Goal: Task Accomplishment & Management: Complete application form

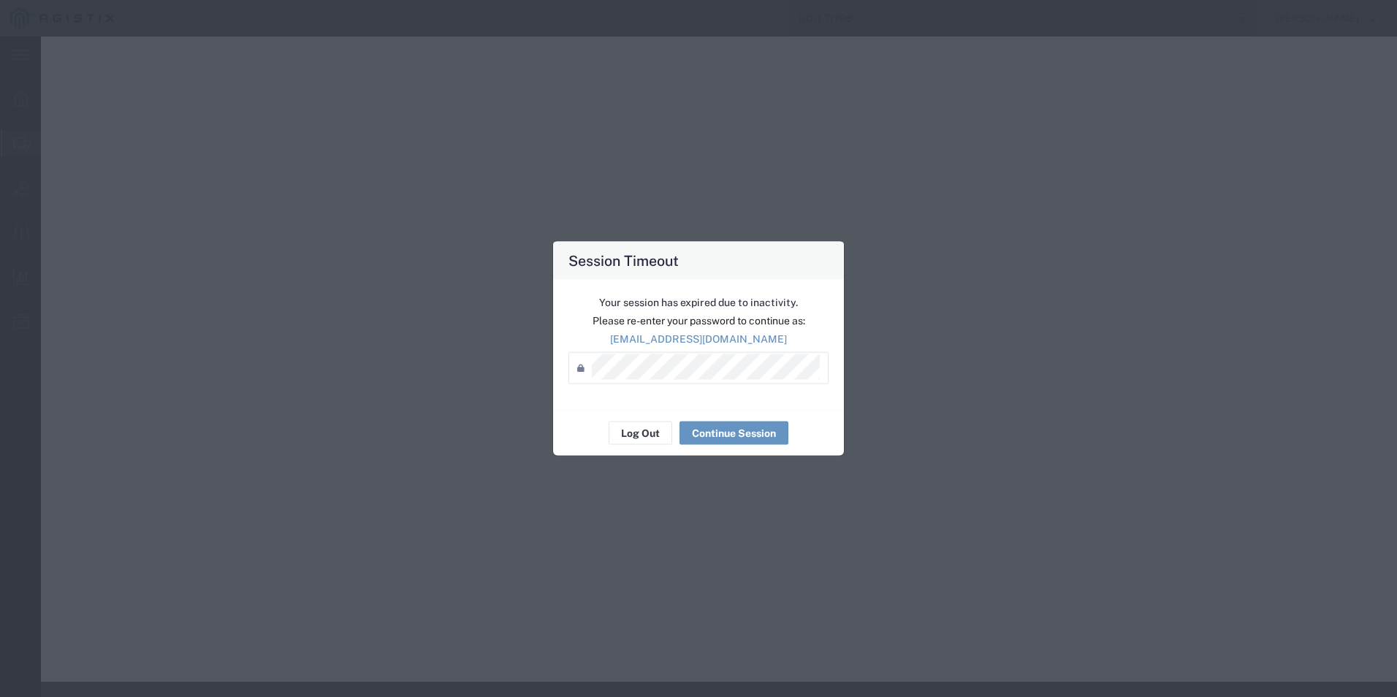
select select "PSNS"
click at [713, 429] on button "Continue Session" at bounding box center [733, 433] width 109 height 23
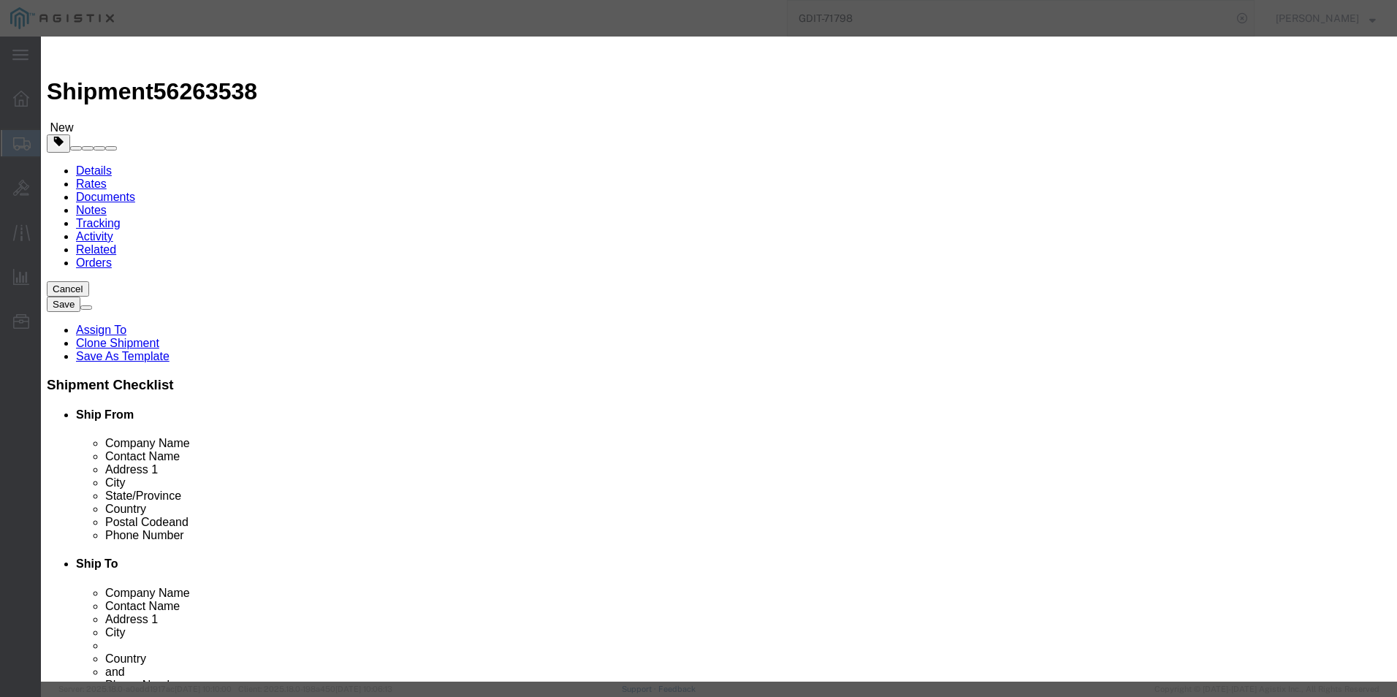
click button "Save & Close"
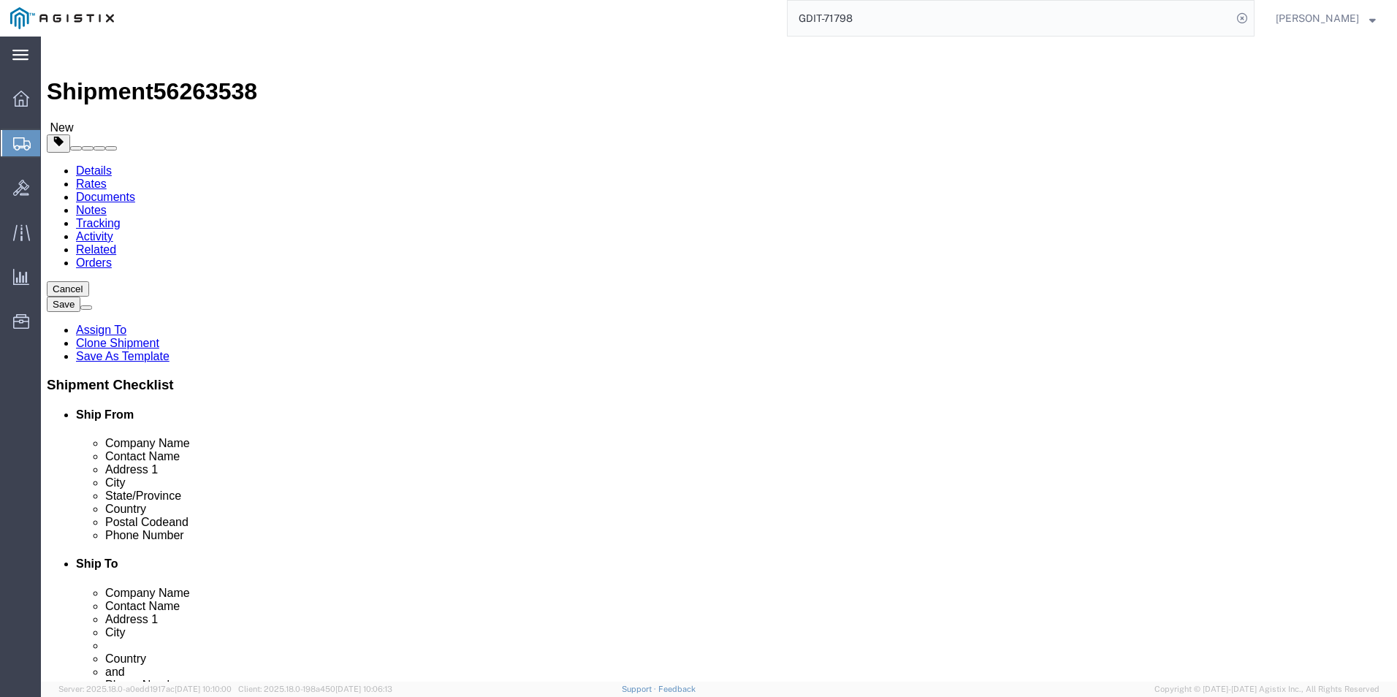
click at [21, 55] on icon at bounding box center [20, 55] width 16 height 10
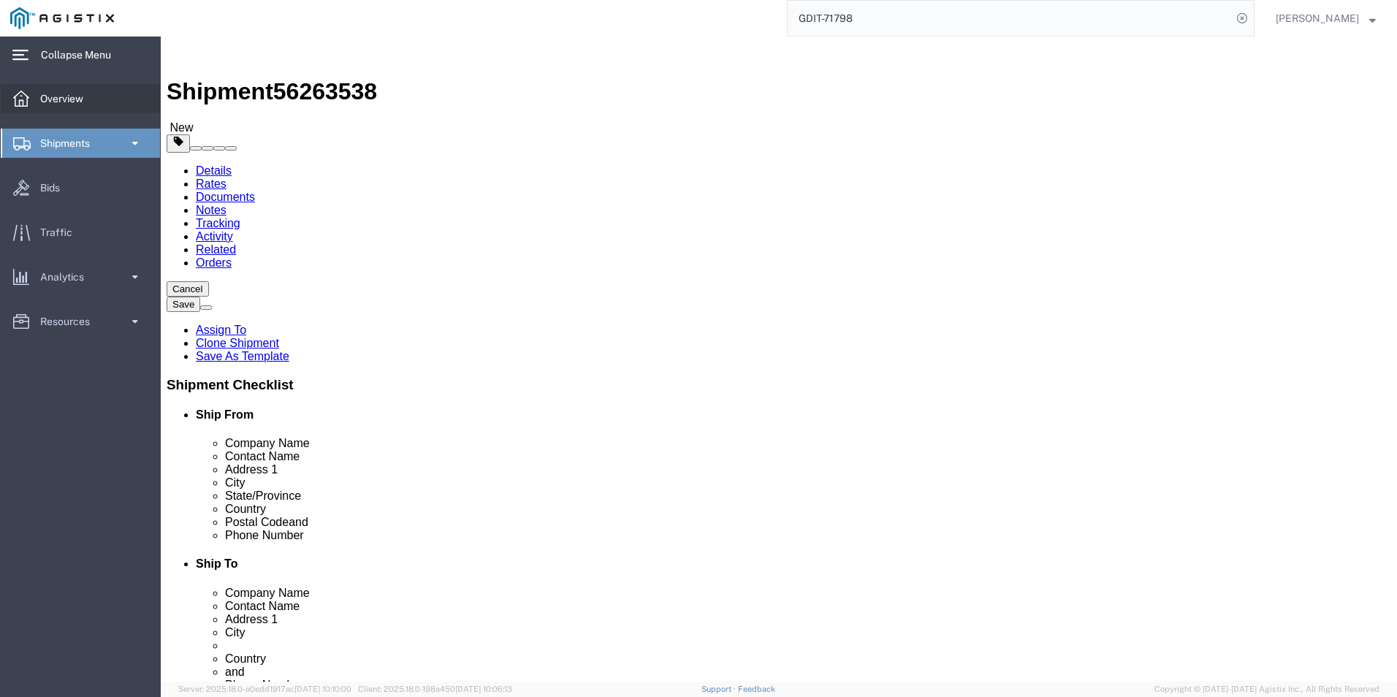
click at [72, 94] on span "Overview" at bounding box center [66, 98] width 53 height 29
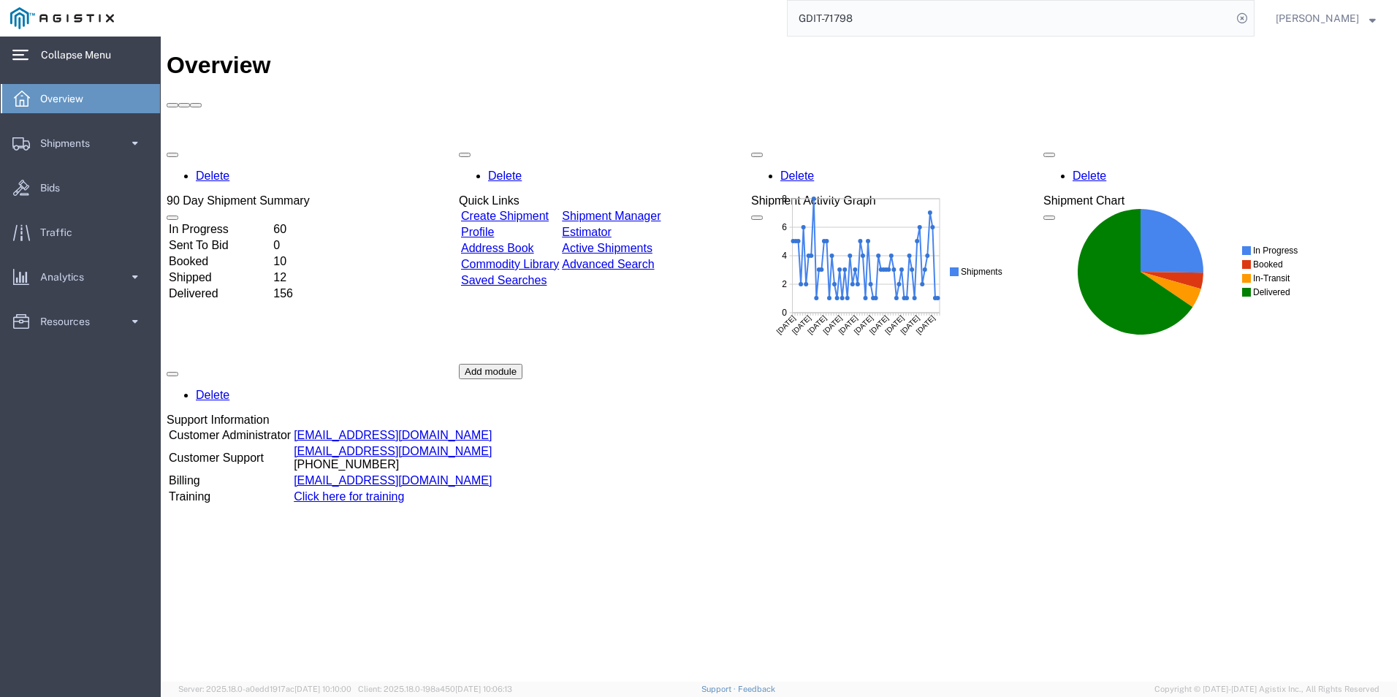
click at [526, 209] on td "Create Shipment" at bounding box center [509, 216] width 99 height 15
click at [526, 210] on link "Create Shipment" at bounding box center [505, 216] width 88 height 12
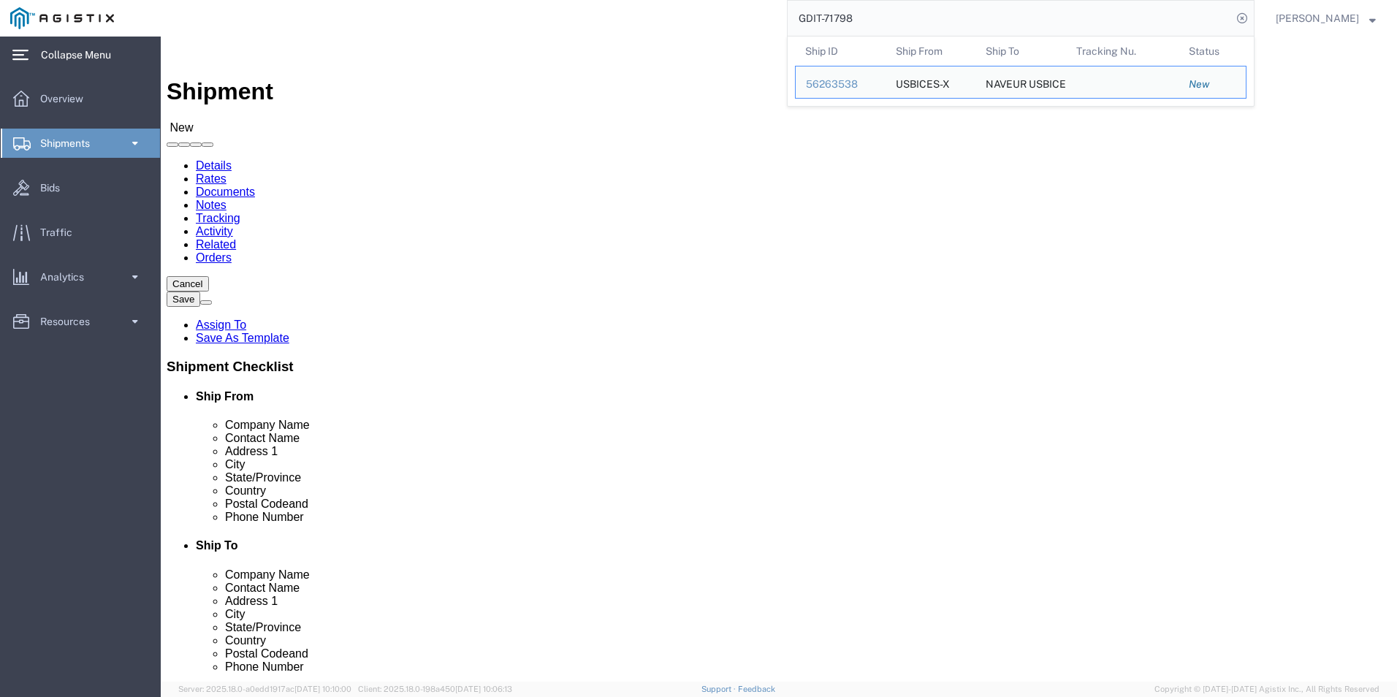
click at [872, 30] on input "GDIT-71798" at bounding box center [1010, 18] width 444 height 35
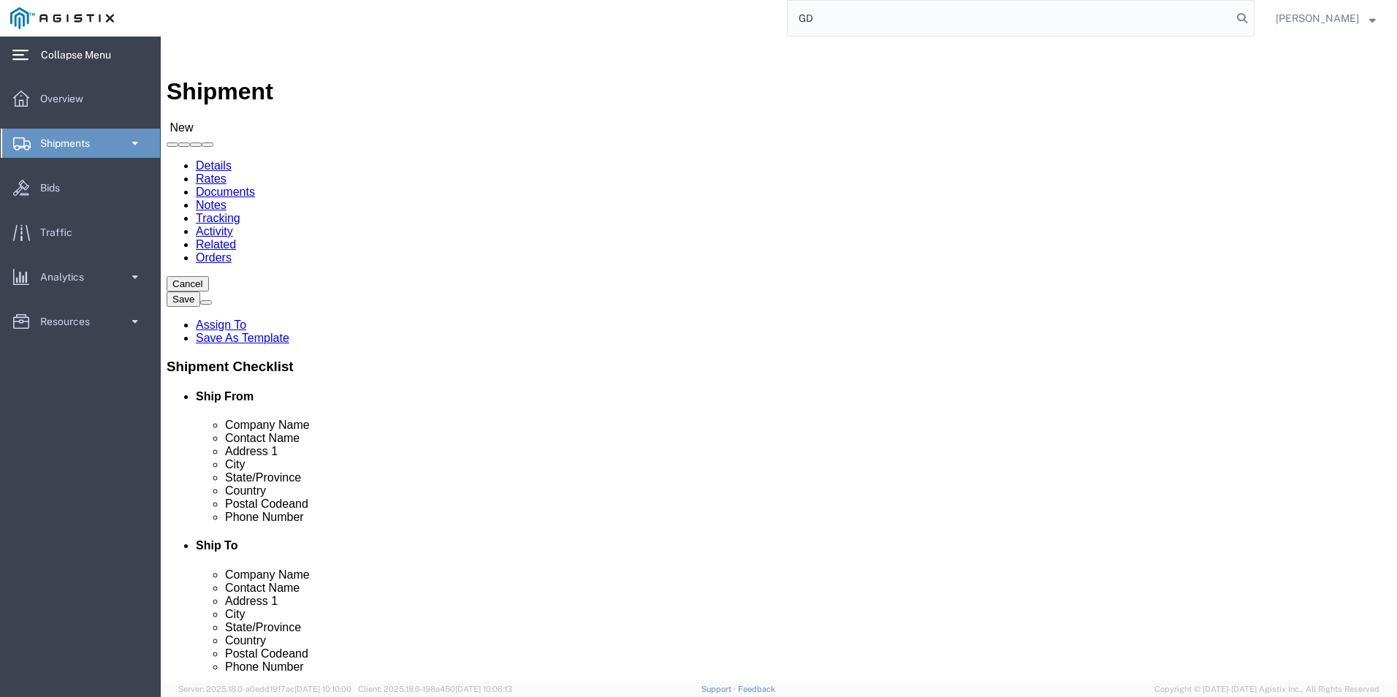
type input "G"
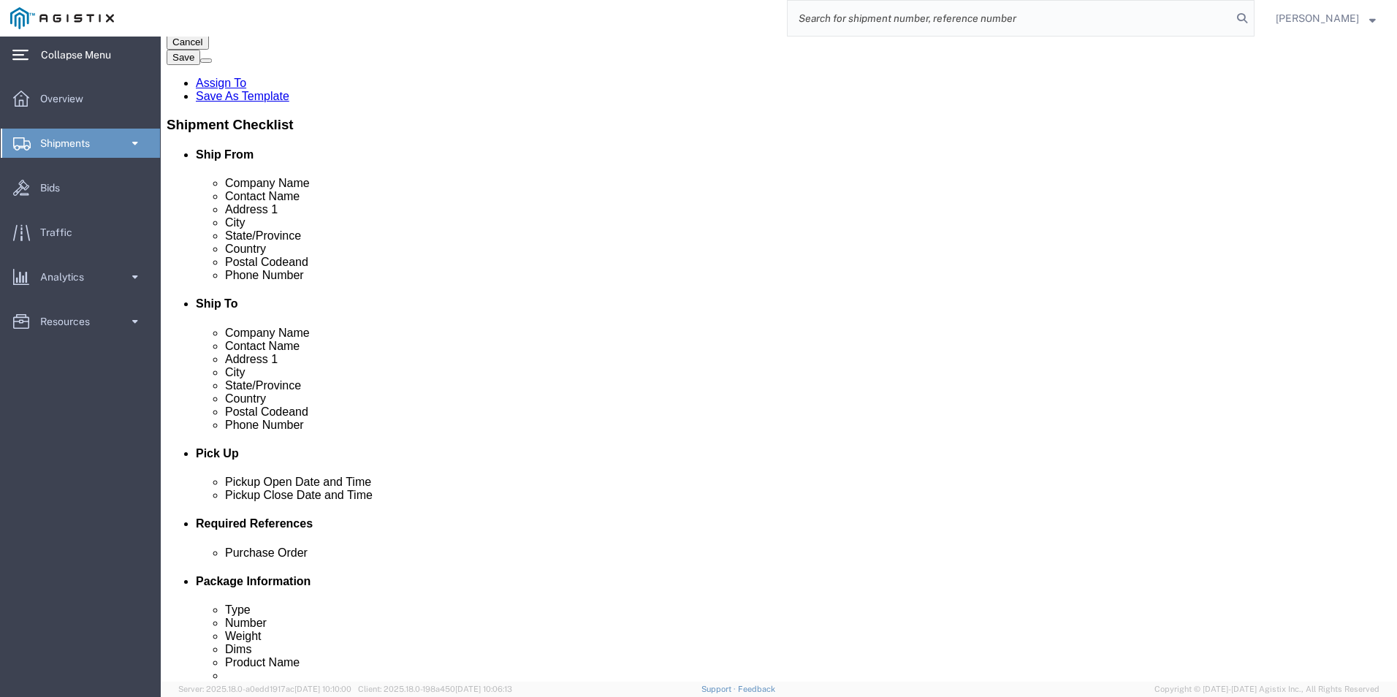
scroll to position [146, 0]
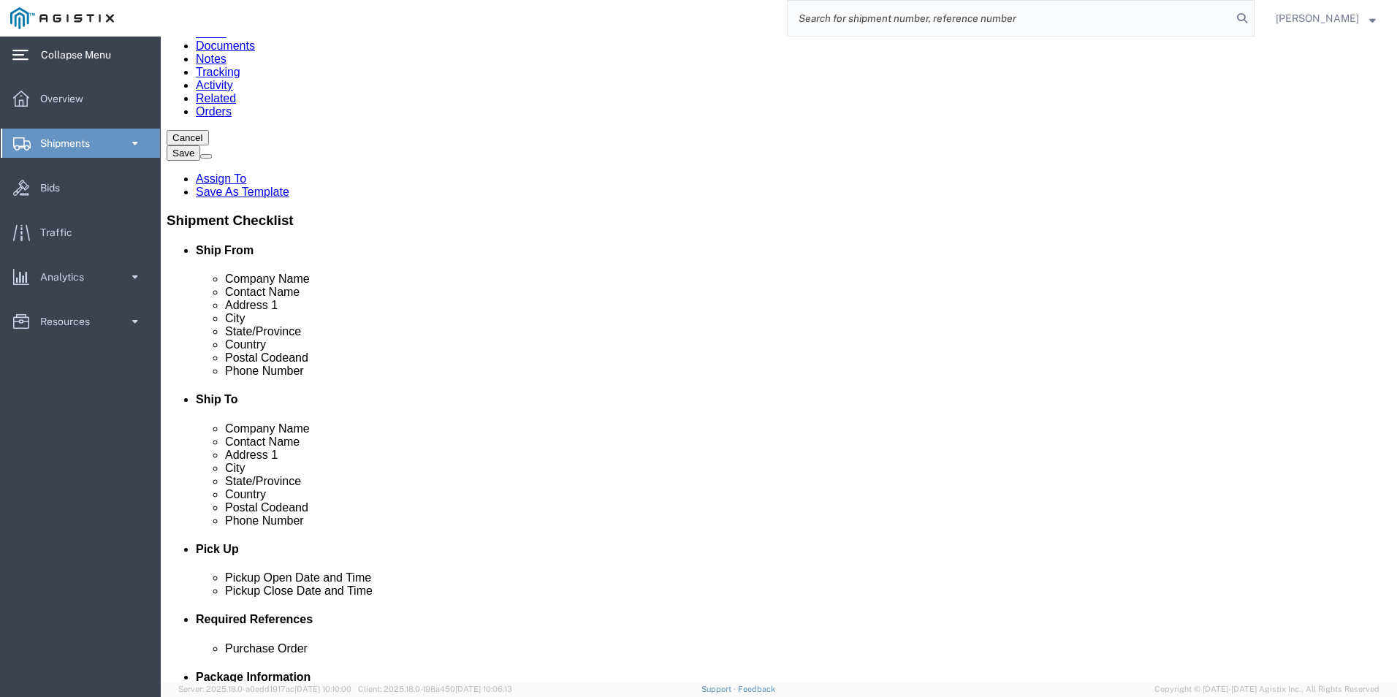
select select "69651"
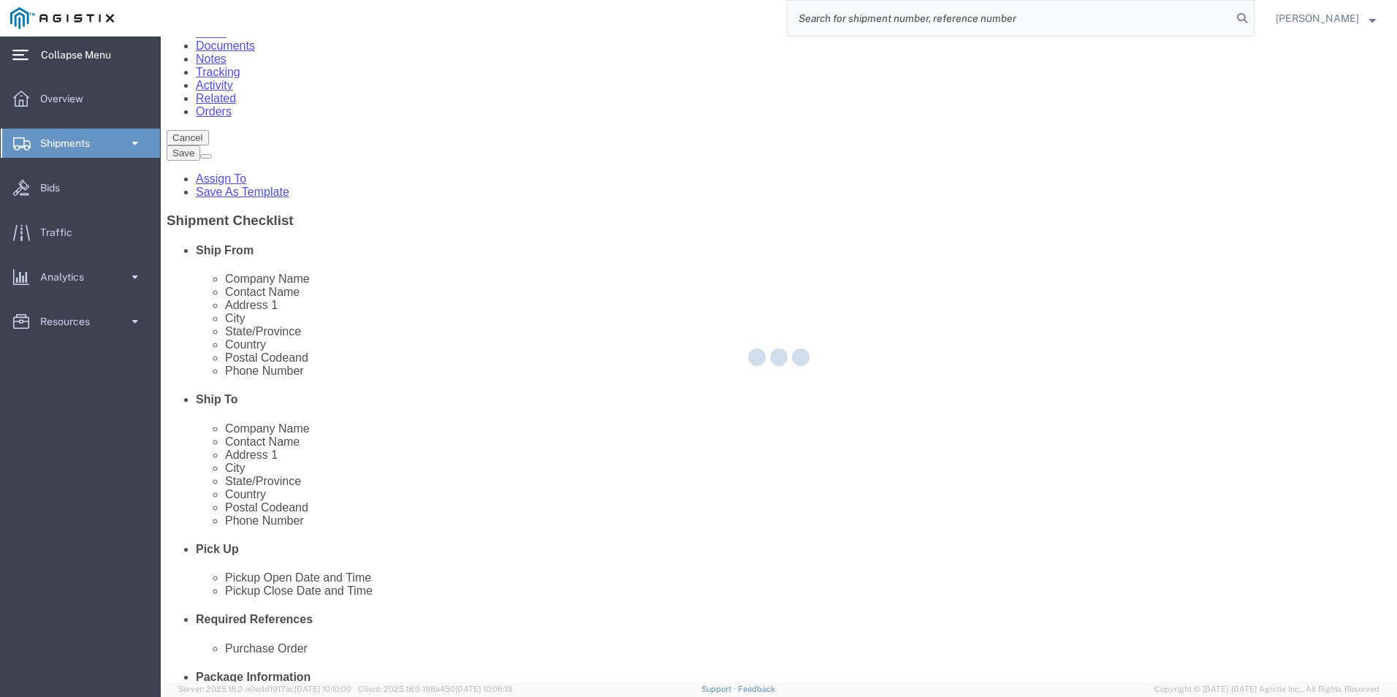
type input "USBICES-X"
type input "[STREET_ADDRESS][PERSON_NAME]"
type input "[GEOGRAPHIC_DATA]"
type input "22180"
select select "VA"
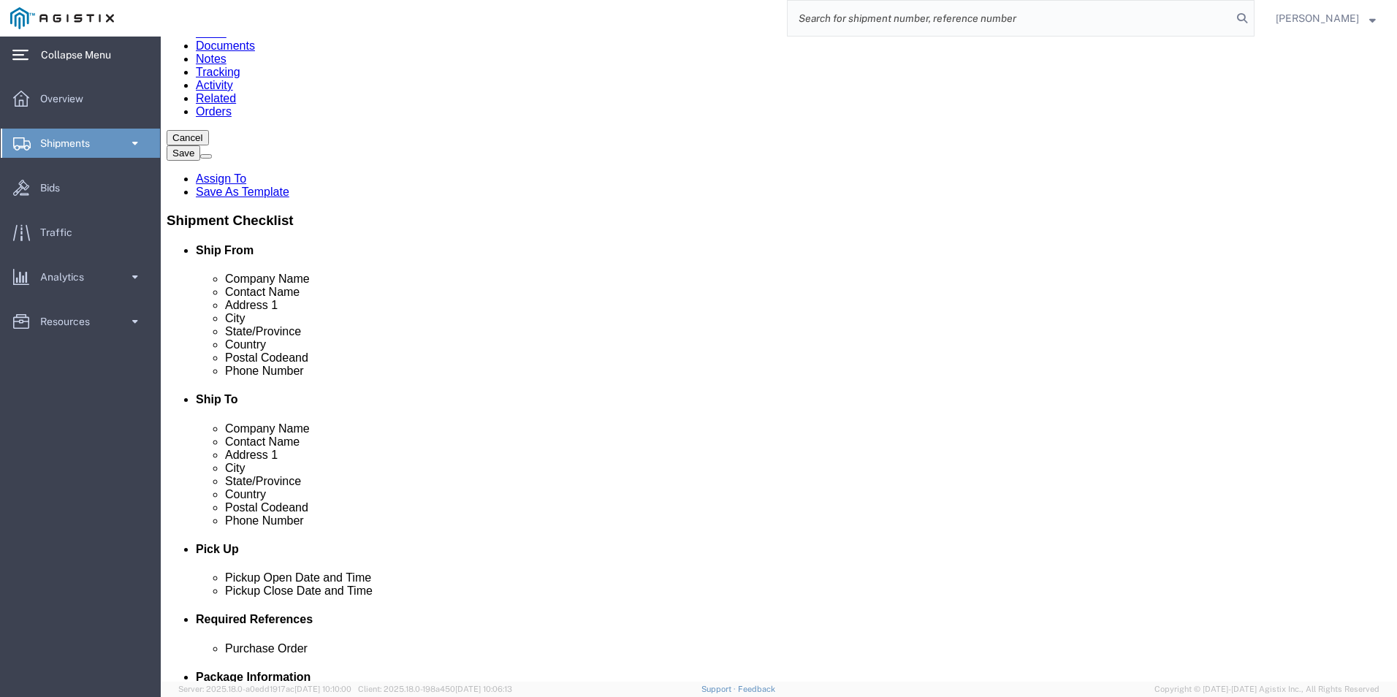
scroll to position [0, 0]
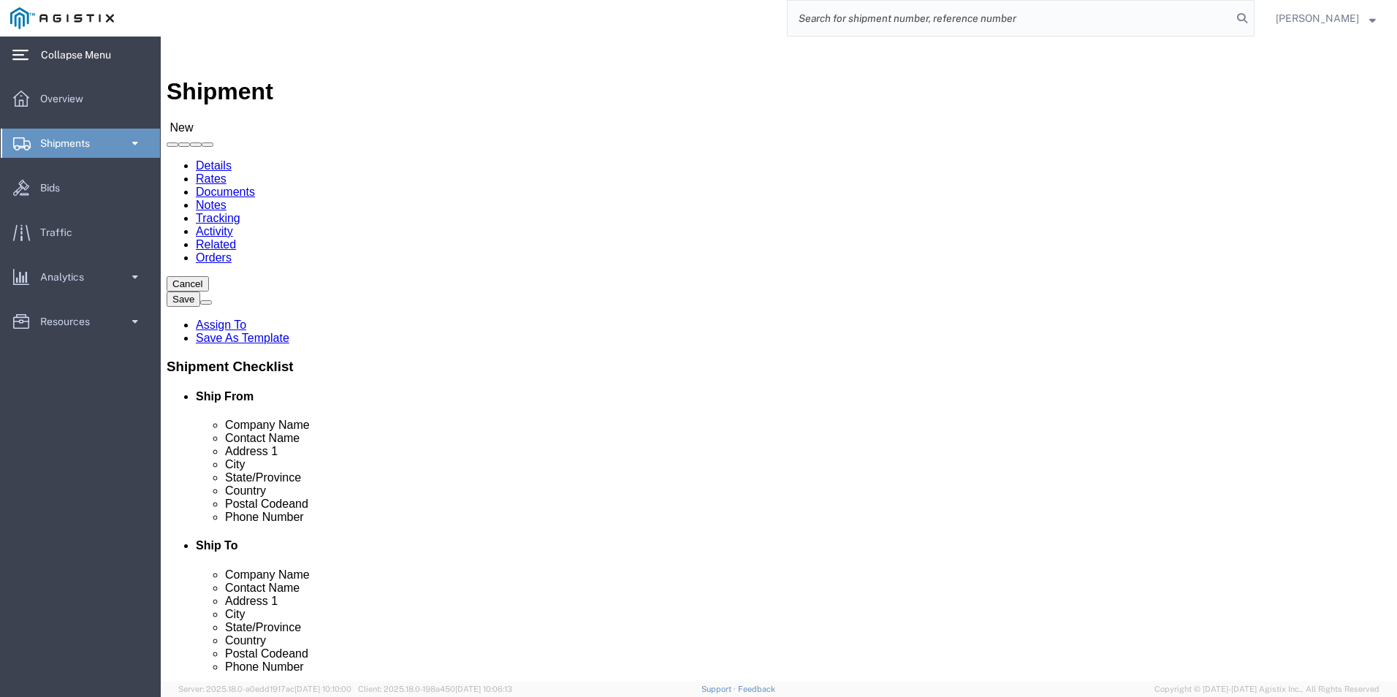
click input "text"
type input "[PERSON_NAME]"
click input "text"
type input "[PHONE_NUMBER]"
click input "text"
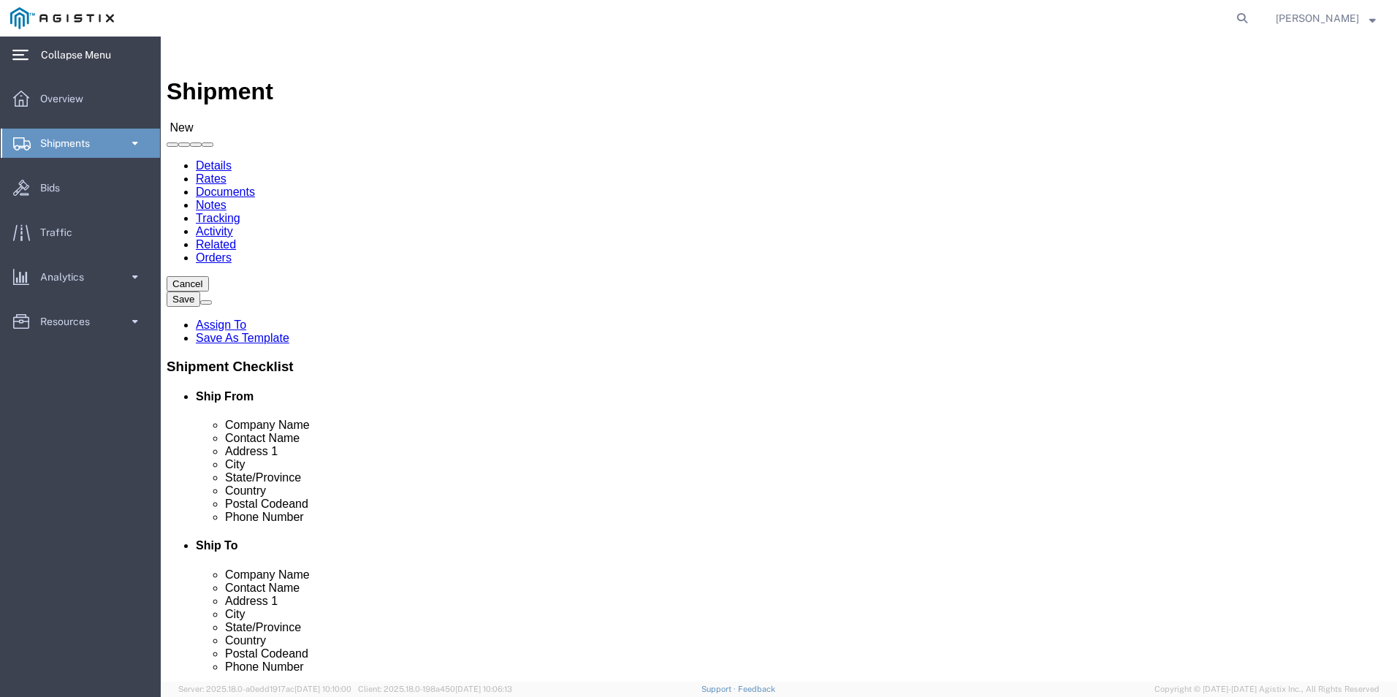
type input "[PERSON_NAME][EMAIL_ADDRESS][DOMAIN_NAME]"
checkbox input "true"
select select "34238"
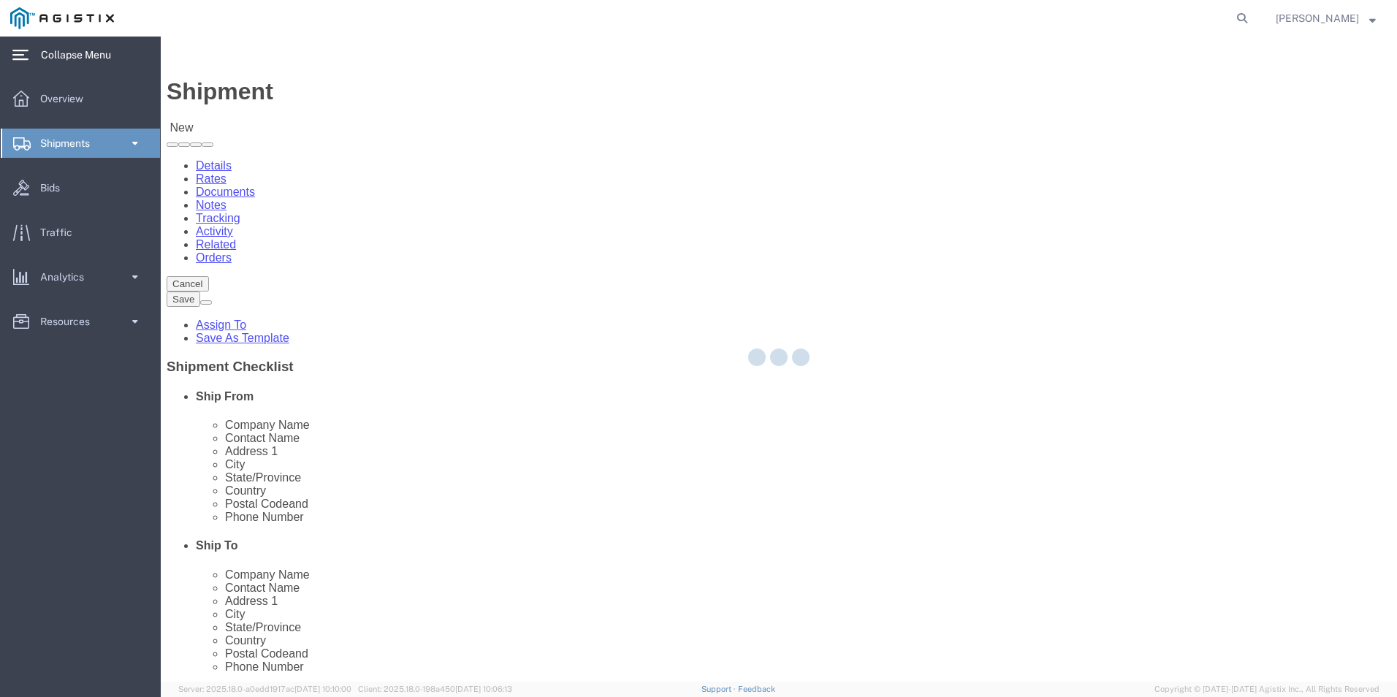
type input "USBICES-X"
type input "[PERSON_NAME]"
type input "HQ USEUCOM J6/9 BICES, BLDG. 2301 RM. 16"
type input "PATCH BARRACKS, KURMAERKER KASERNE"
type input "[GEOGRAPHIC_DATA]"
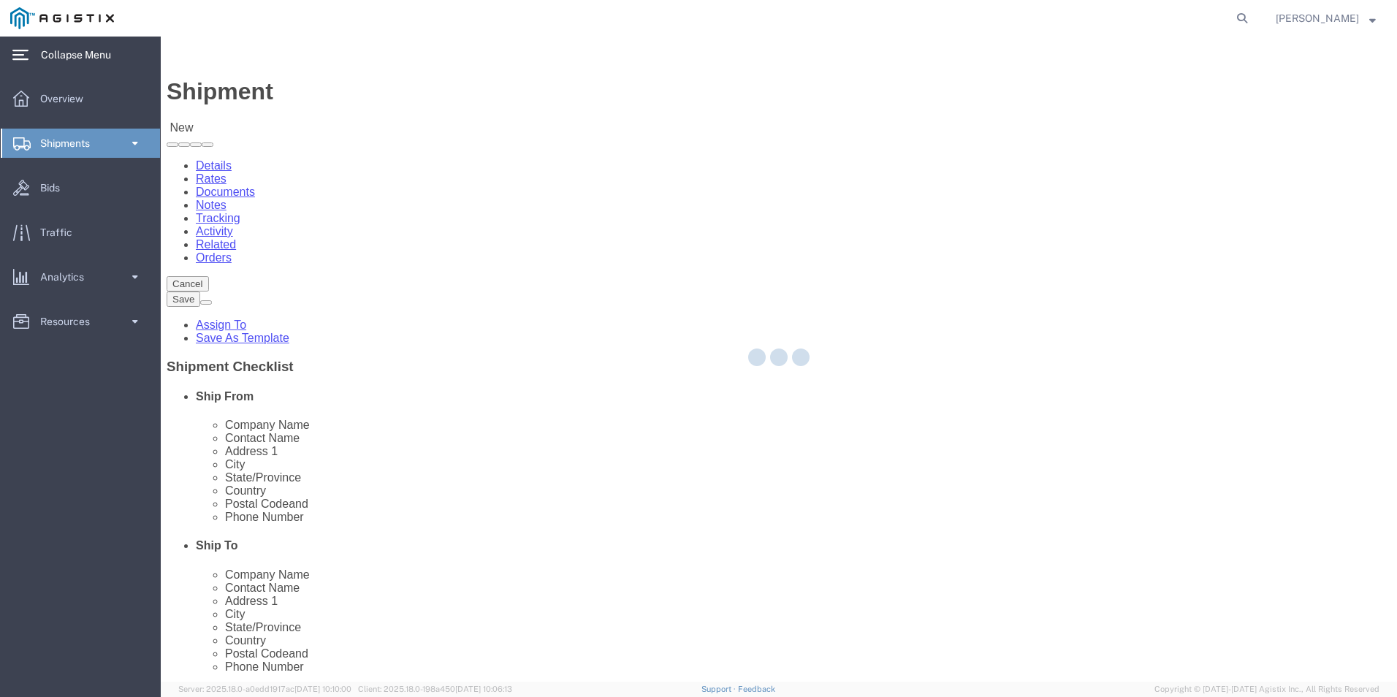
select select "DE"
type input "70569"
type input "[PHONE_NUMBER]"
type input "2660"
type input "[PERSON_NAME][EMAIL_ADDRESS][PERSON_NAME][DOMAIN_NAME]"
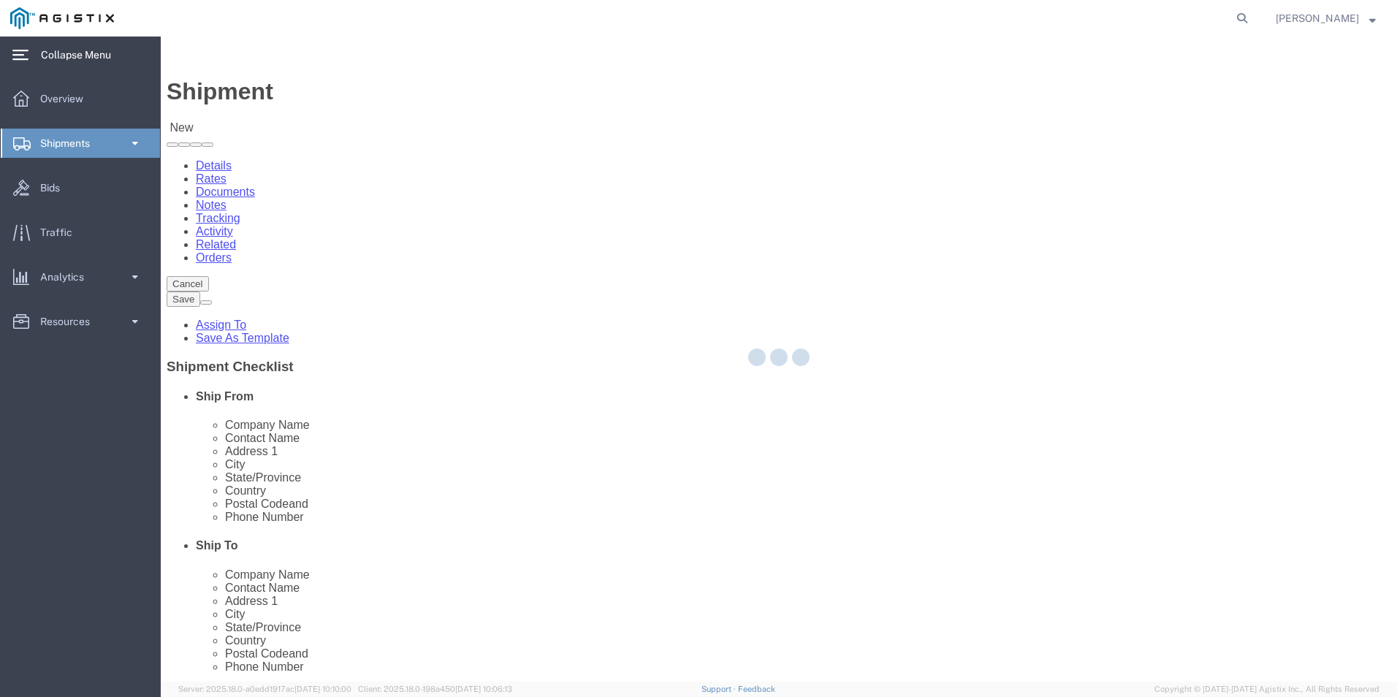
checkbox input "true"
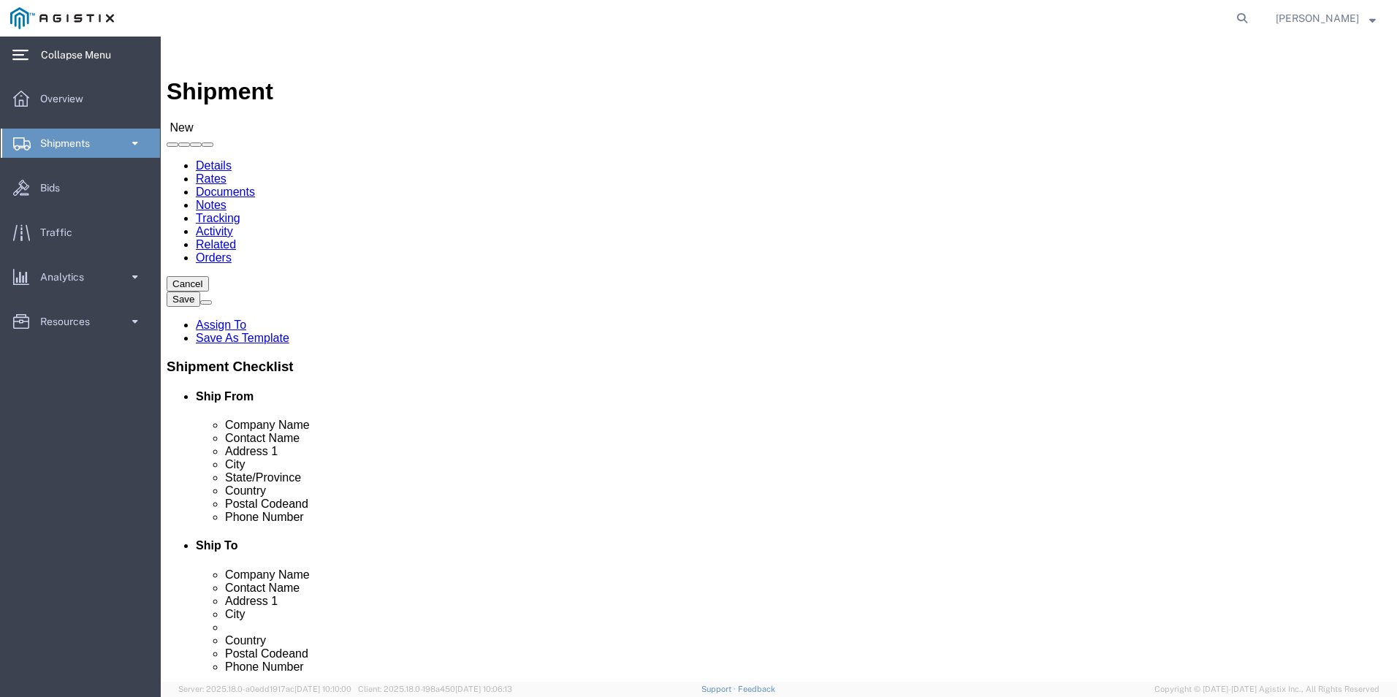
select select "01"
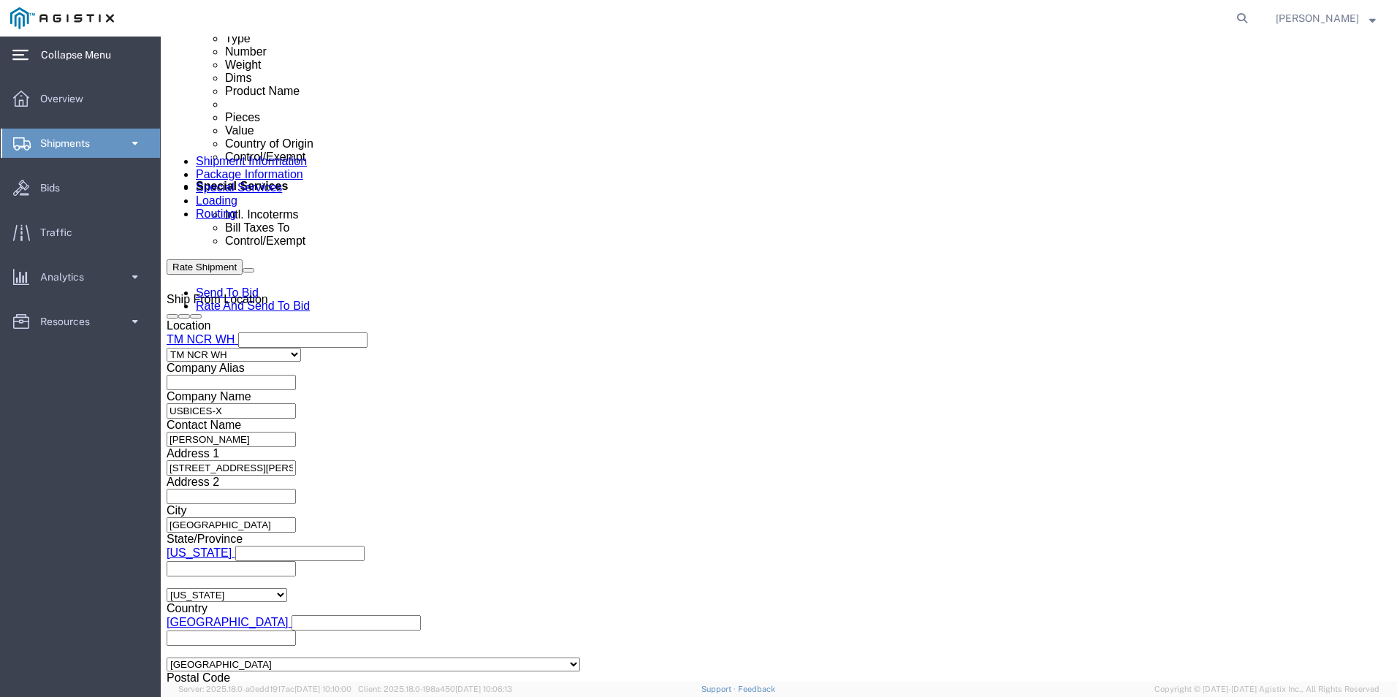
scroll to position [948, 0]
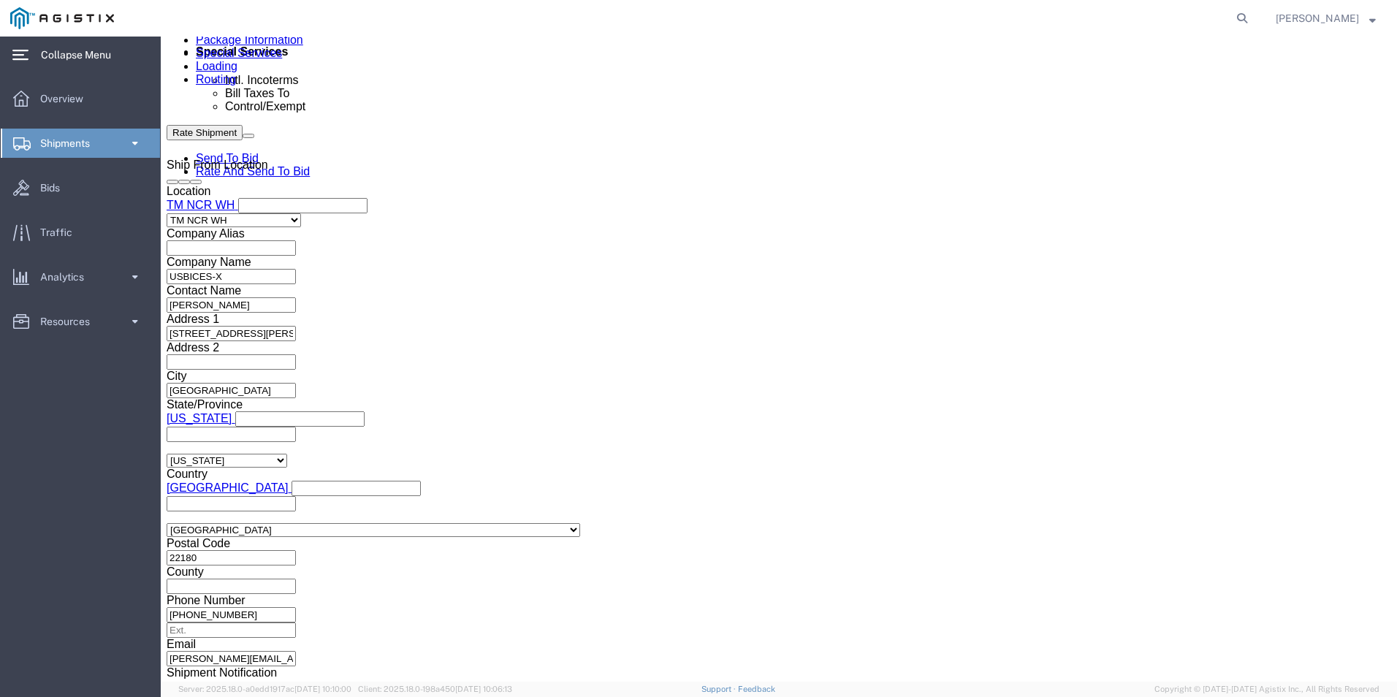
click input "text"
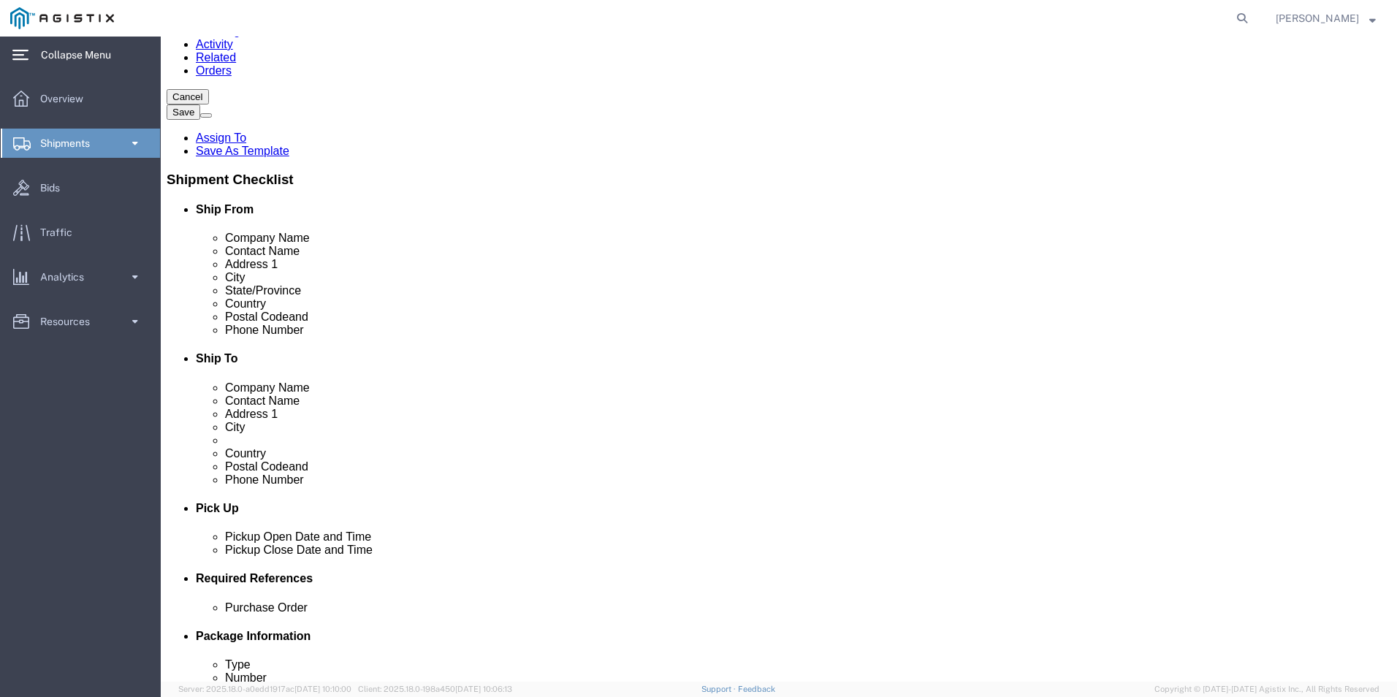
scroll to position [0, 0]
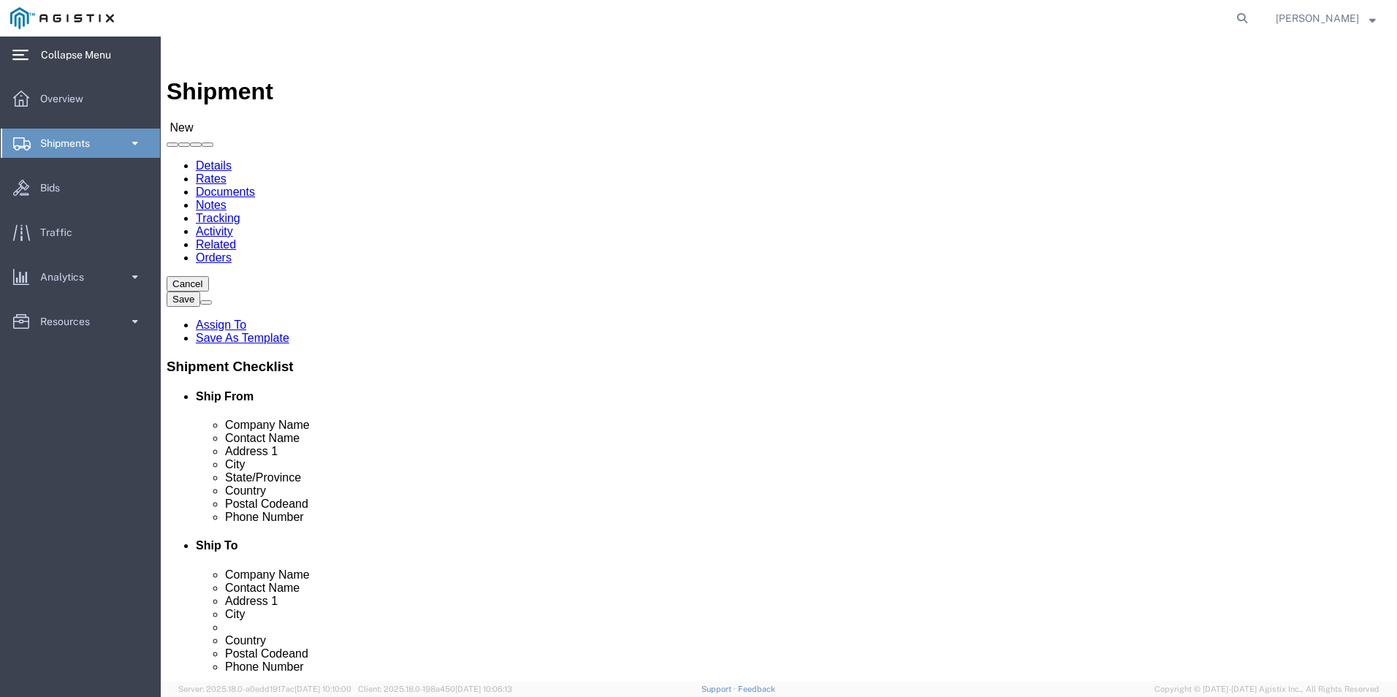
type input "GDIT-49111"
click icon
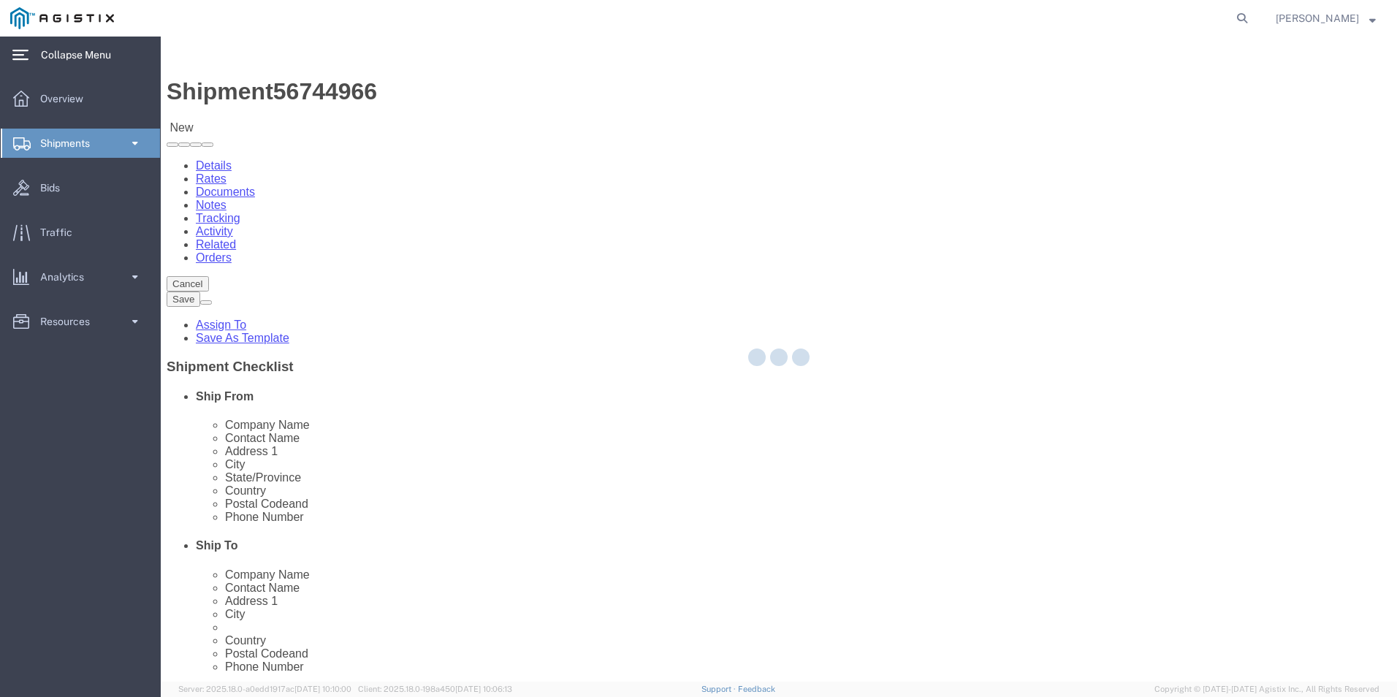
select select "69651"
select select "34238"
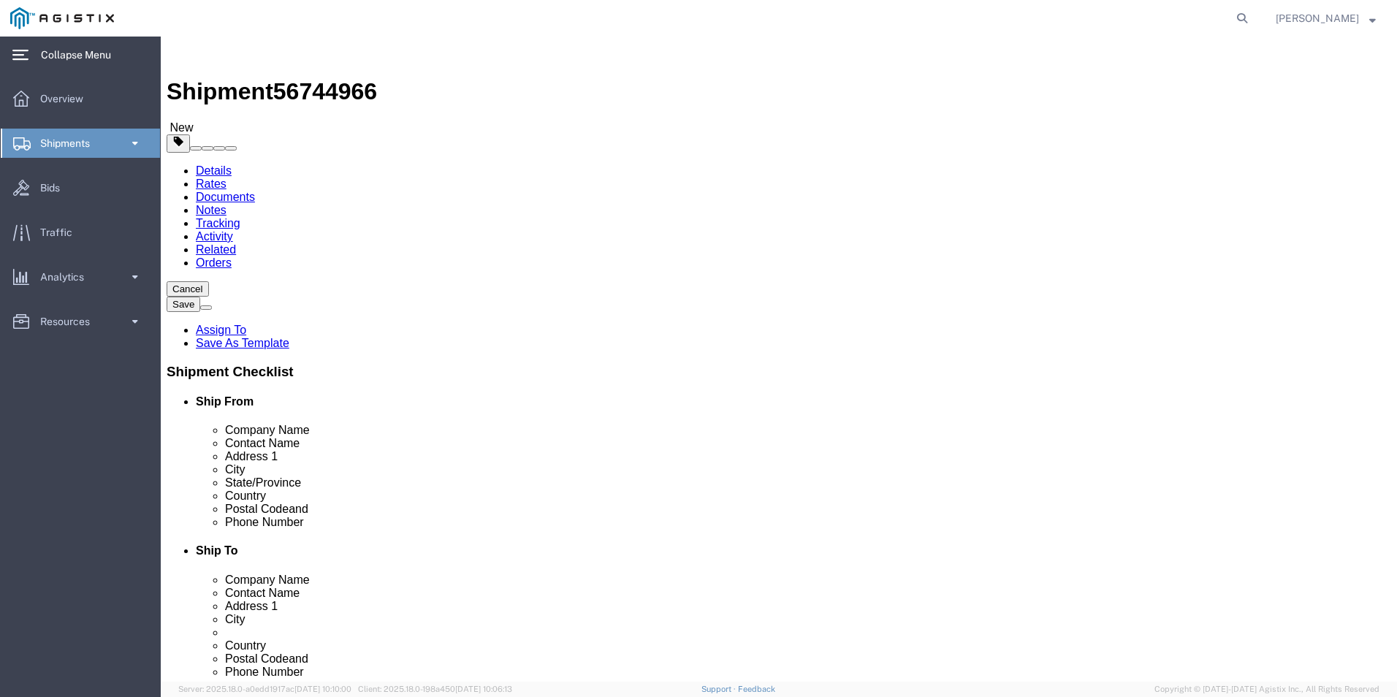
select select "CBOX"
click input "text"
type input "22"
click input "text"
type input "16"
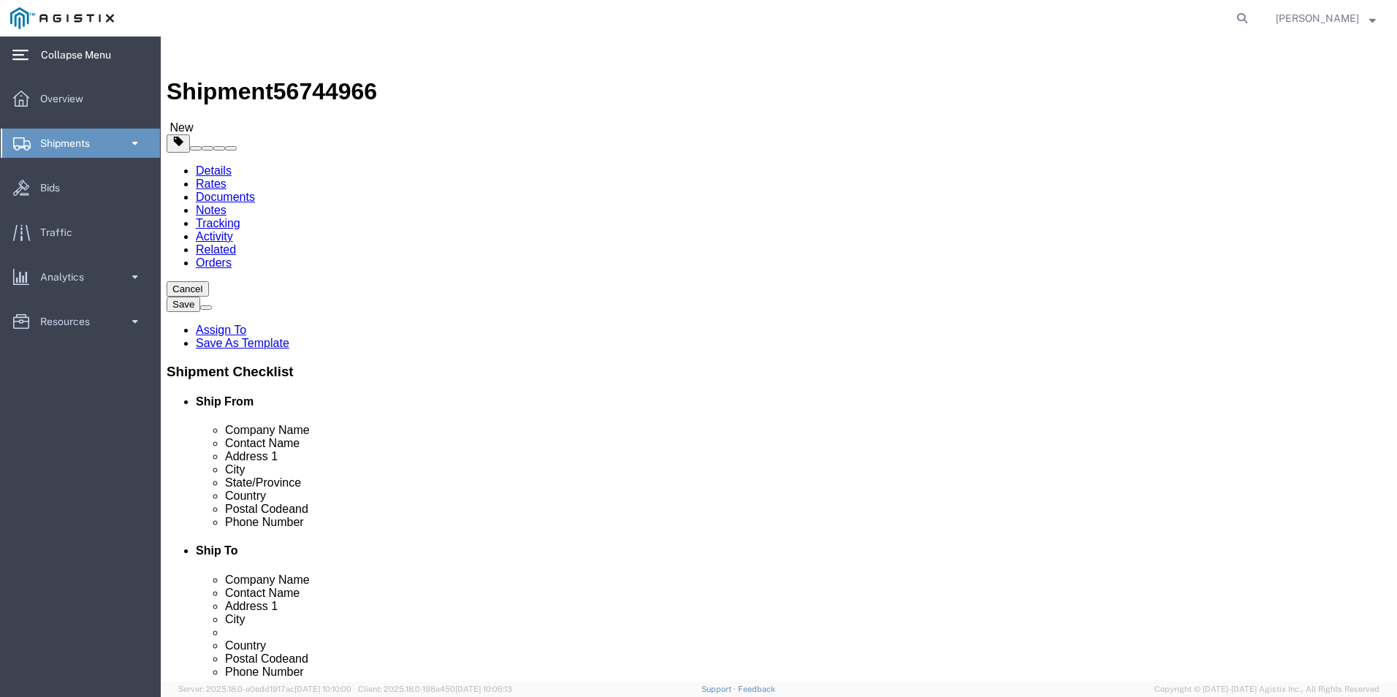
click input "text"
type input "16"
click link "Add Content"
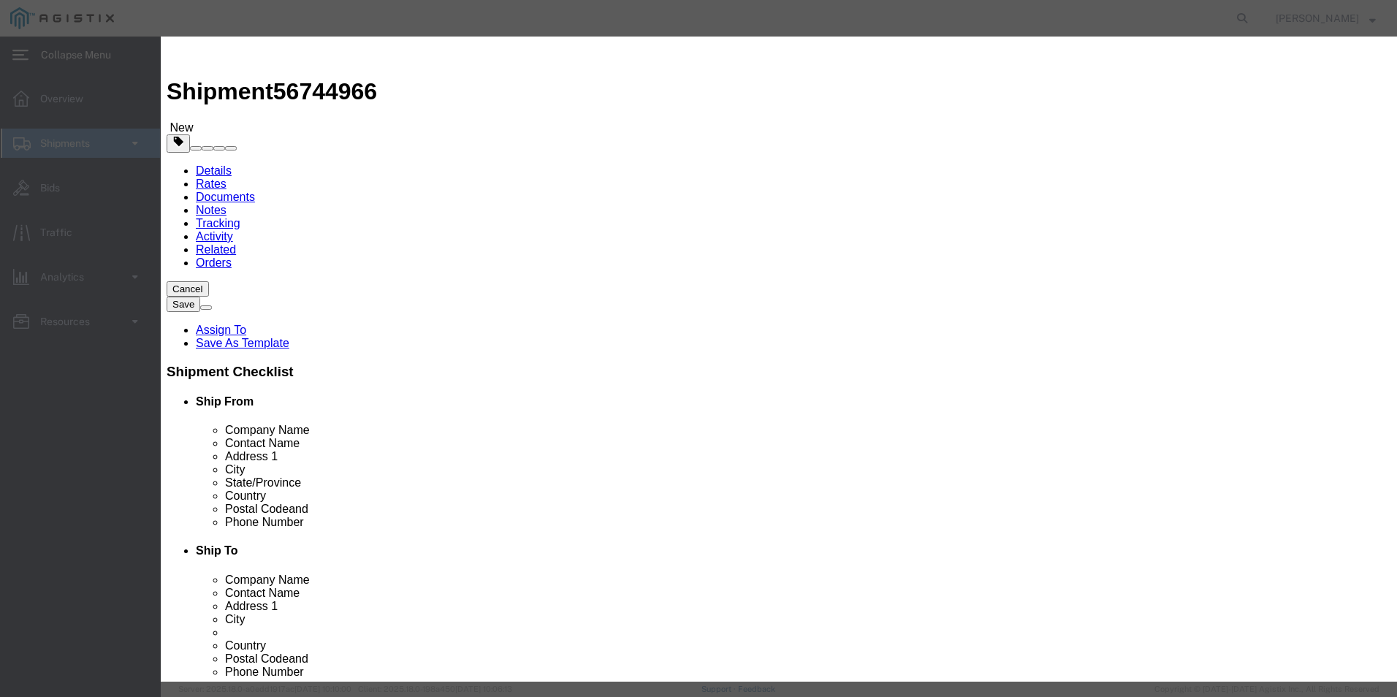
click input "text"
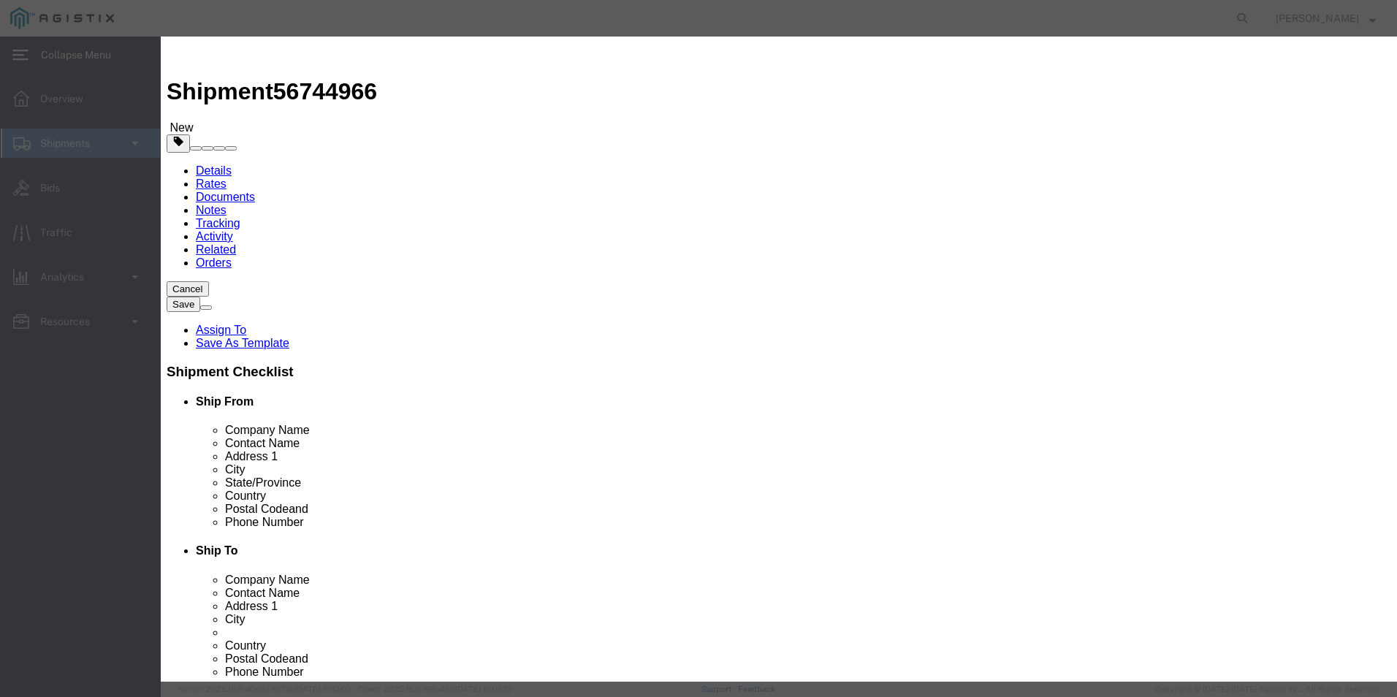
type input "c"
click textarea
type textarea "c"
type textarea "p"
type textarea "cord"
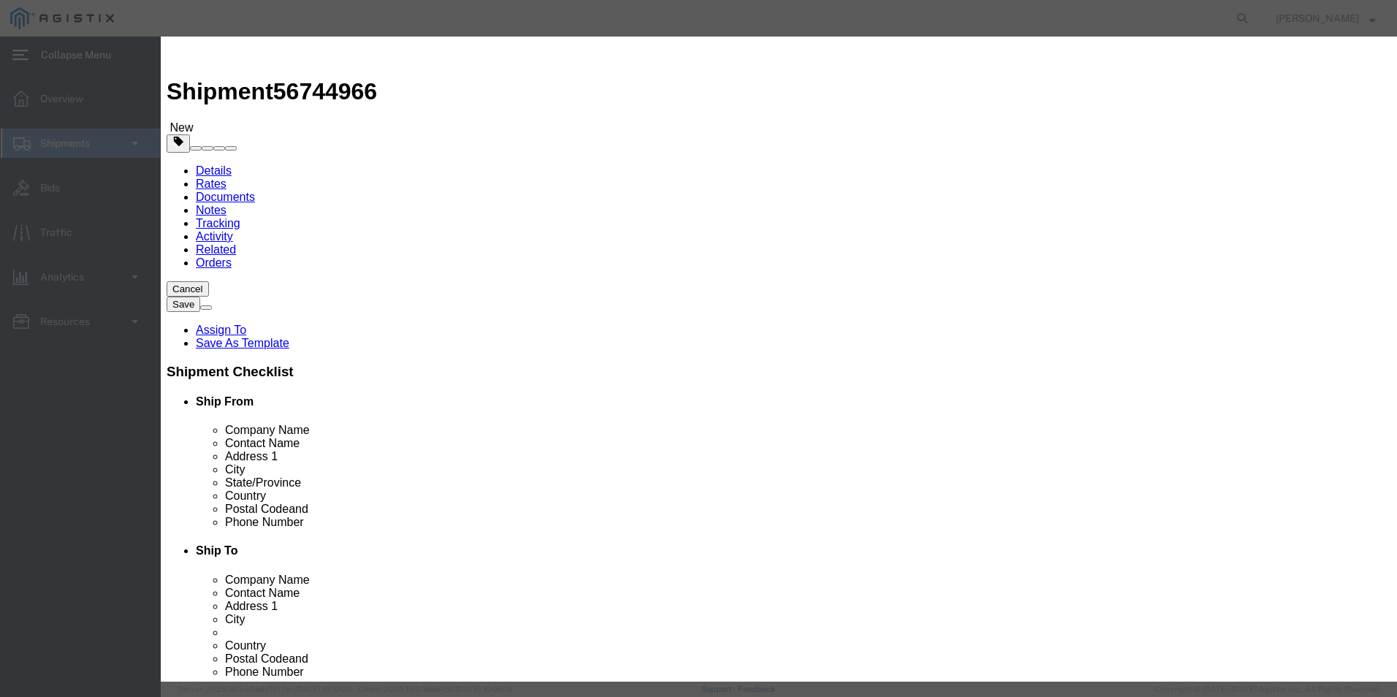
click td "Name: Power Cord , [GEOGRAPHIC_DATA]"
select select "USD"
select select "92.5"
select select "US"
type input "8544429090"
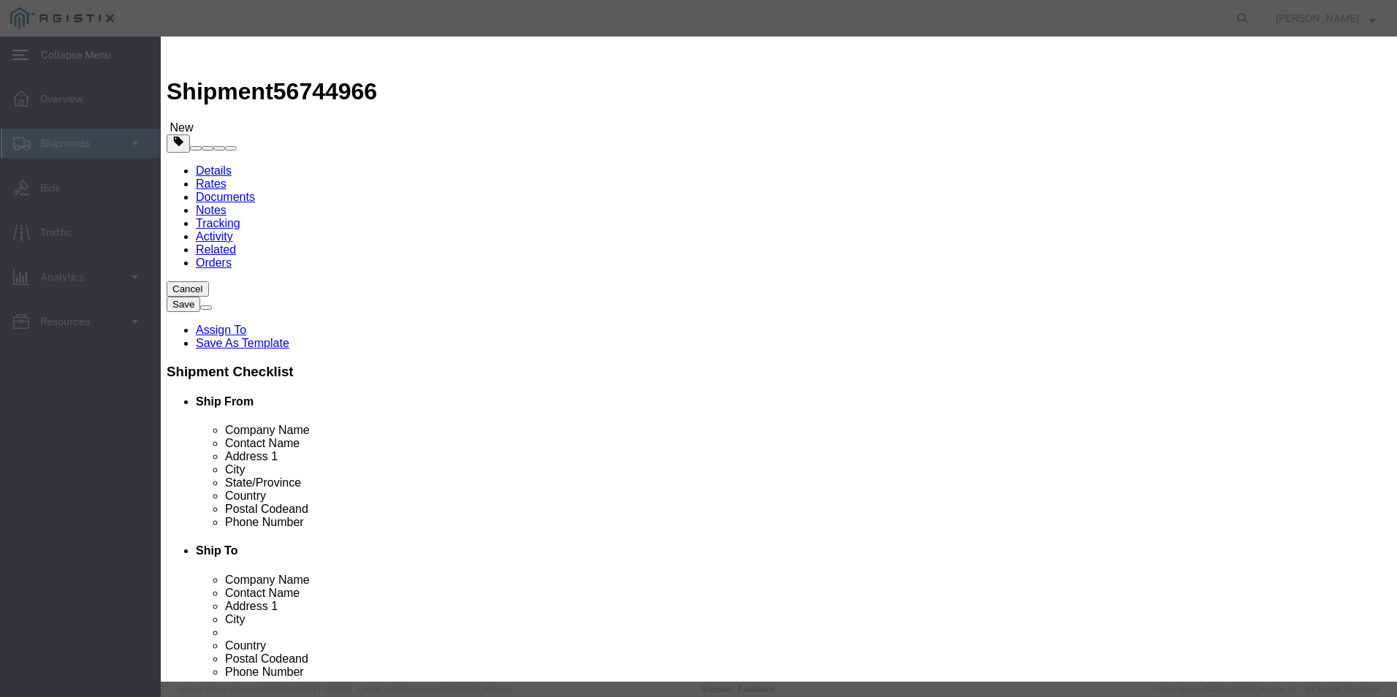
type input "EAR99"
select select "FTR"
checkbox input "true"
type input "Power Cord, [GEOGRAPHIC_DATA]"
type input "CP-PWR-CORD-CE="
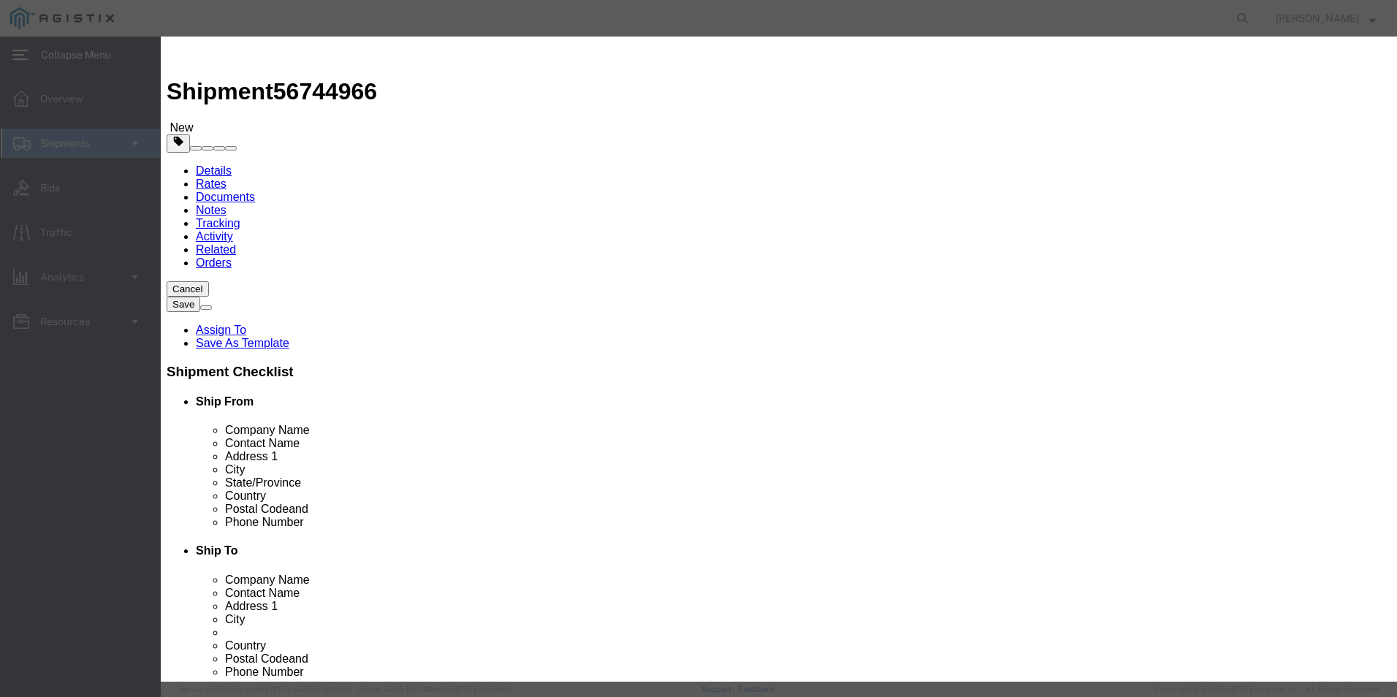
select select
click input "text"
type input "135"
click input "text"
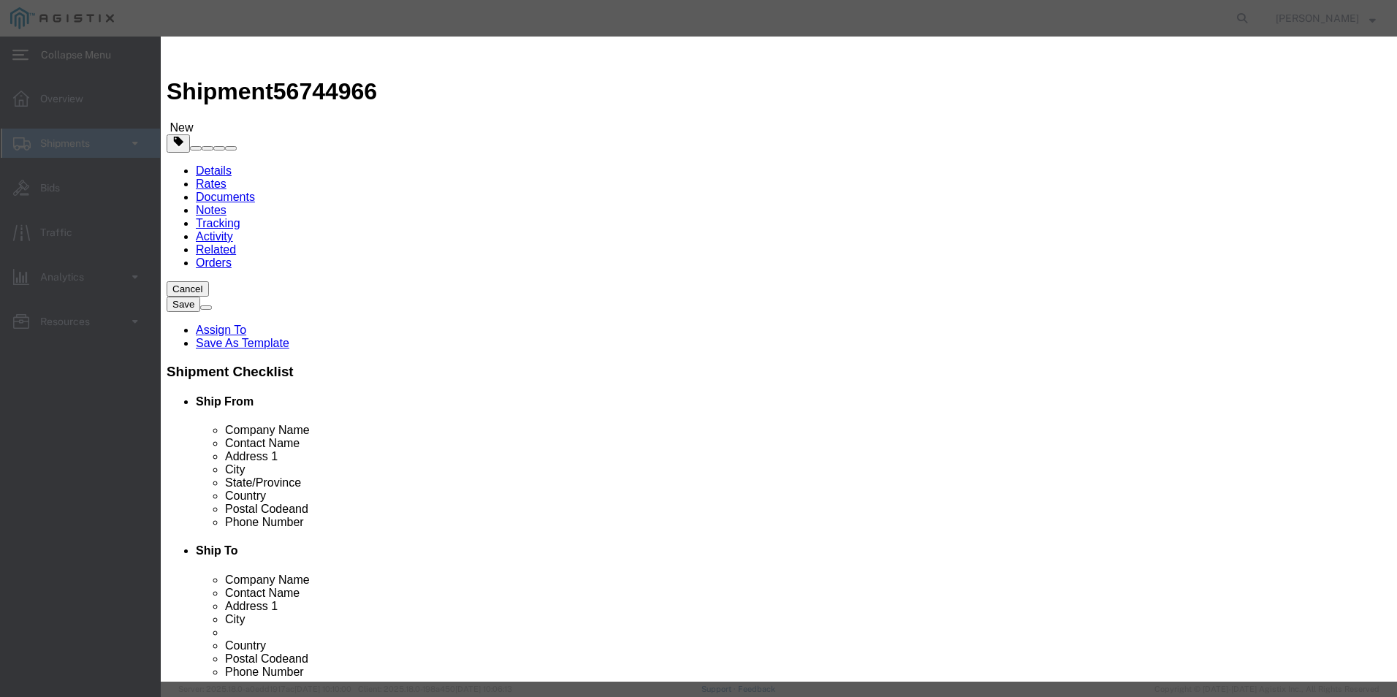
type input "2,023.65"
click select "Select ATF BIS DEA EPA FDA FTR ITAR OFAC Other (OPA)"
select select "BIS"
click select "Select ATF BIS DEA EPA FDA FTR ITAR OFAC Other (OPA)"
click select "Select AGR-Agricultural APP-Computers APR-Additional Permissive Exports AVS-Air…"
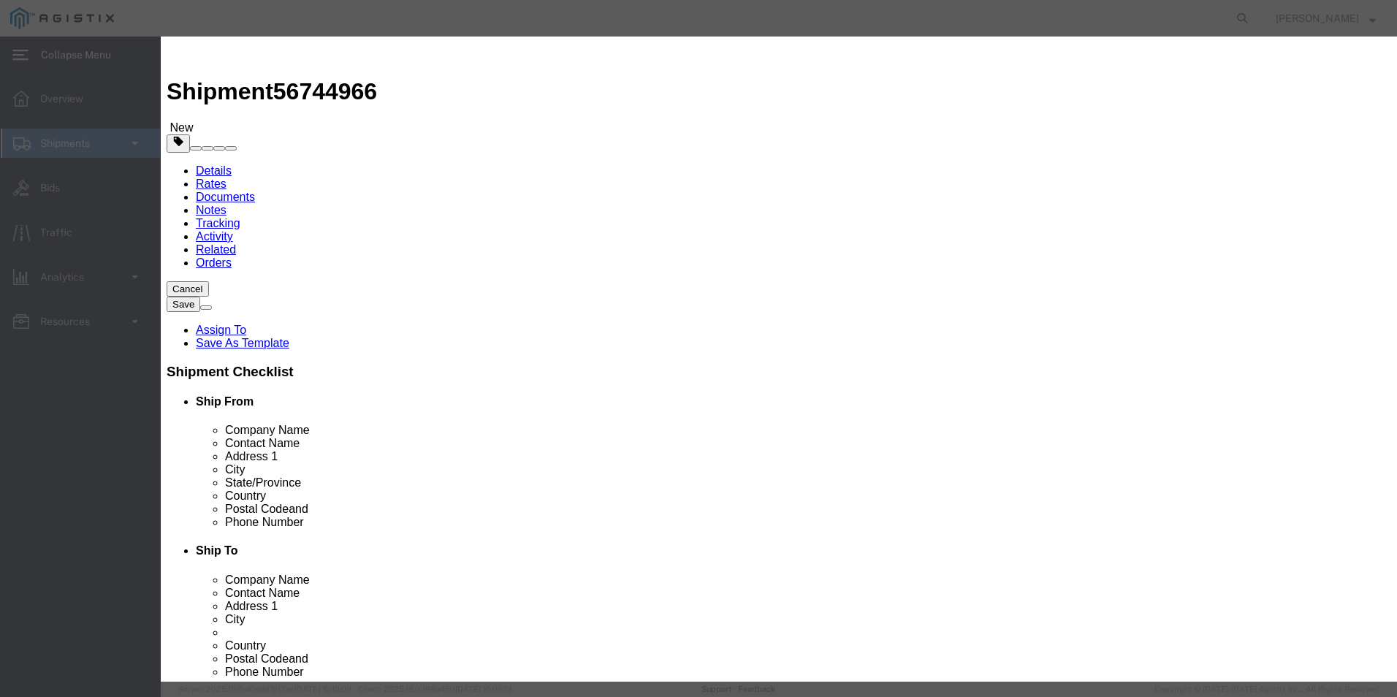
select select "NLR"
click select "Select AGR-Agricultural APP-Computers APR-Additional Permissive Exports AVS-Air…"
click button "Save & Close"
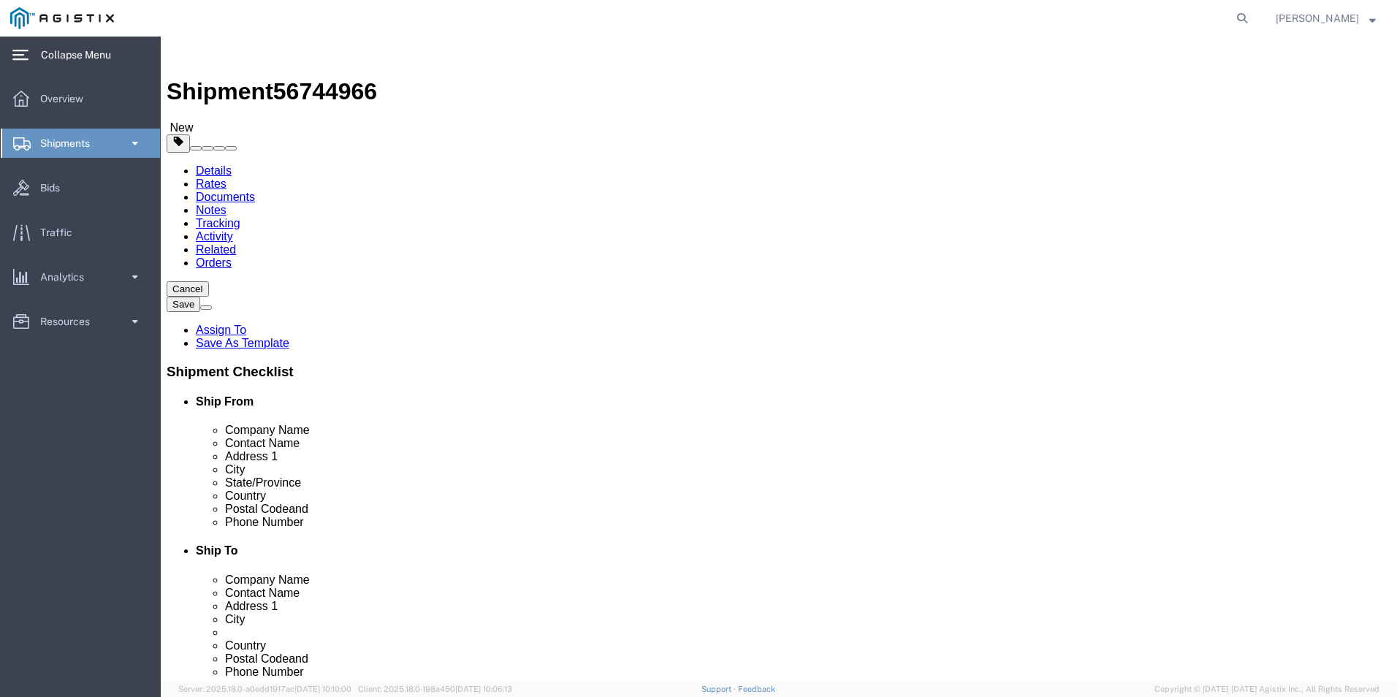
click icon
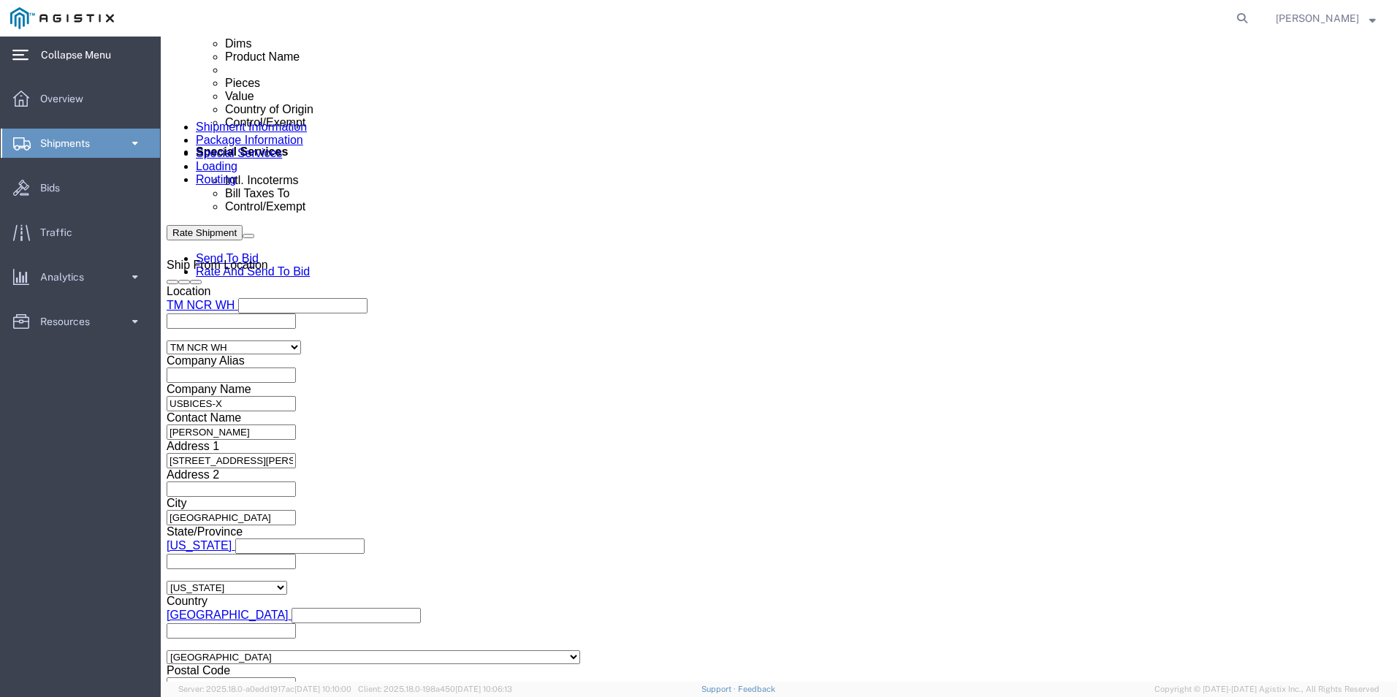
scroll to position [1169, 0]
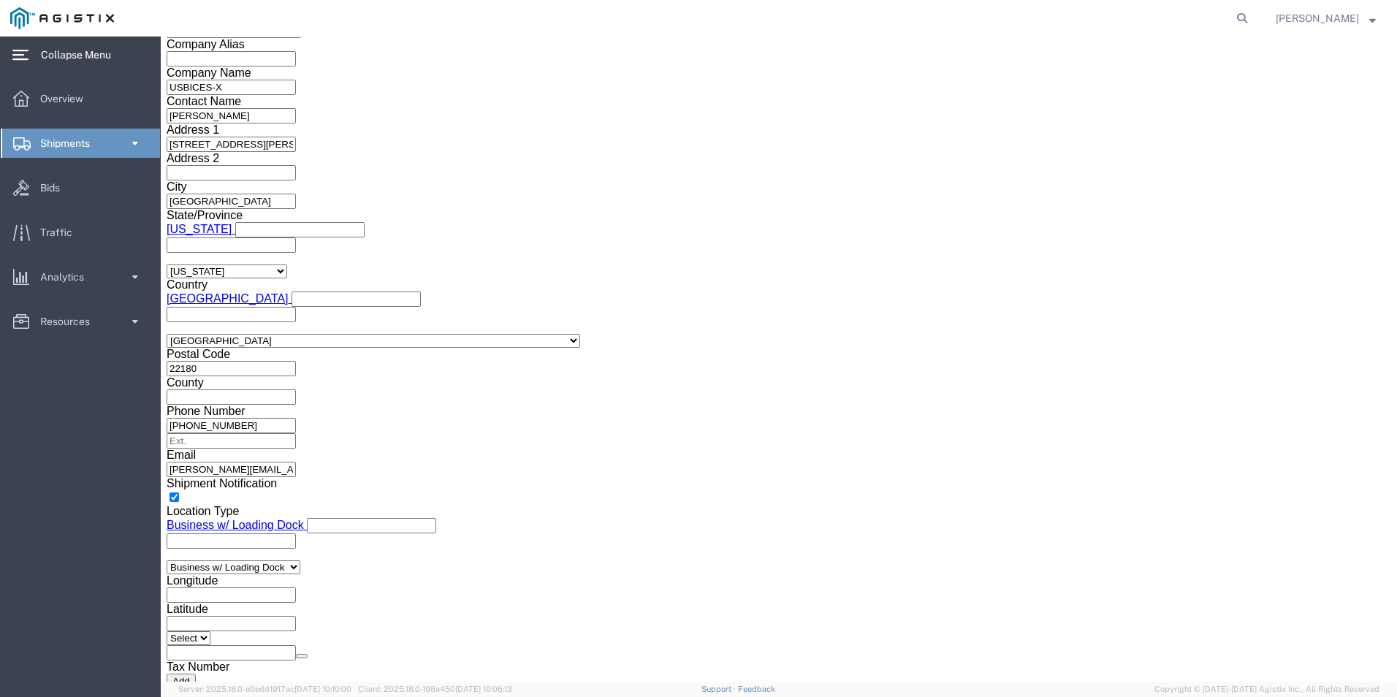
click select "Select AES-Direct EEI Carrier File EEI EEI Exempt"
select select "CFIL"
click select "Select AES-Direct EEI Carrier File EEI EEI Exempt"
click select "Select ATF BIS DEA EPA FDA FTR ITAR OFAC Other (OPA)"
select select "BIS"
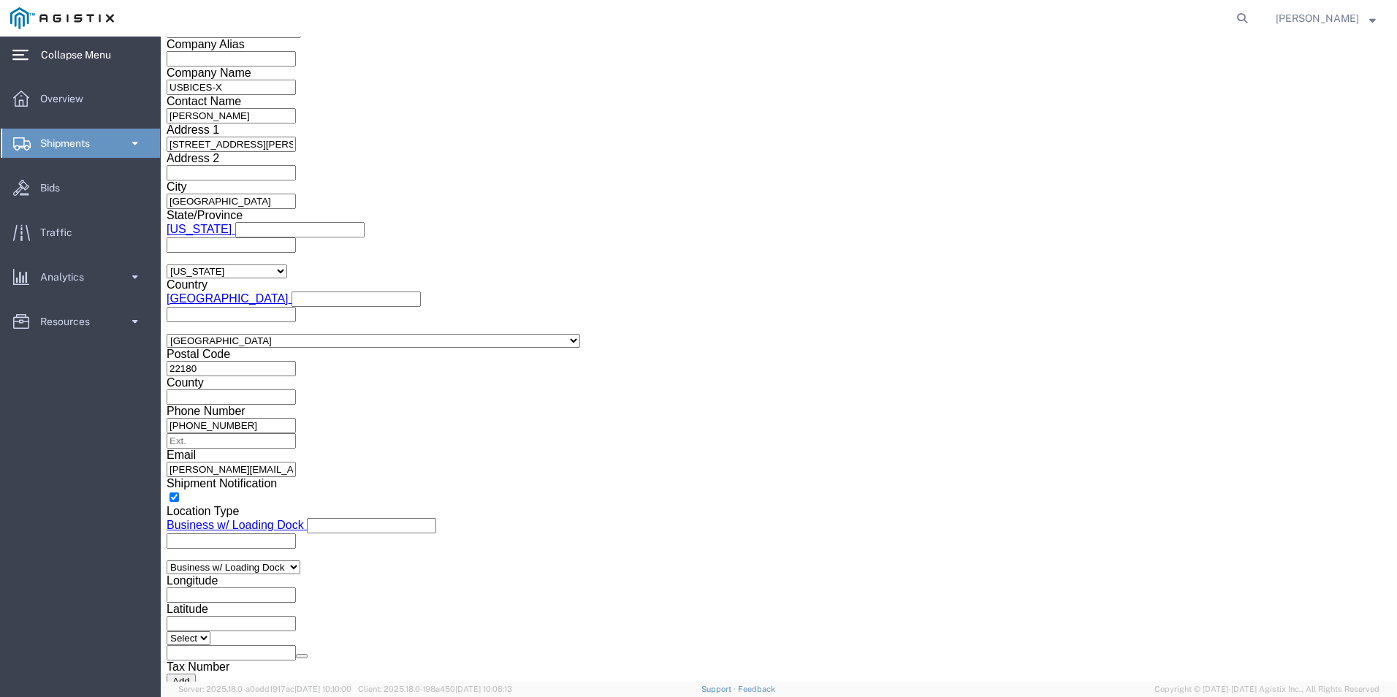
click select "Select ATF BIS DEA EPA FDA FTR ITAR OFAC Other (OPA)"
click select "Select AGR-Agricultural APP-Computers APR-Additional Permissive Exports AVS-Air…"
select select "NLR"
click select "Select AGR-Agricultural APP-Computers APR-Additional Permissive Exports AVS-Air…"
click input "text"
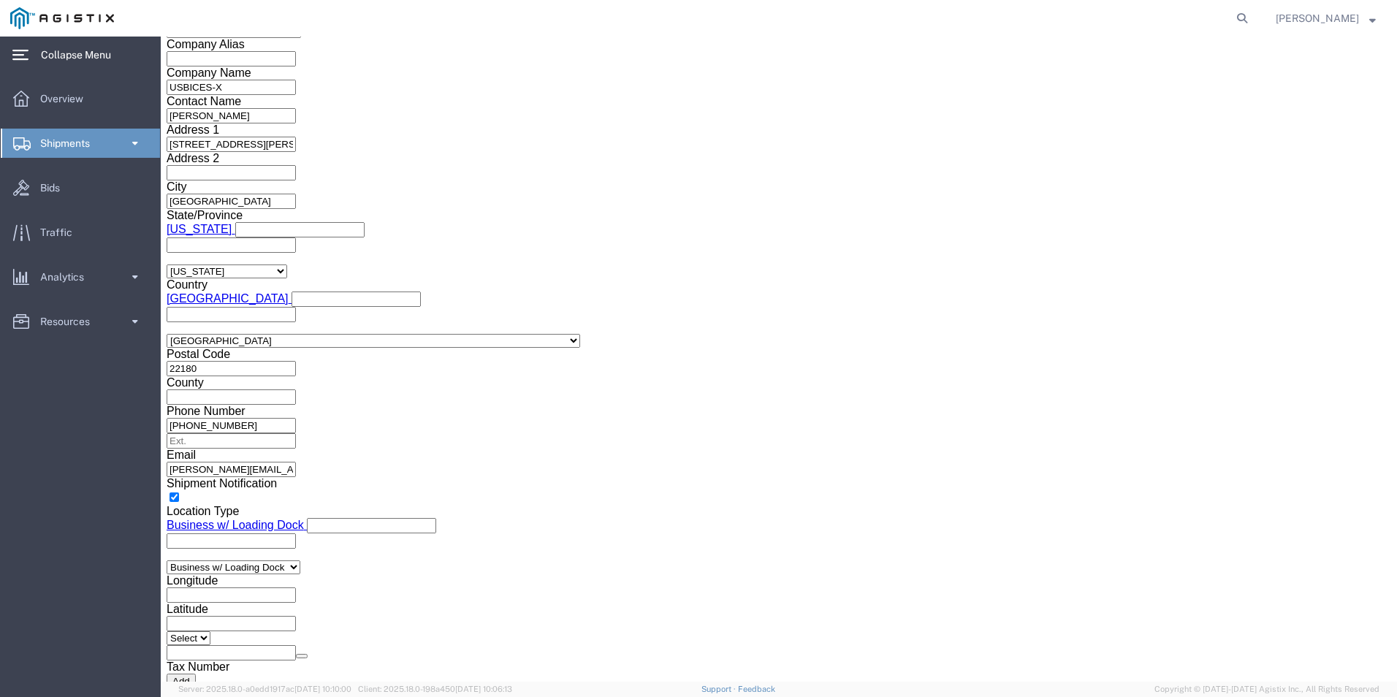
type input "x"
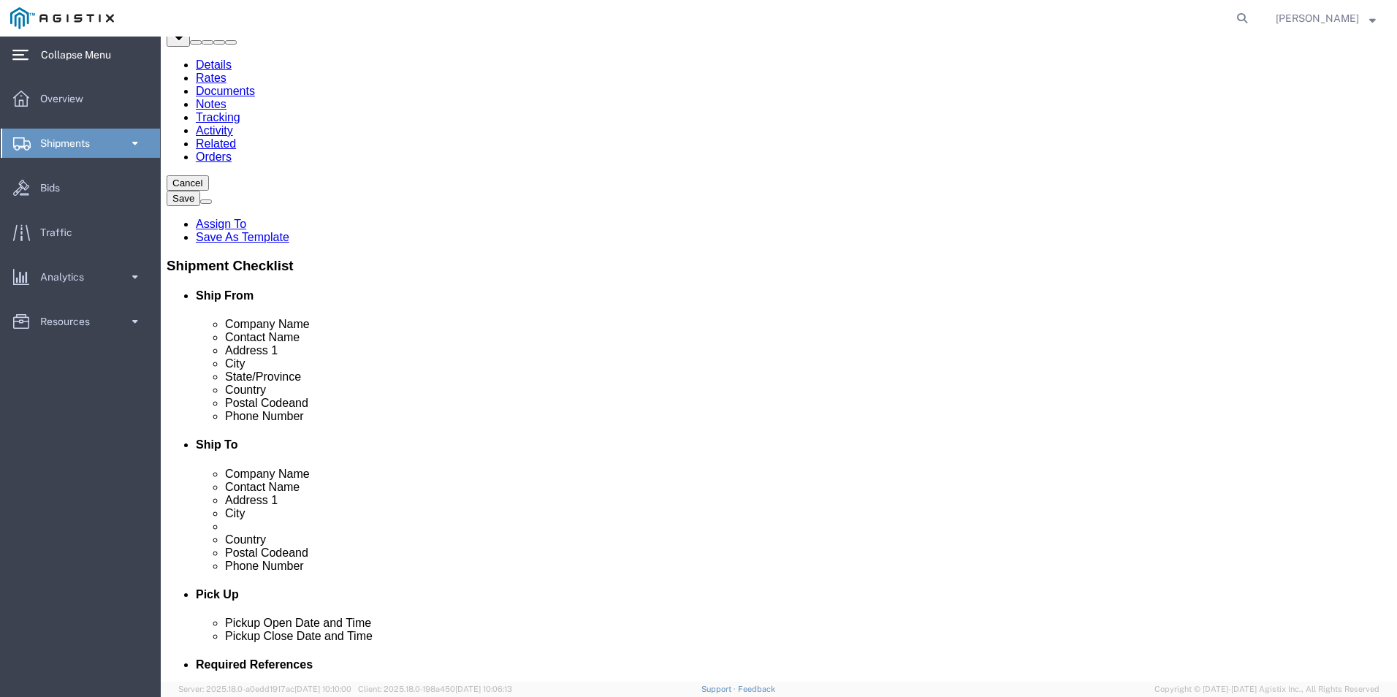
scroll to position [0, 0]
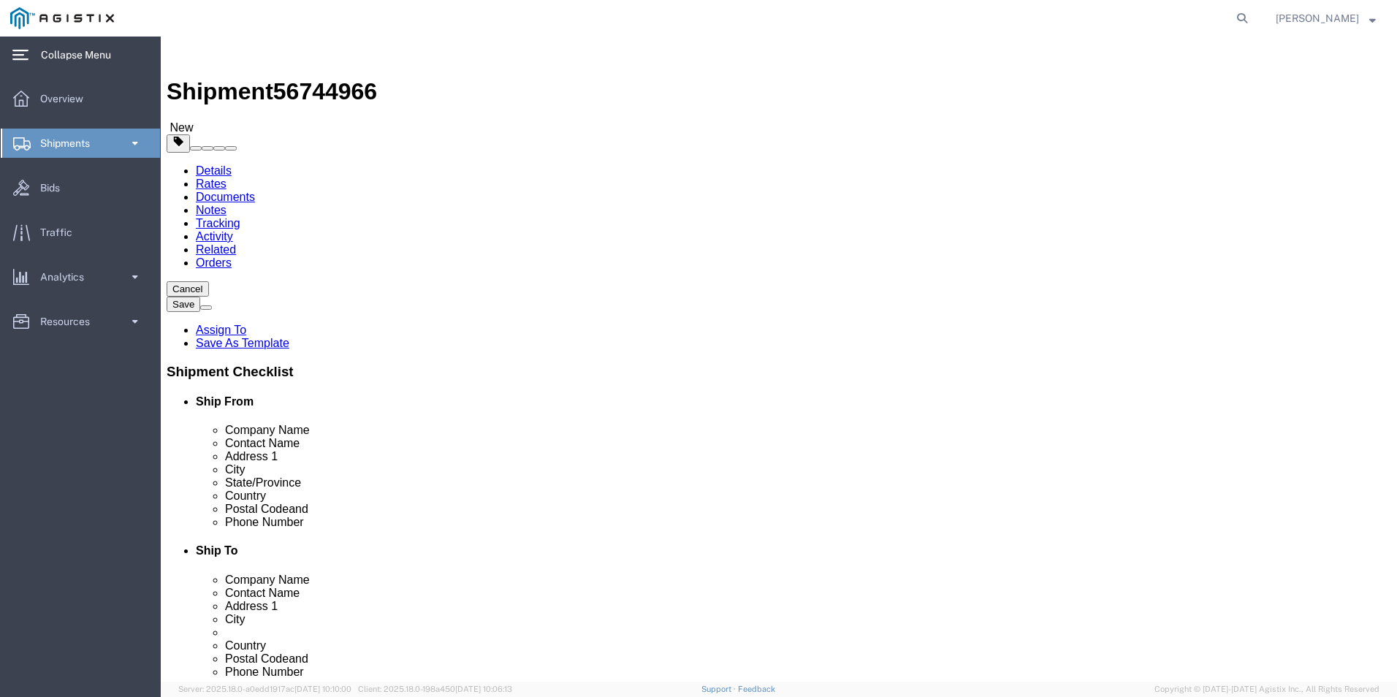
type input "X20250908003039"
click icon
click input "0.00"
type input "0"
type input "35"
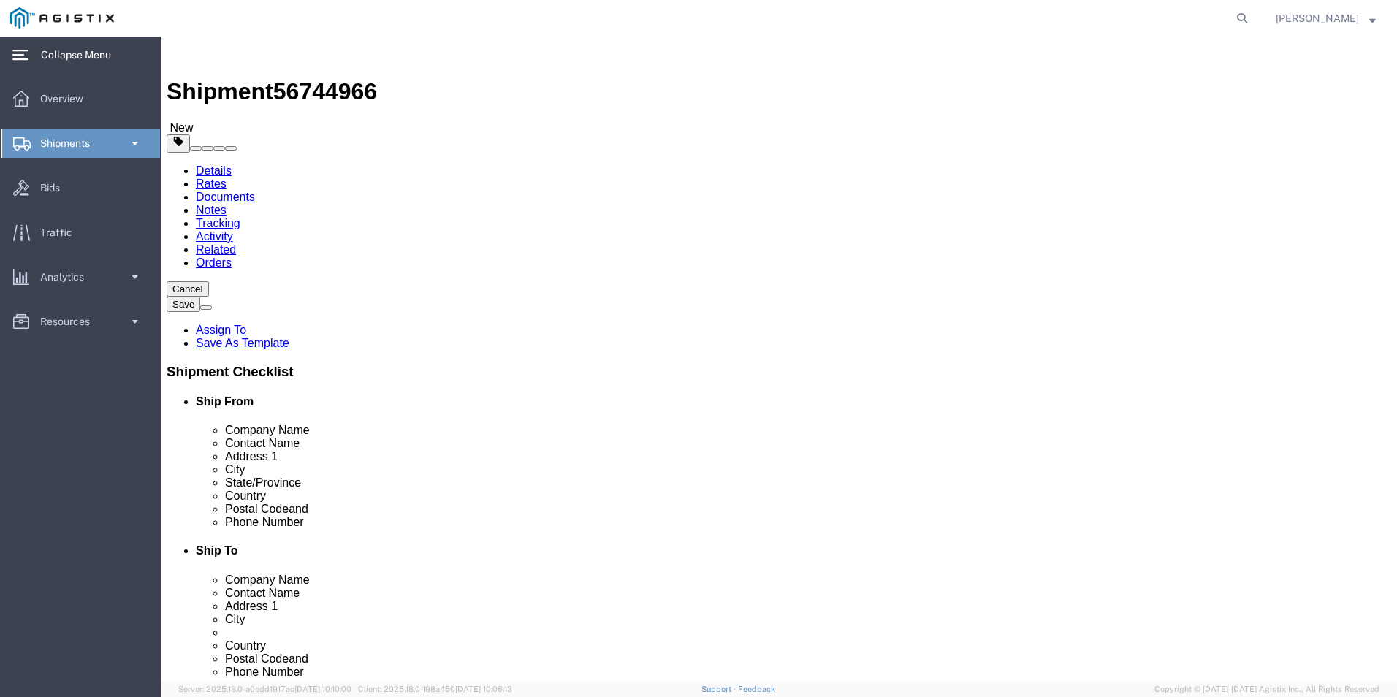
click icon
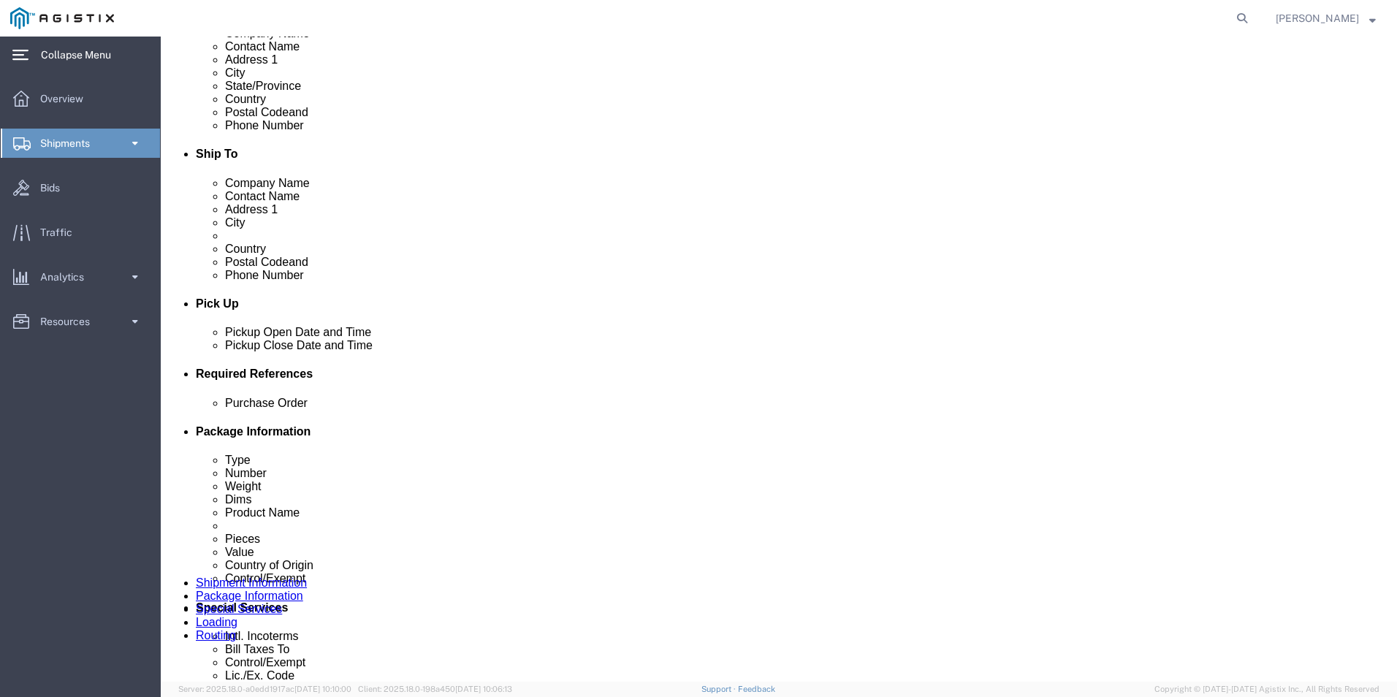
scroll to position [438, 0]
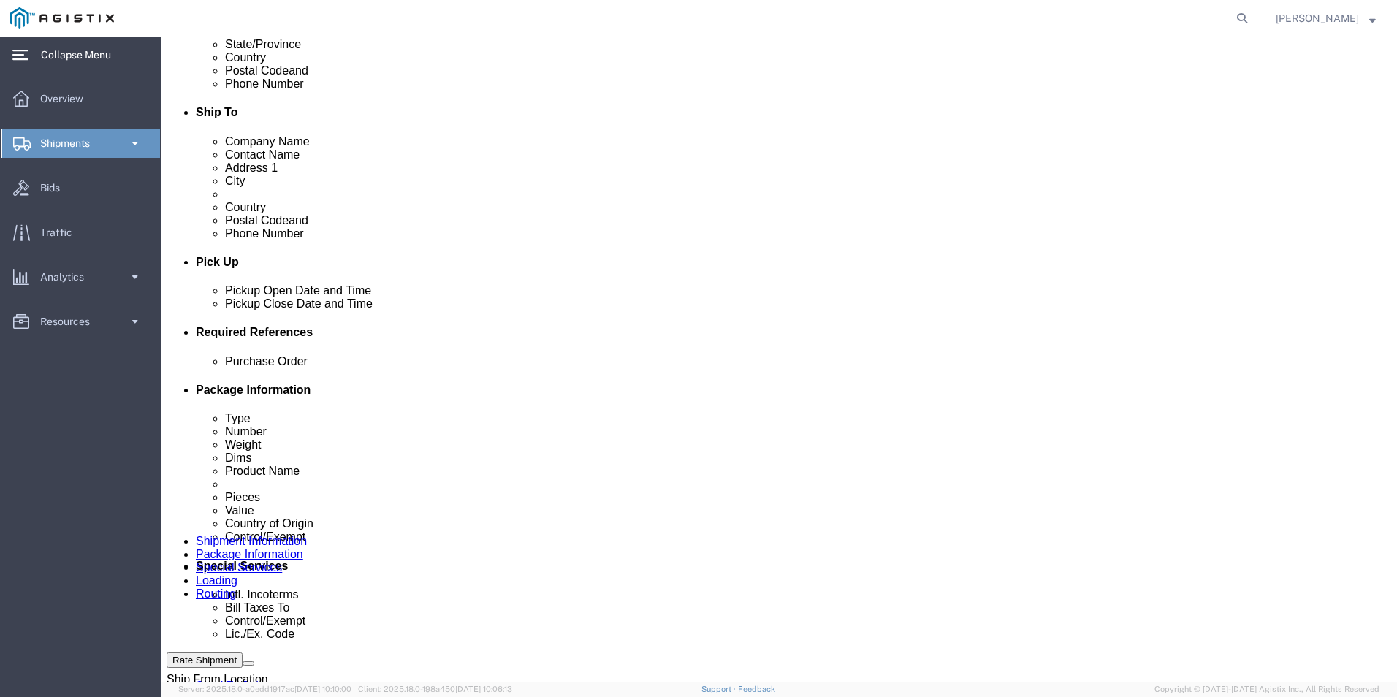
click select "Select Carriage Insurance Paid Carriage Paid To Cost and Freight Cost Insurance…"
select select "DDP"
click select "Select Carriage Insurance Paid Carriage Paid To Cost and Freight Cost Insurance…"
select select "SHIP"
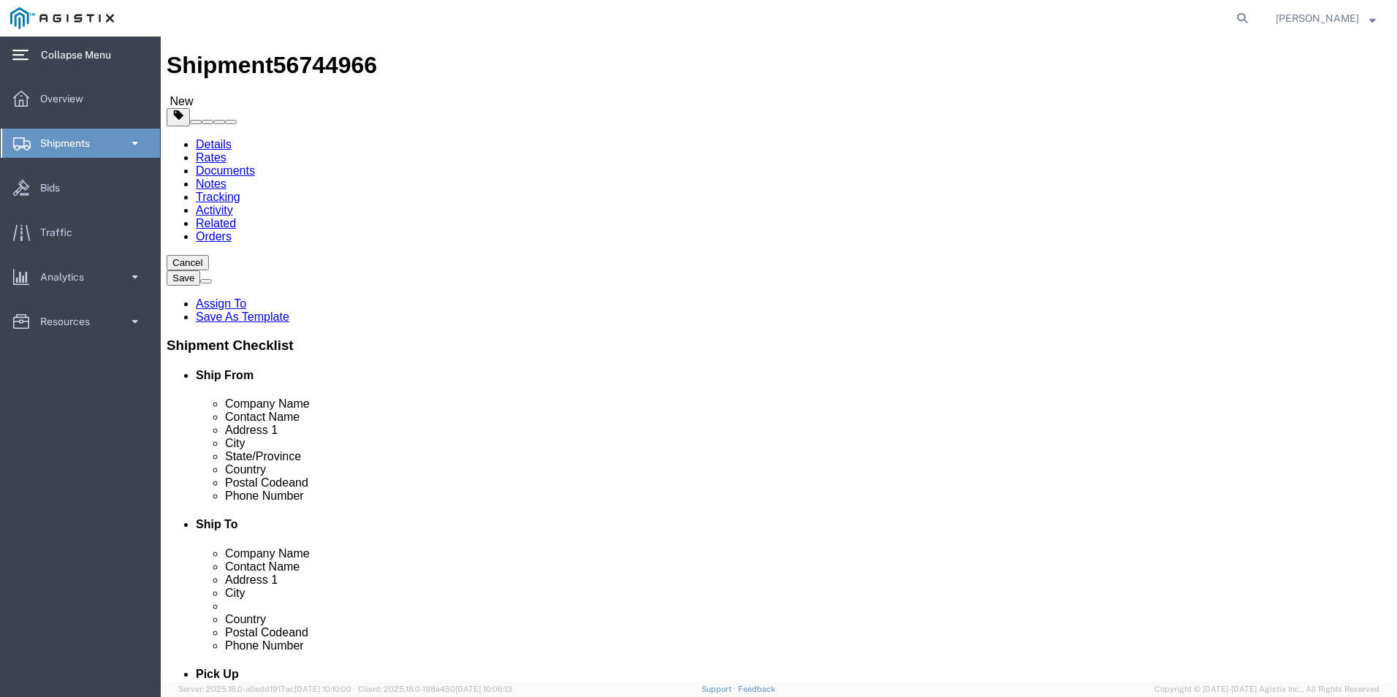
scroll to position [0, 0]
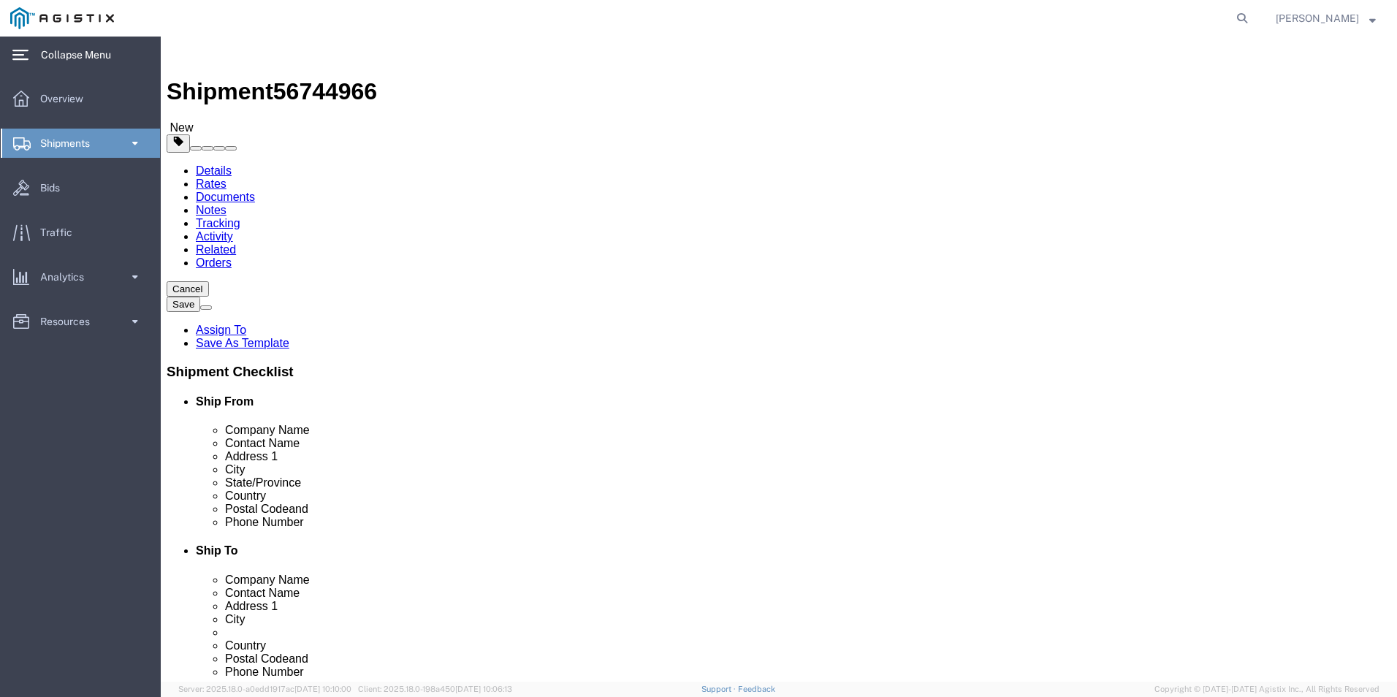
click icon
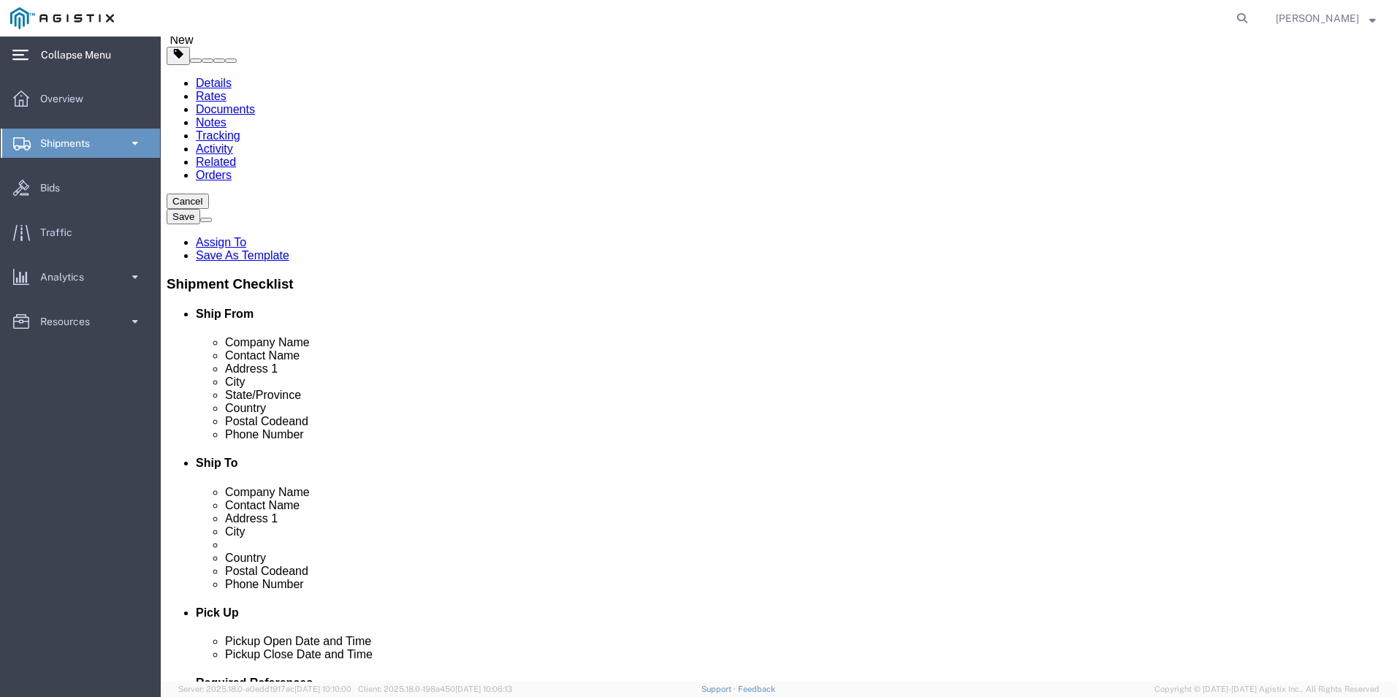
scroll to position [146, 0]
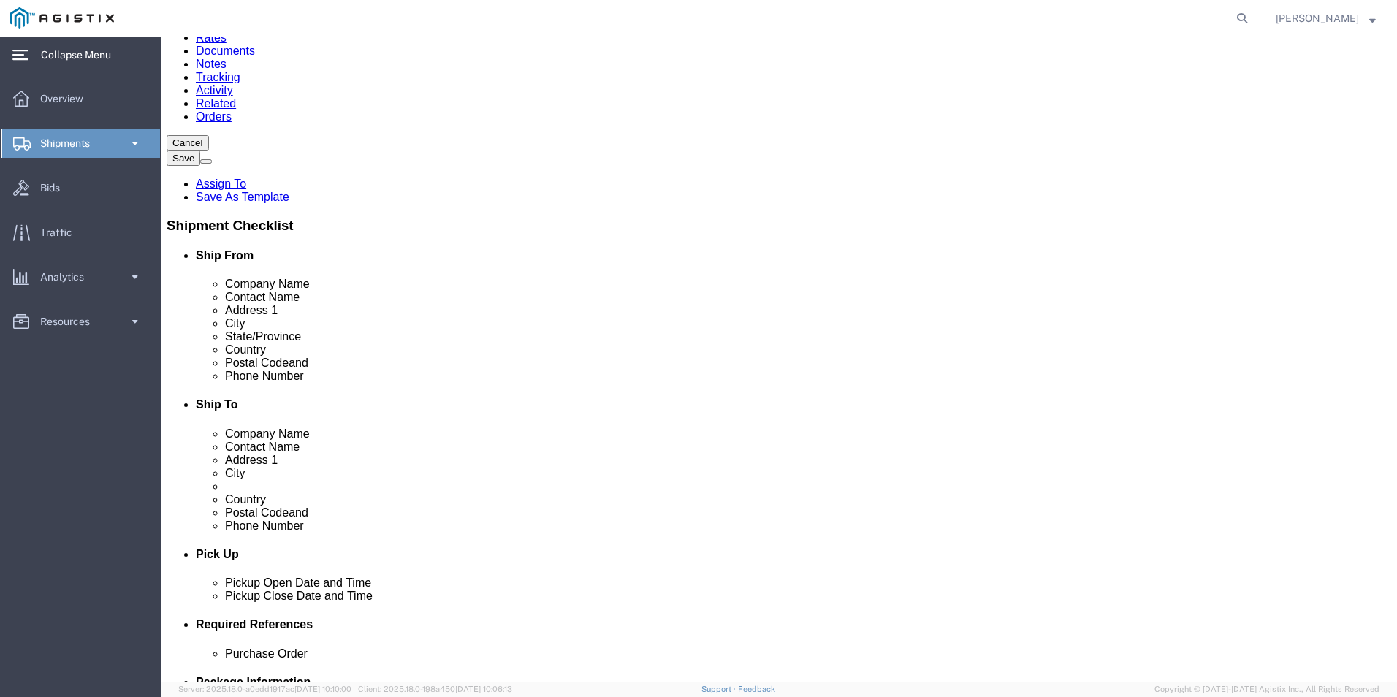
click link "ADDITIONAL INFORMATION"
click button "Add"
click select "Select EIN EORI TIN VAT Other"
select select "EORI"
click select "Select EIN EORI TIN VAT Other"
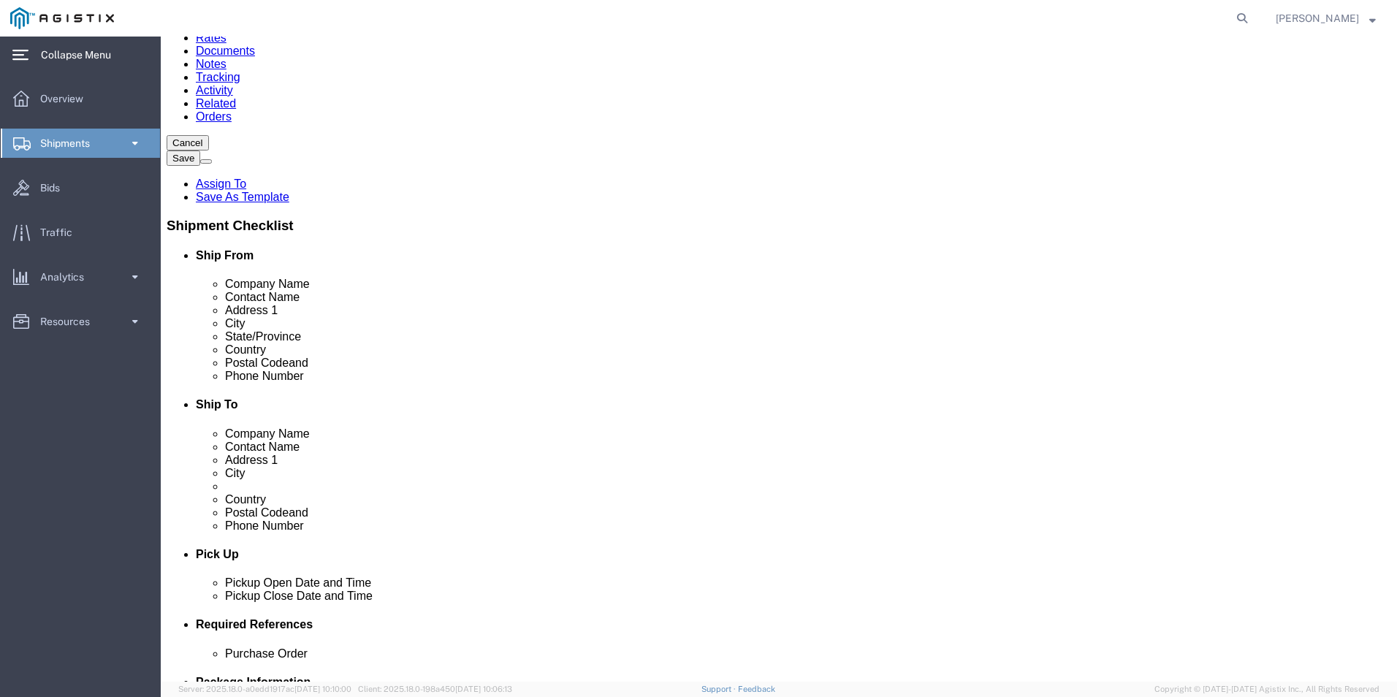
click input "text"
type input "X20250908003039"
click icon "button"
click select "Select EIN EORI TIN VAT Other"
select select "Other"
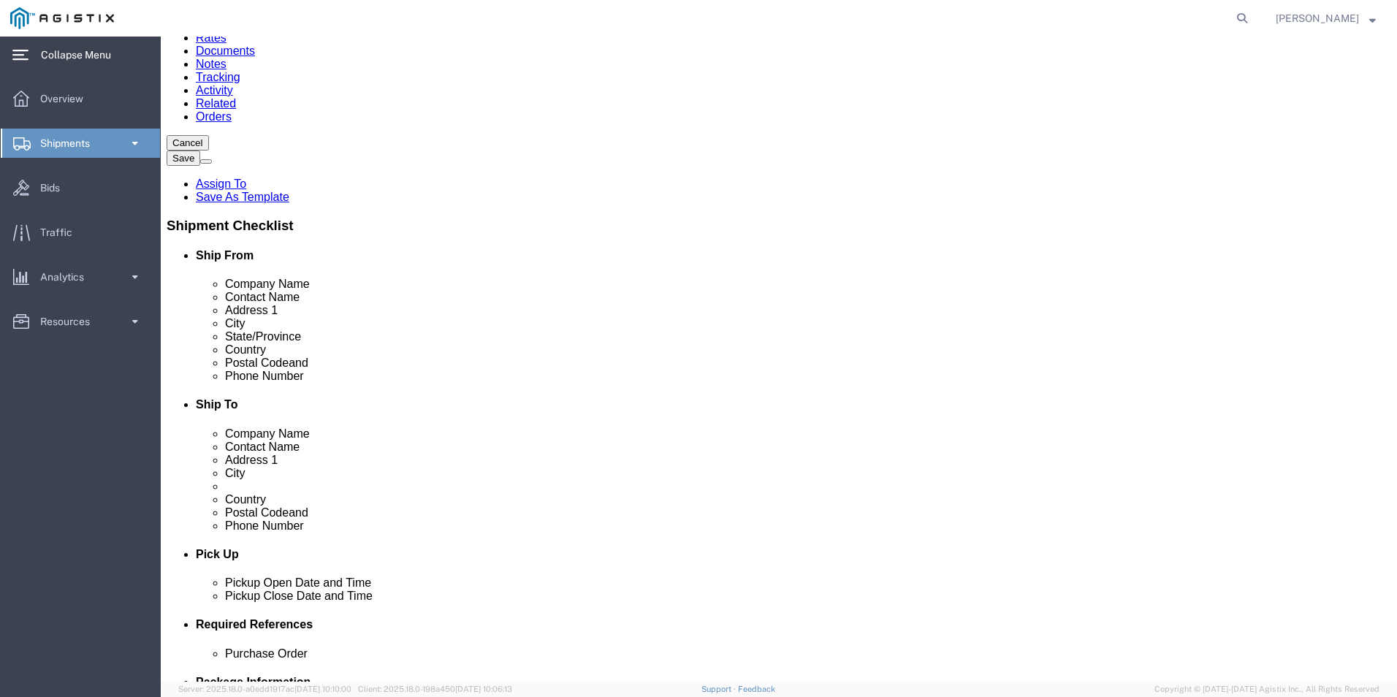
click select "Select EIN EORI TIN VAT Other"
click input "text"
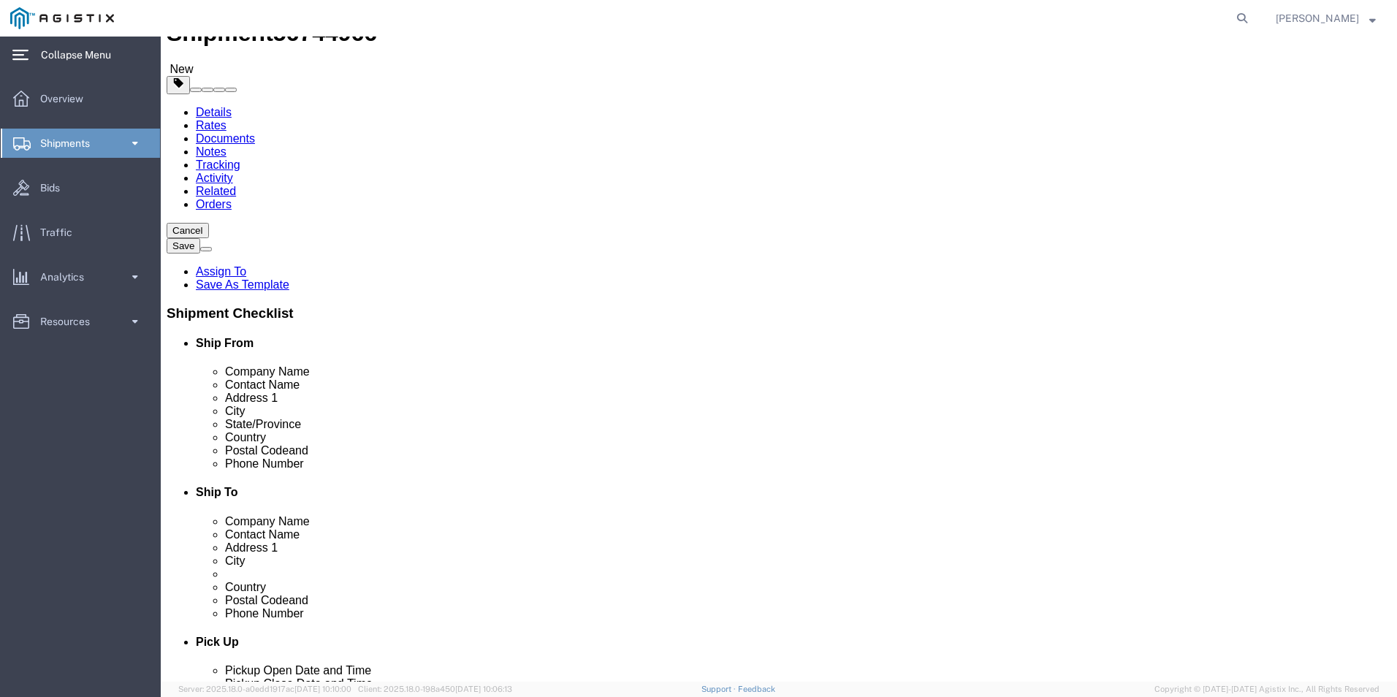
scroll to position [0, 0]
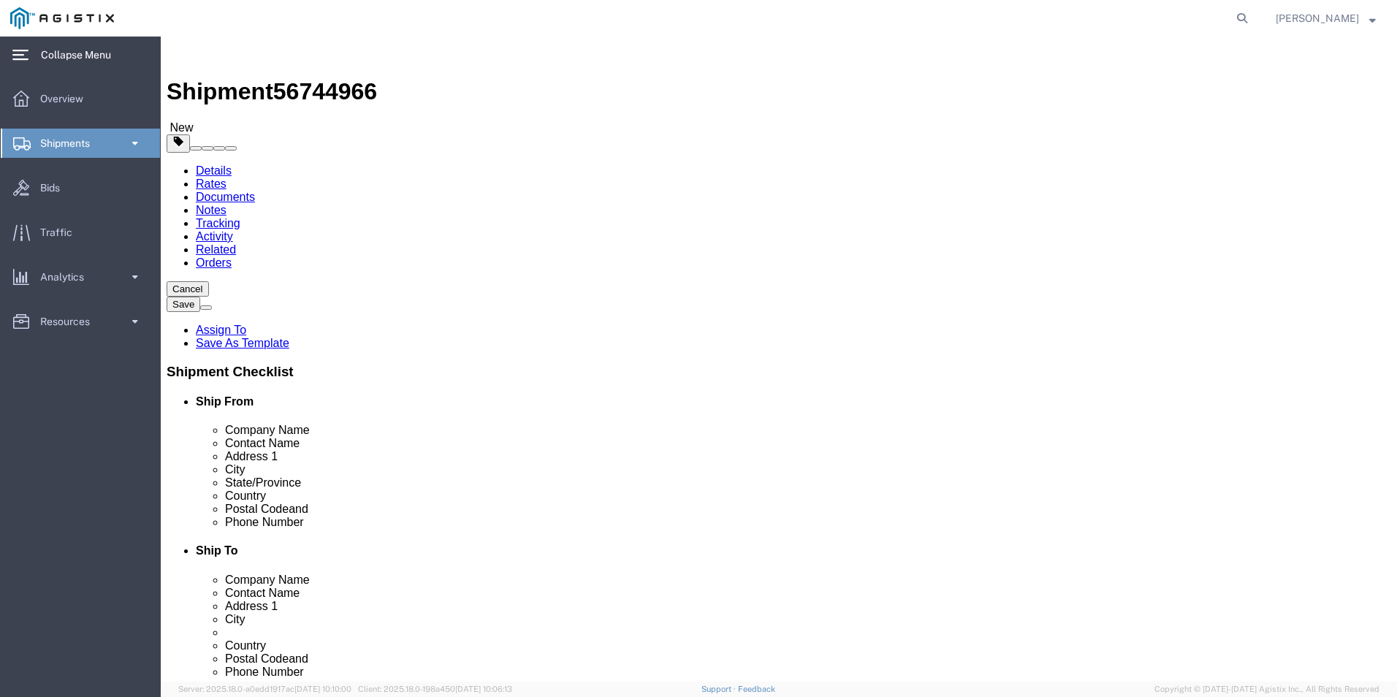
type input "[US_EMPLOYER_IDENTIFICATION_NUMBER]"
click icon
click button "Save"
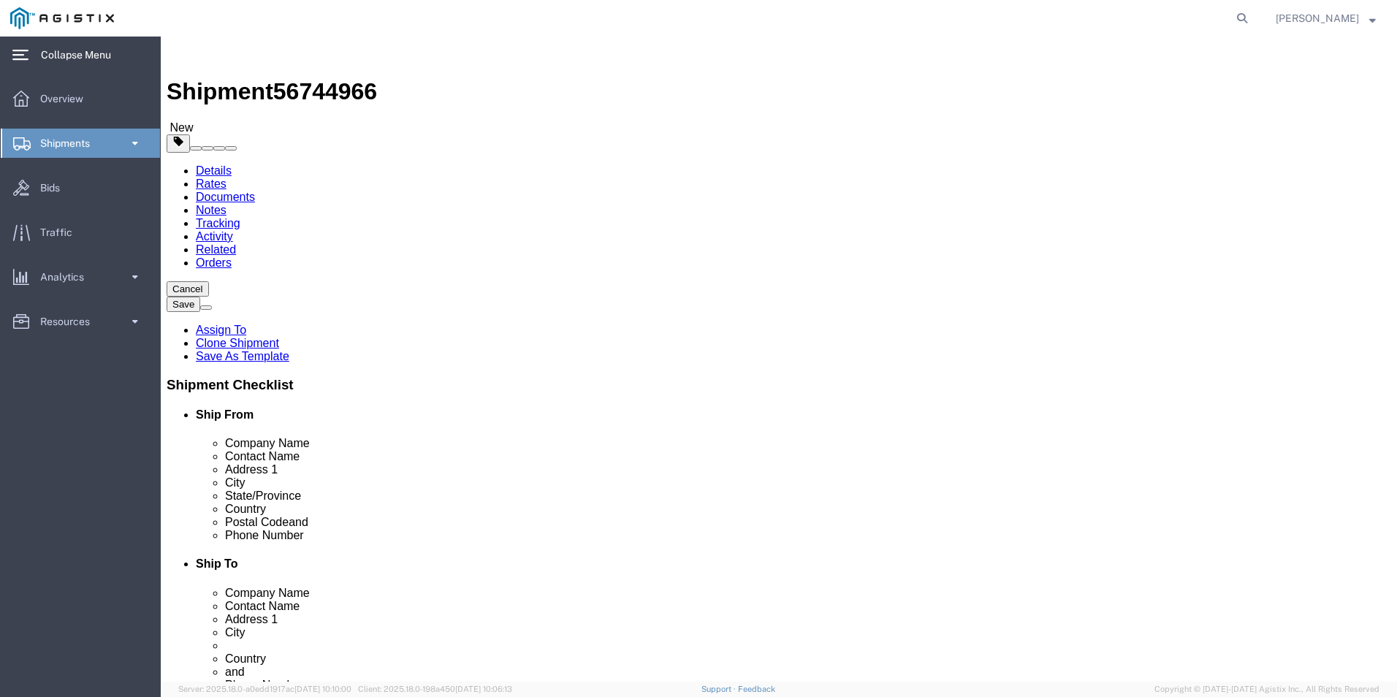
click icon
drag, startPoint x: 647, startPoint y: 327, endPoint x: 880, endPoint y: 332, distance: 233.1
click input "HQ USEUCOM J6/9 BICES, BLDG. 2301 RM. 16"
drag, startPoint x: 650, startPoint y: 357, endPoint x: 870, endPoint y: 348, distance: 220.8
click input "PATCH BARRACKS, KURMAERKER KASERNE"
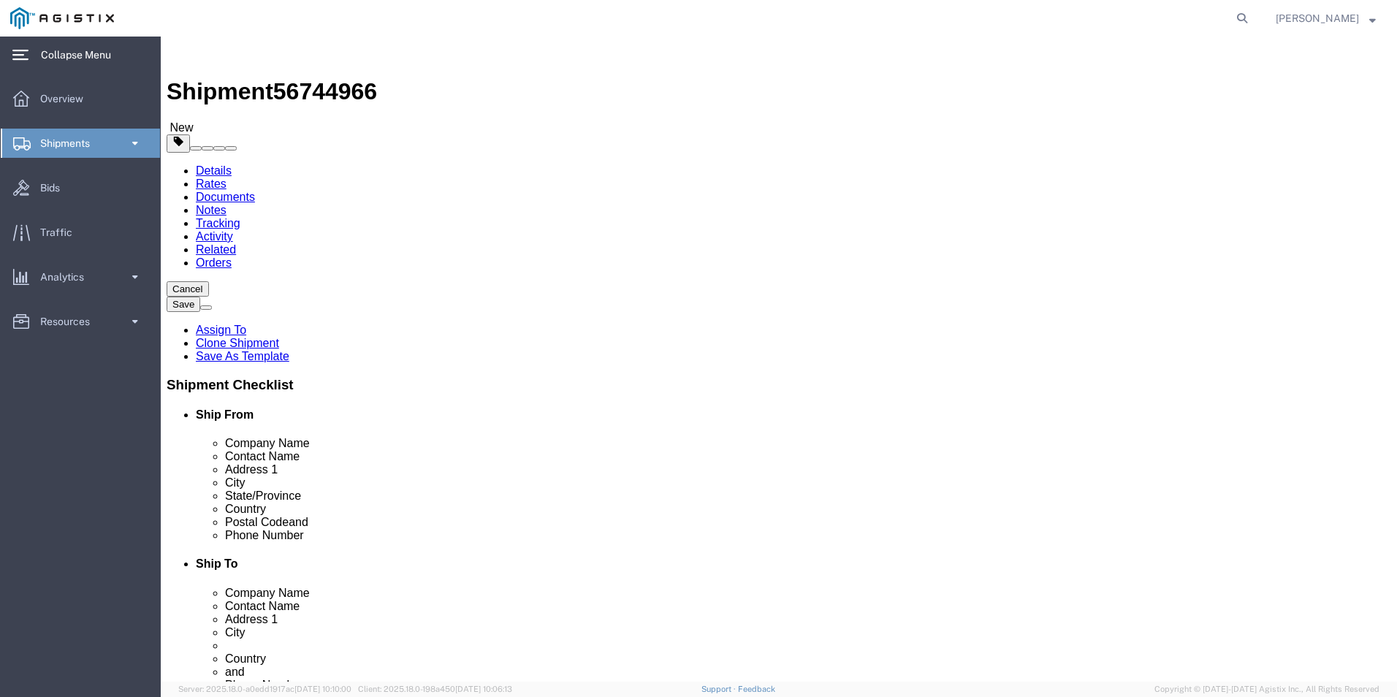
drag, startPoint x: 649, startPoint y: 382, endPoint x: 688, endPoint y: 378, distance: 39.6
click input "[GEOGRAPHIC_DATA]"
drag, startPoint x: 764, startPoint y: 496, endPoint x: 755, endPoint y: 495, distance: 9.5
click input "[PHONE_NUMBER]"
drag, startPoint x: 677, startPoint y: 495, endPoint x: 703, endPoint y: 494, distance: 25.6
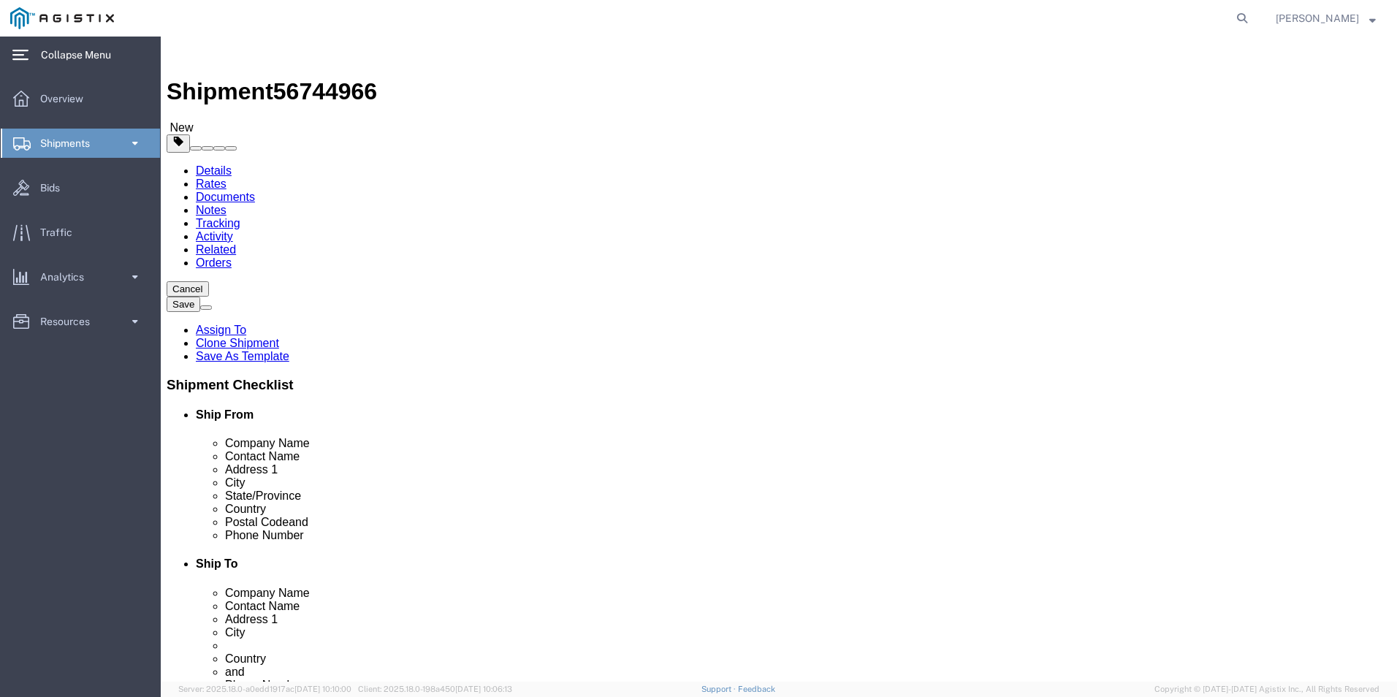
click input "[PHONE_NUMBER]"
click icon
click div "Pieces: 135.00 Each Total value: 2023.65 USD"
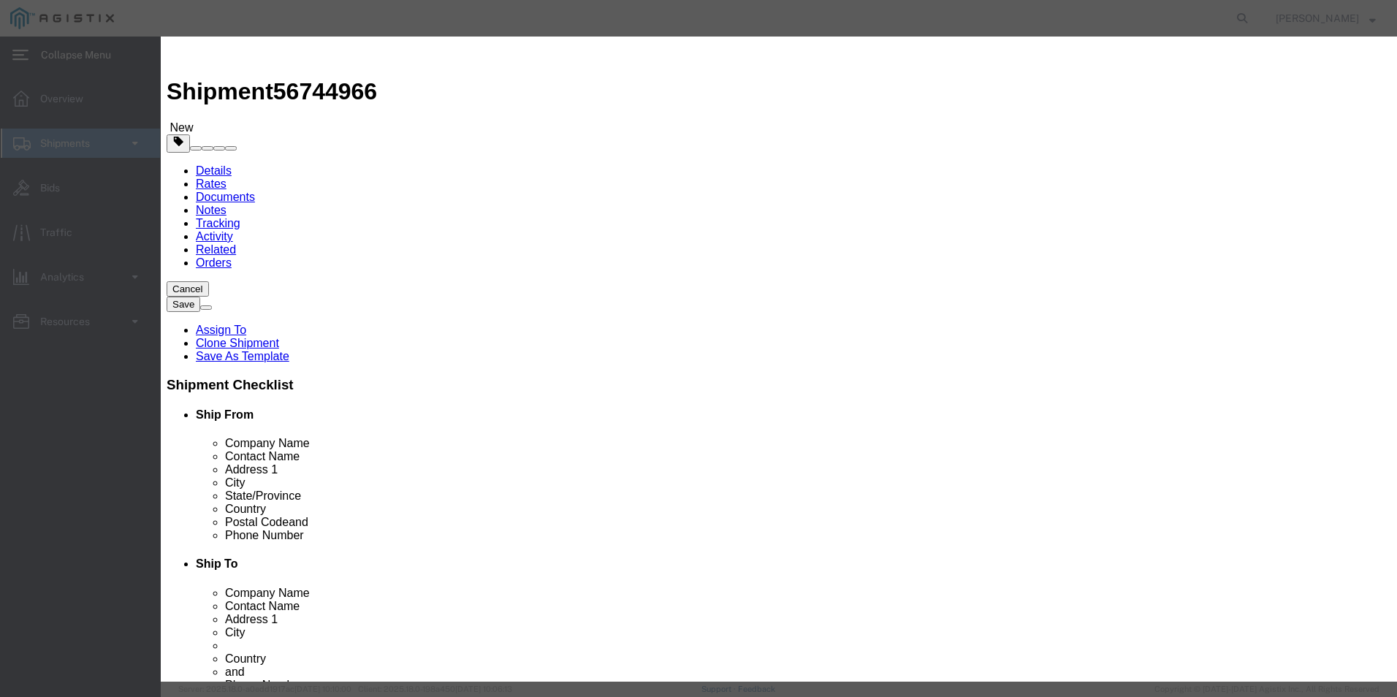
drag, startPoint x: 369, startPoint y: 293, endPoint x: 465, endPoint y: 294, distance: 95.7
click input "CP-PWR-CORD-CE="
drag, startPoint x: 366, startPoint y: 107, endPoint x: 498, endPoint y: 102, distance: 132.3
click input "Power Cord, [GEOGRAPHIC_DATA]"
paste textarea "Power Cord, [GEOGRAPHIC_DATA]"
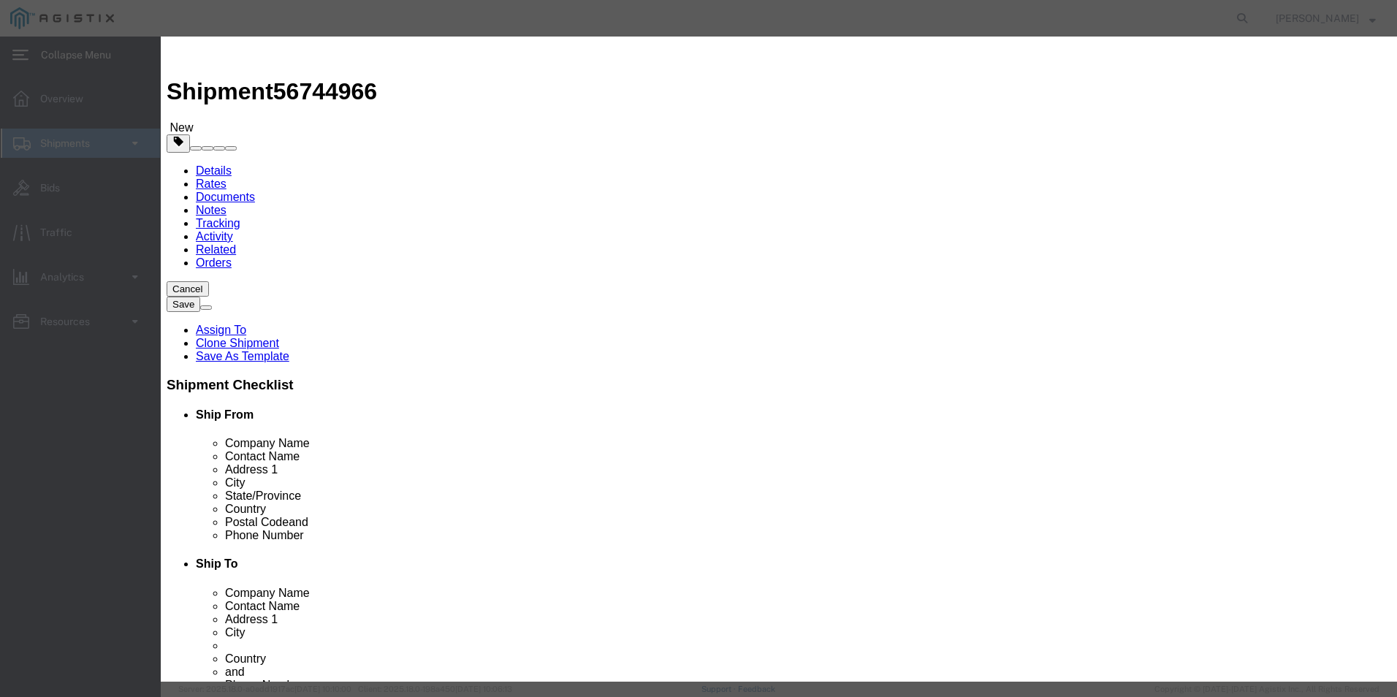
type textarea "Power Cord, [GEOGRAPHIC_DATA]"
drag, startPoint x: 786, startPoint y: 522, endPoint x: 750, endPoint y: 523, distance: 35.8
click div "EAR99"
click button "button"
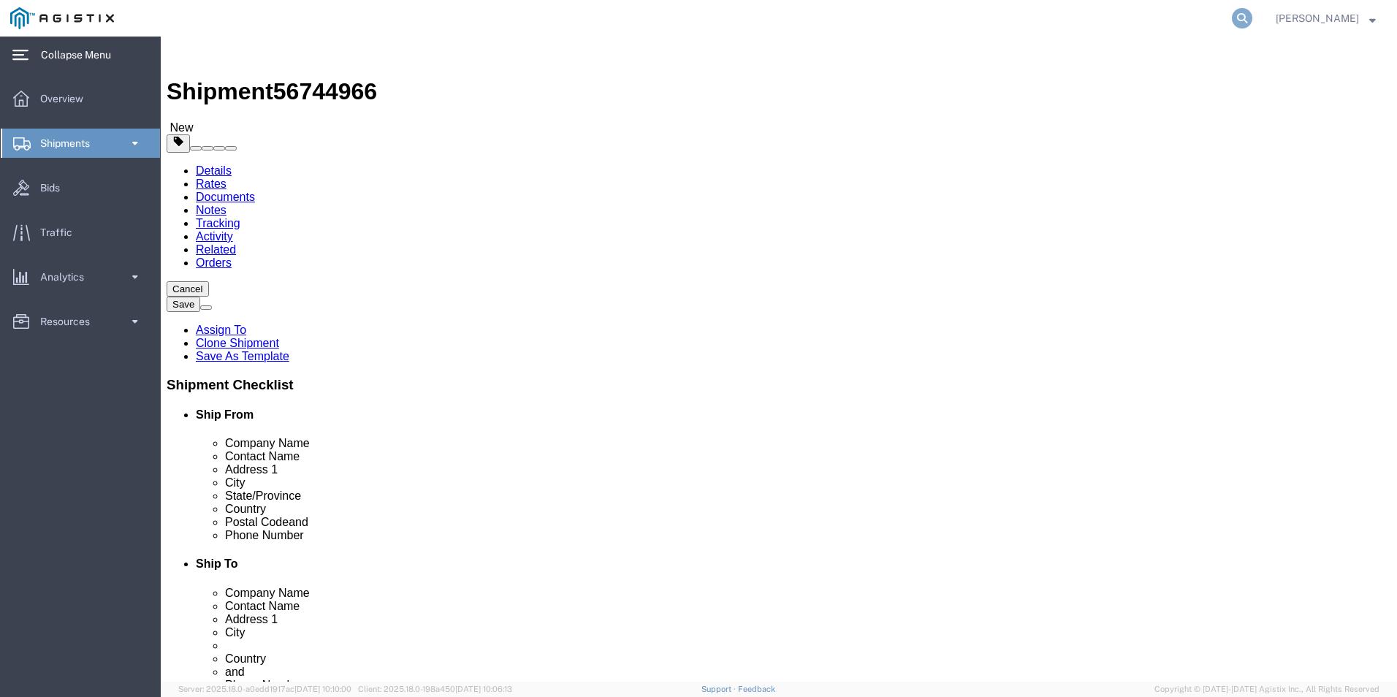
click at [1236, 17] on icon at bounding box center [1242, 18] width 20 height 20
type input "GDIT-77743"
click at [1233, 18] on icon at bounding box center [1242, 18] width 20 height 20
select select "69651"
select select "34240"
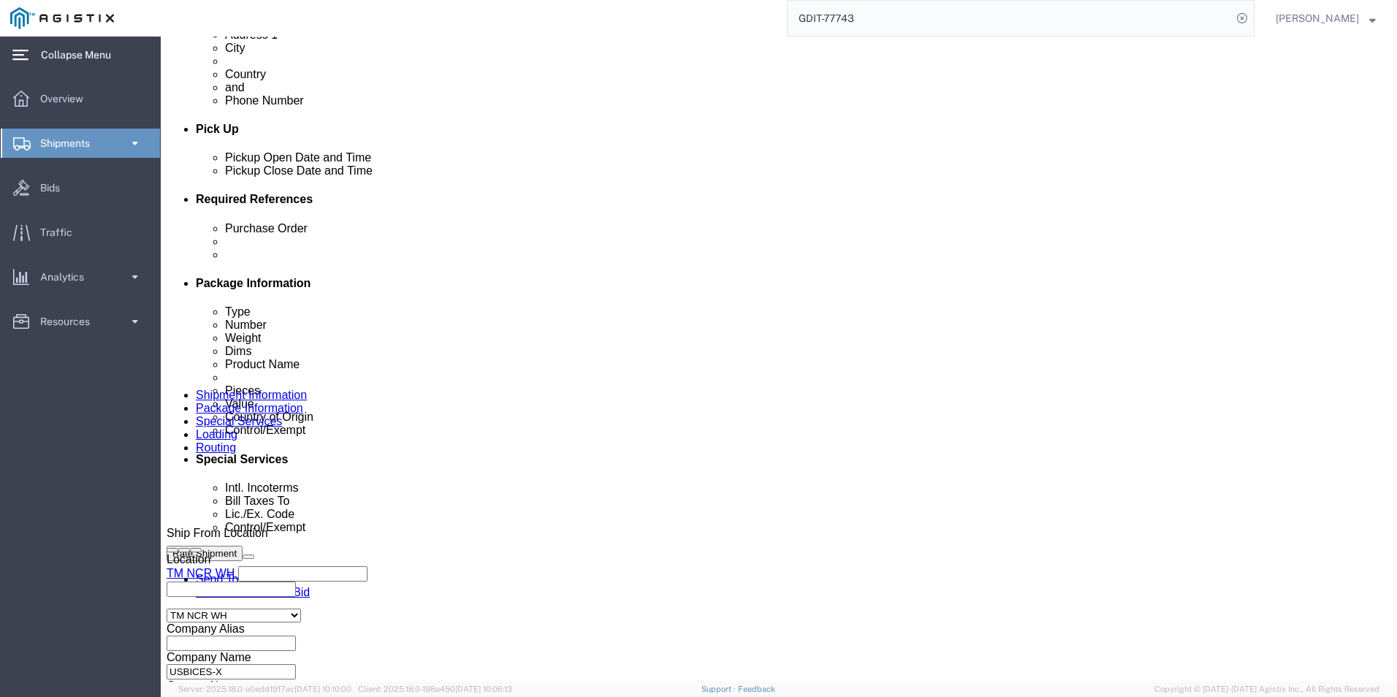
scroll to position [73, 0]
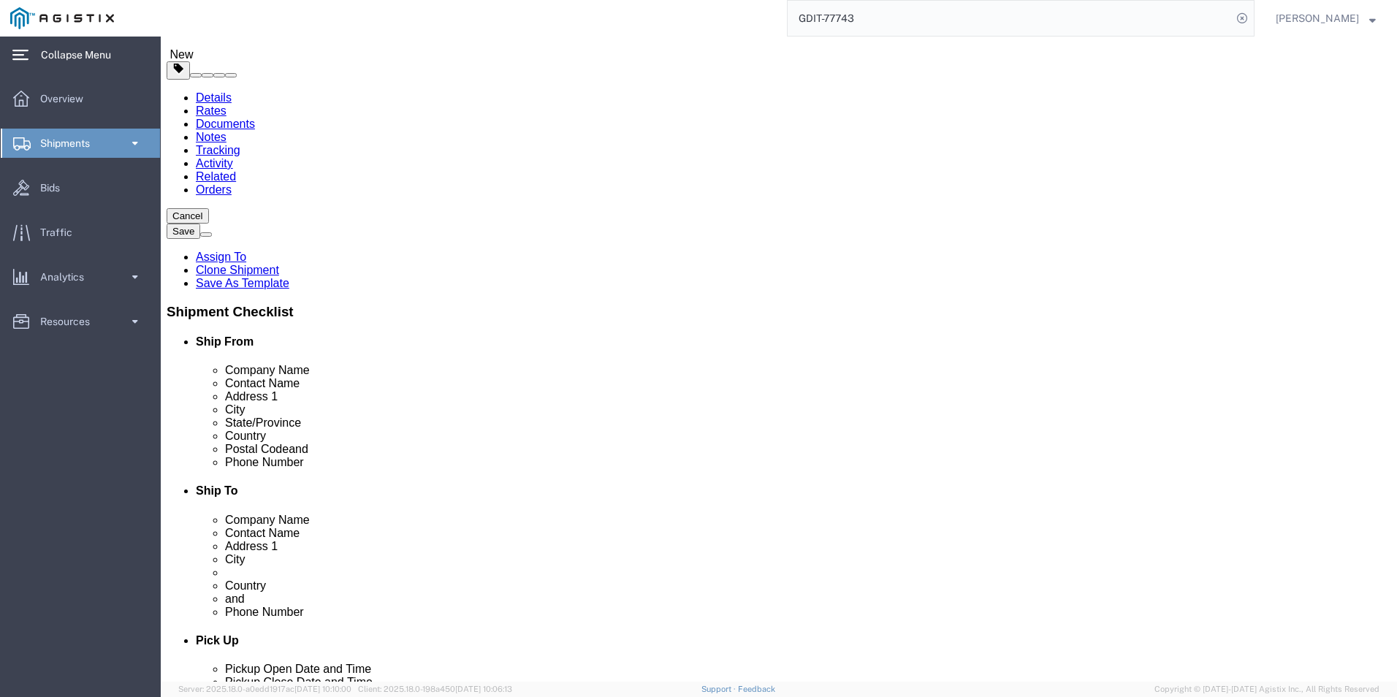
click icon
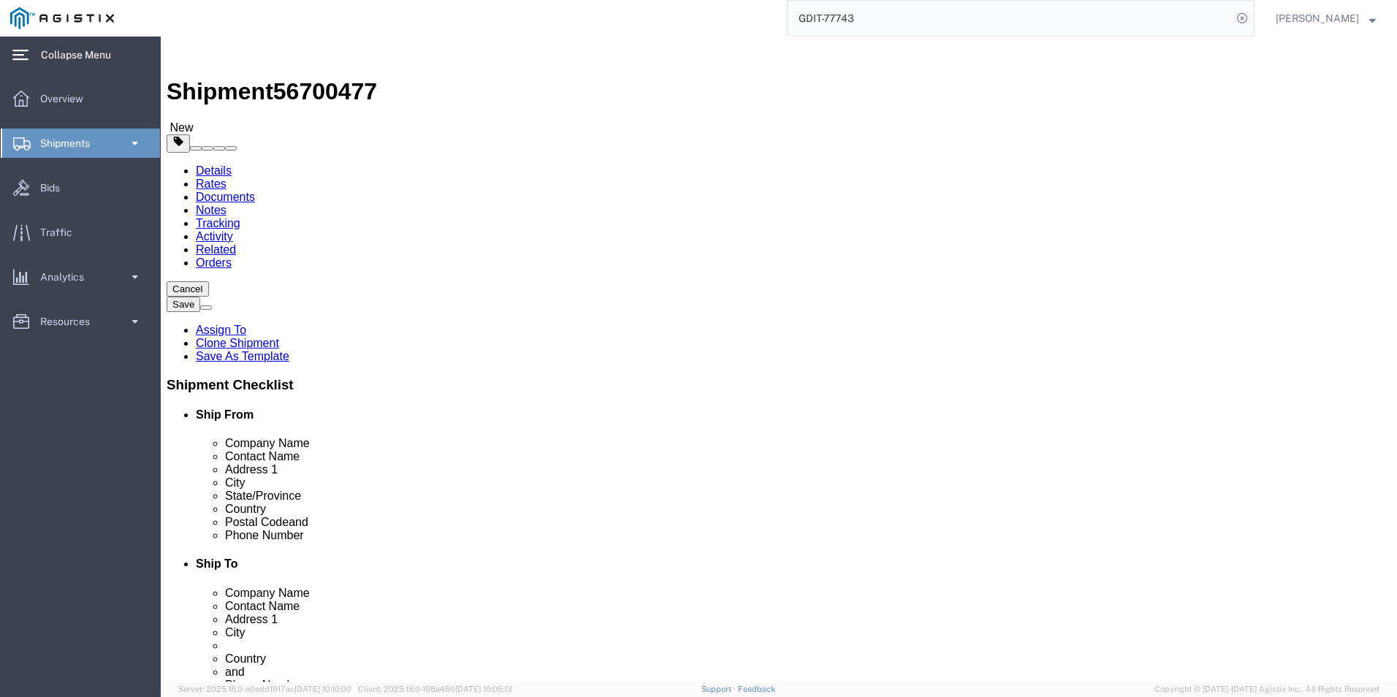
click dd "12.71 USD"
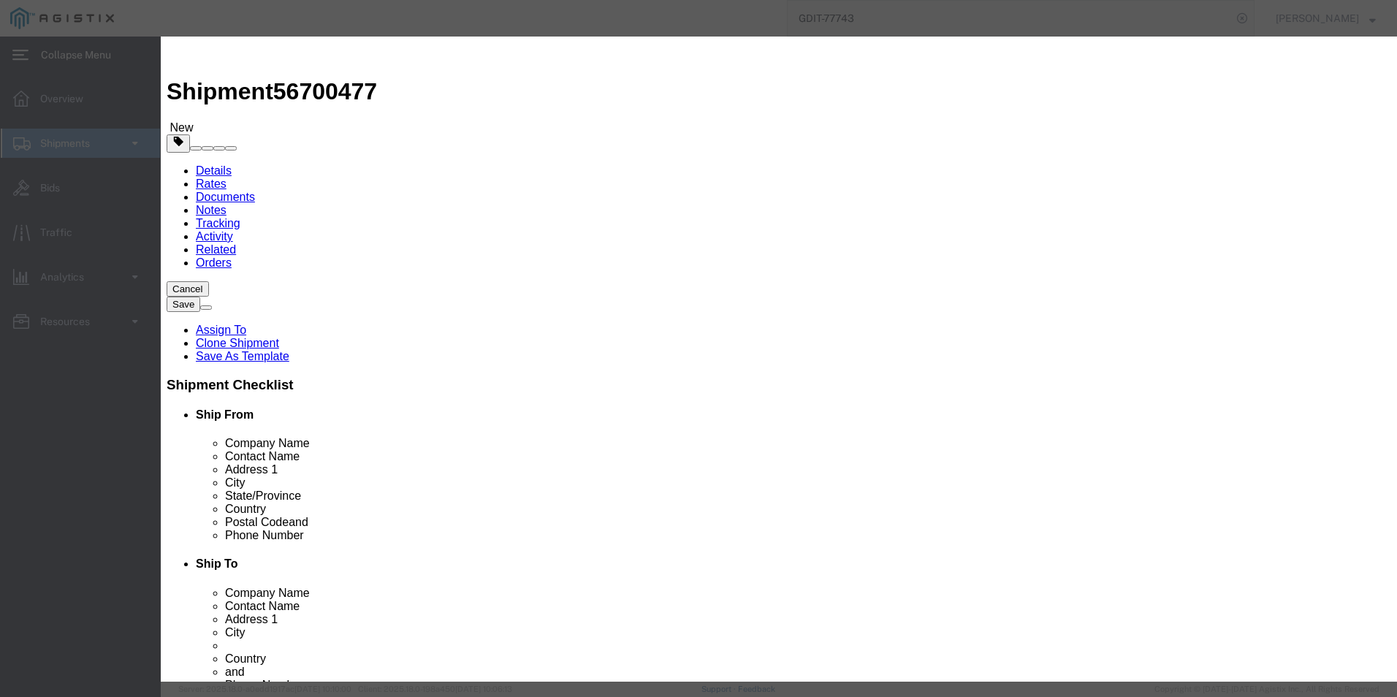
click input "text"
type input "8479895500"
click button "Save & Close"
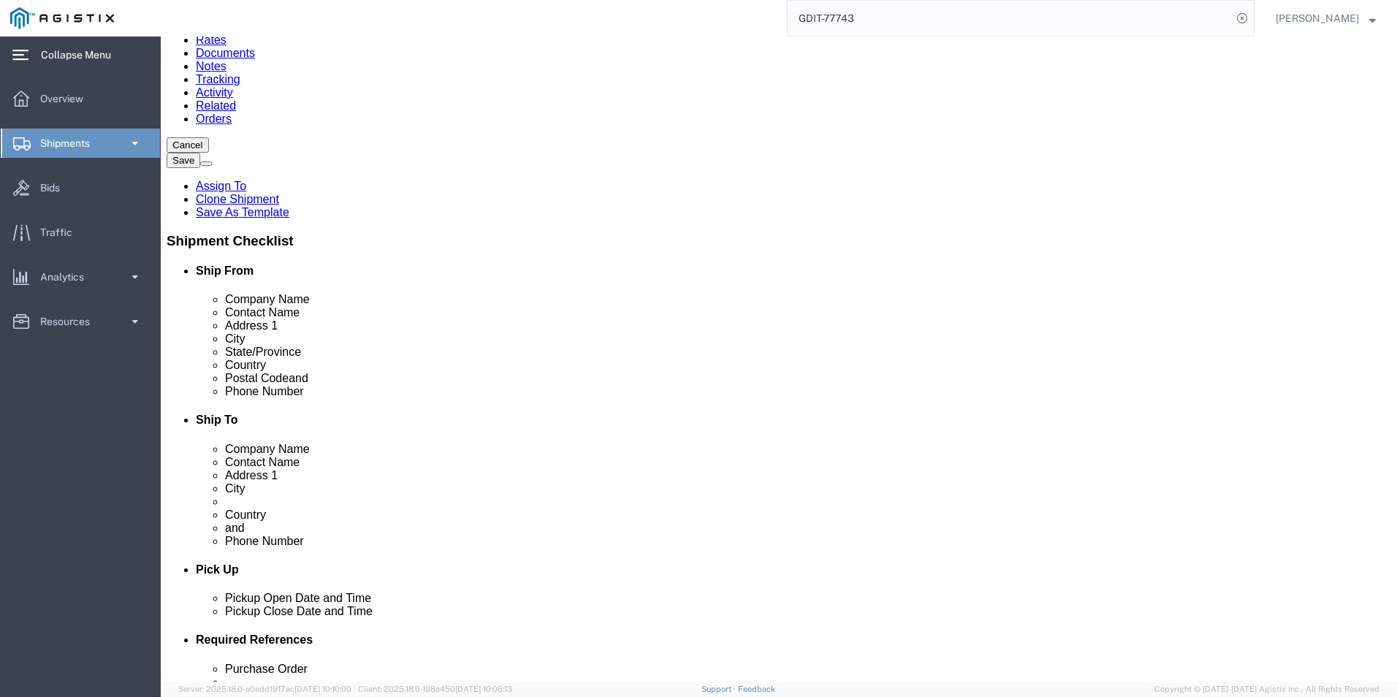
scroll to position [146, 0]
click dd "118.47 USD"
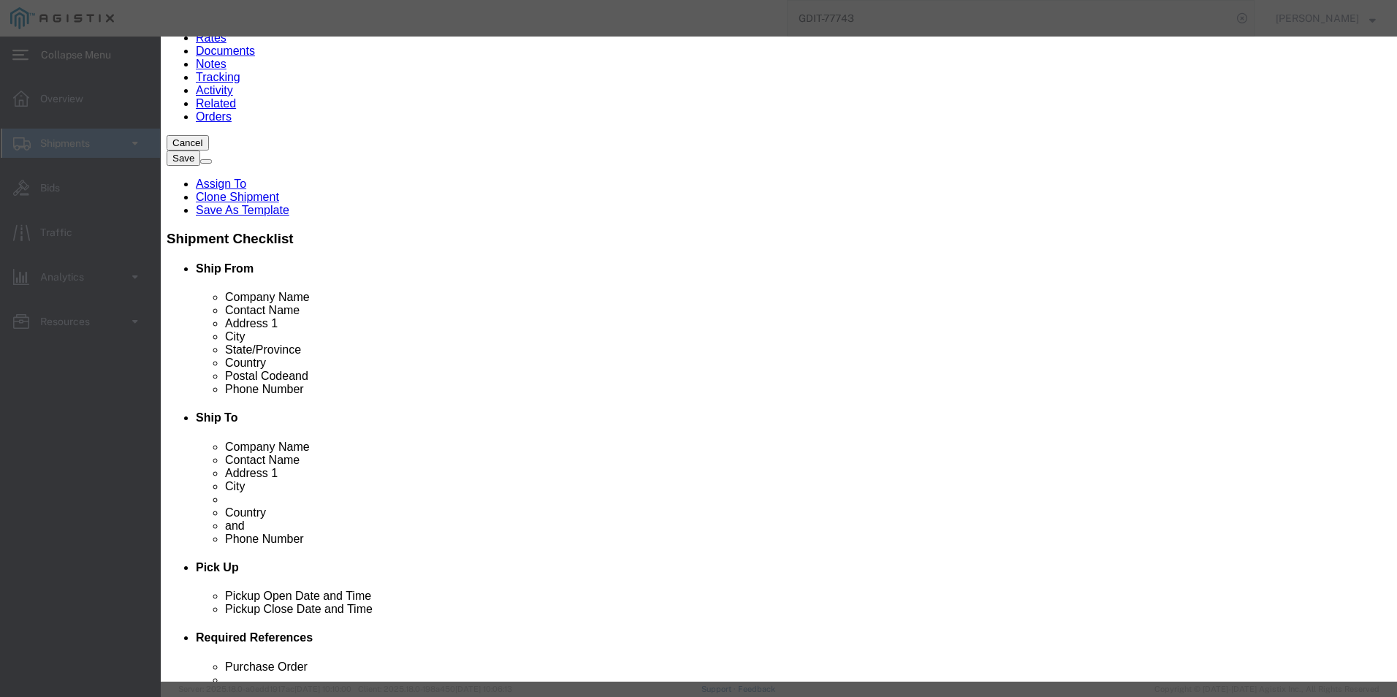
click icon "button"
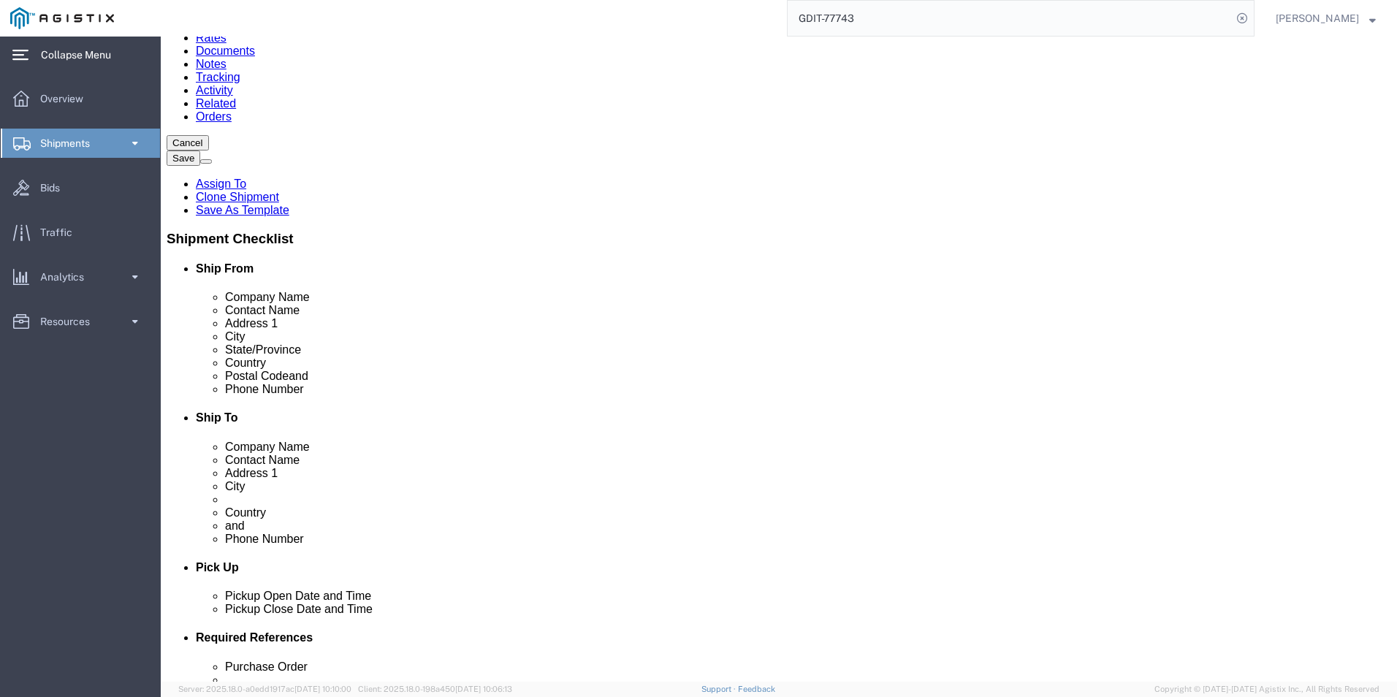
click dd "170.50 USD"
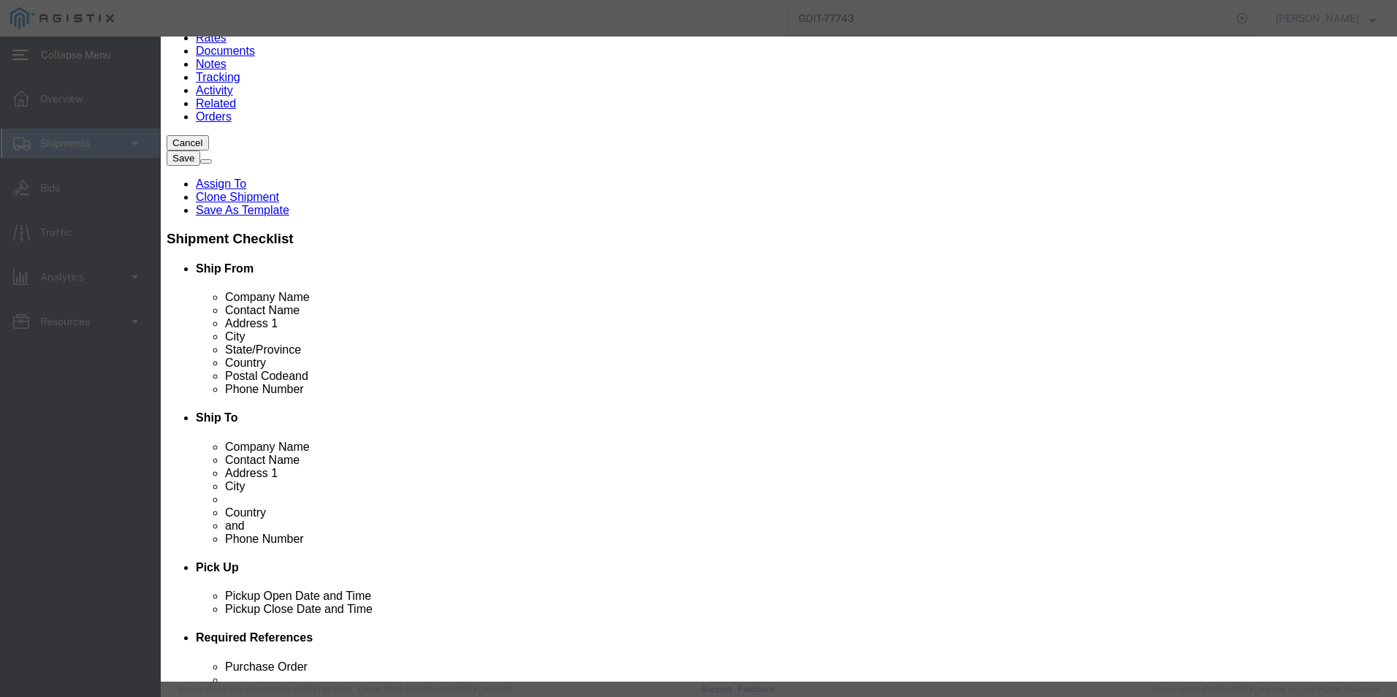
click icon "button"
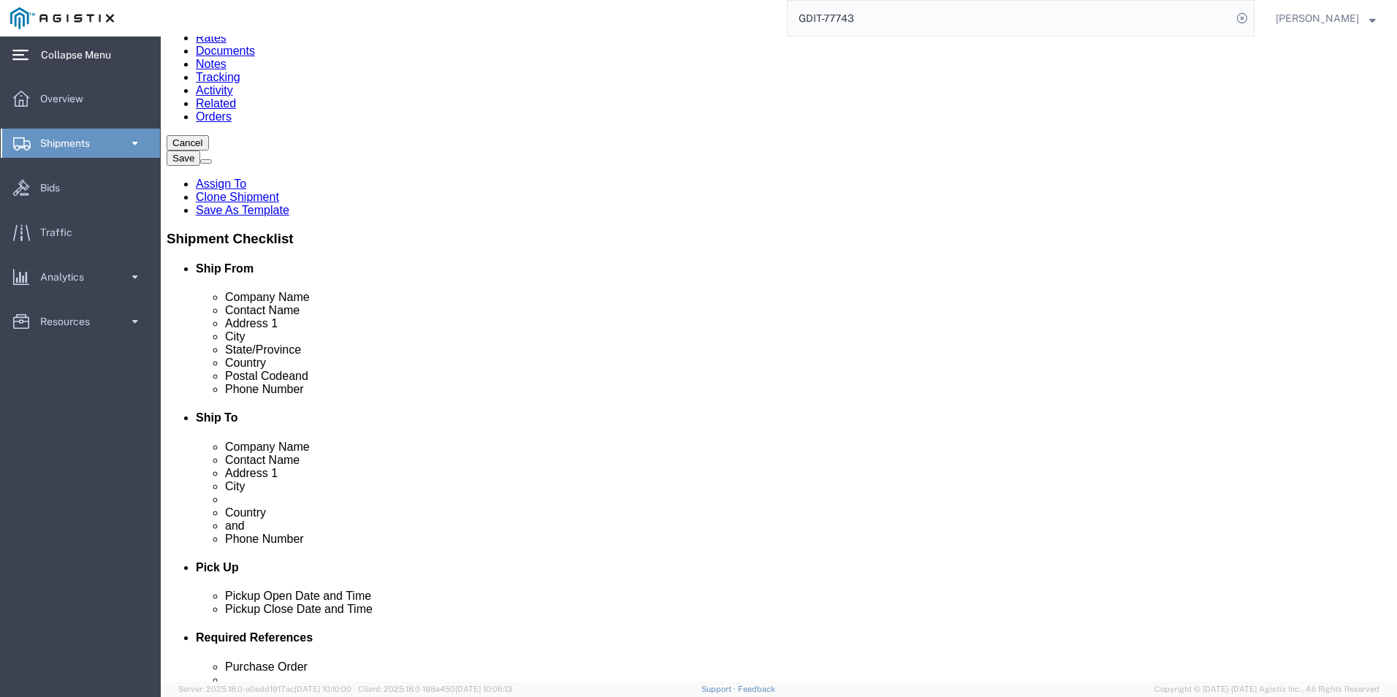
click div "Pieces: 3.00 Each Total value: 118.47 USD"
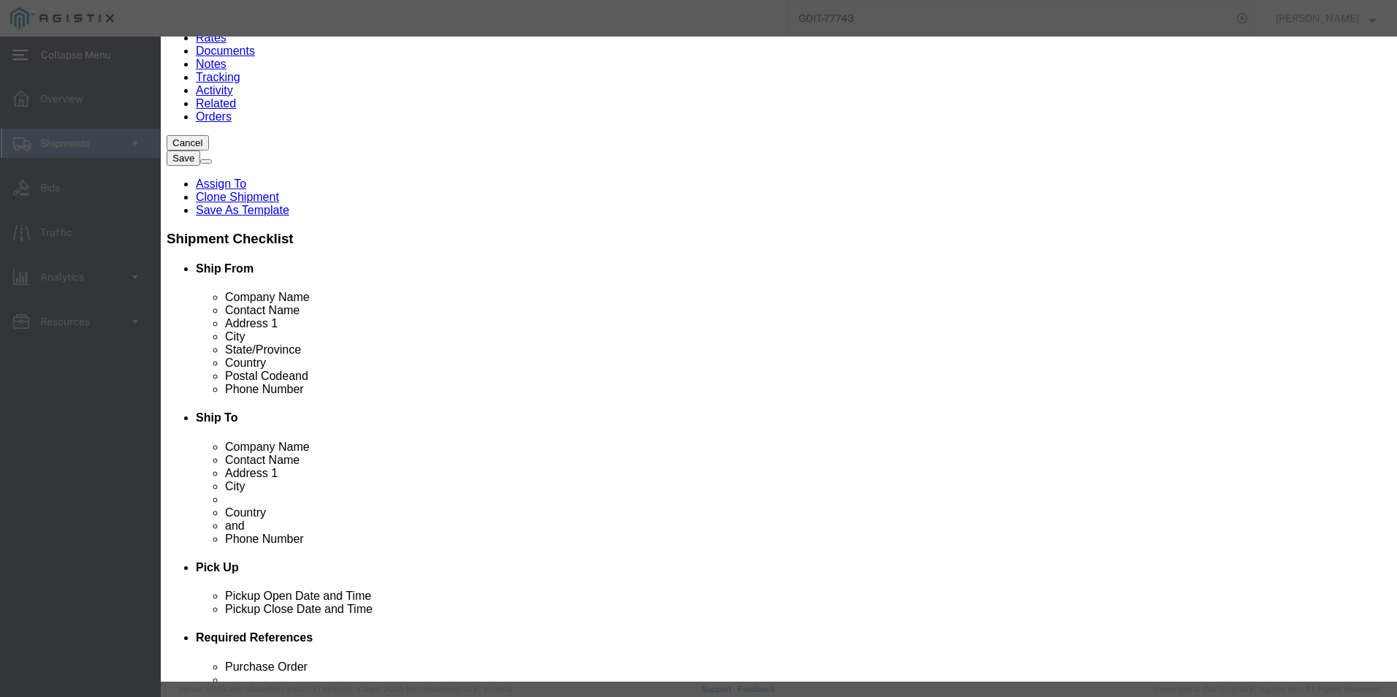
type input "41071170"
select select "M2"
type input "4107117050"
click input "EAR99"
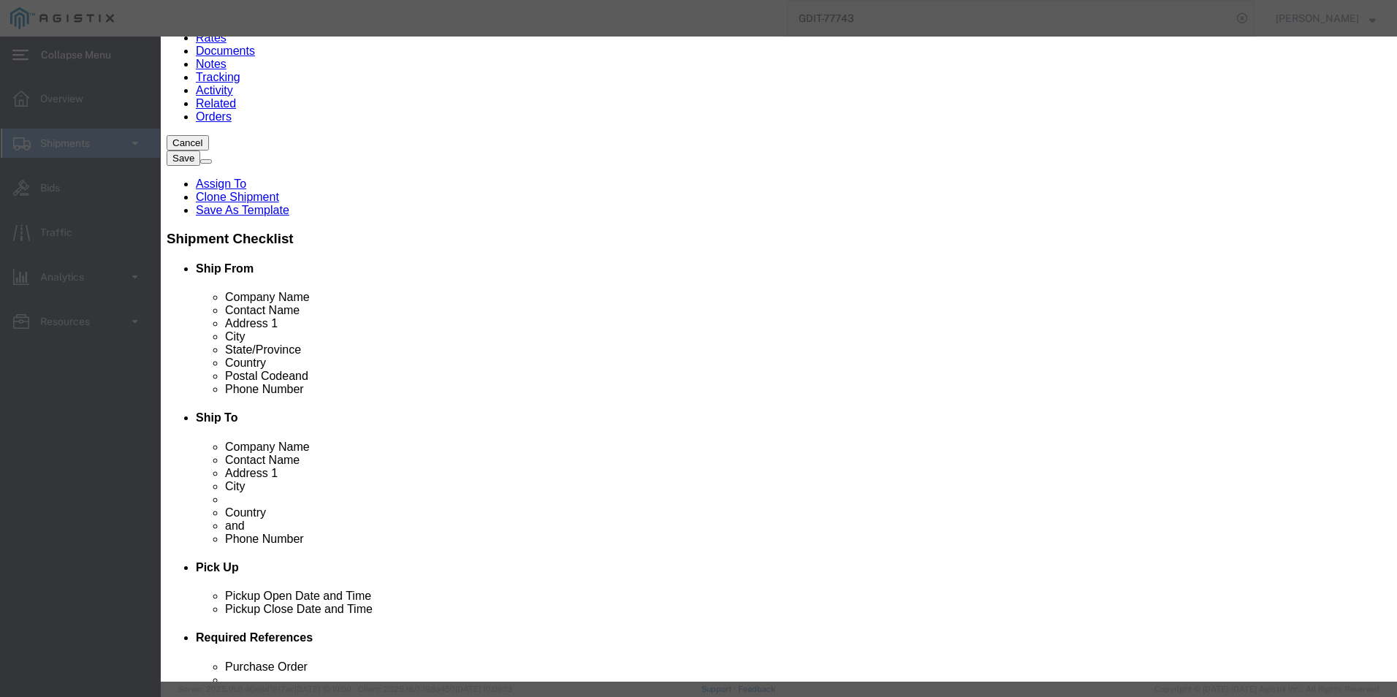
click button "Save & Close"
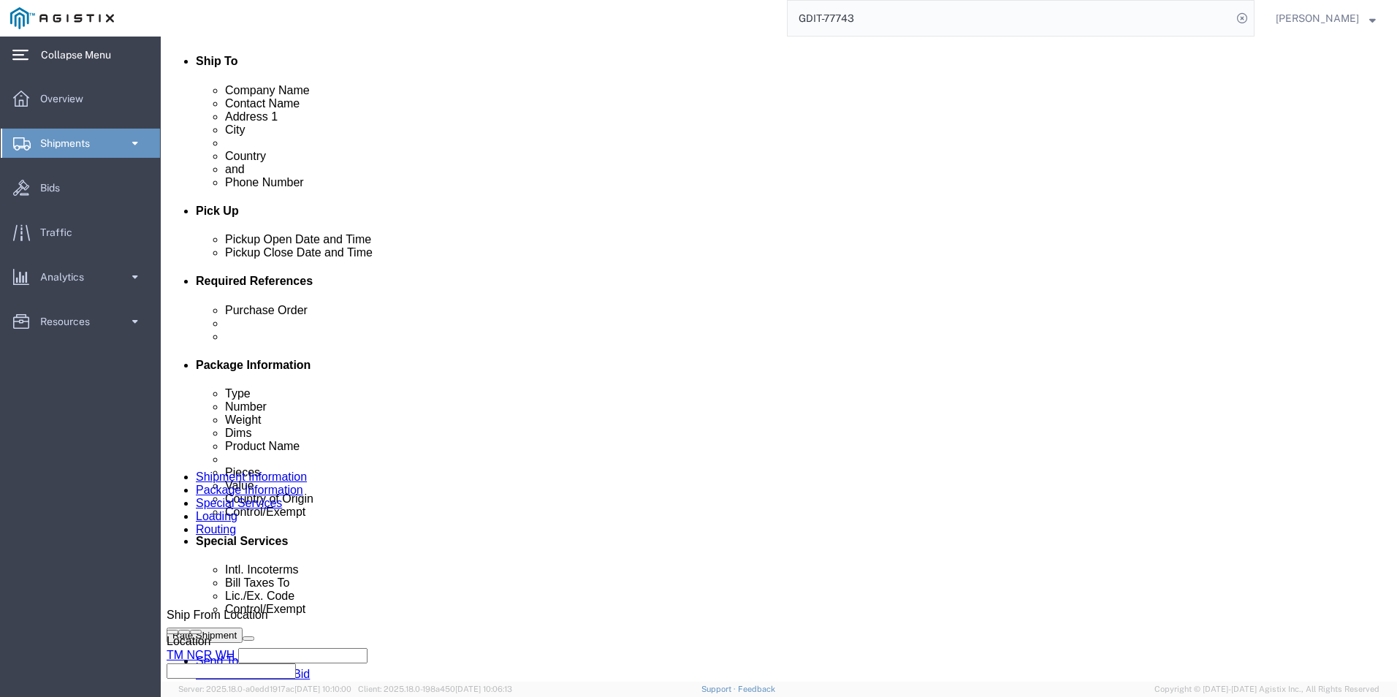
scroll to position [511, 0]
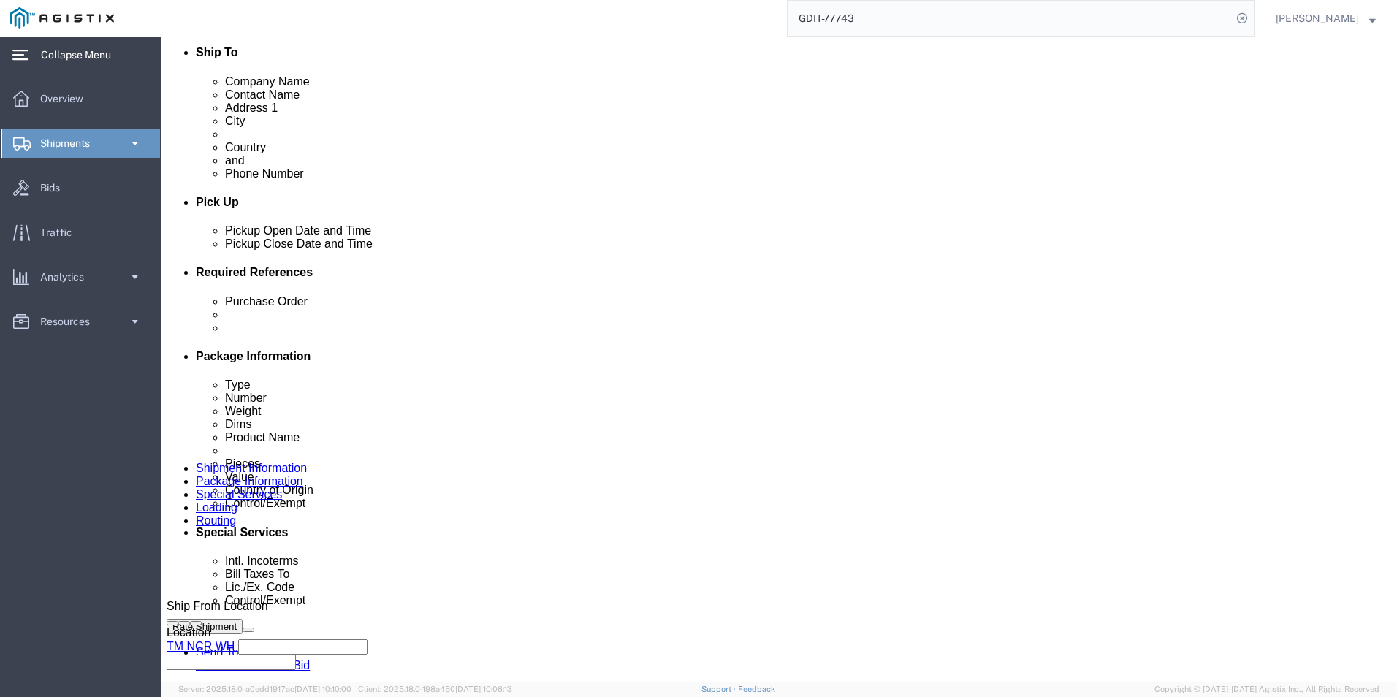
click dd "317.85 USD"
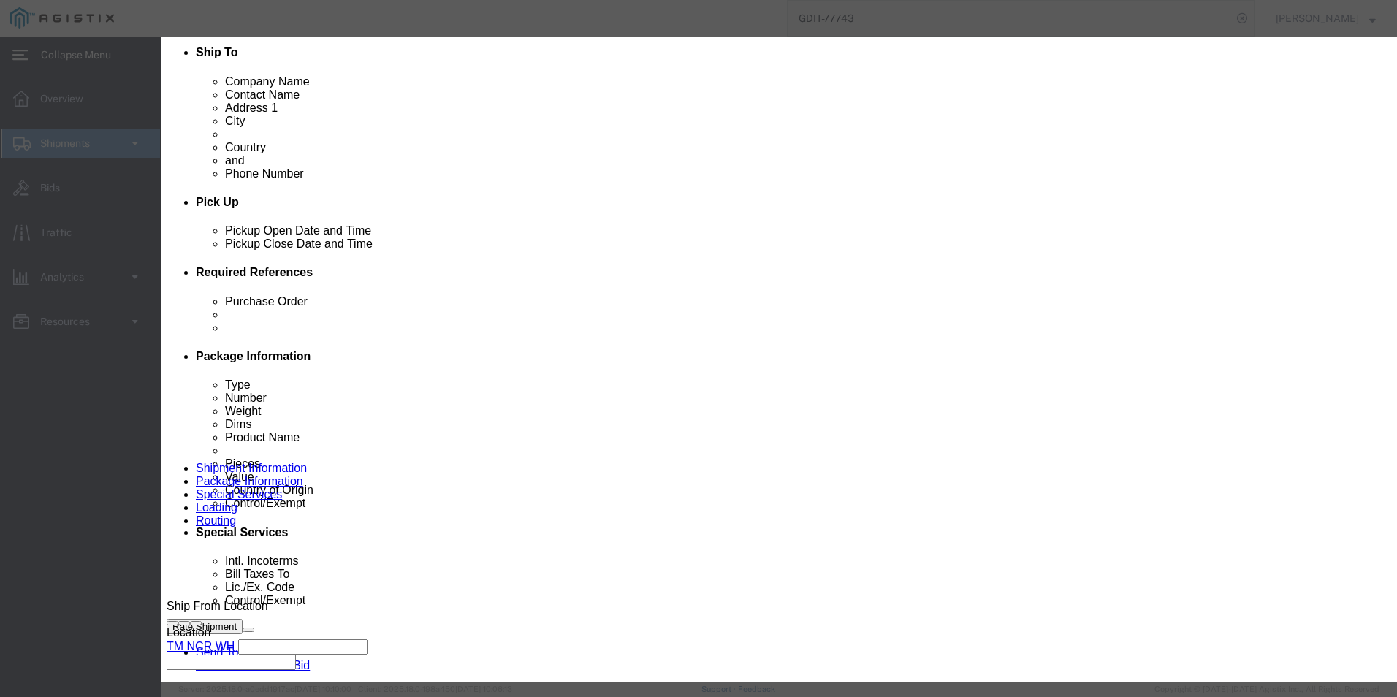
type input "3808945010"
click input "text"
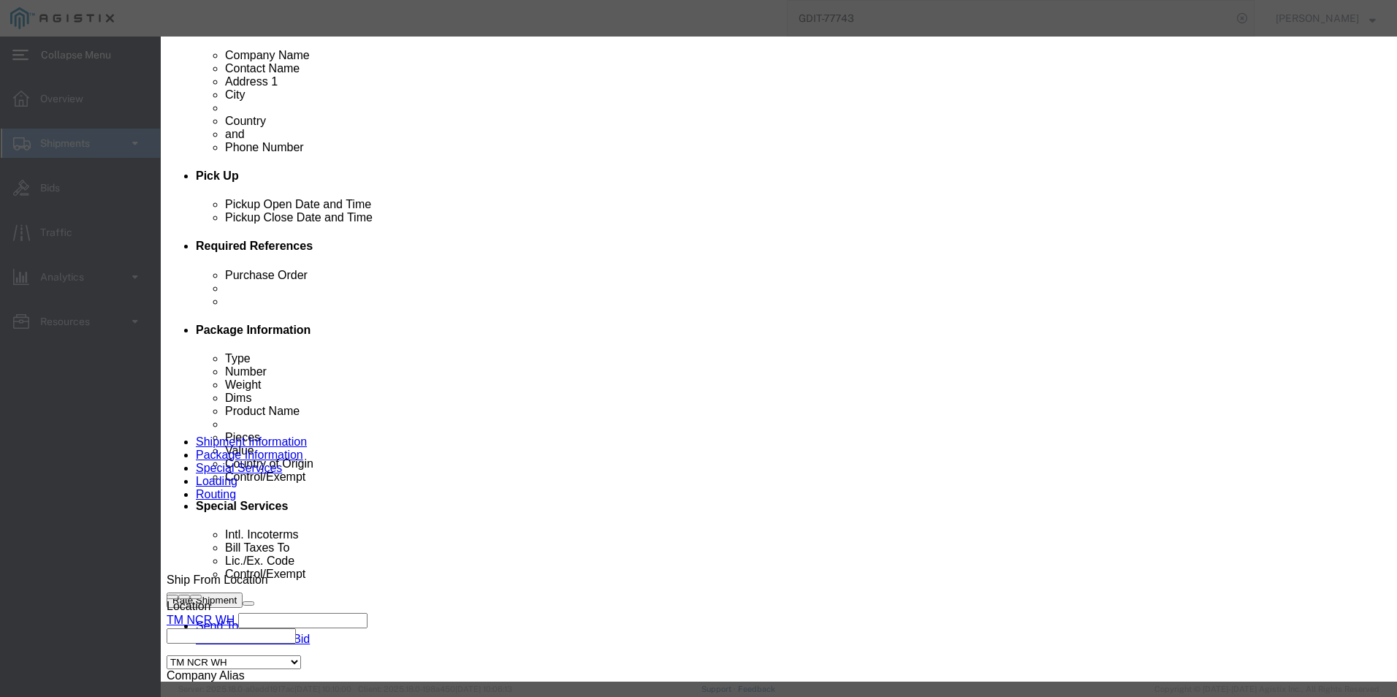
scroll to position [584, 0]
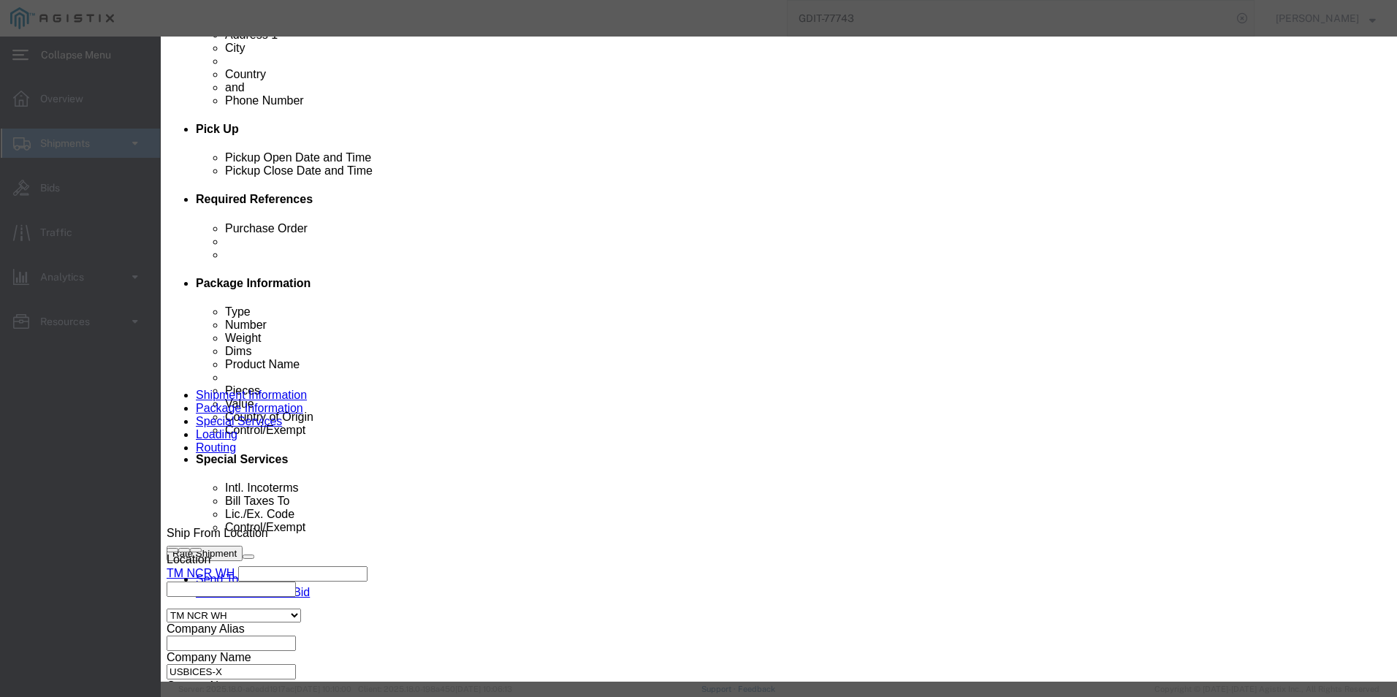
click input "ear99"
type input "EAR99"
click button "Save & Close"
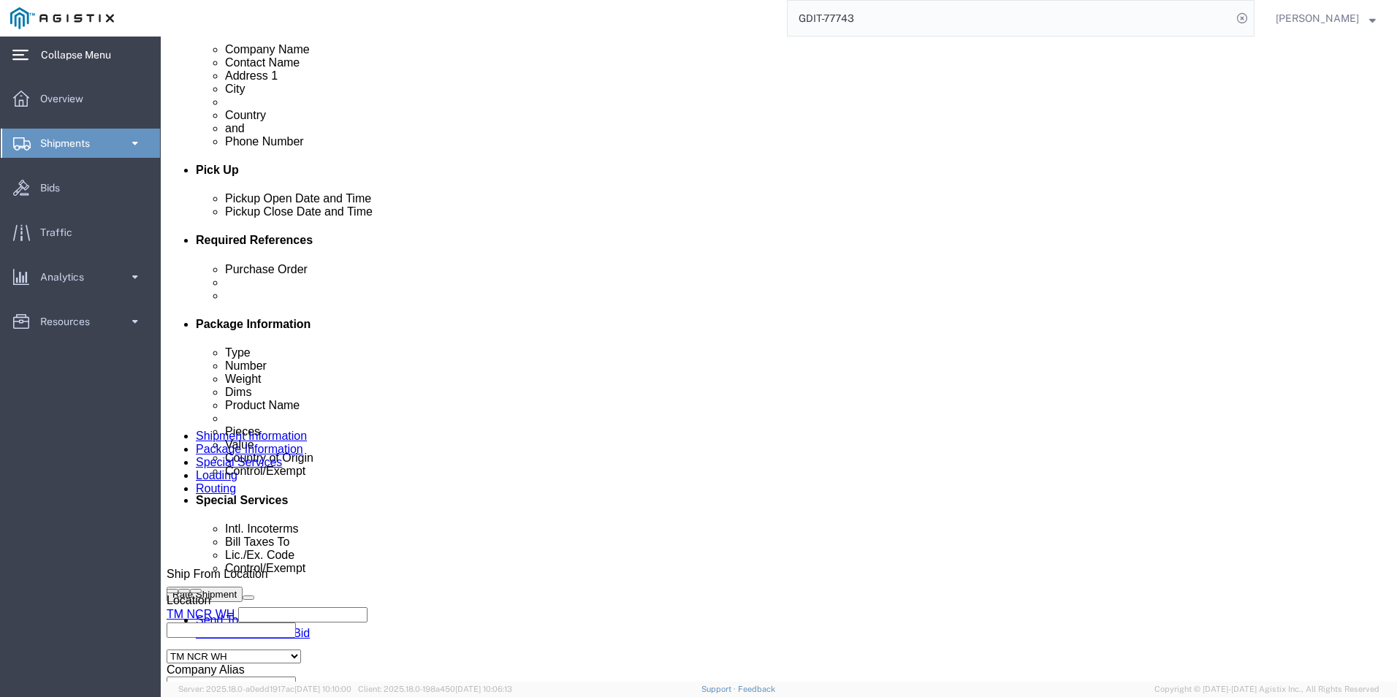
scroll to position [511, 0]
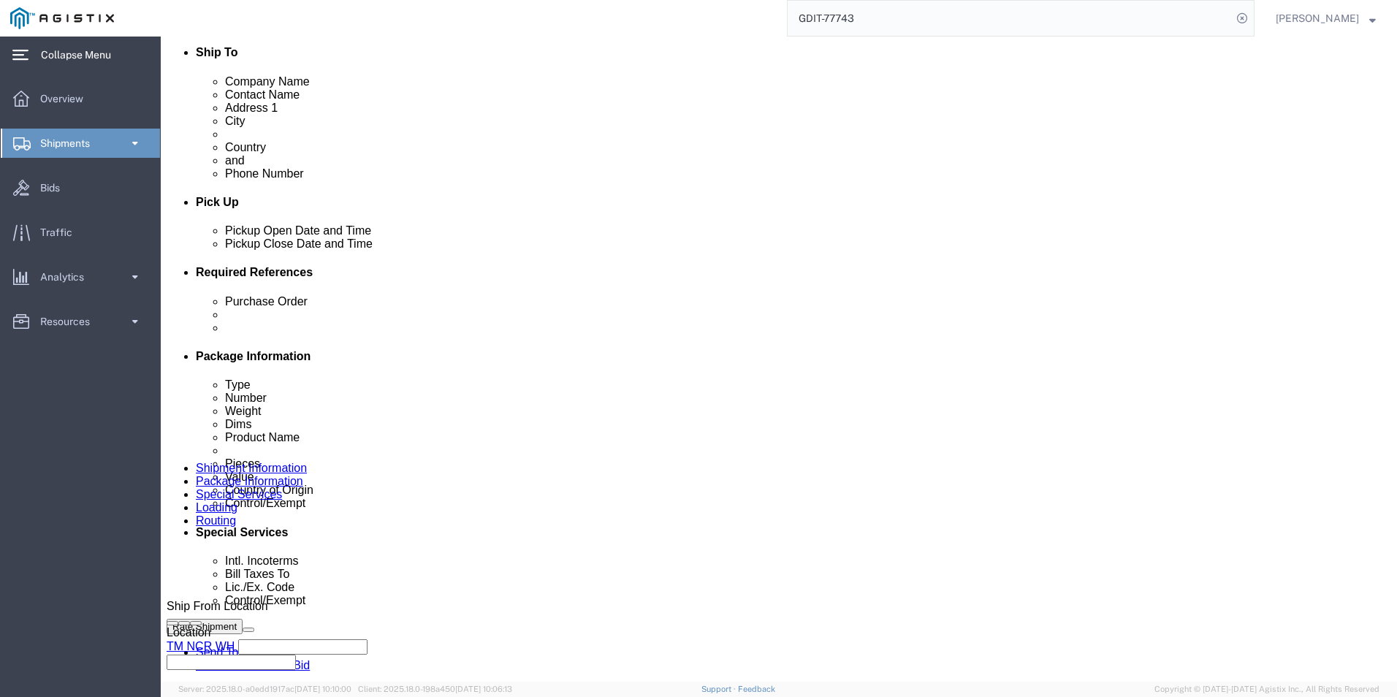
click dd "78.68 USD"
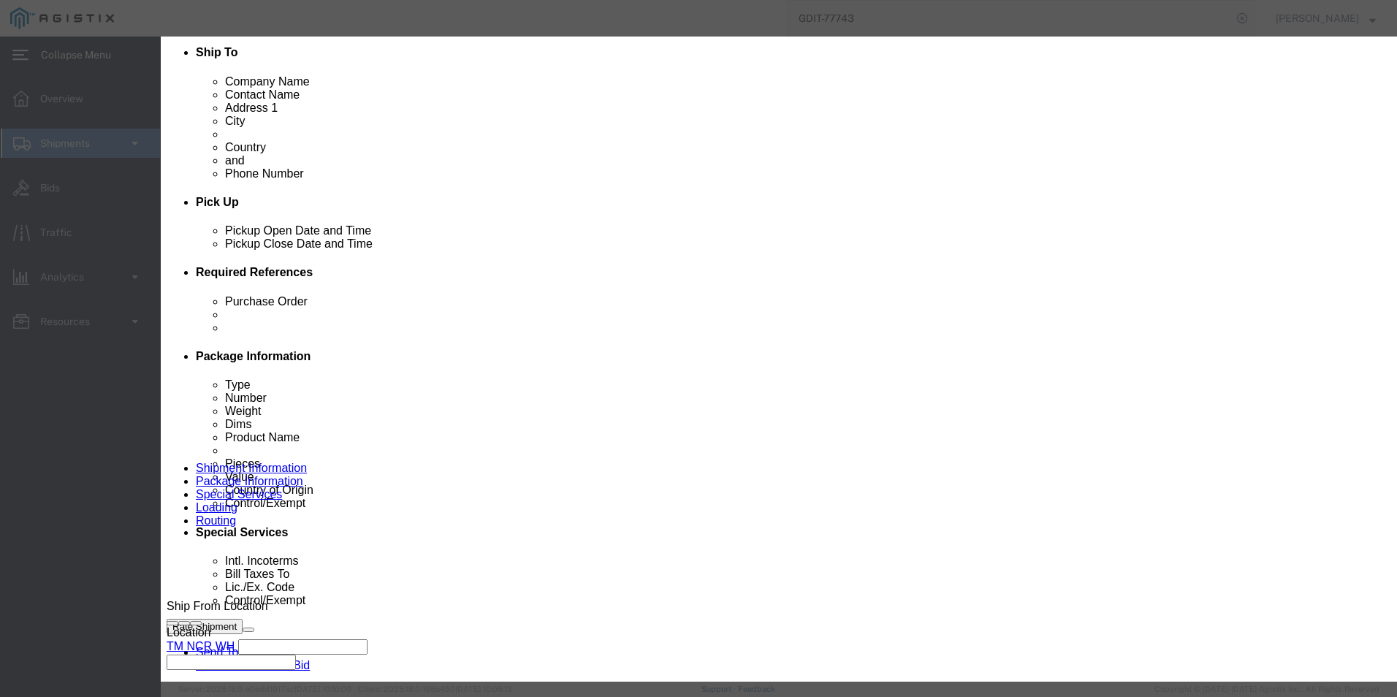
type input "3808594000"
click input "text"
type input "EAR99"
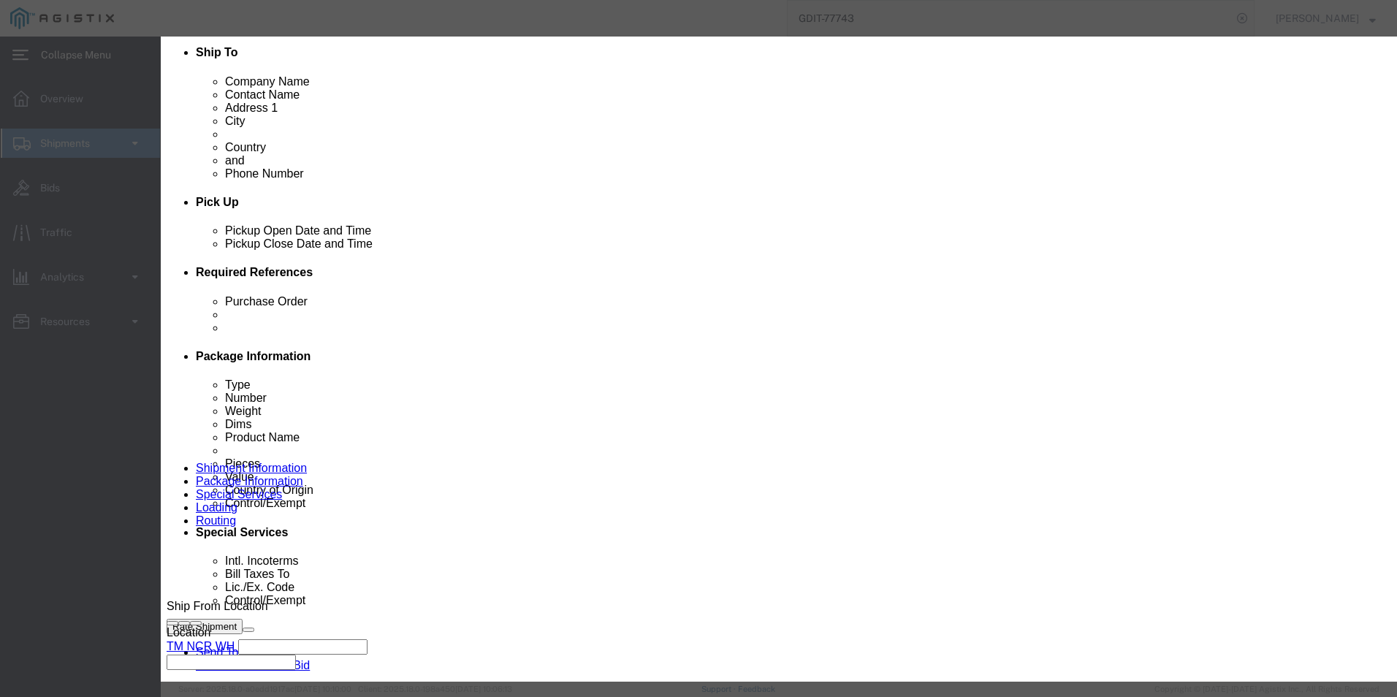
click button "Save & Close"
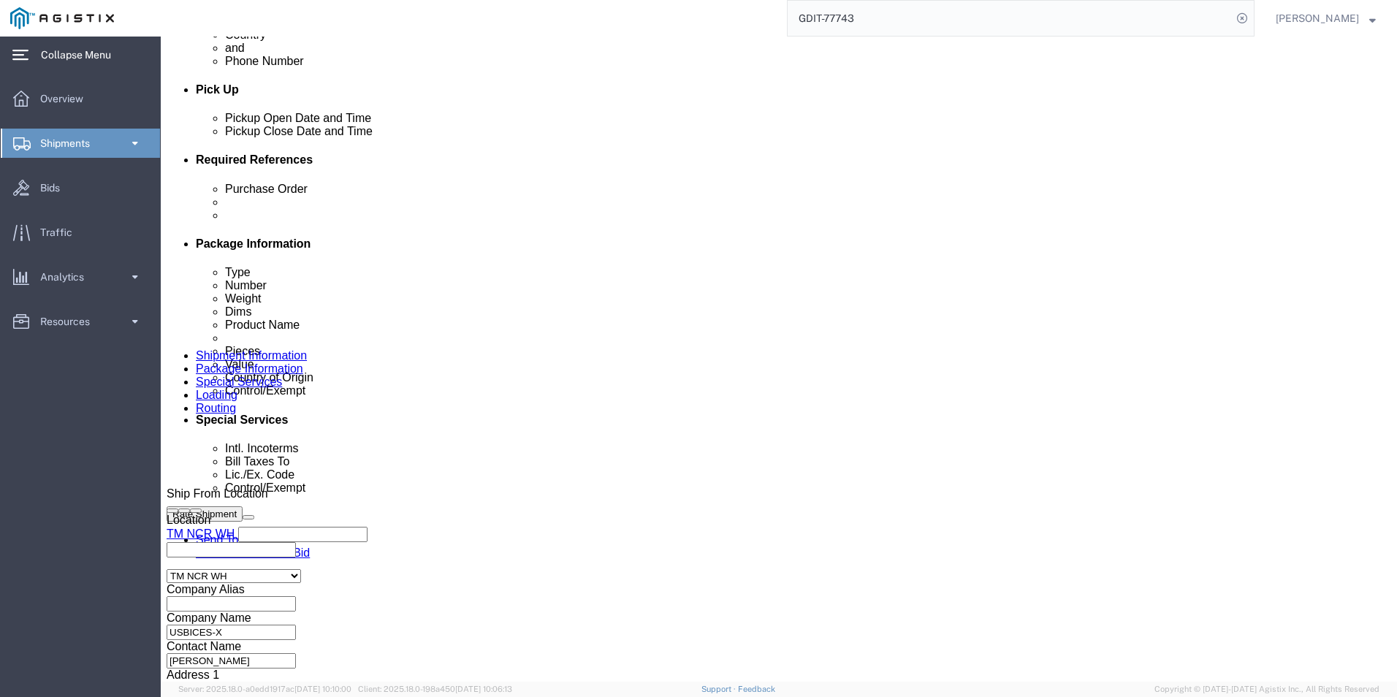
scroll to position [658, 0]
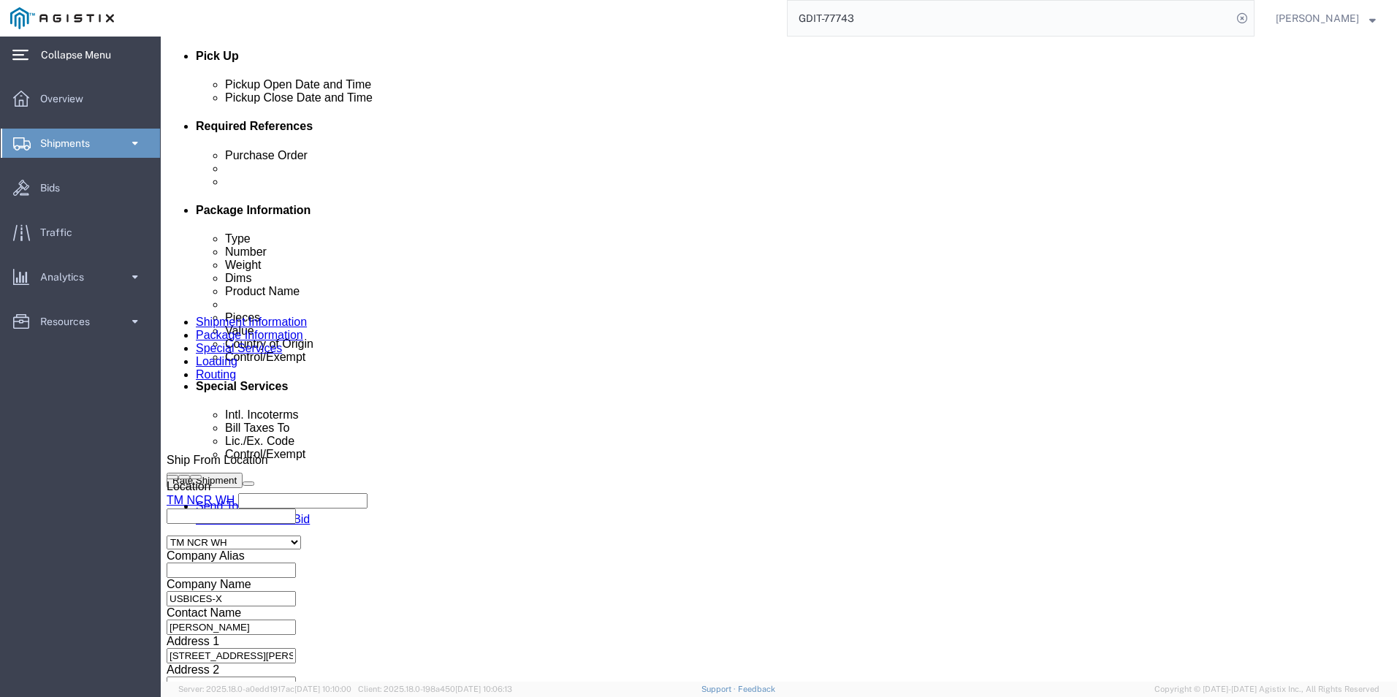
click dd "2.00 Each"
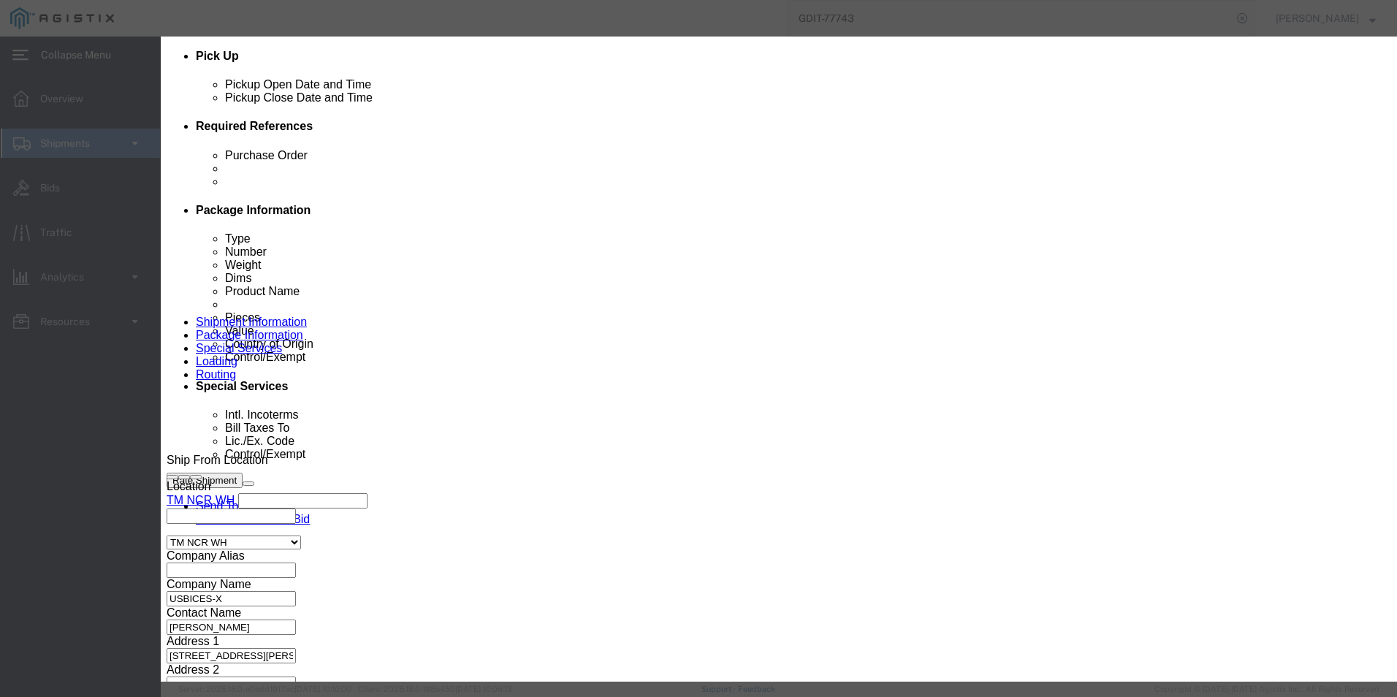
type input "3401200000"
select select "KGS"
type input "3401200000"
click input "text"
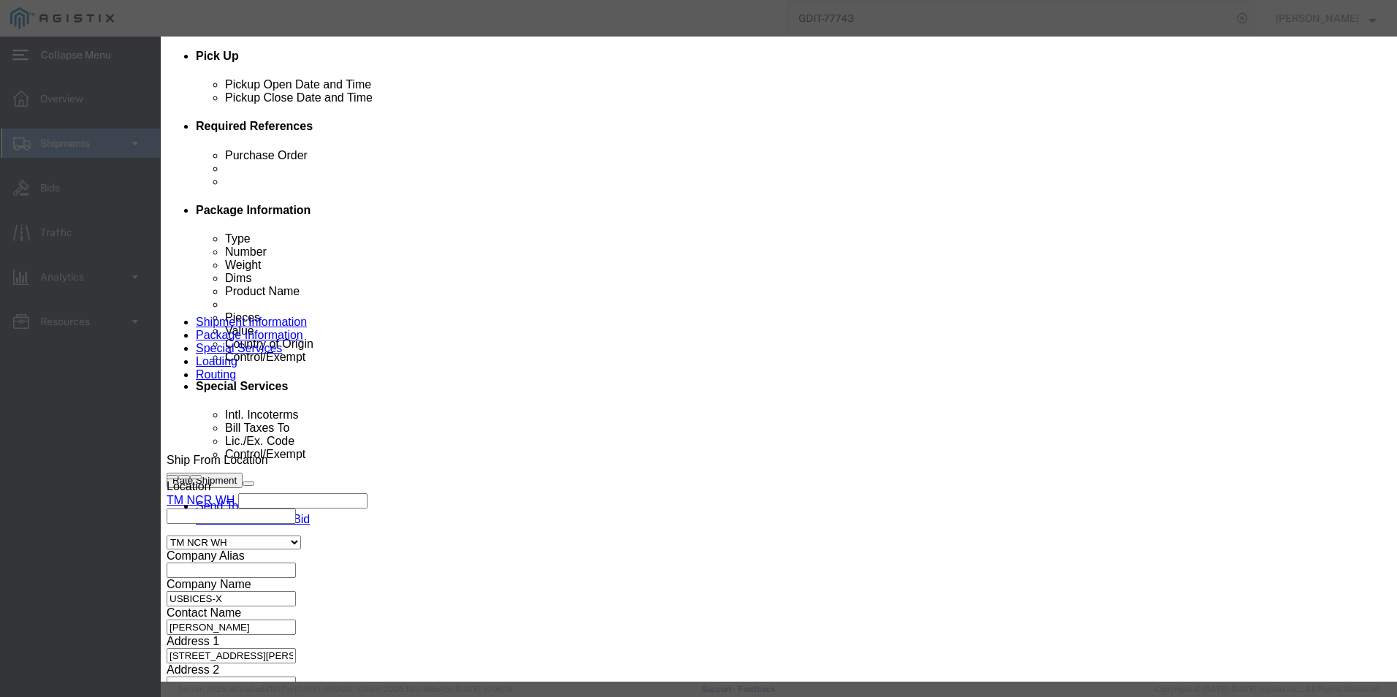
type input "EAR99"
click button "Save & Close"
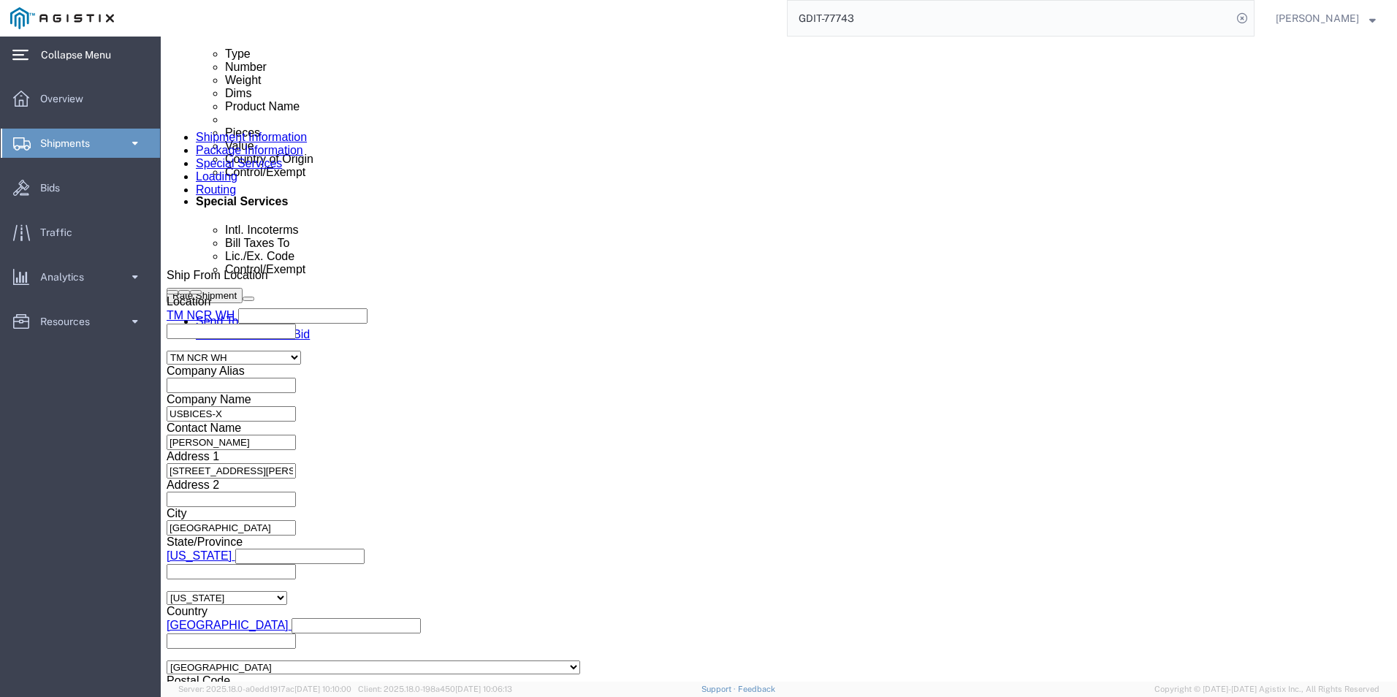
scroll to position [877, 0]
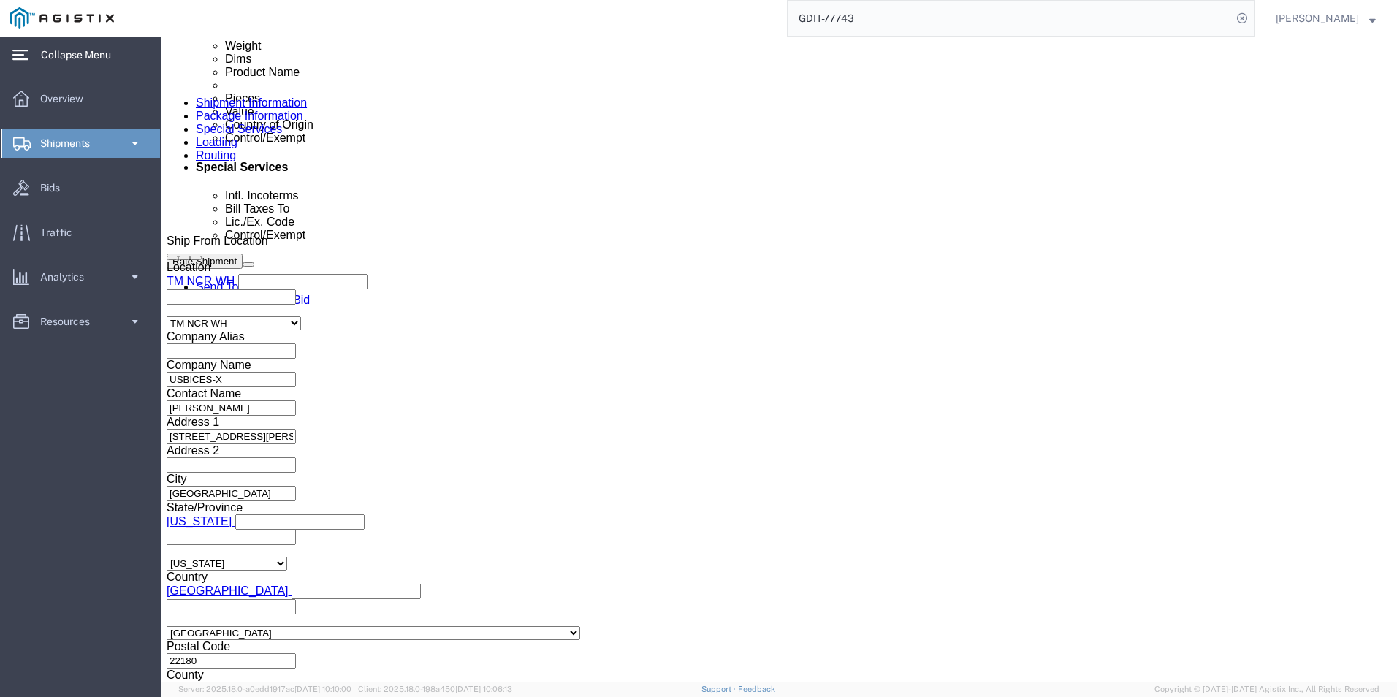
click dd "599.85 USD"
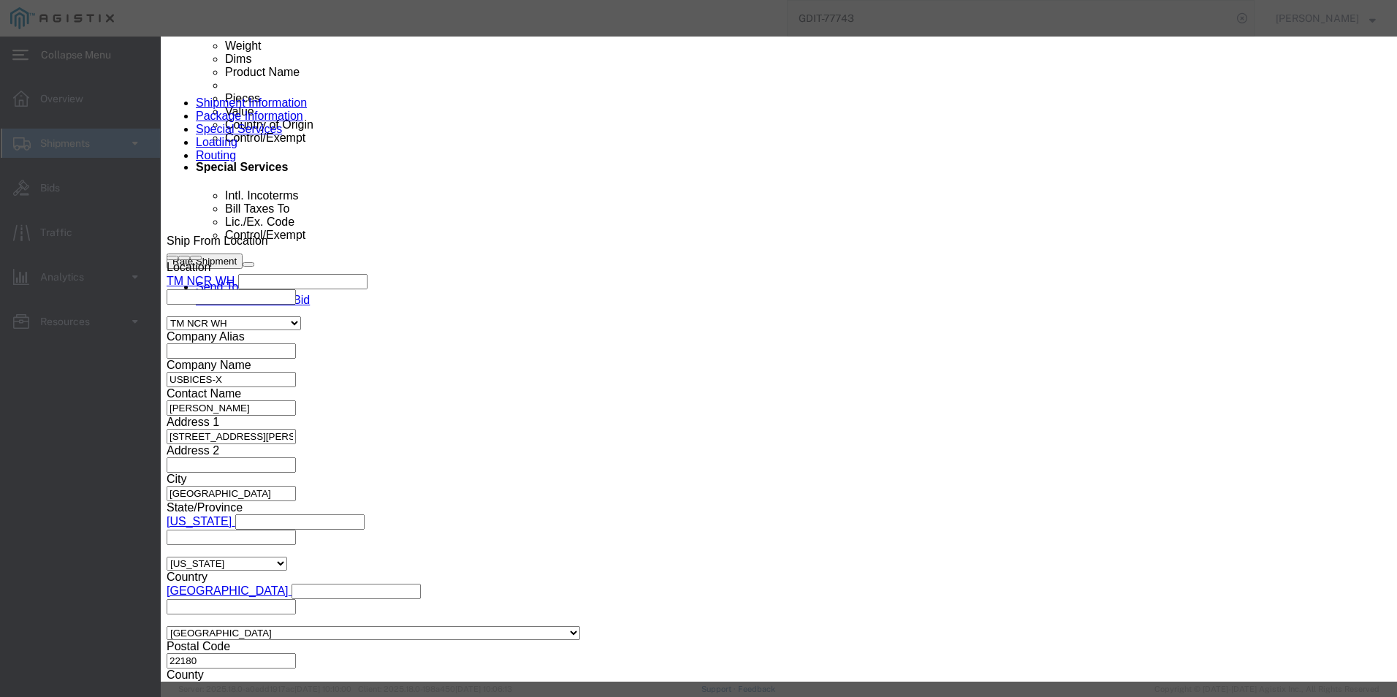
scroll to position [73, 0]
type input "4802541000"
select select "KGS"
type input "4802541000"
click input "text"
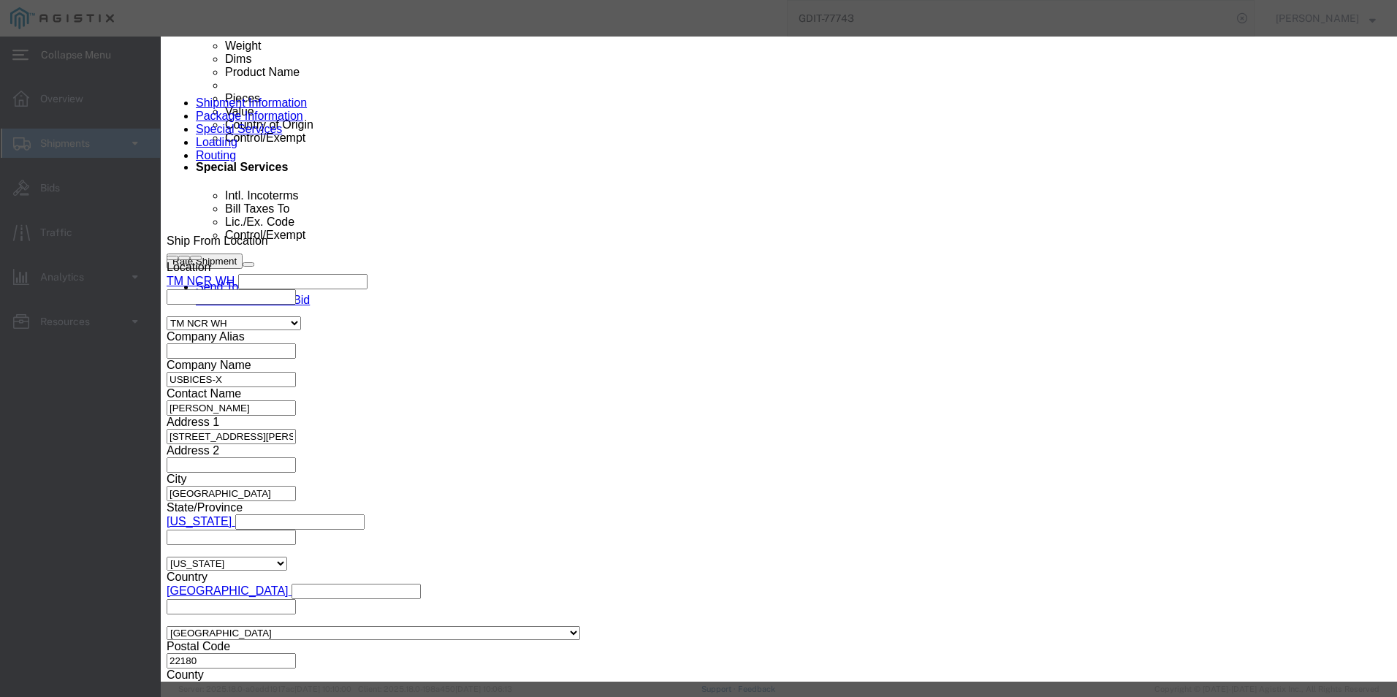
scroll to position [0, 0]
type input "EAR99"
click button "Save & Close"
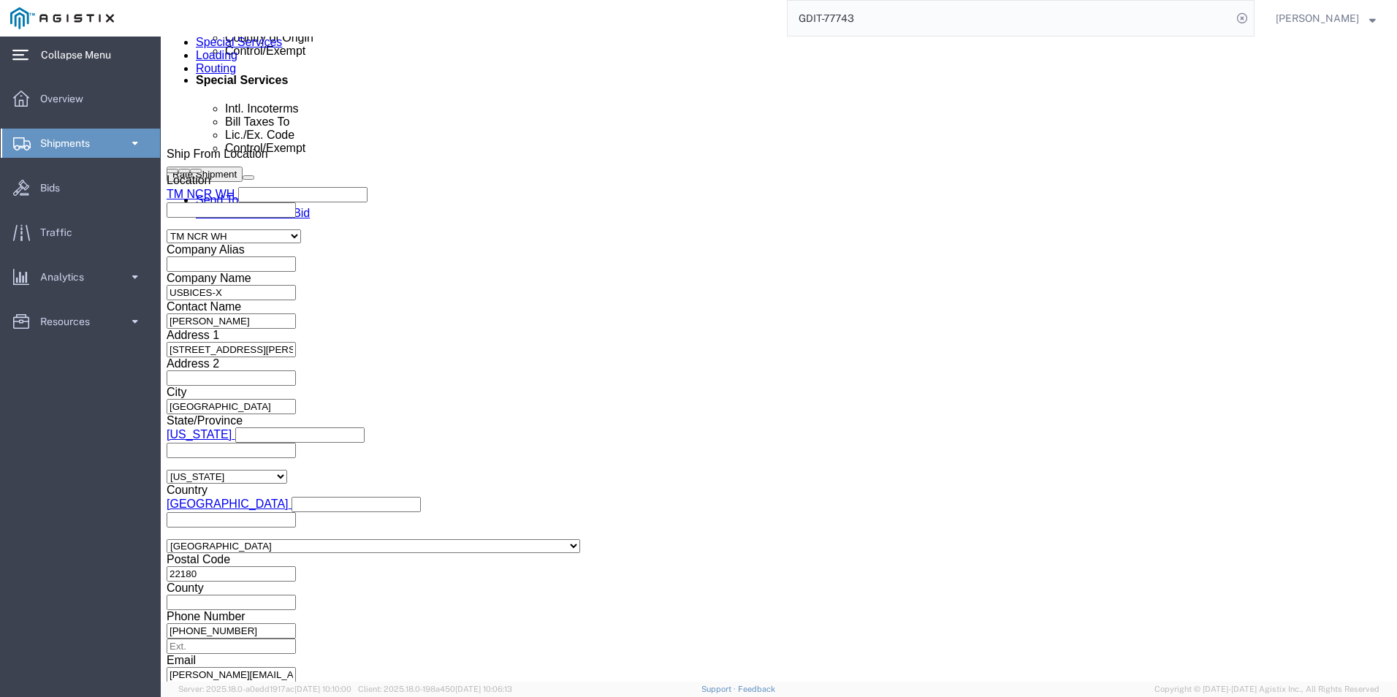
scroll to position [1023, 0]
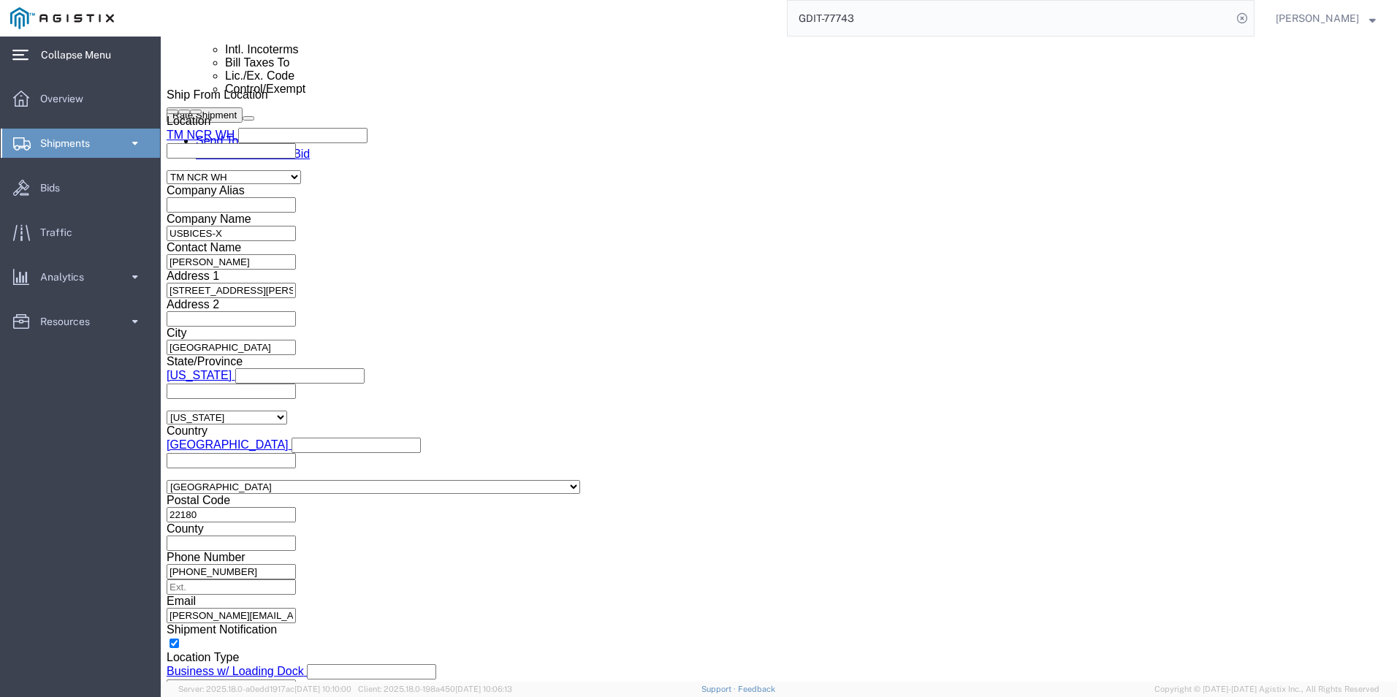
click dd "115.25 USD"
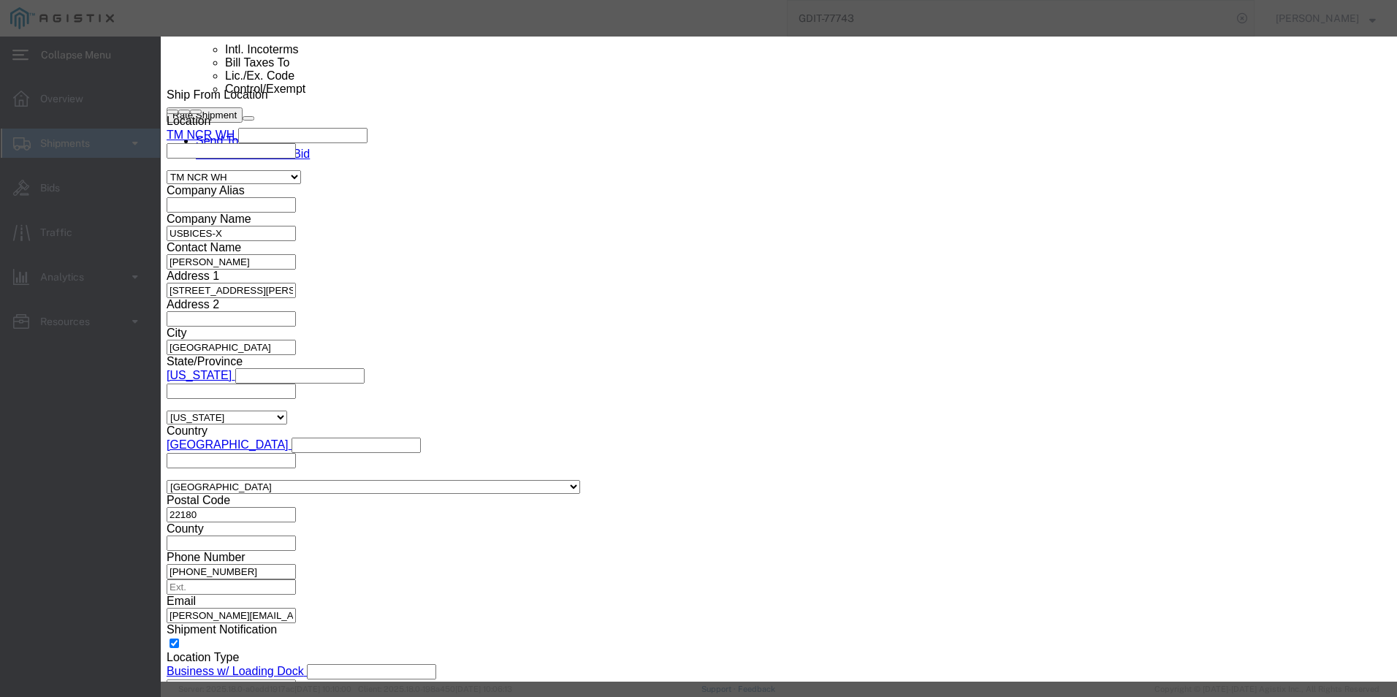
click input "text"
type input "850720"
type input "8507200030"
click input "text"
type input "EAR99"
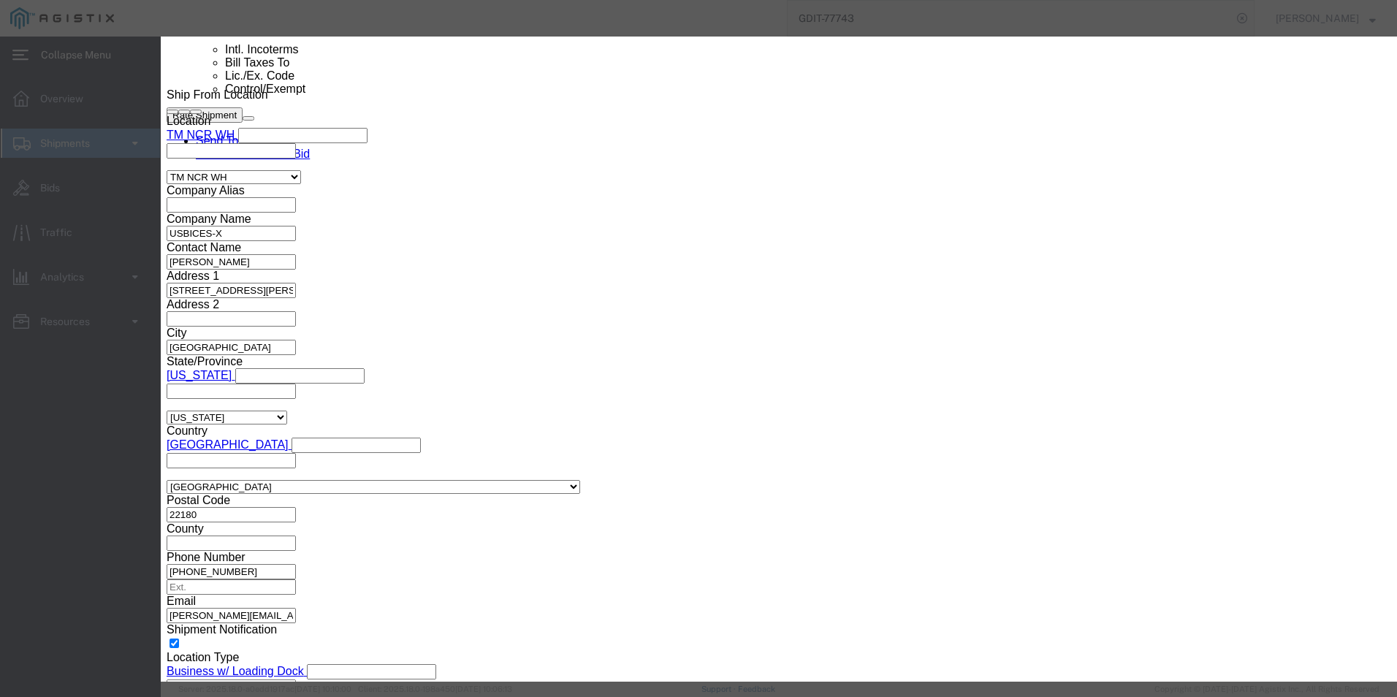
click button "Save & Close"
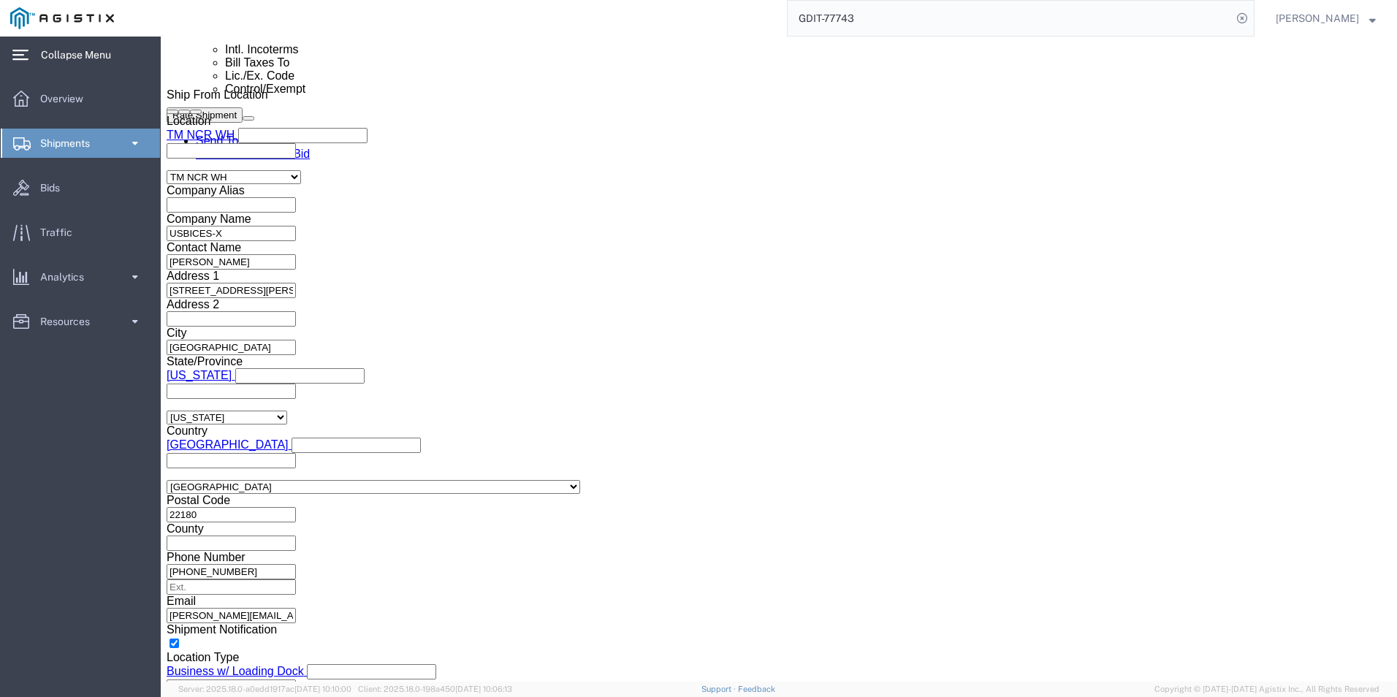
click div "Pieces: 5.00 Each Total value: 115.25 USD"
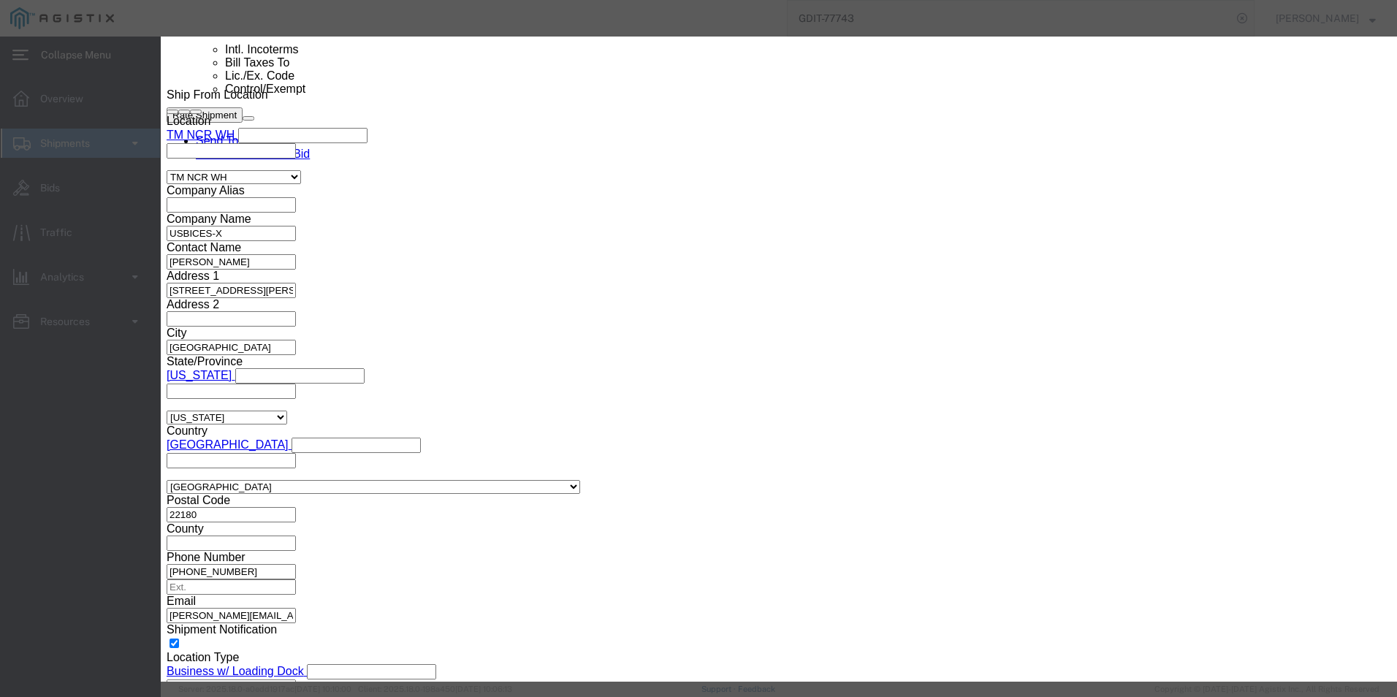
click input "text"
type input "850720831"
click input "text"
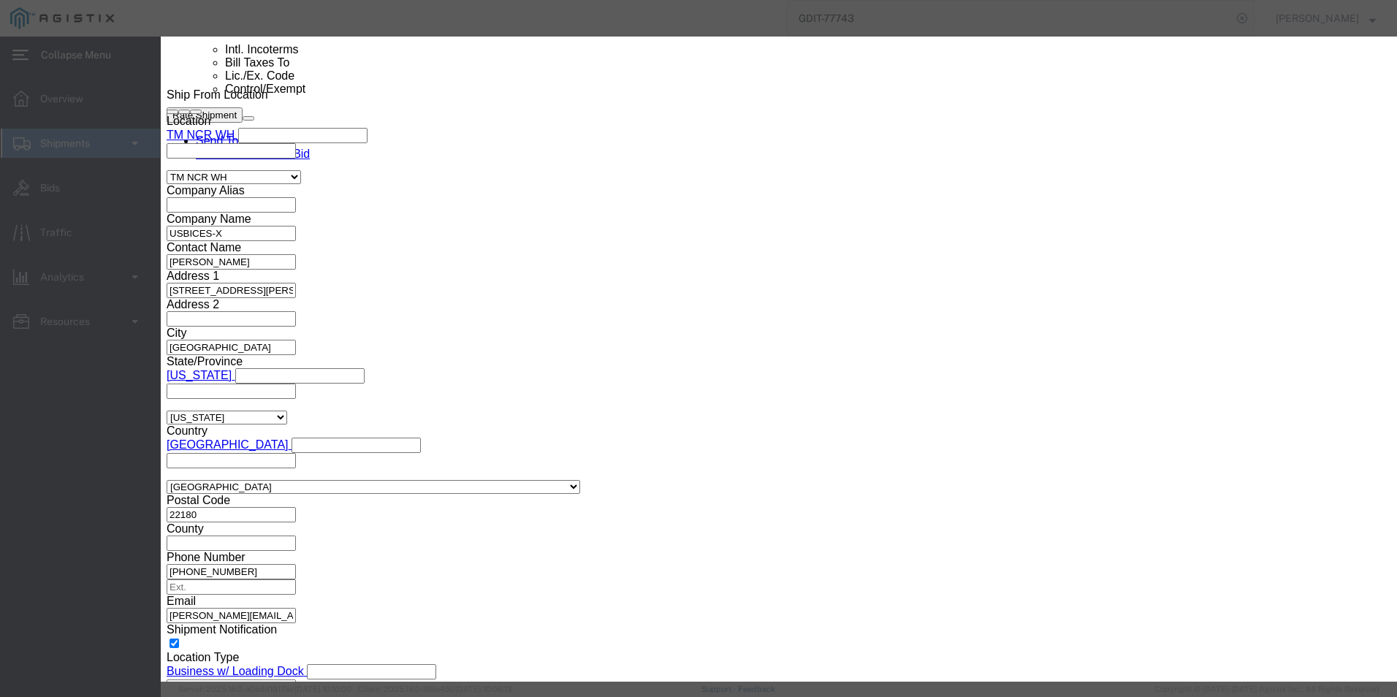
type input "EAR99"
click button "Save & Close"
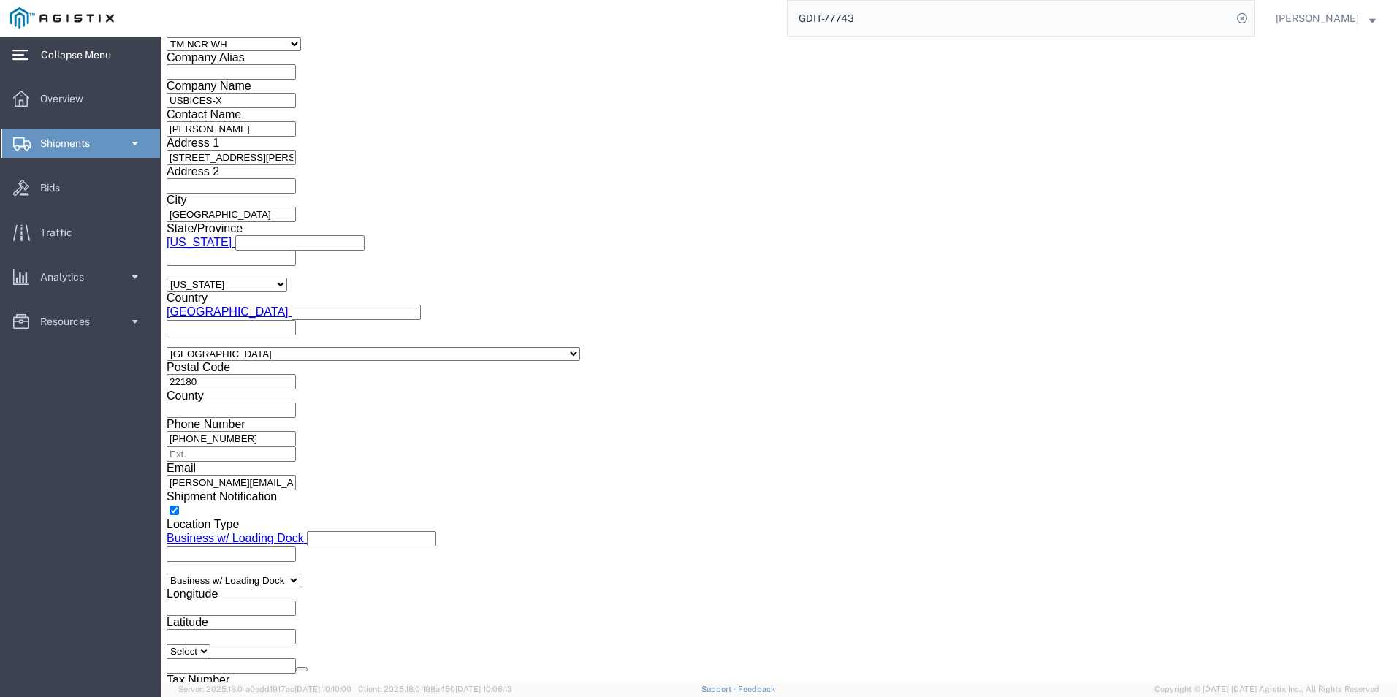
scroll to position [1169, 0]
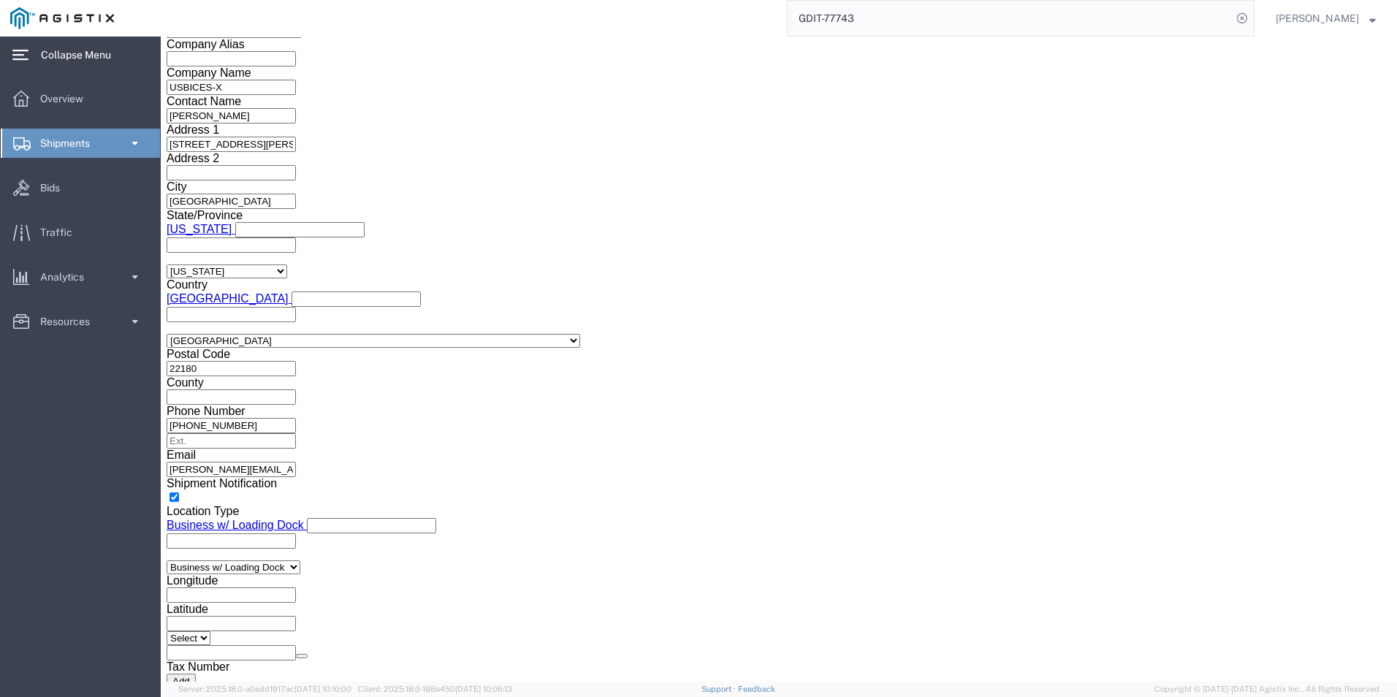
click dd "115.25 USD"
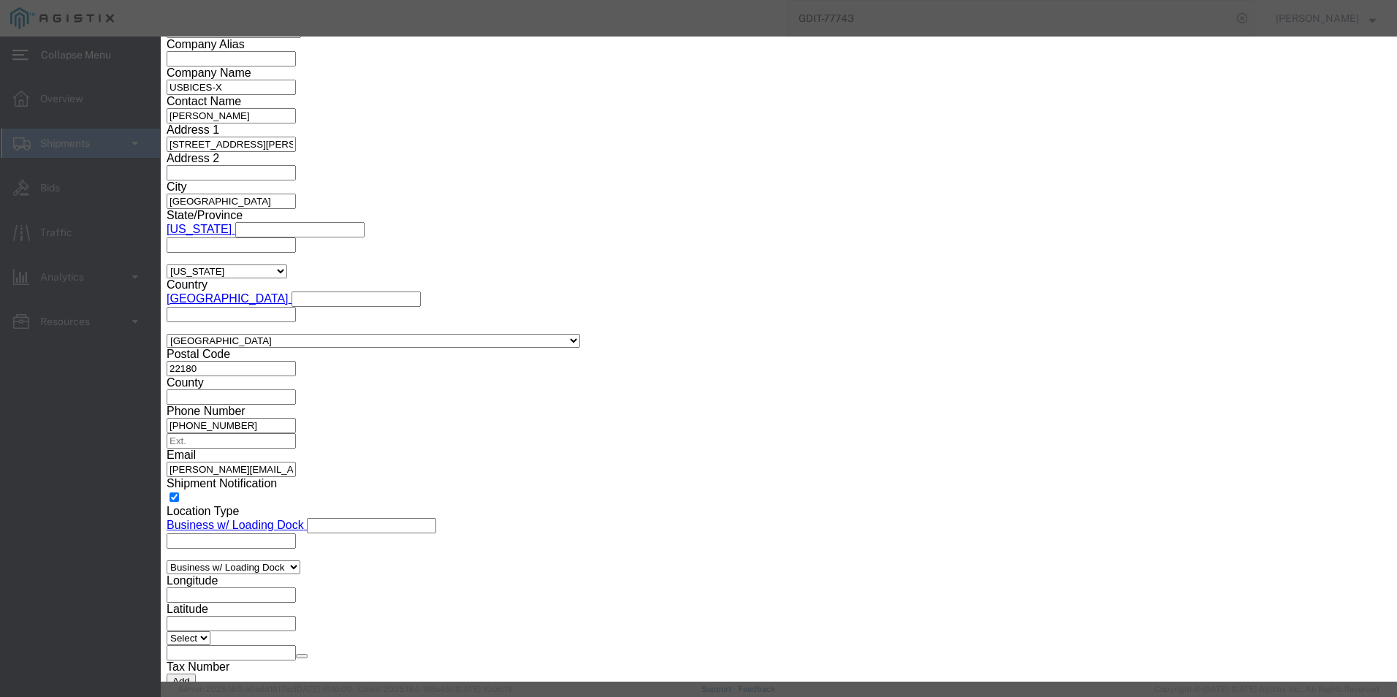
click button
type input "850720831"
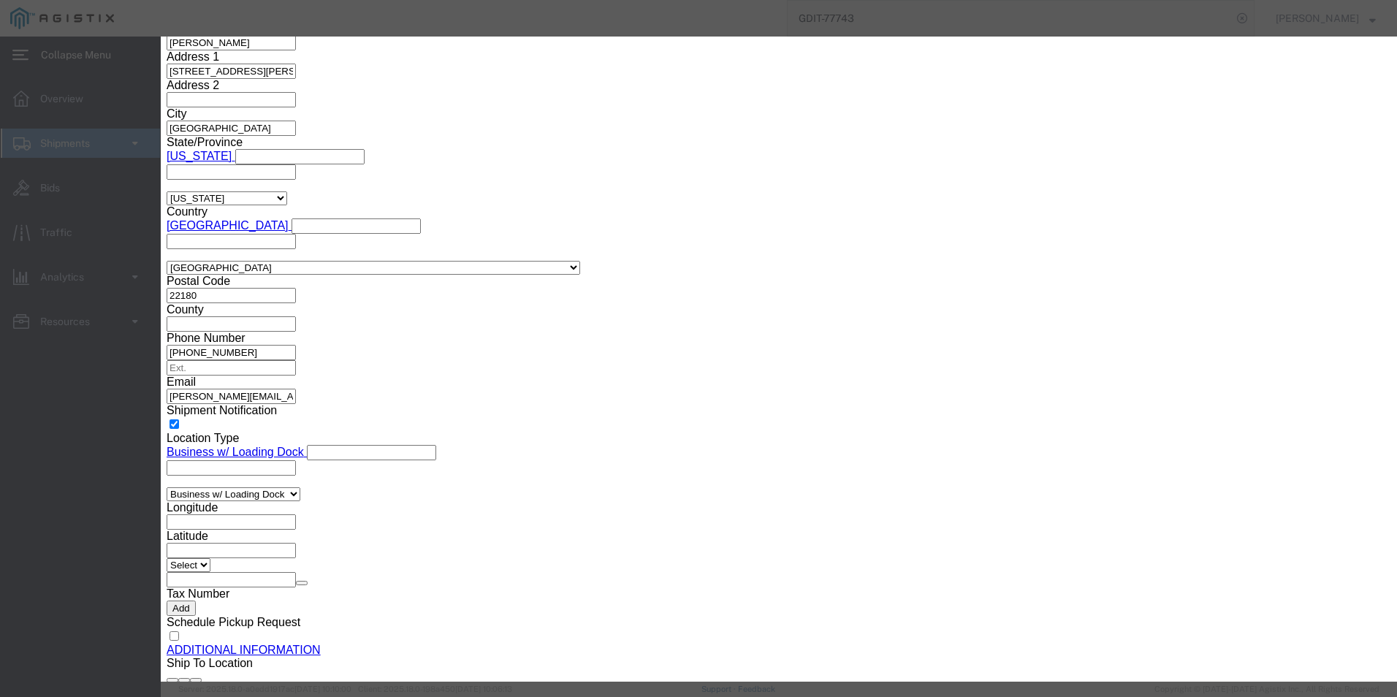
click input "text"
type input "850720"
type input "8507200030"
click input "text"
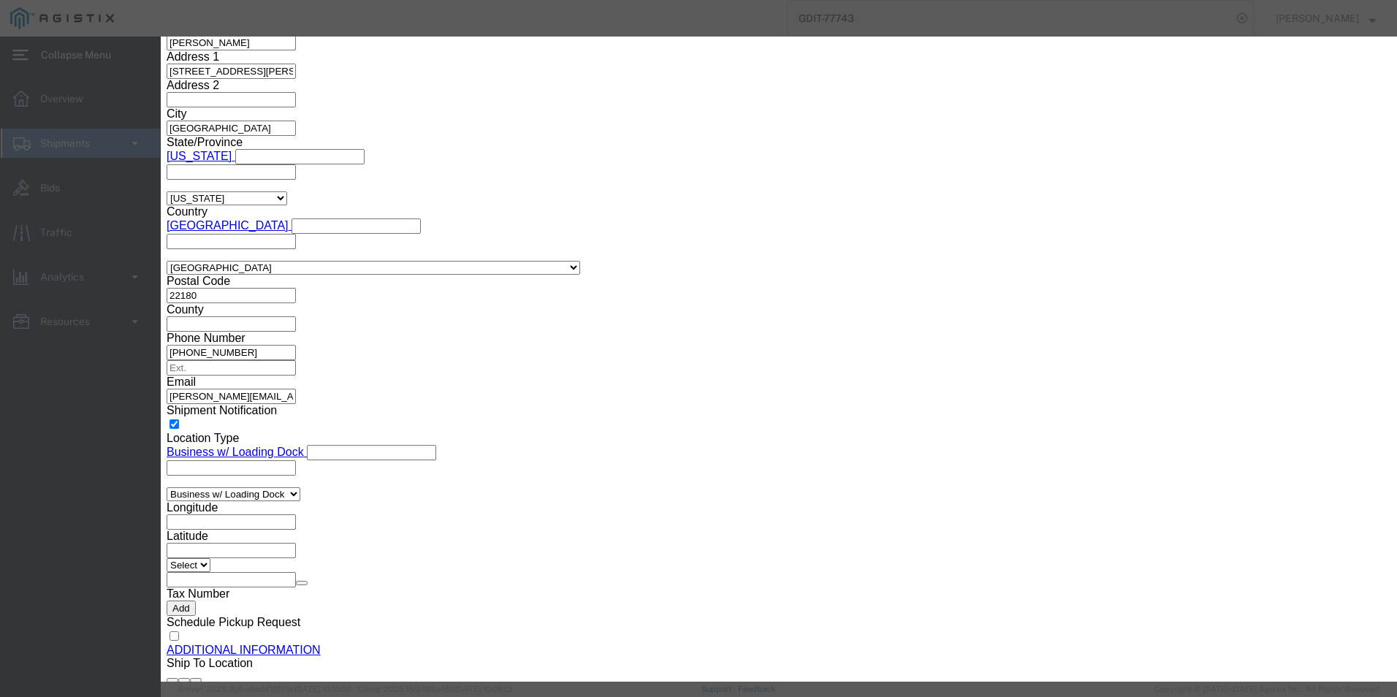
type input "EAR99"
click button "Save & Close"
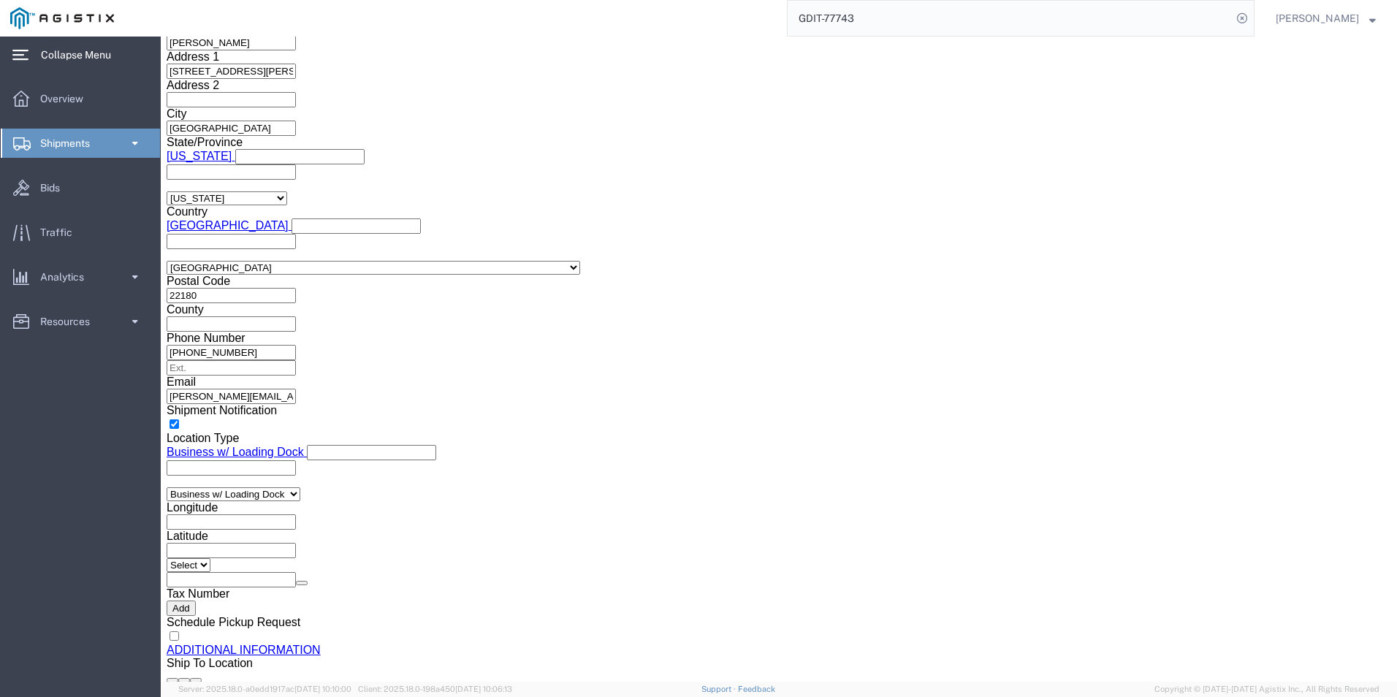
click dd "17.25 USD"
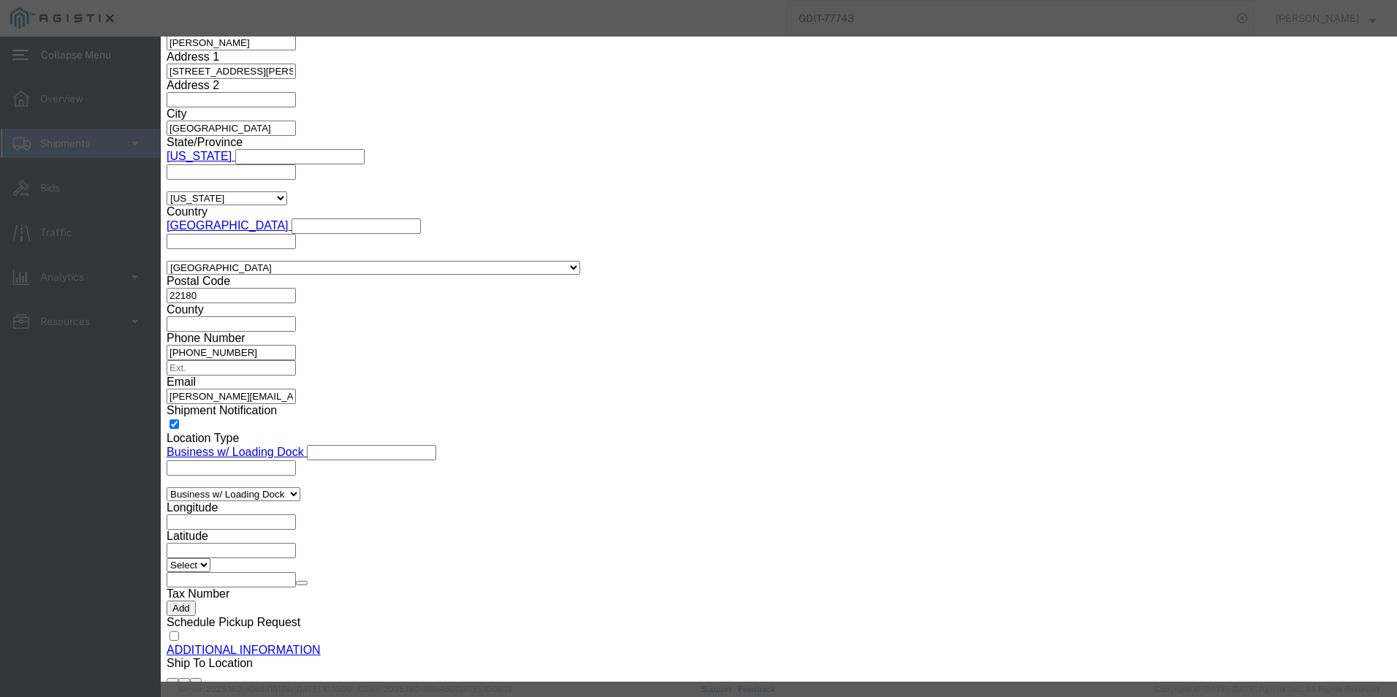
type input "85072080"
type input "3"
click input "3"
type input "8507208031"
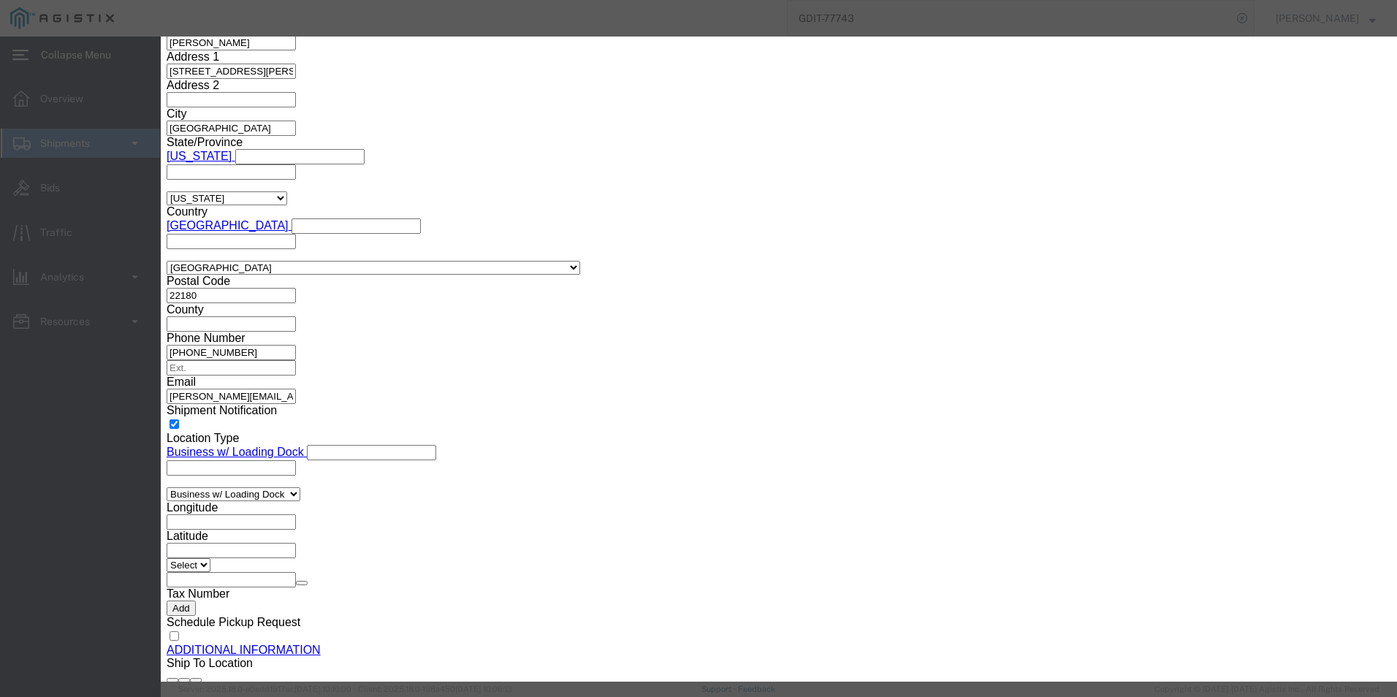
type input "8507208031"
click input "text"
type input "EAR99"
click button "Save & Close"
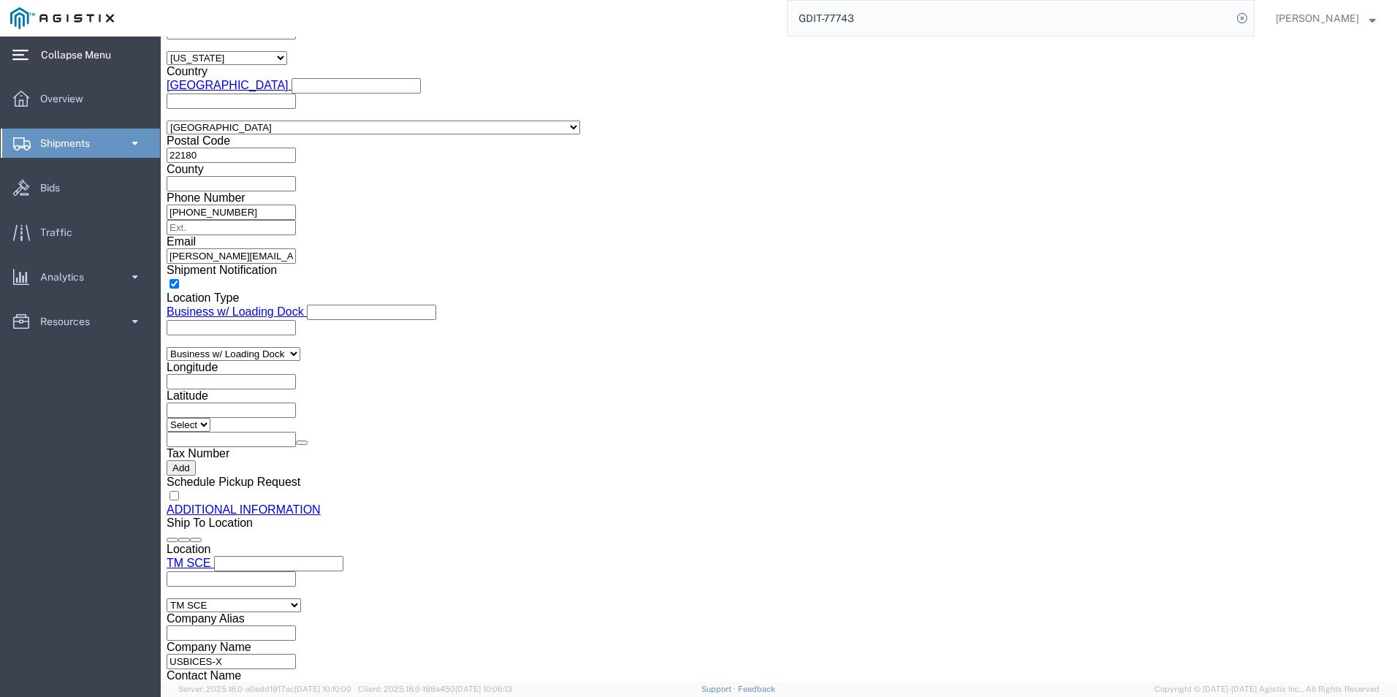
scroll to position [1388, 0]
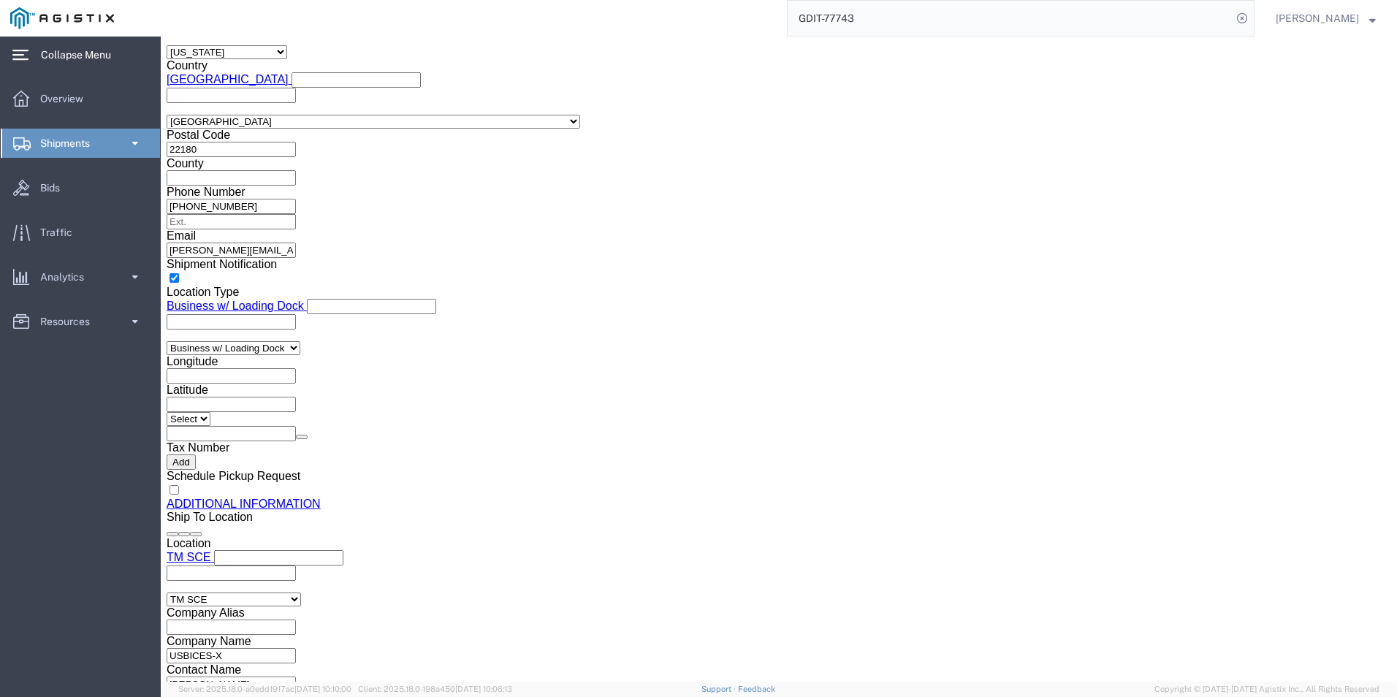
click div "Pieces: 5.00 Each Total value: 144.95 USD"
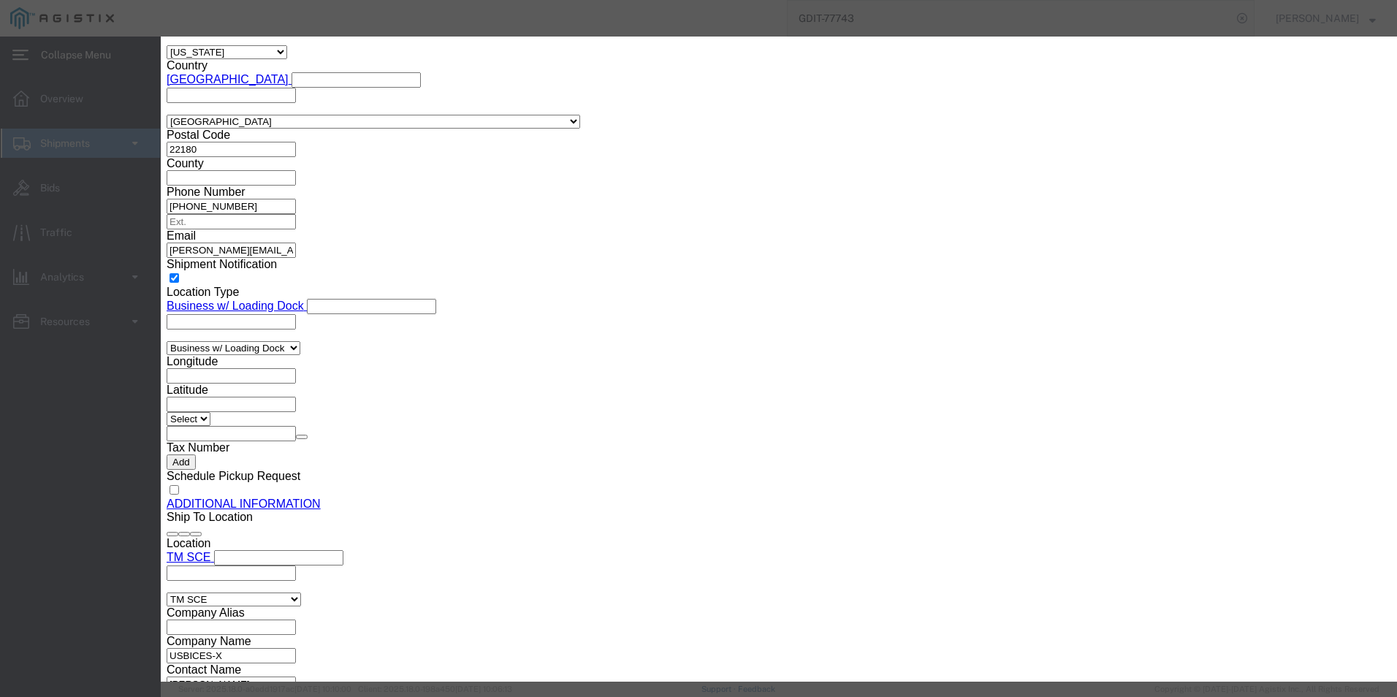
scroll to position [15, 0]
type input "8507"
type input "8507200030"
click input "text"
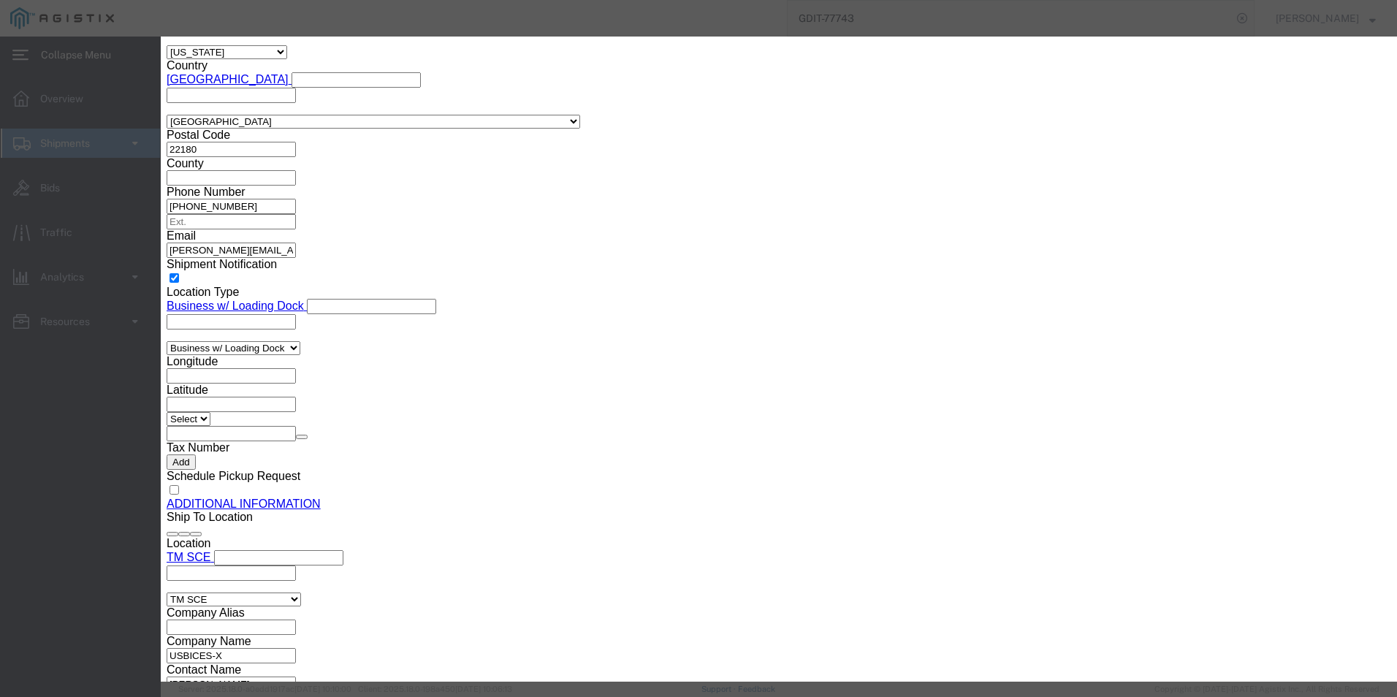
type input "EAR99"
click button "Save & Close"
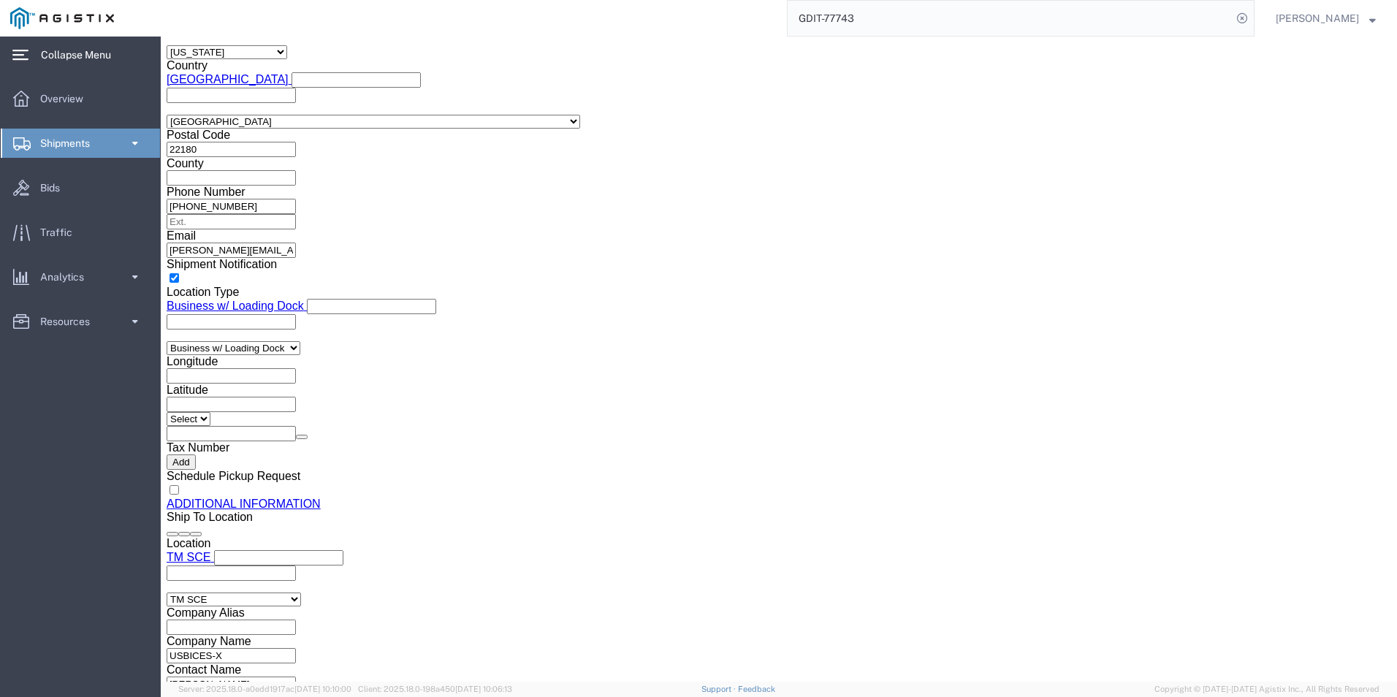
click dd "144.95 USD"
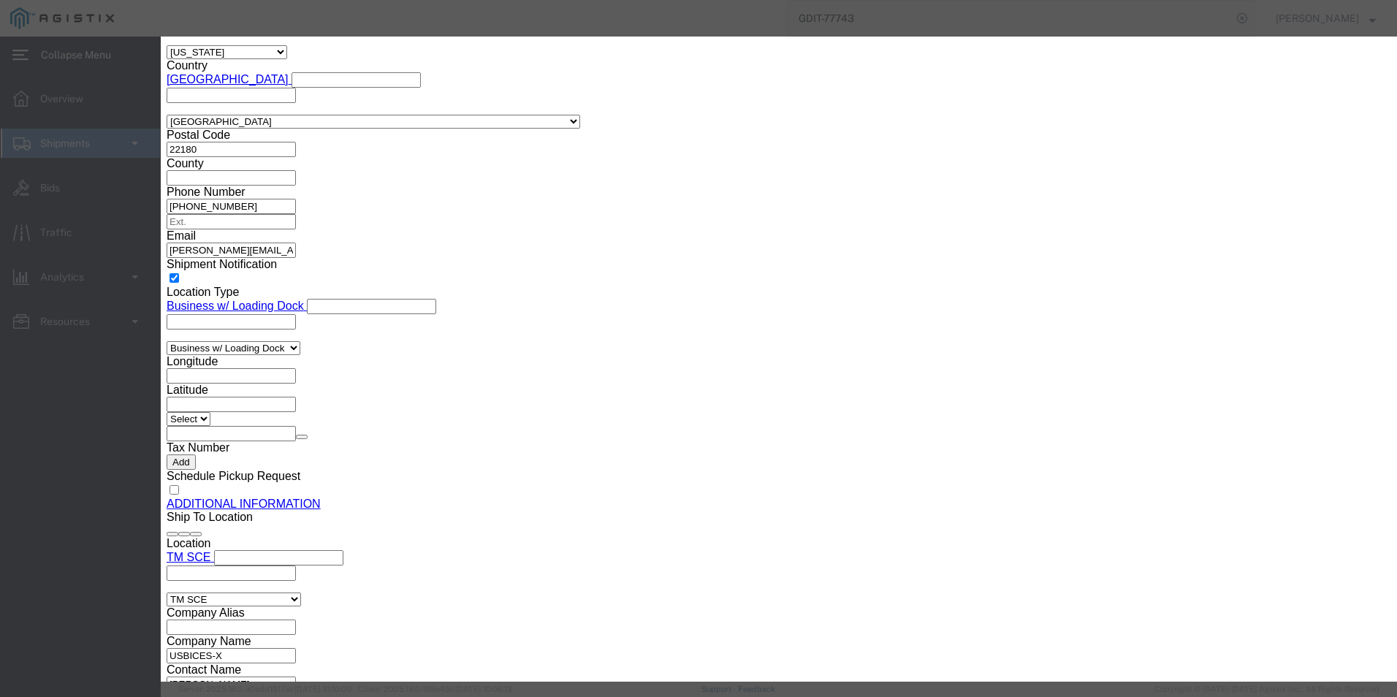
click button "Save & Close"
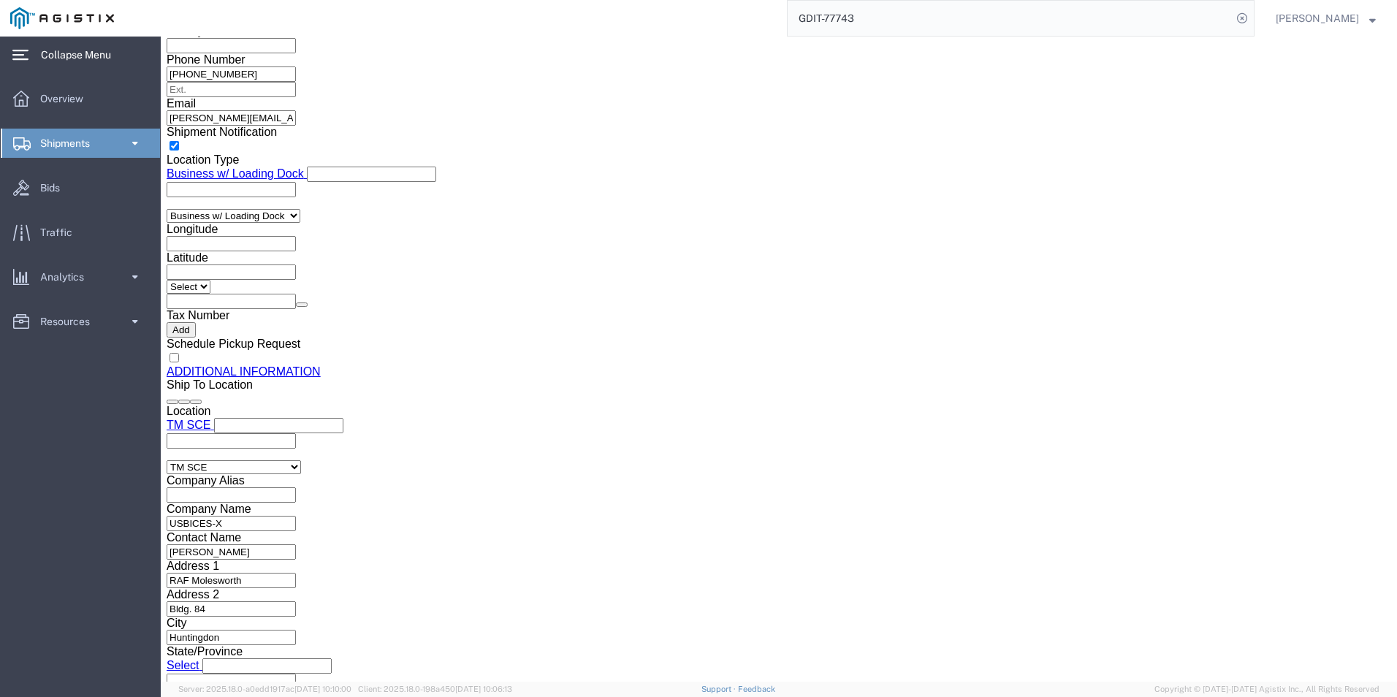
scroll to position [1534, 0]
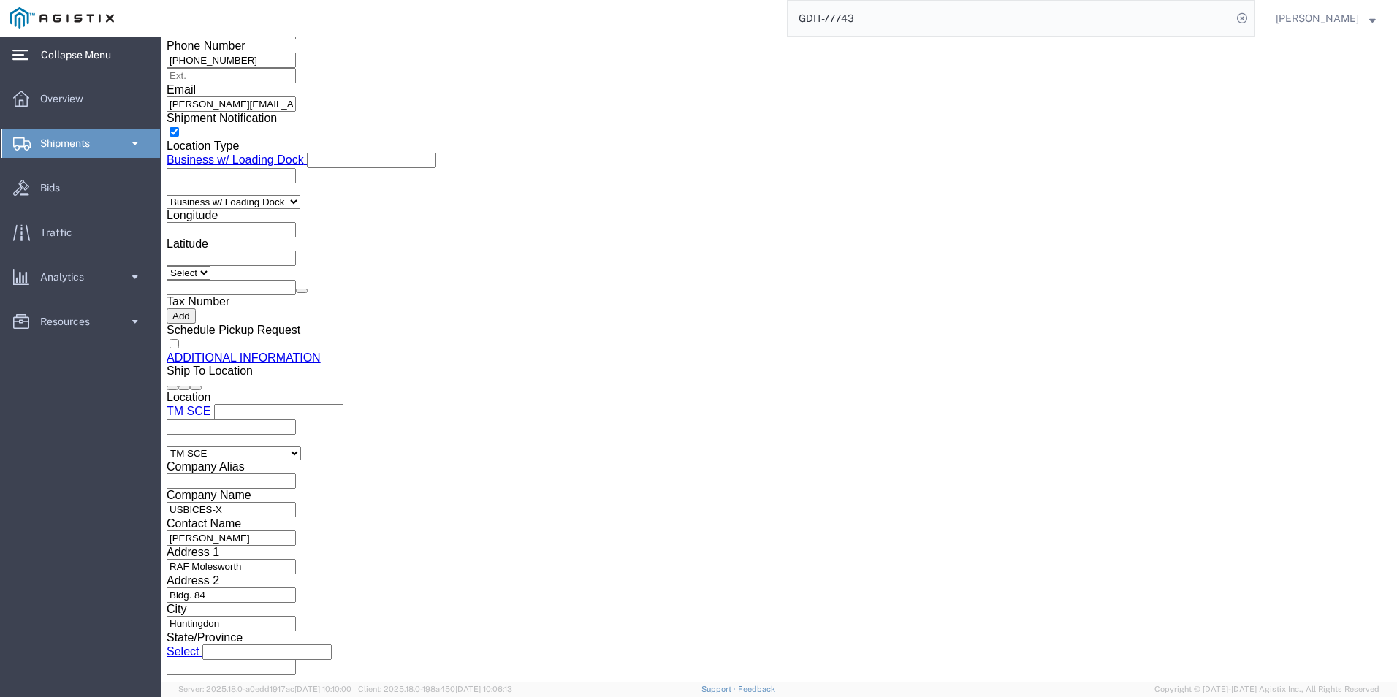
click dd "930.54 USD"
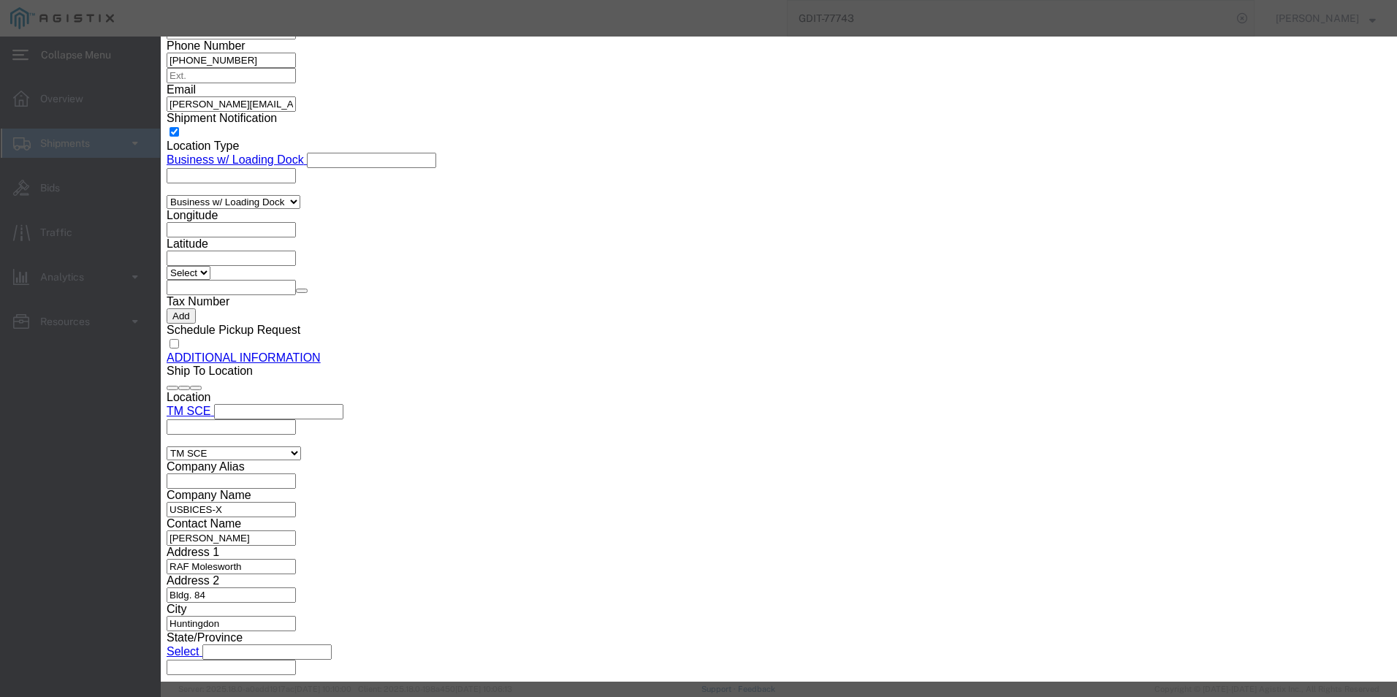
click input "text"
type input "8443992510"
click input "text"
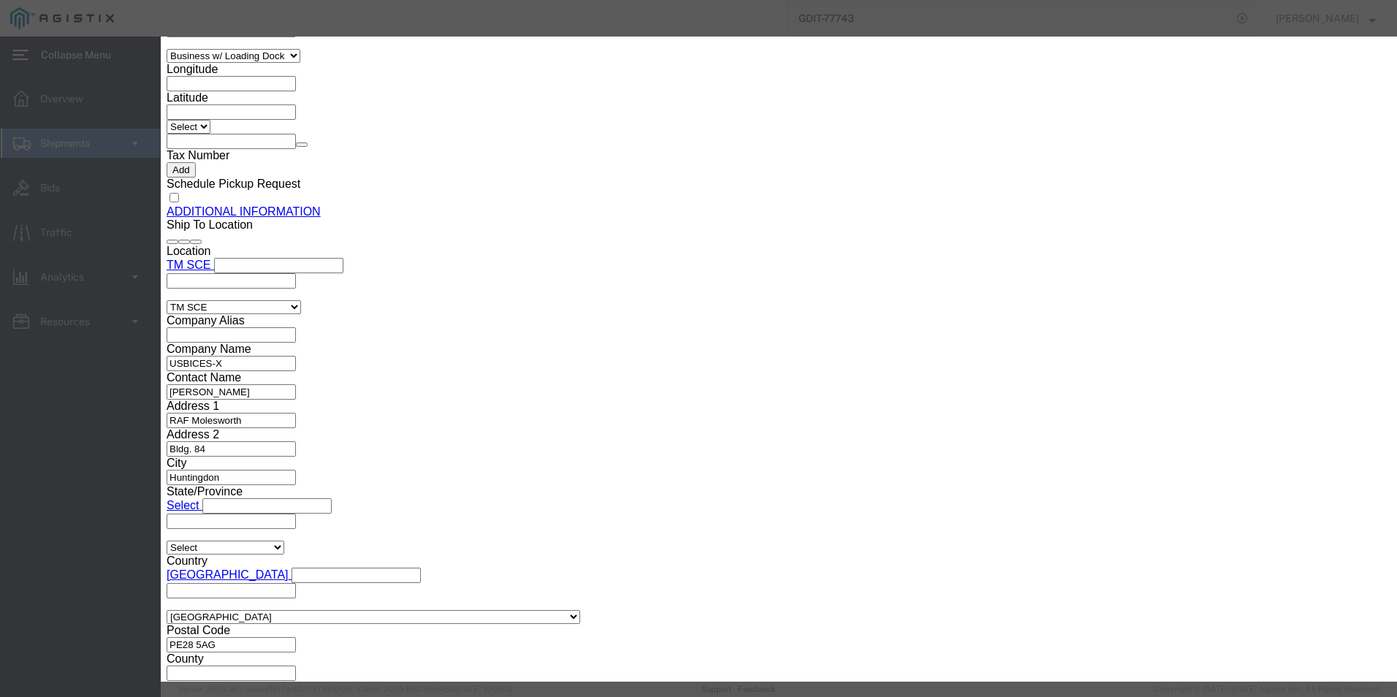
scroll to position [146, 0]
type input "EAR99"
click button "Save & Close"
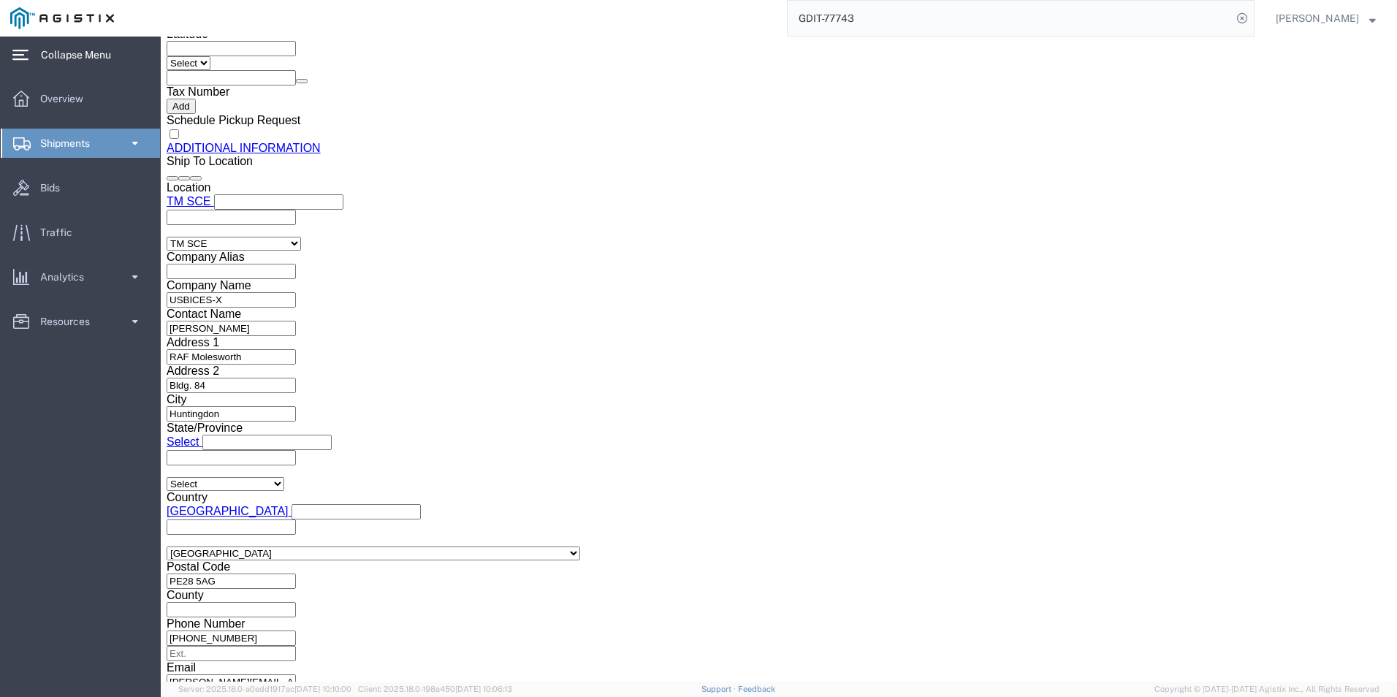
scroll to position [1667, 0]
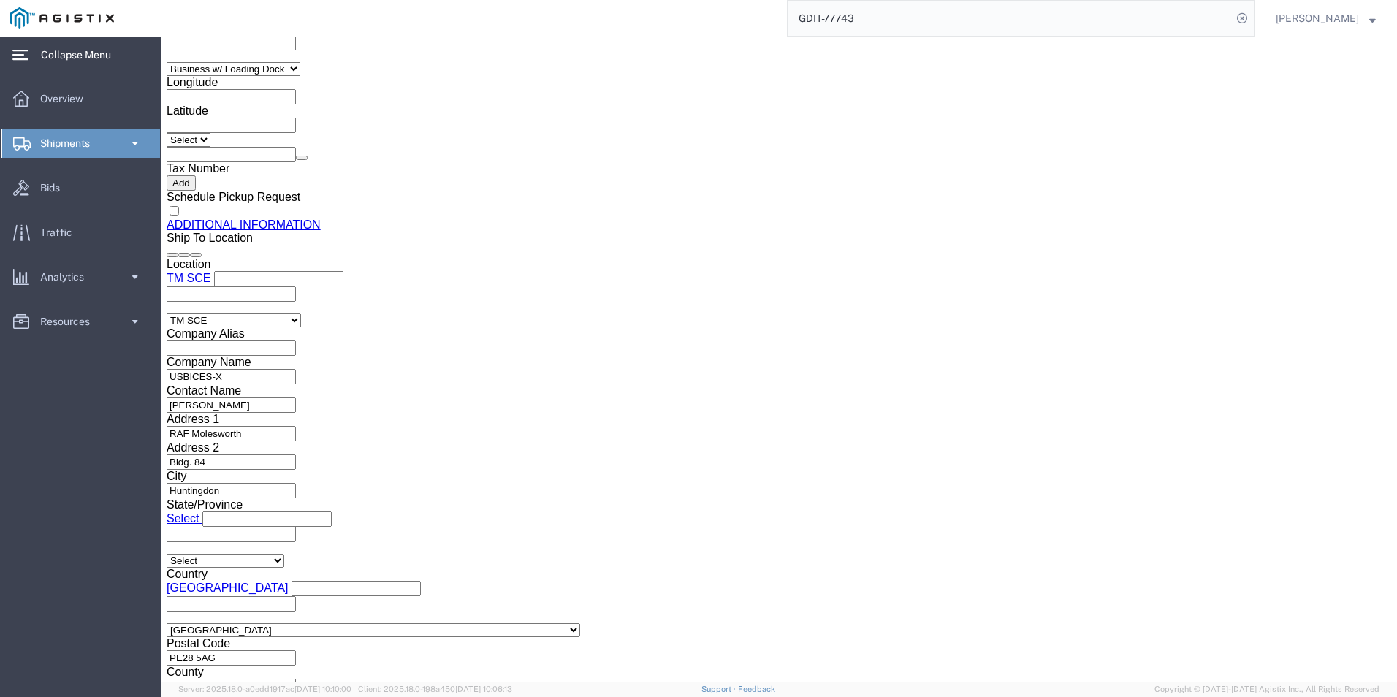
click dd "1.00 Each"
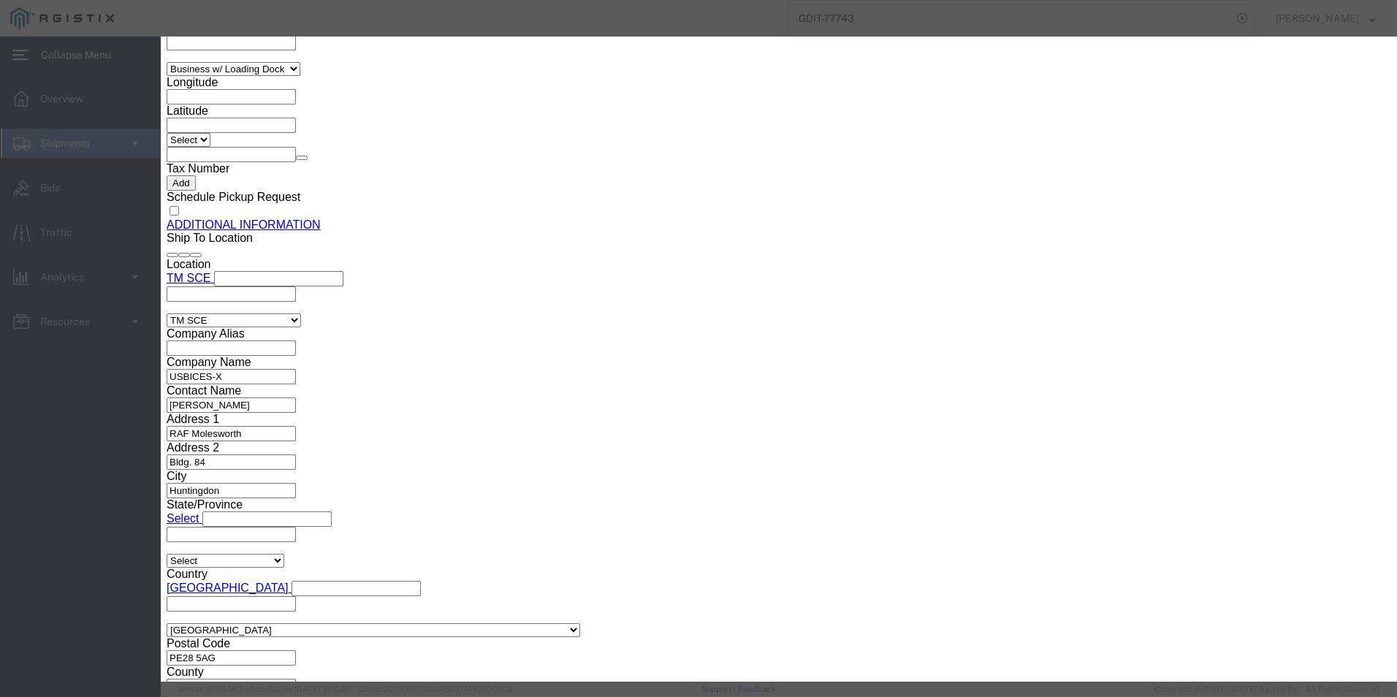
type input "8443992510"
click input "text"
type input "EAR99"
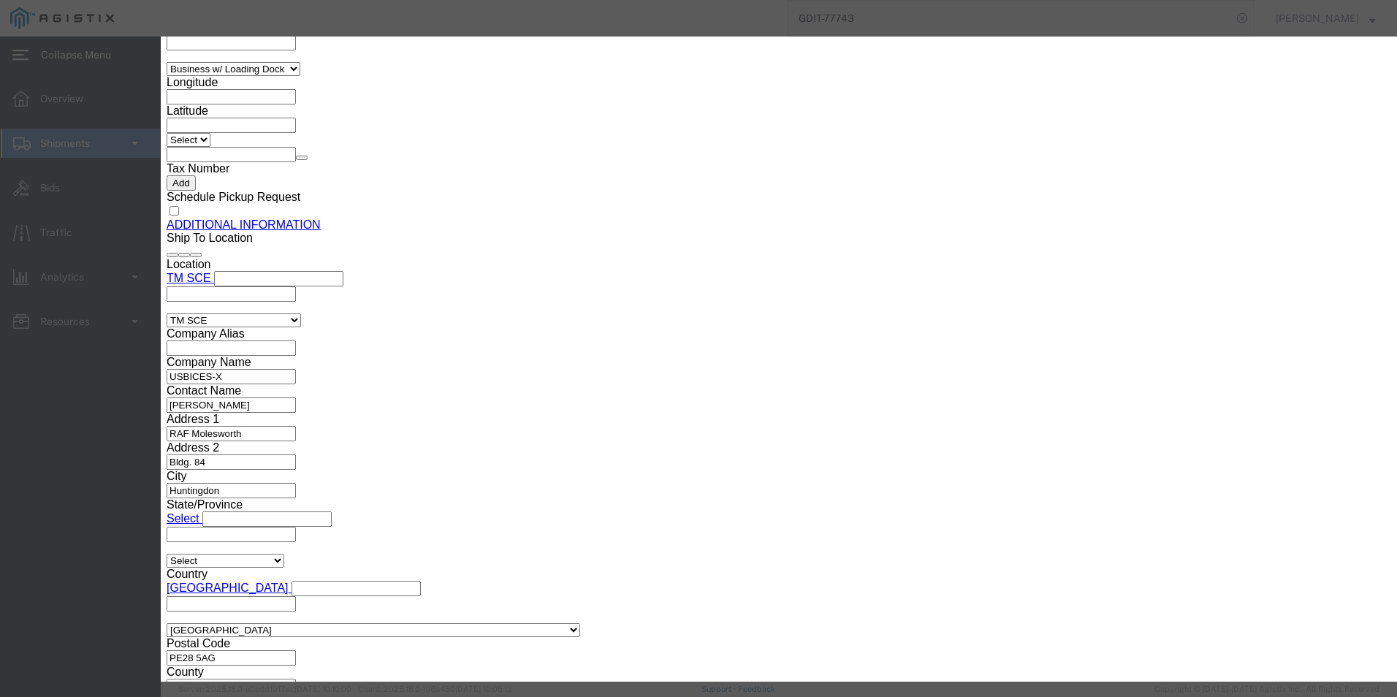
click button "Save & Close"
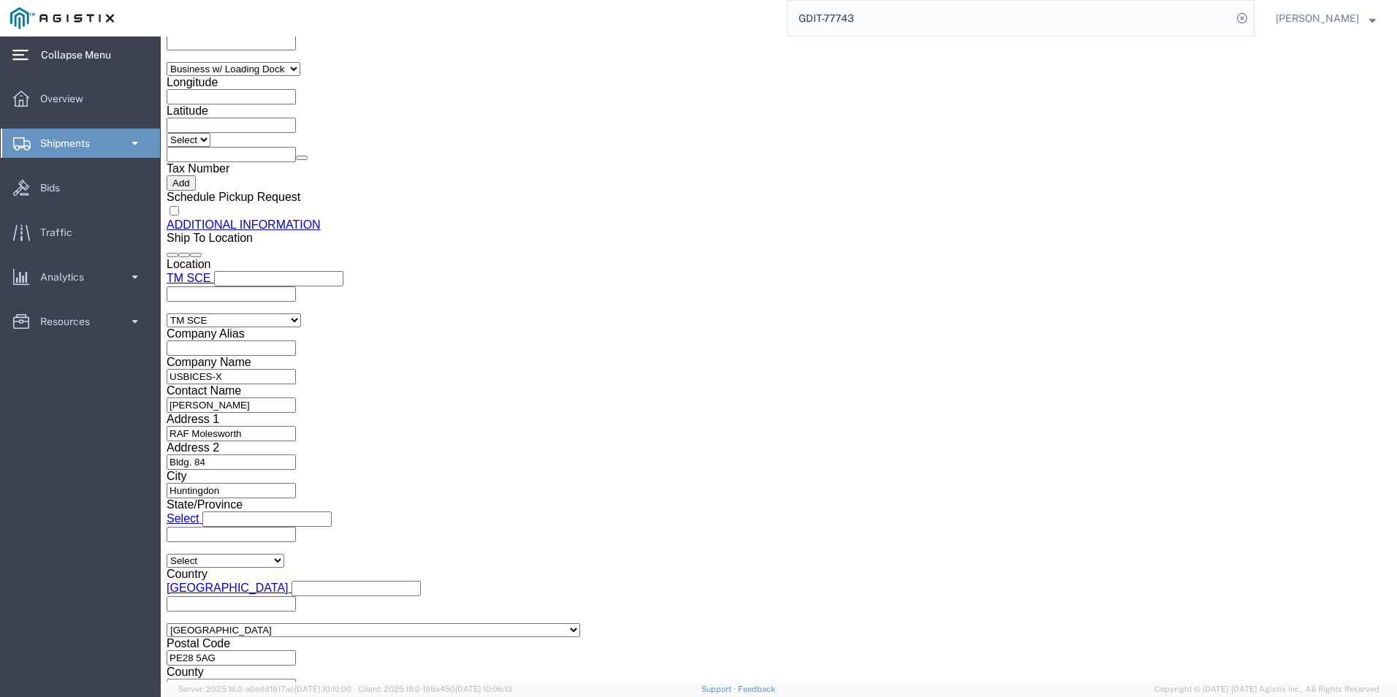
click dd "1.00 Each"
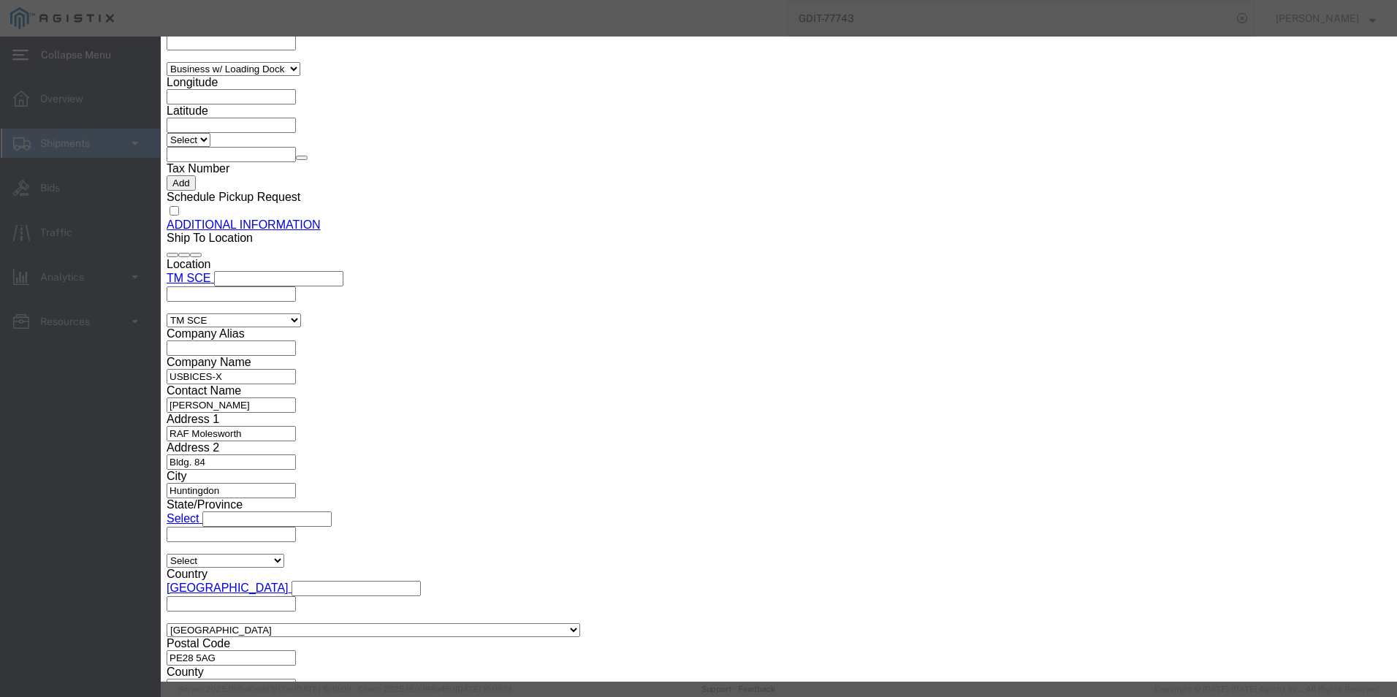
type input "8443992510"
click input "text"
type input "EAR99"
click button "Save & Close"
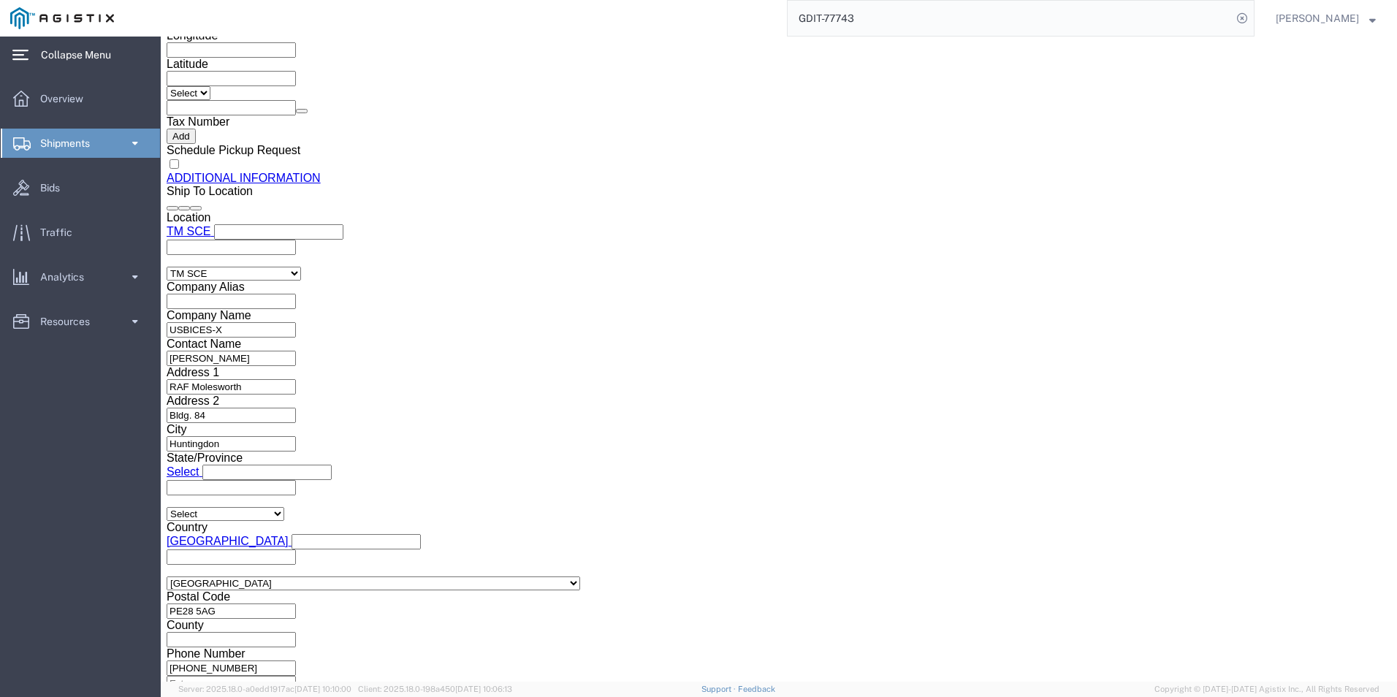
scroll to position [1740, 0]
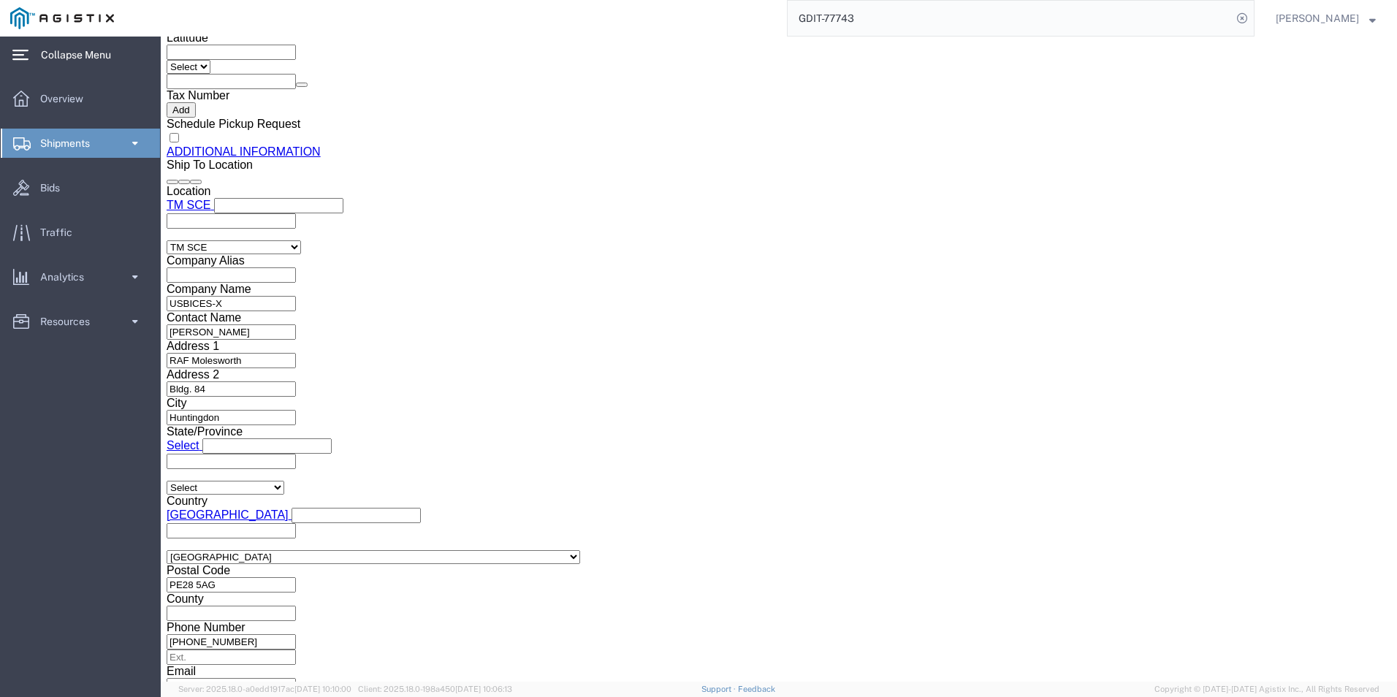
click dd "90.79 USD"
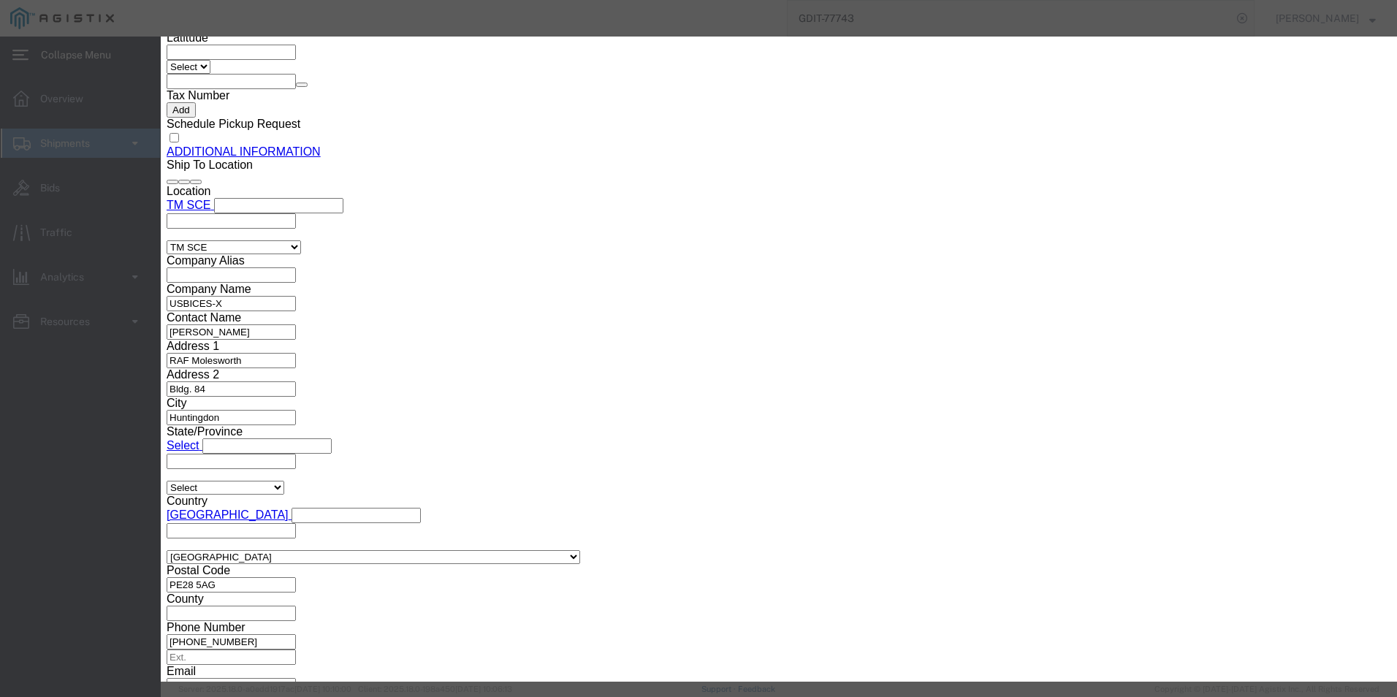
click button
type input "8443992510"
click input "text"
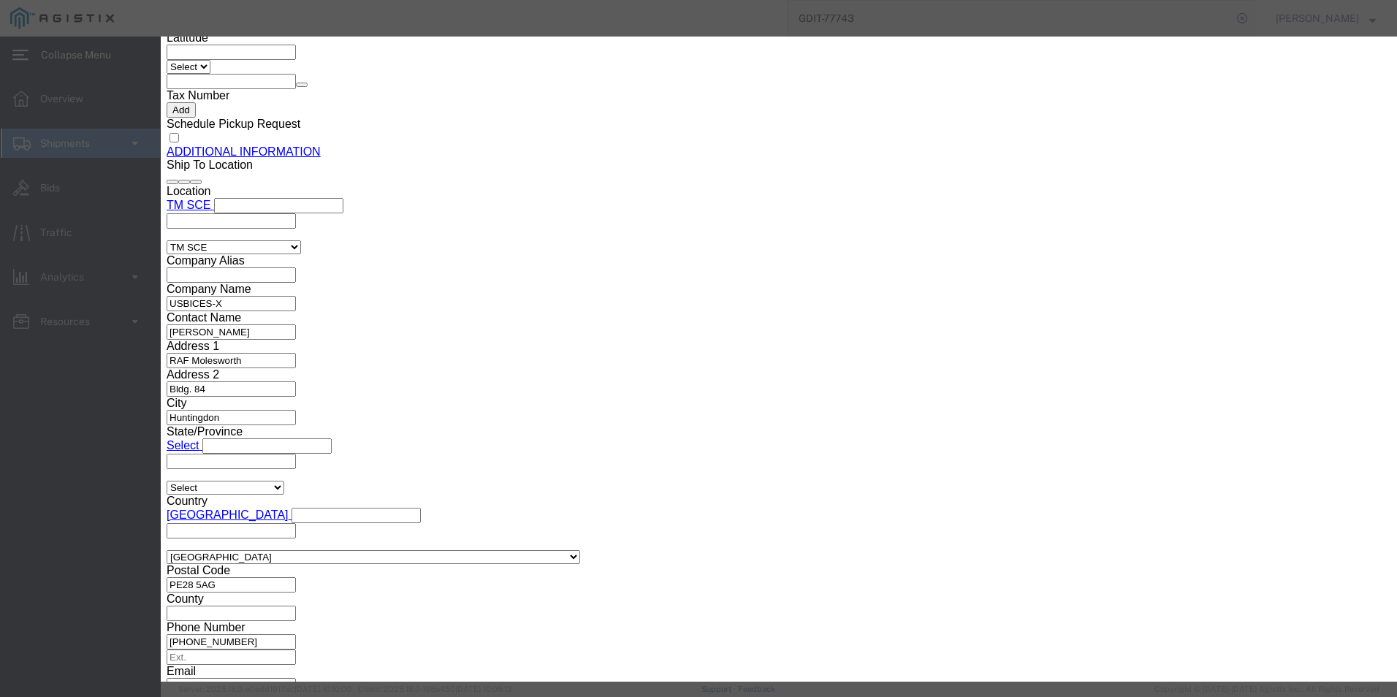
type input "EAR99"
click button "Save & Close"
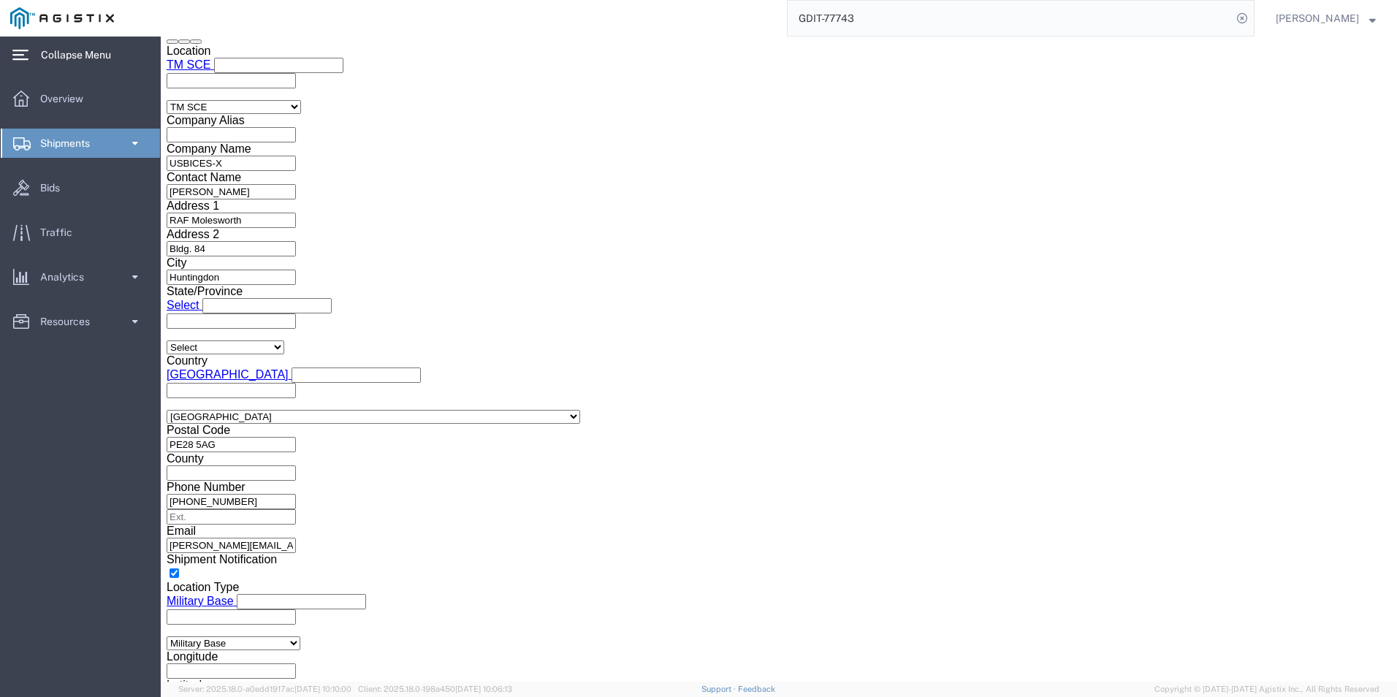
scroll to position [1886, 0]
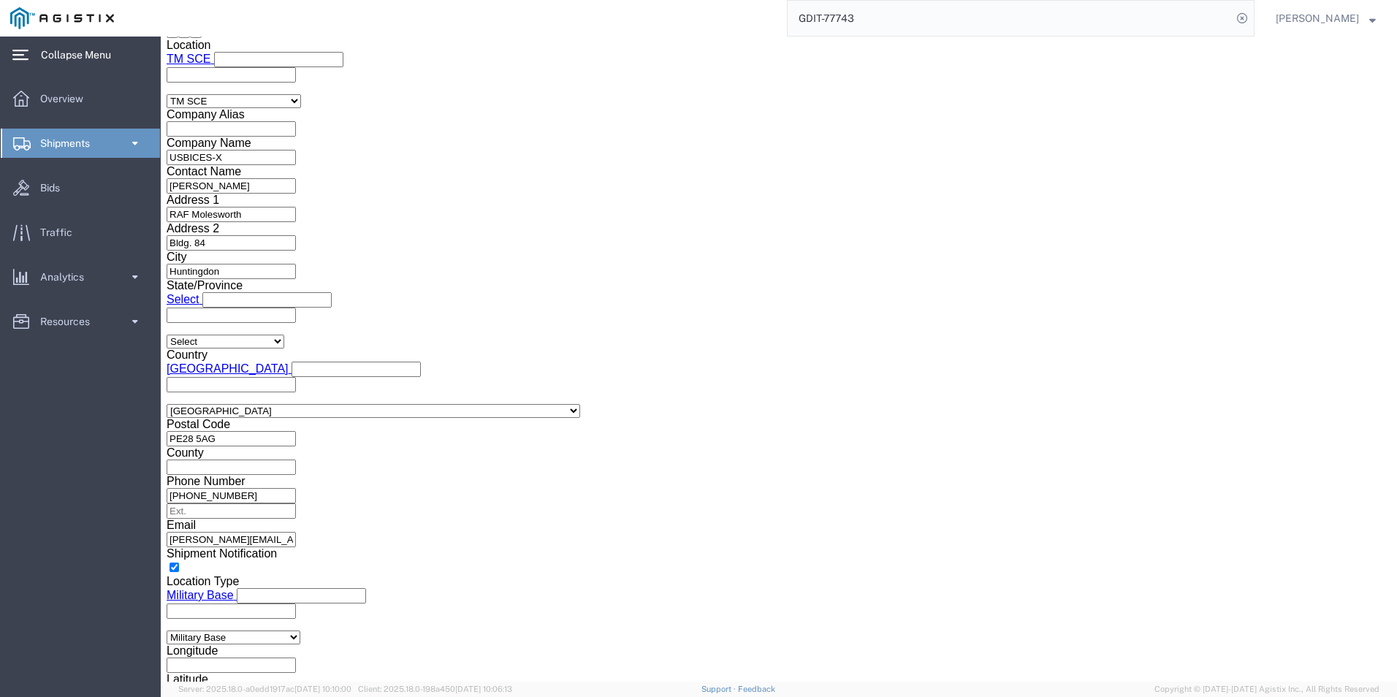
click dd "1.00 Each"
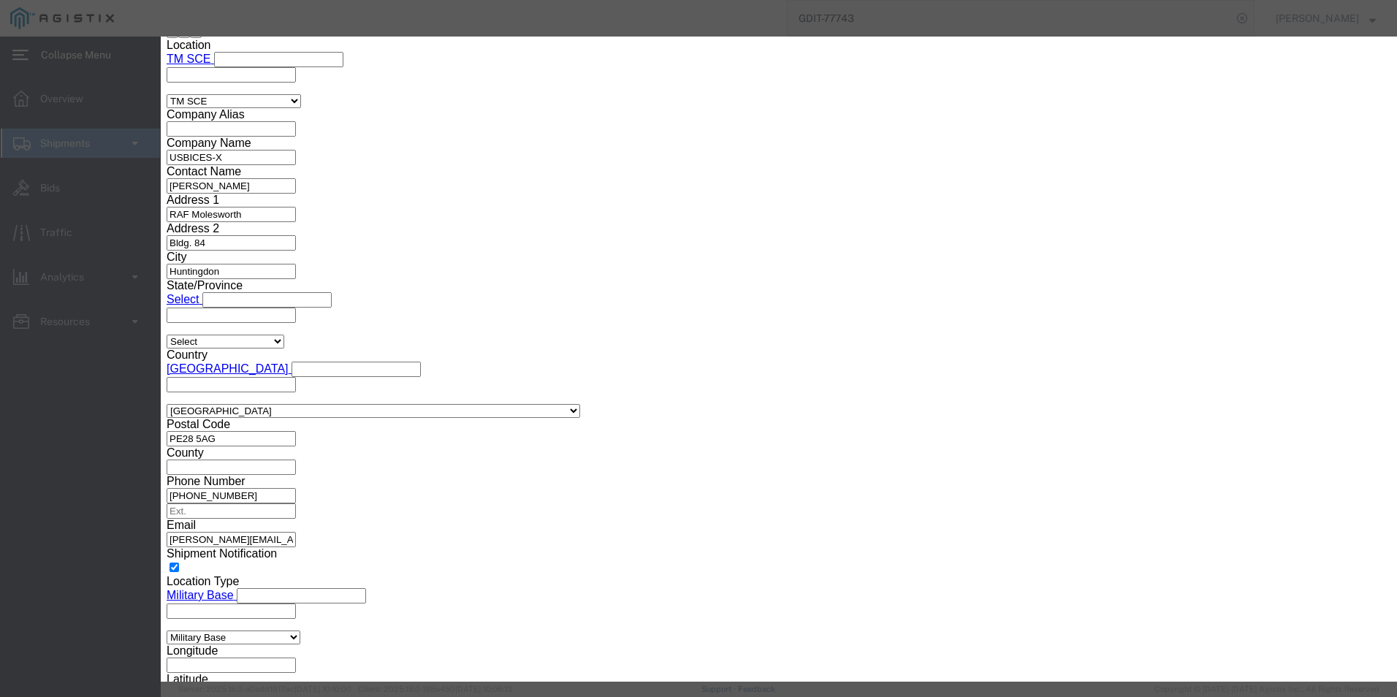
click h3 "Edit content"
click icon "button"
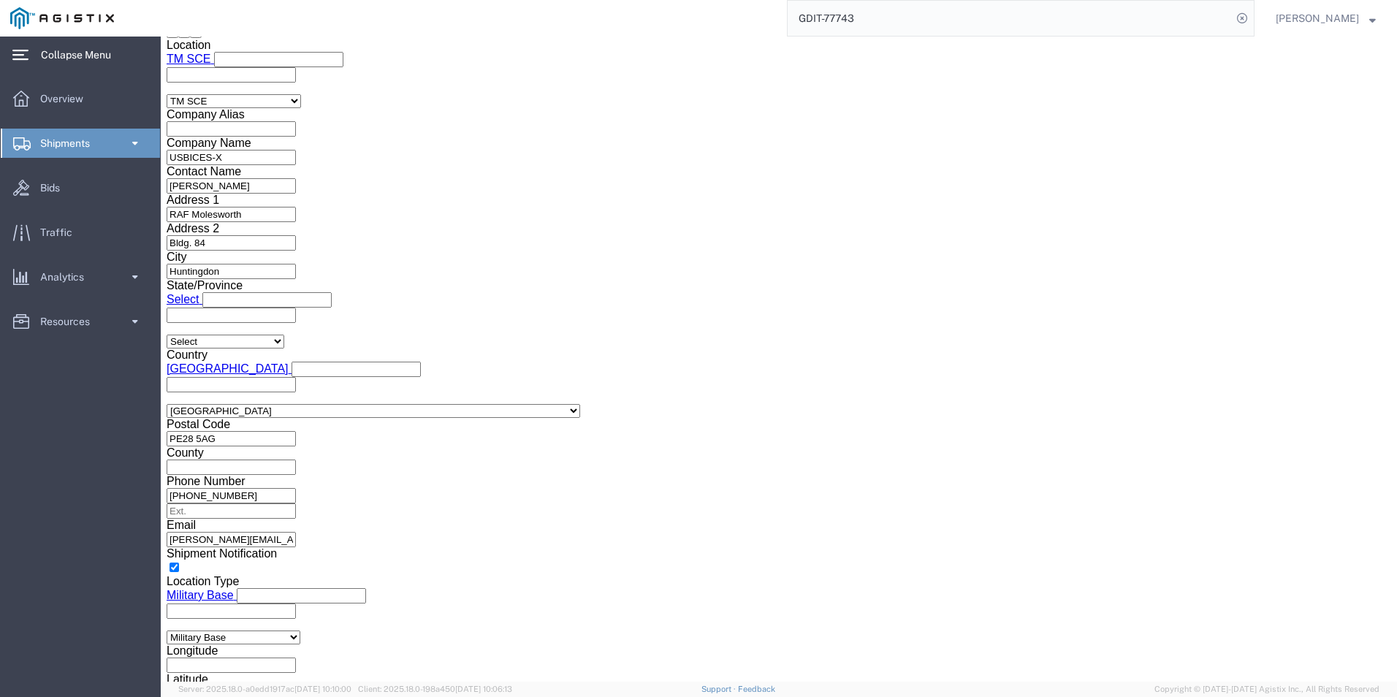
scroll to position [1960, 0]
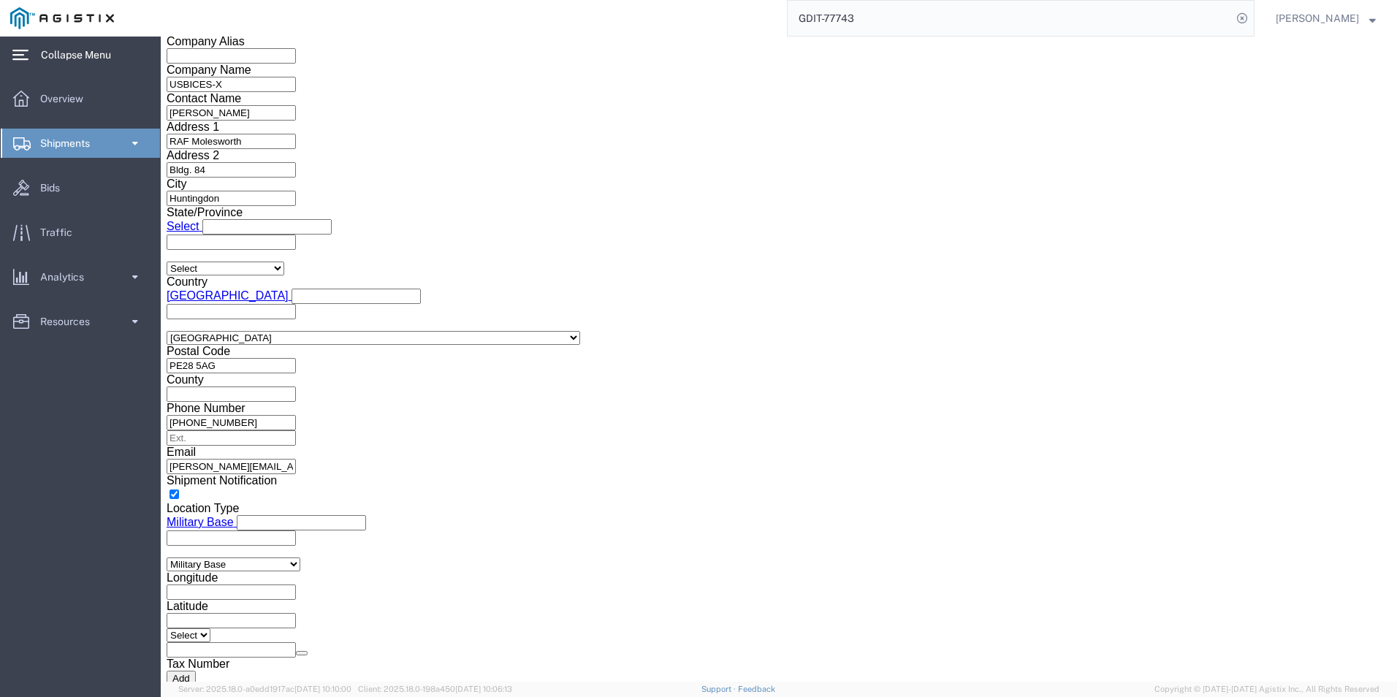
click dd "1.00 Each"
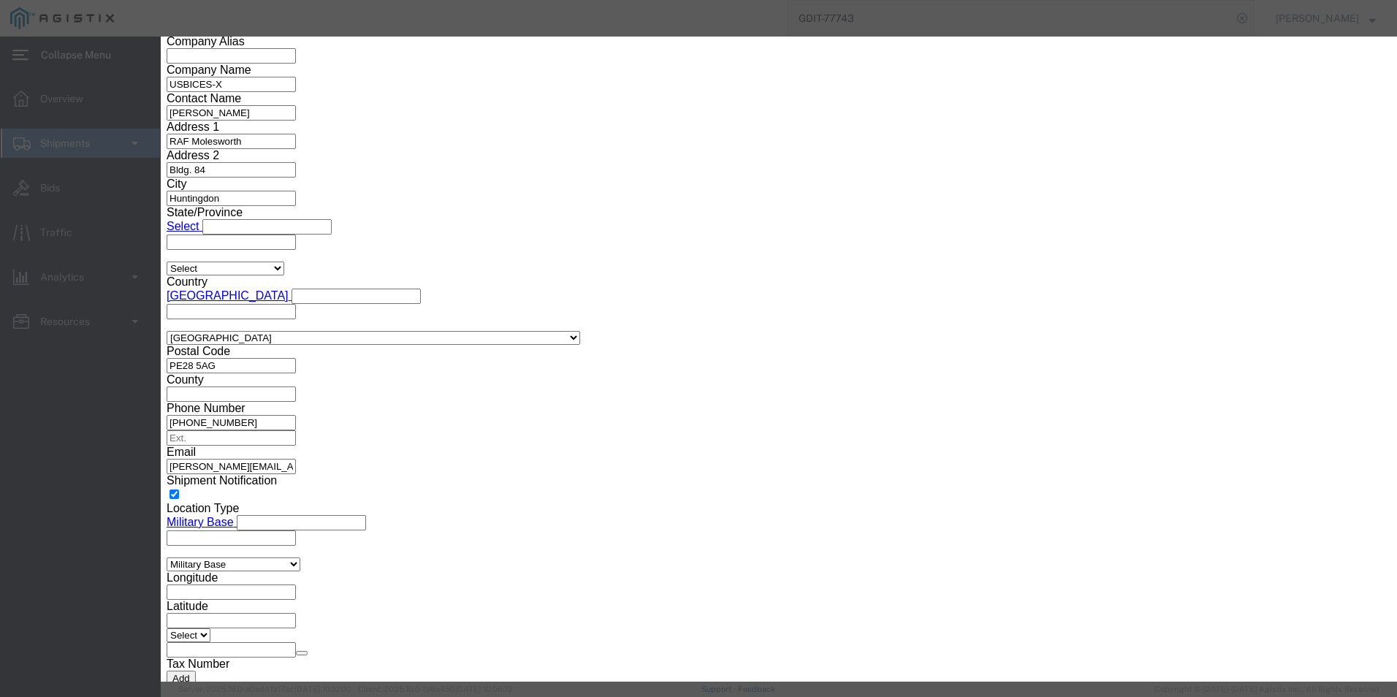
click icon
click input "text"
type input "8443992510"
click input "text"
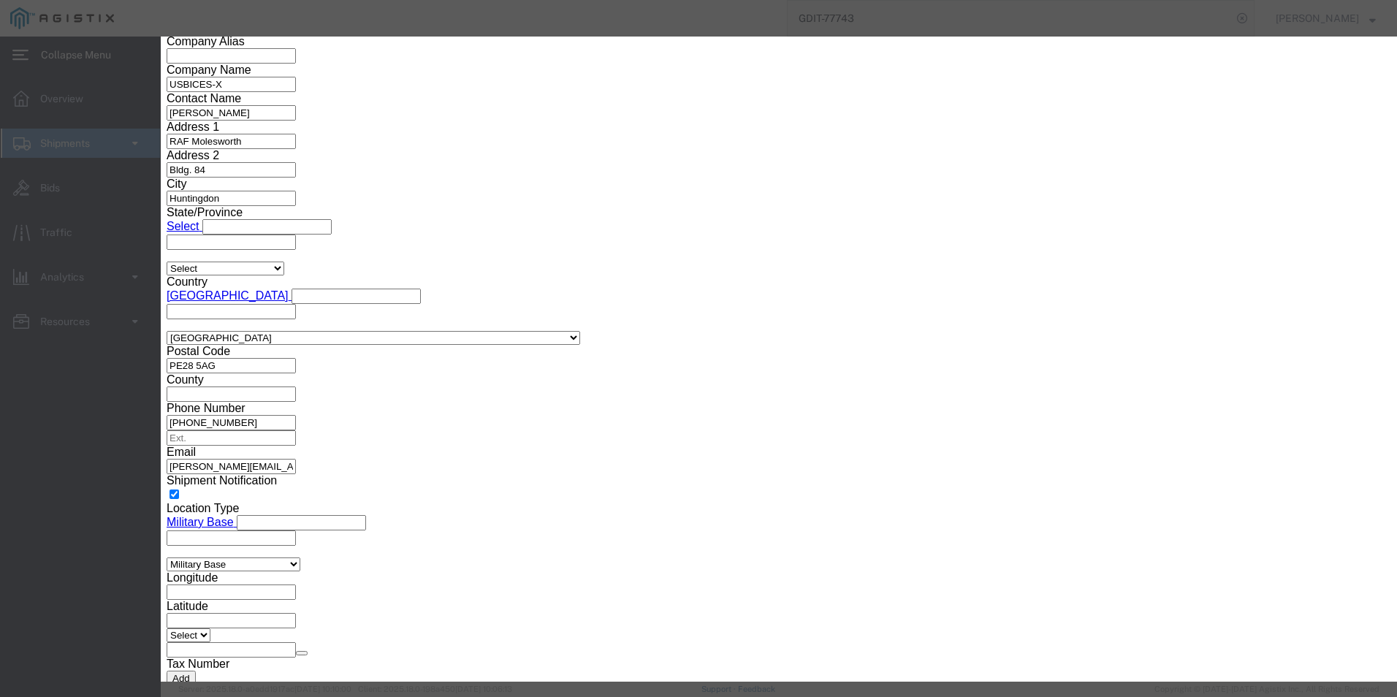
scroll to position [221, 0]
type input "EAR99"
click button "Save & Close"
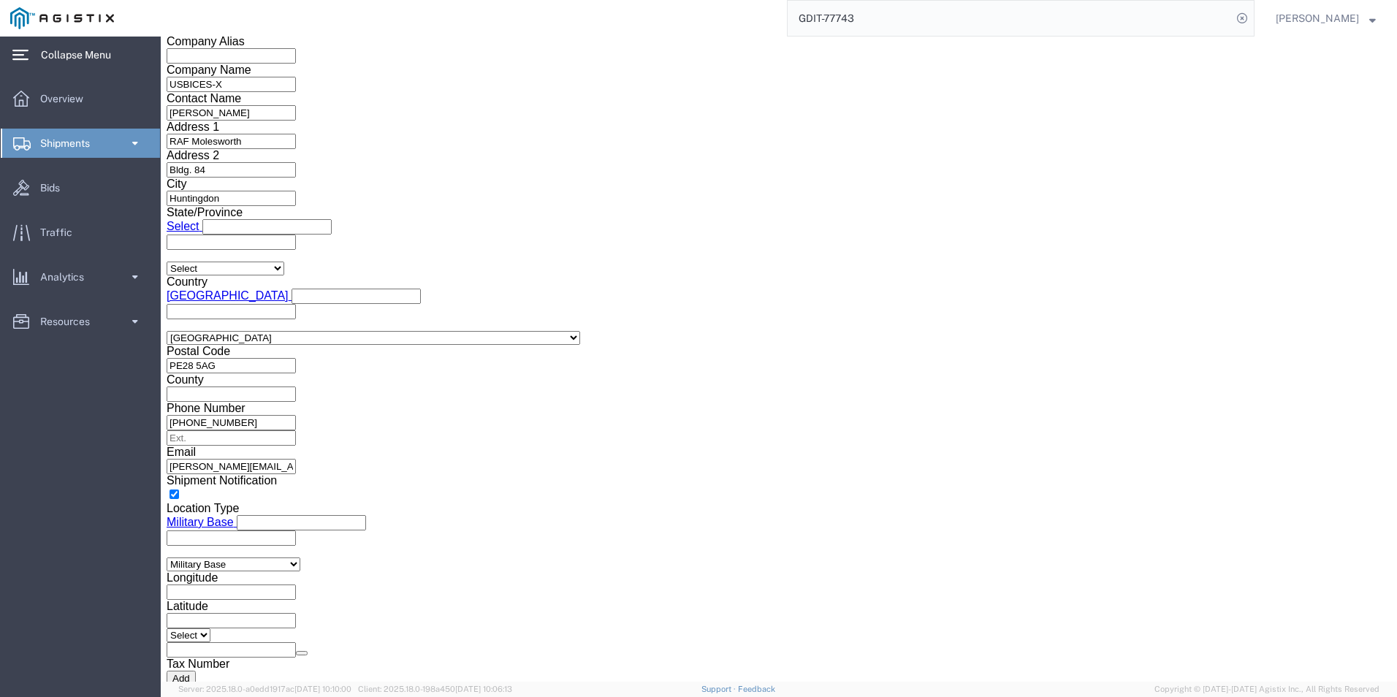
click dd "96.59 USD"
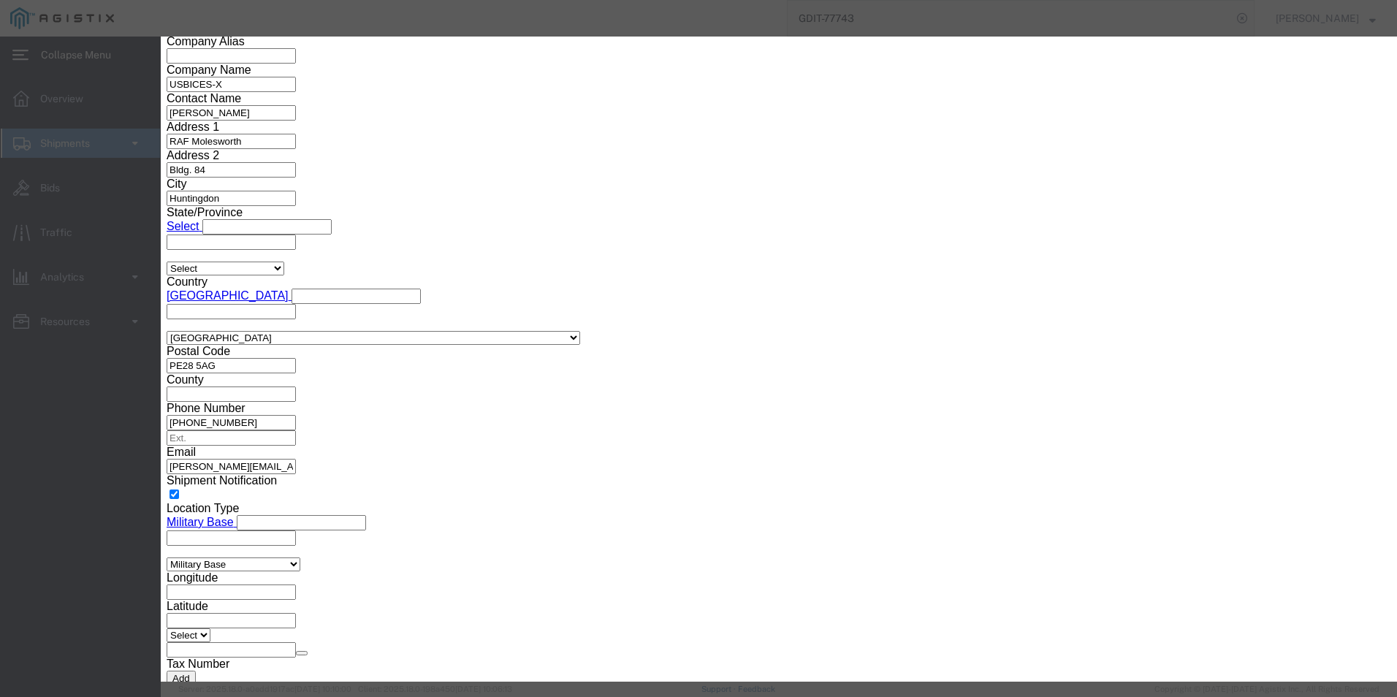
scroll to position [73, 0]
click h3 "Edit content"
click button "button"
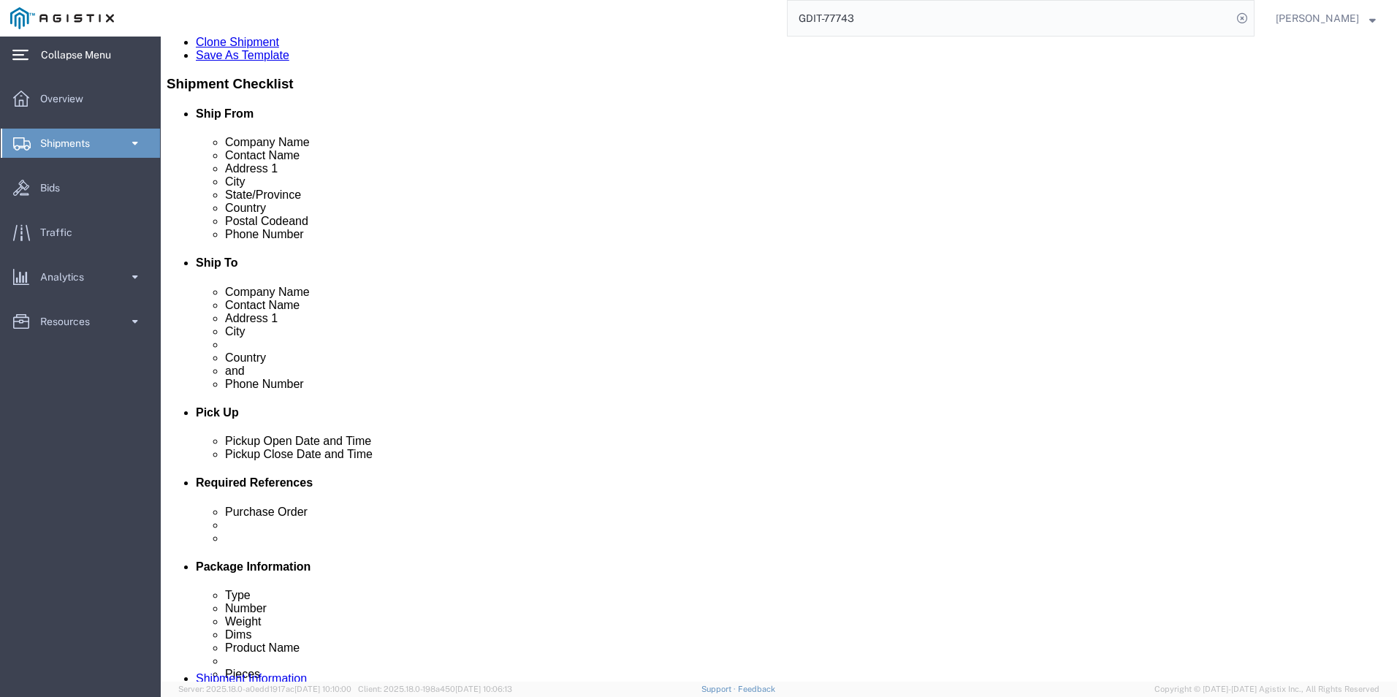
scroll to position [0, 0]
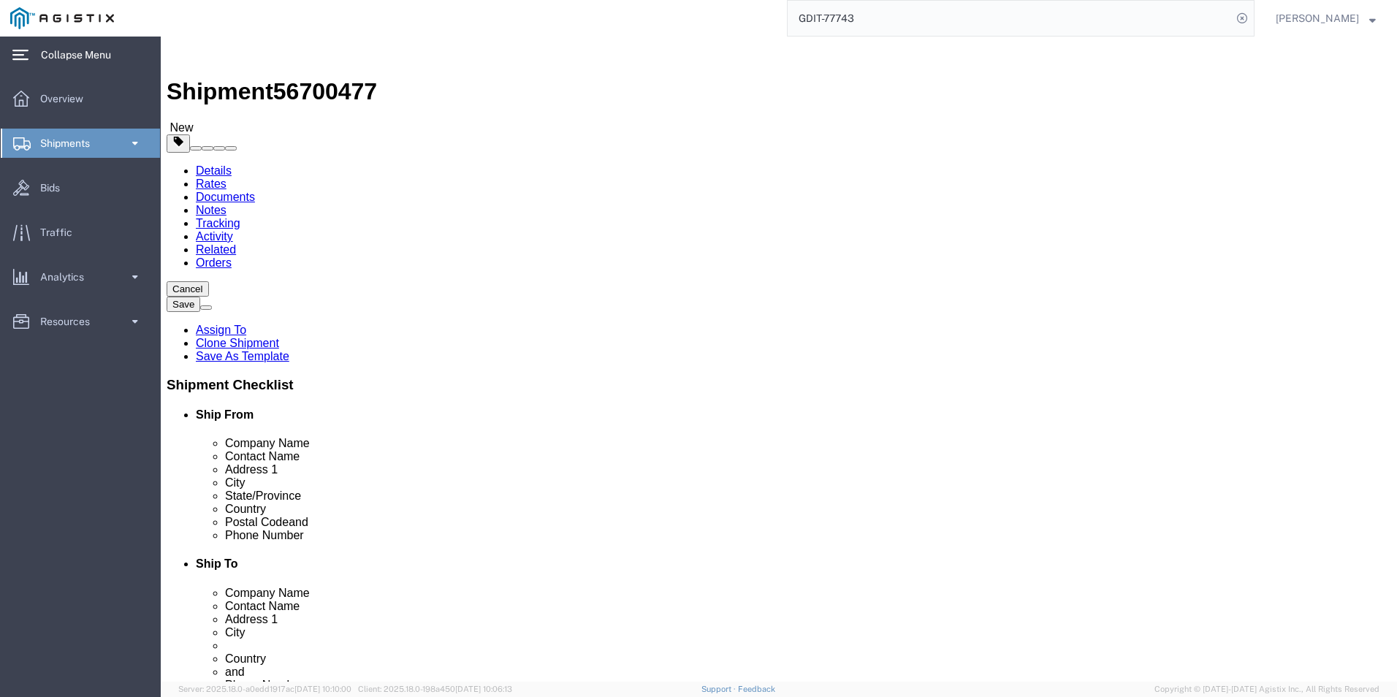
click dd "2.00 Each"
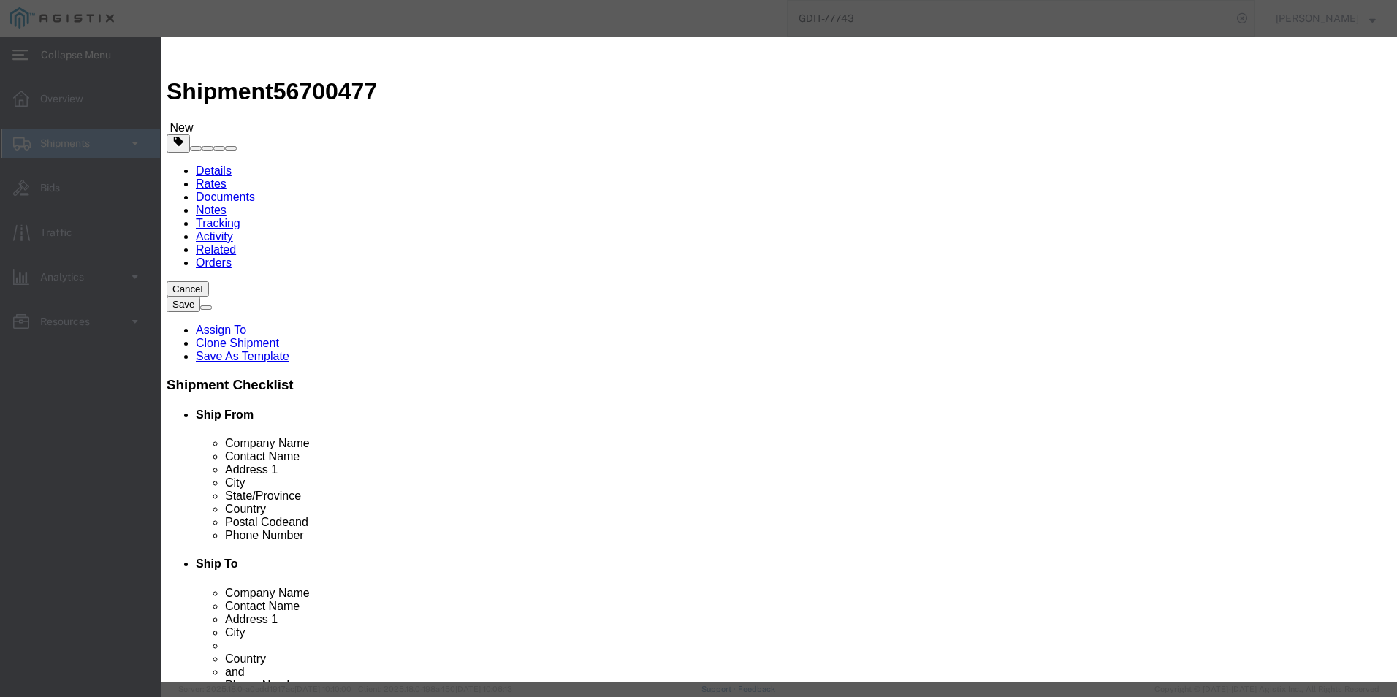
click icon "button"
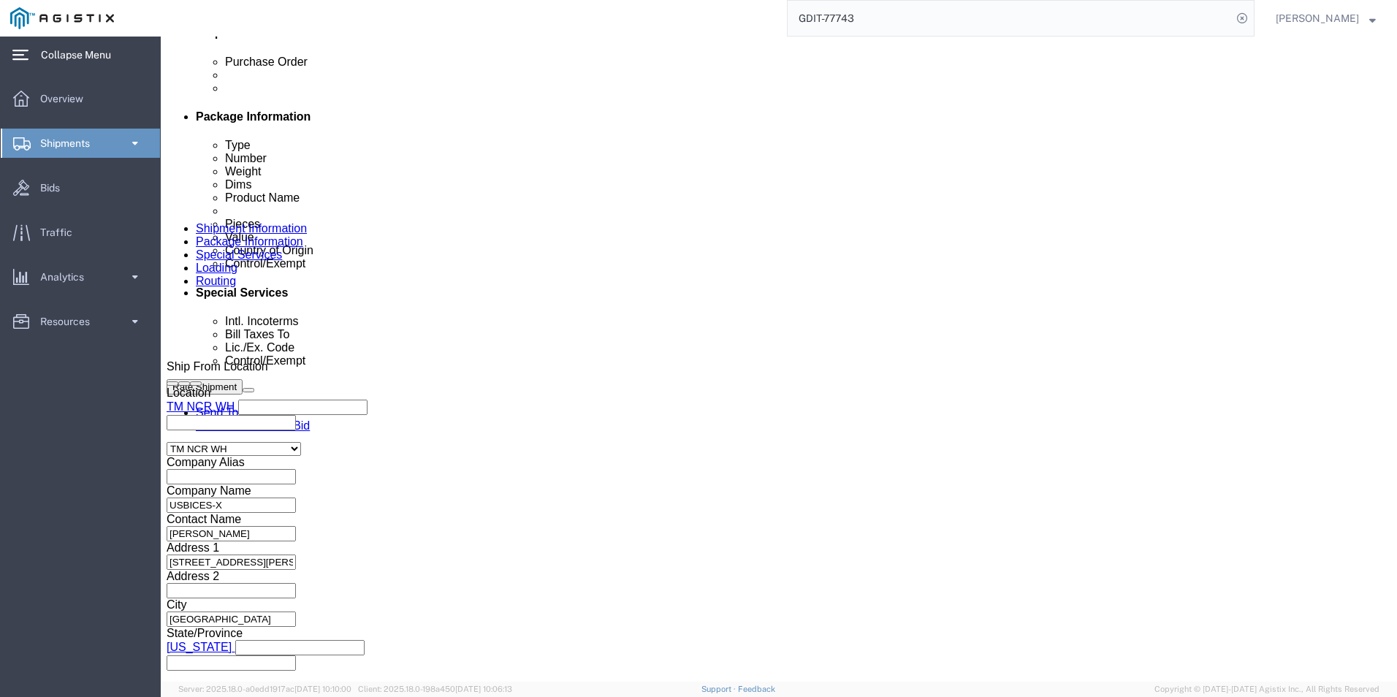
scroll to position [804, 0]
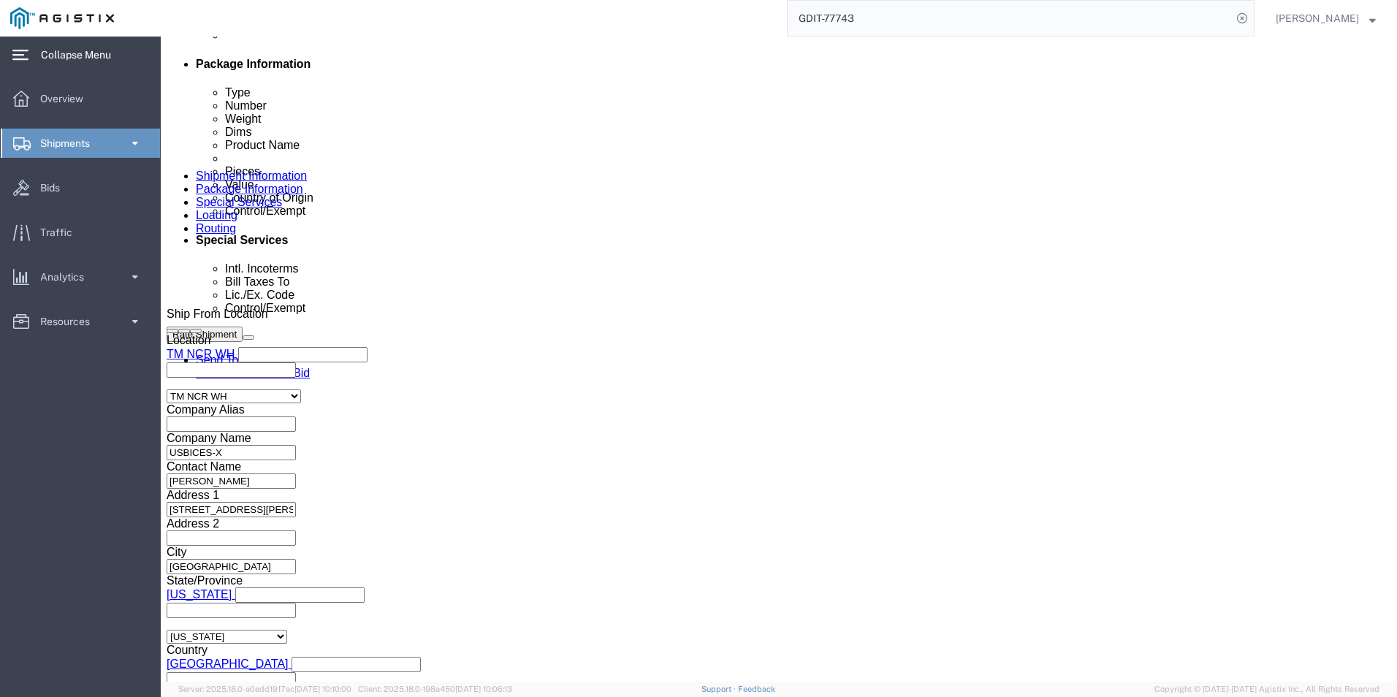
click dd "61.95 USD"
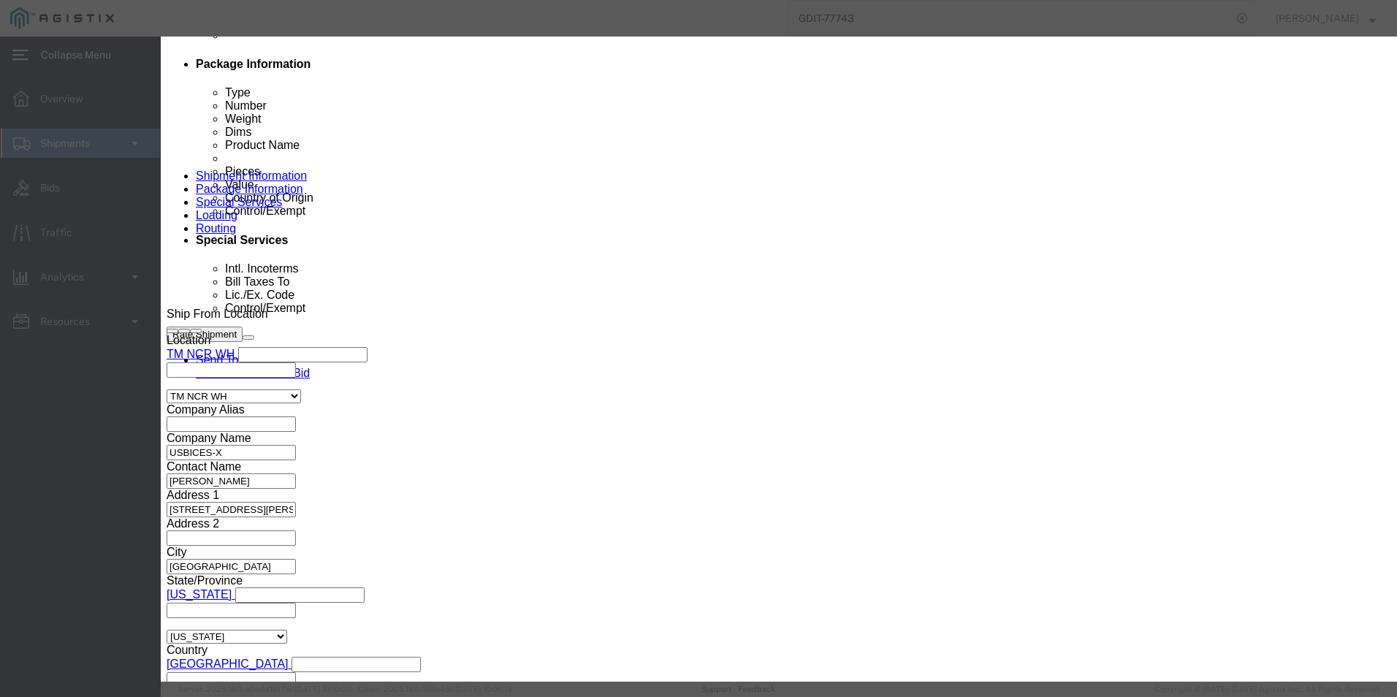
click input "text"
type input "4802552000"
click input "text"
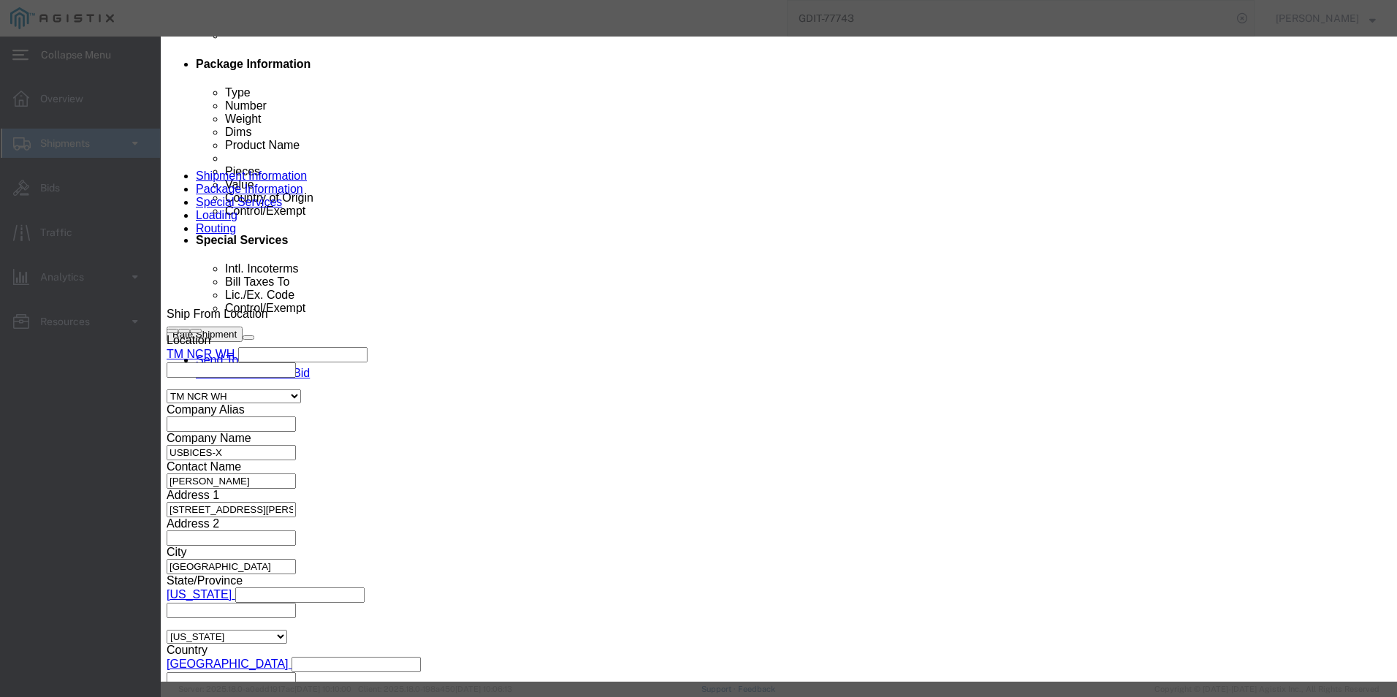
type input "EAR99"
click button "Save & Close"
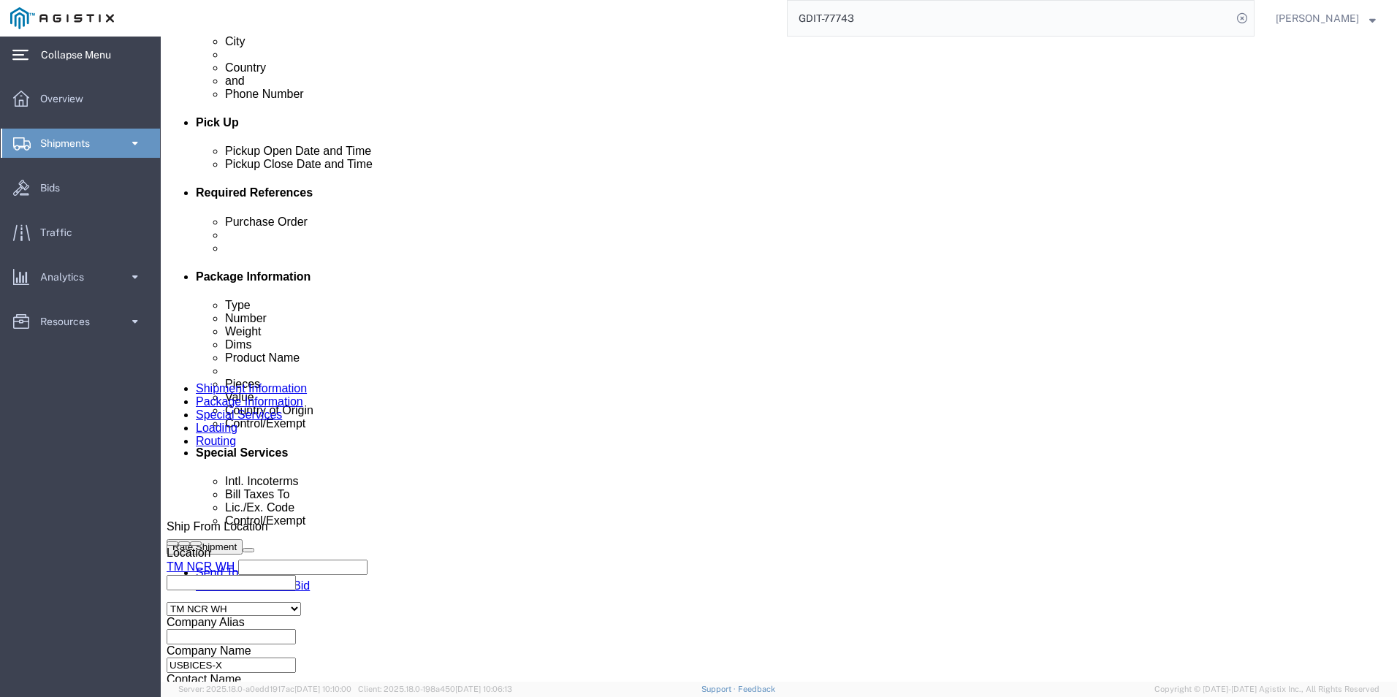
scroll to position [584, 0]
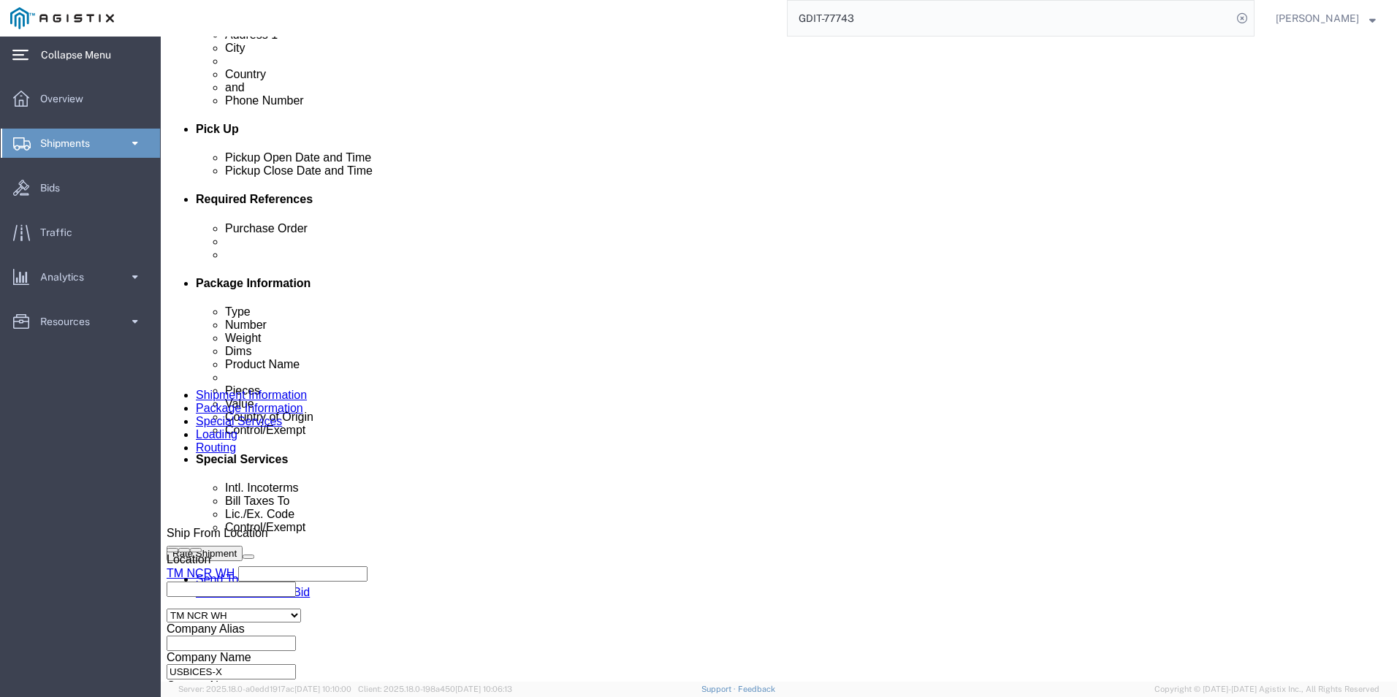
click dd "15.67 USD"
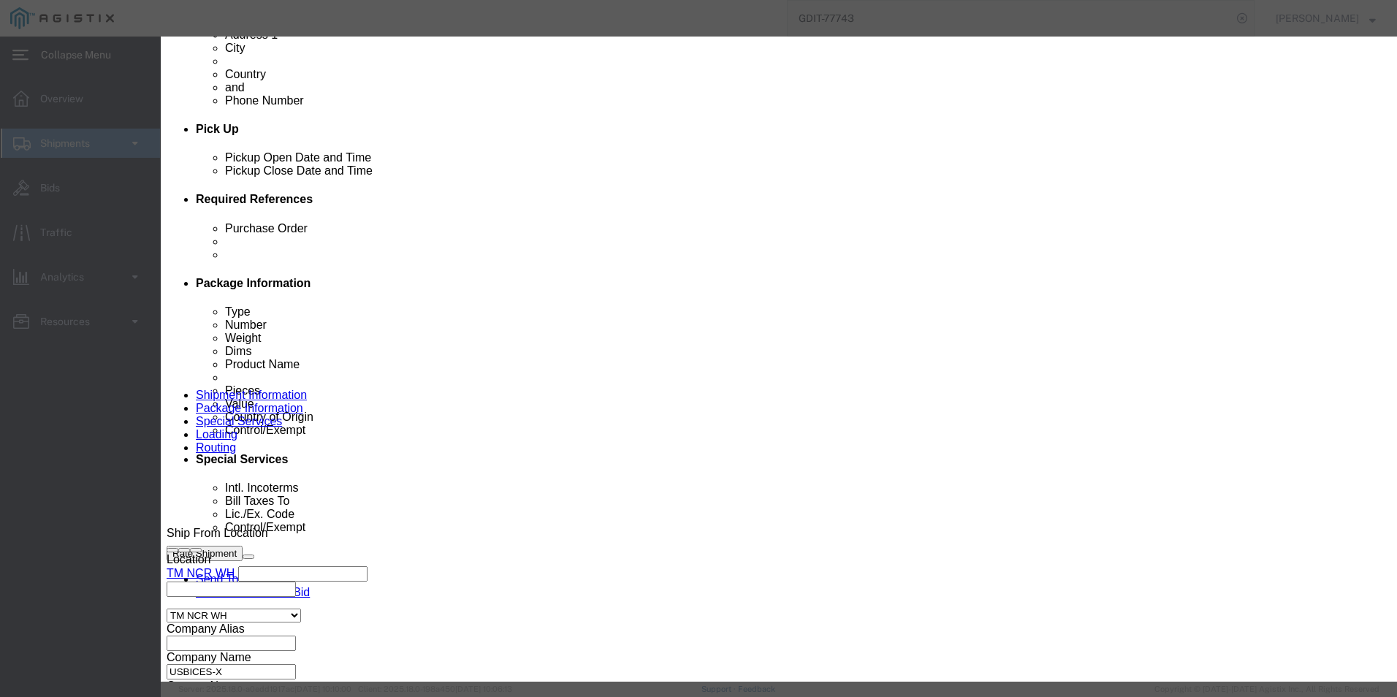
click input "text"
type input "9608100000"
select select "GR"
type input "9608100000"
click input "text"
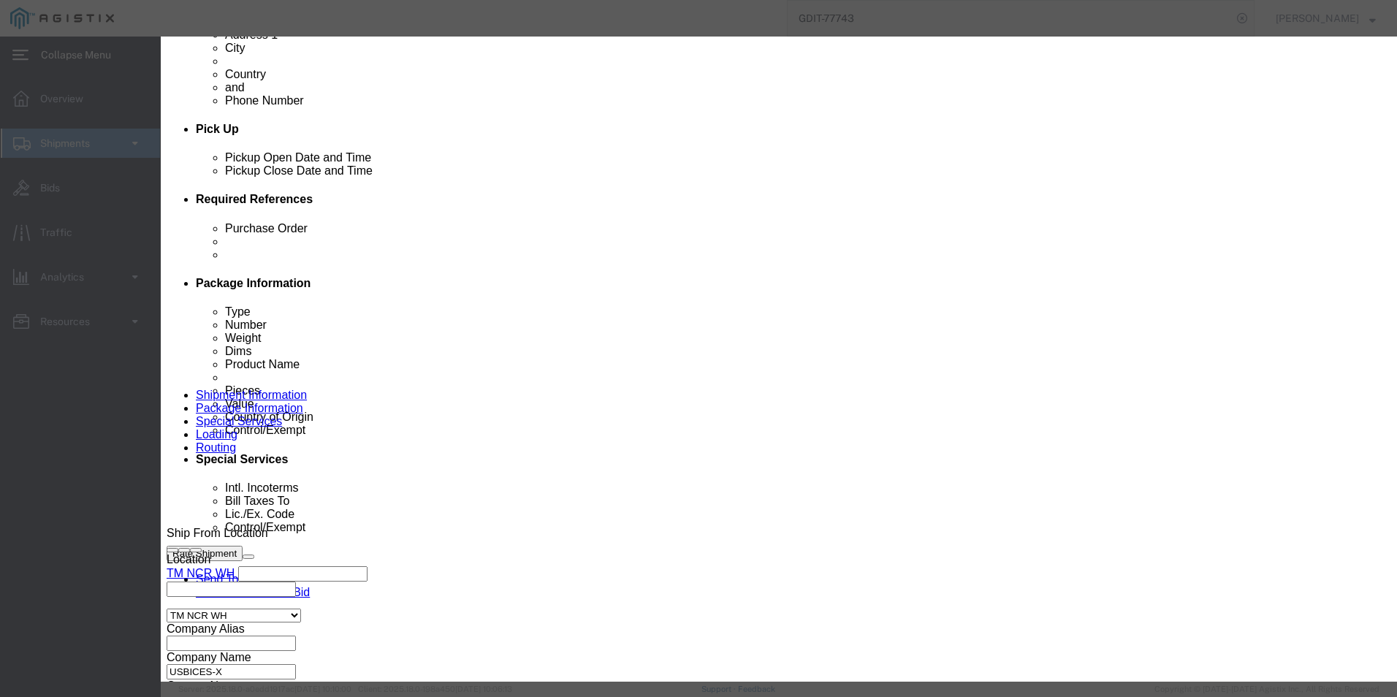
scroll to position [221, 0]
type input "EAR99"
click button "Save & Close"
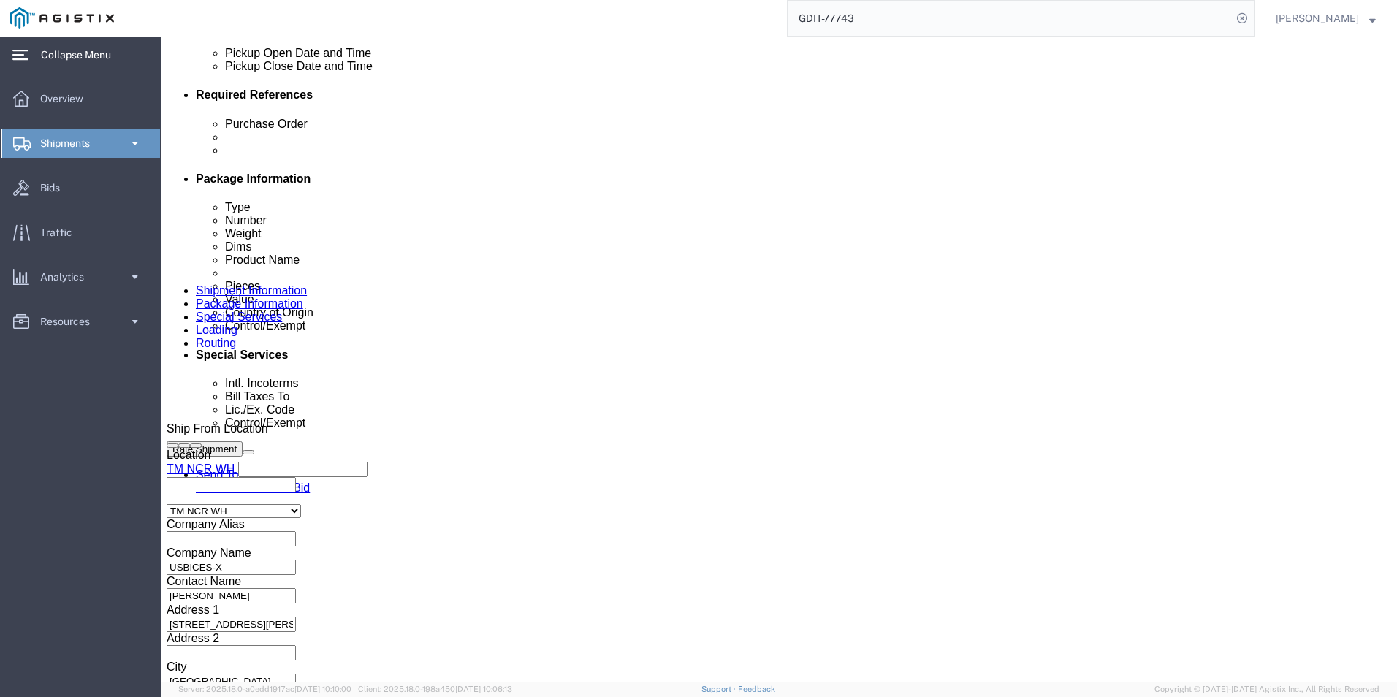
scroll to position [731, 0]
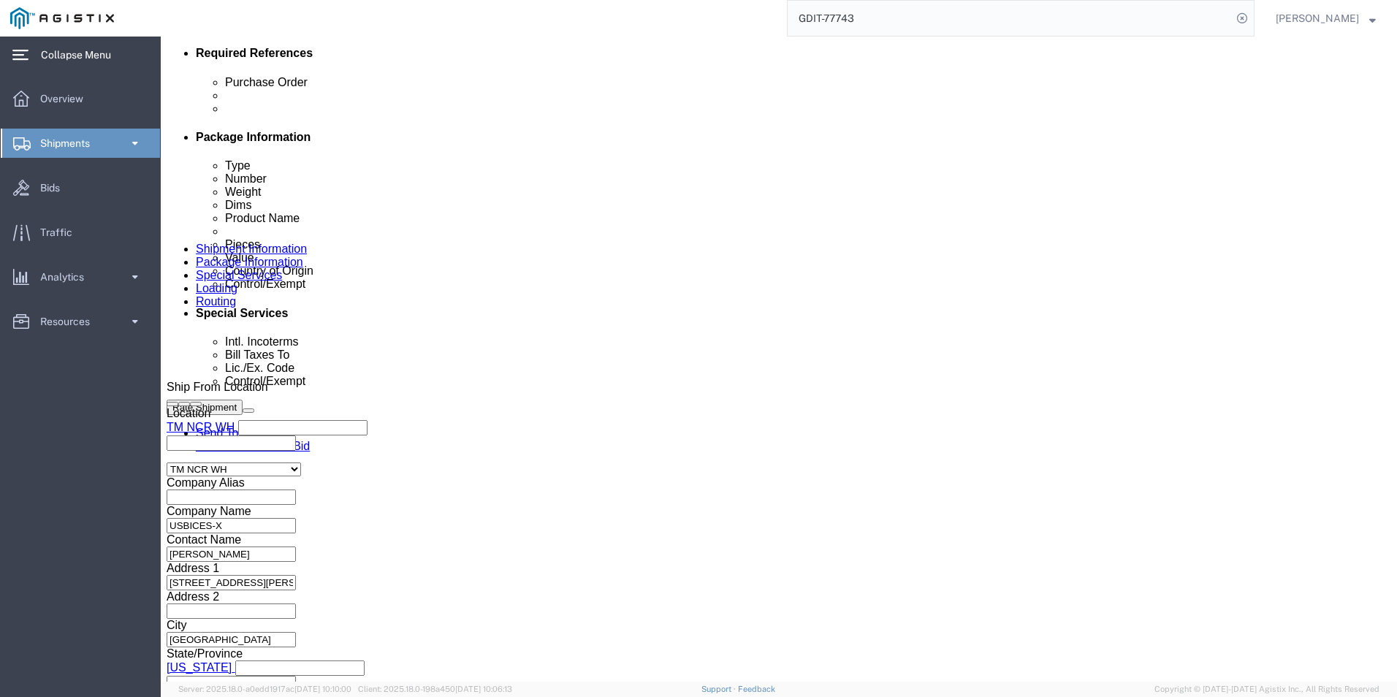
click dd "1.00 Gross"
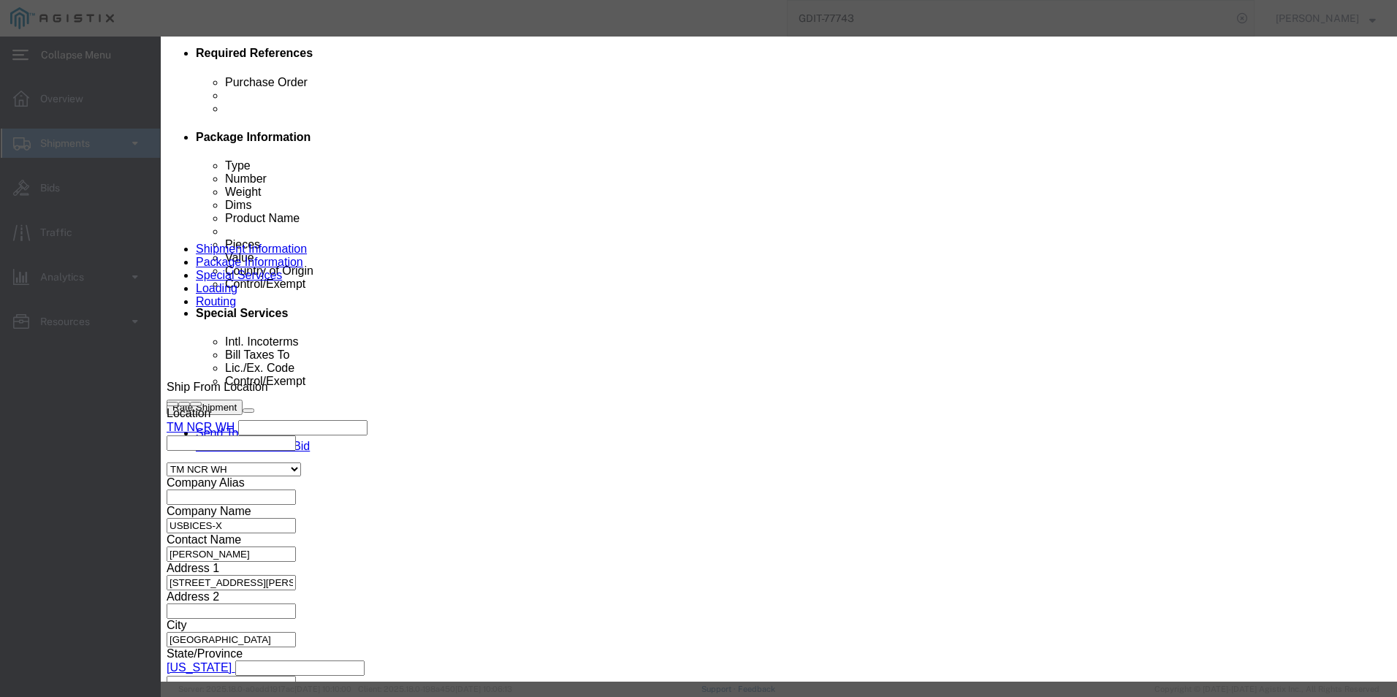
click button "button"
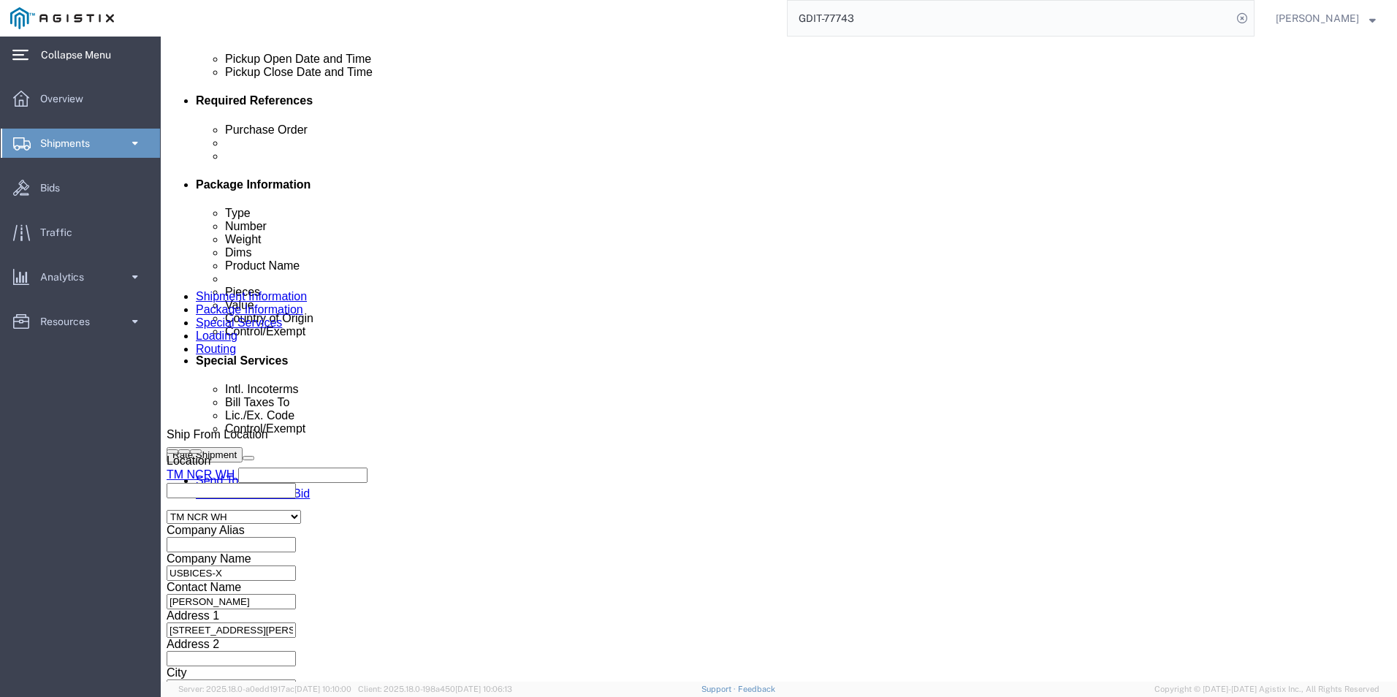
scroll to position [658, 0]
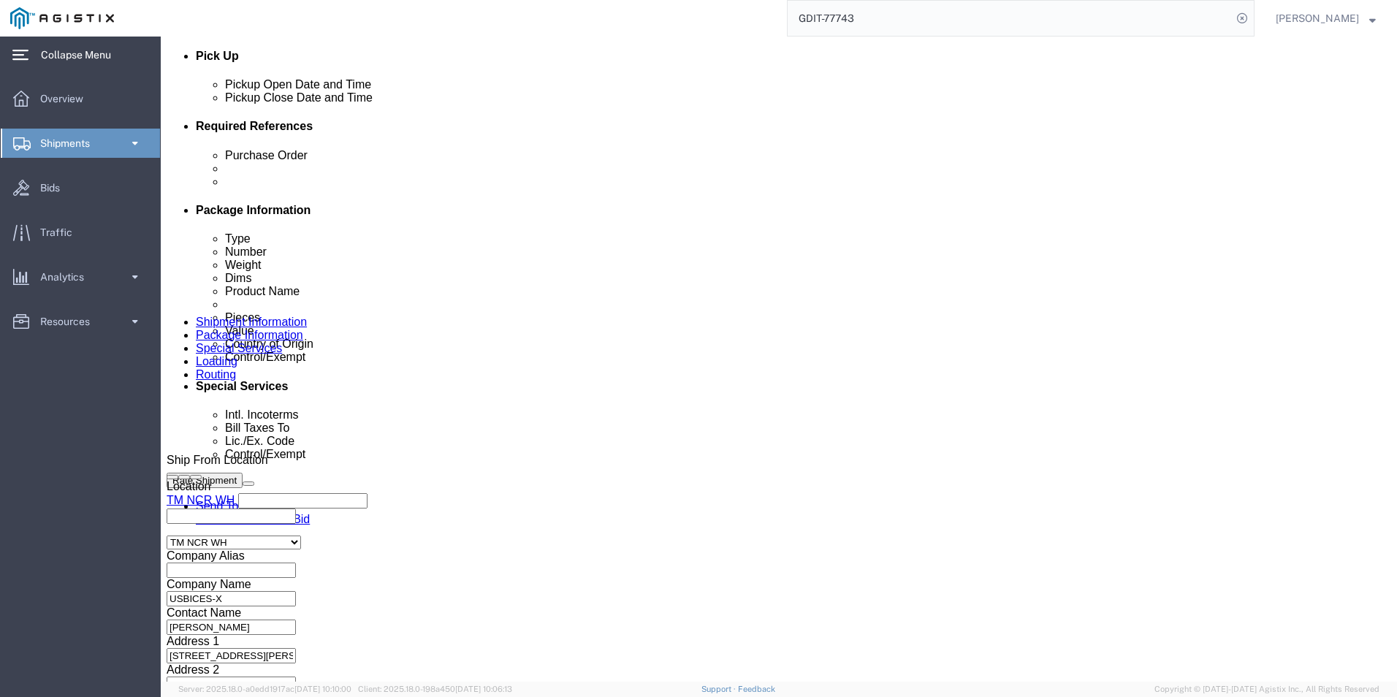
click dd "10.00 Each"
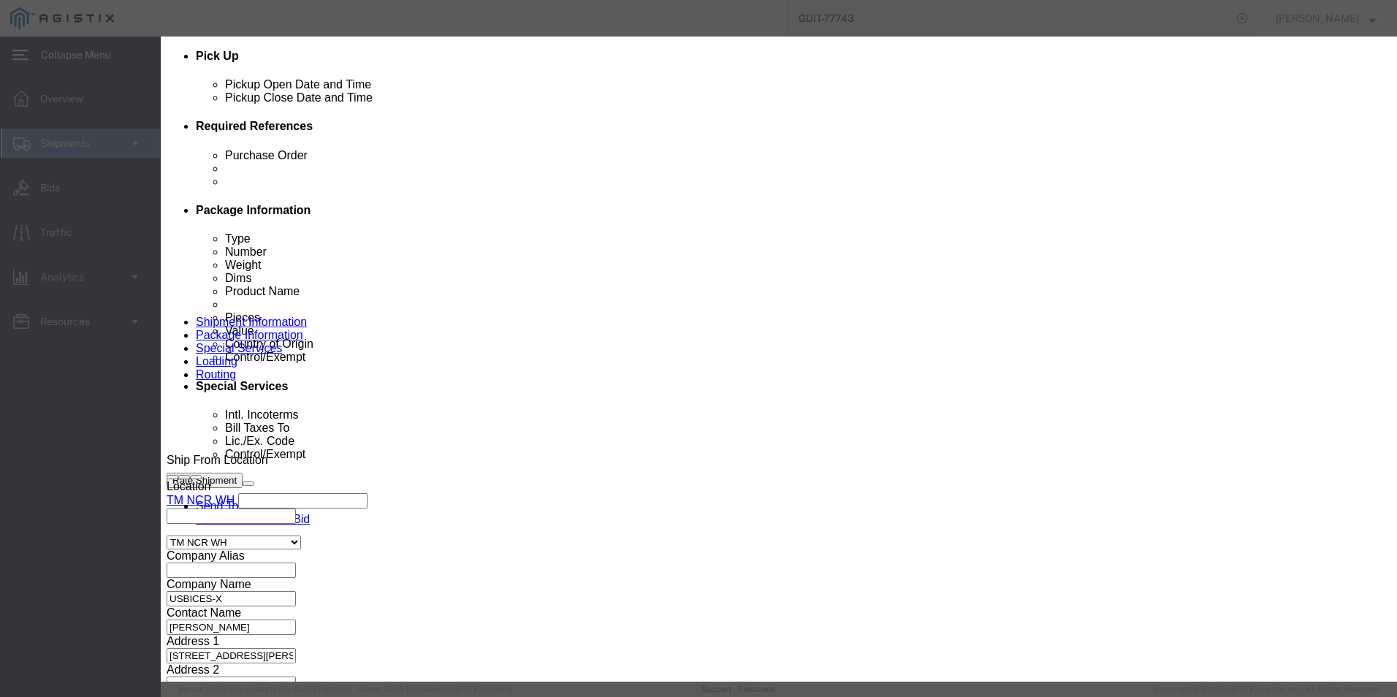
scroll to position [146, 0]
click input "text"
type input "48025410"
type input "4802541000"
select select "KGS"
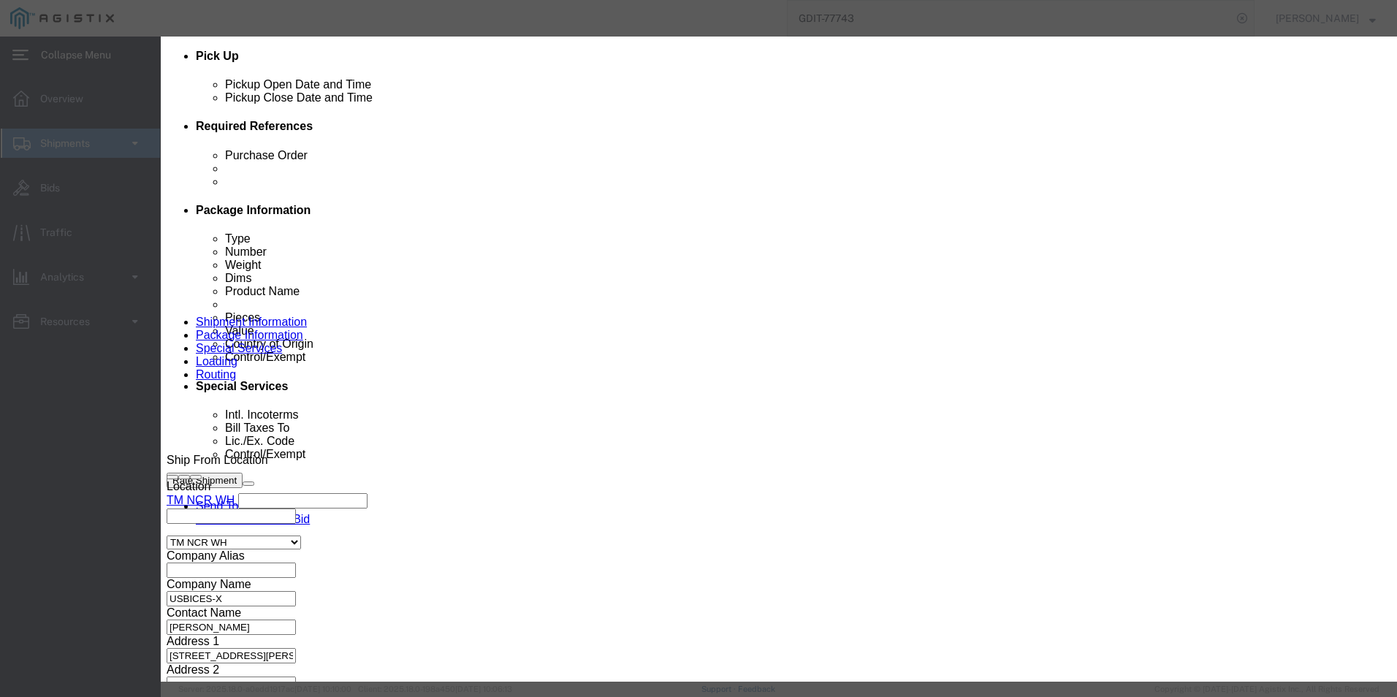
type input "4802541000"
click link "4802541000 - WRITING PAPER, UNCOATED, NOT OVER 10% BY WEIGHT MECHANICAL FIBERS,…"
type input "4802541"
type input "4802541000"
click input "text"
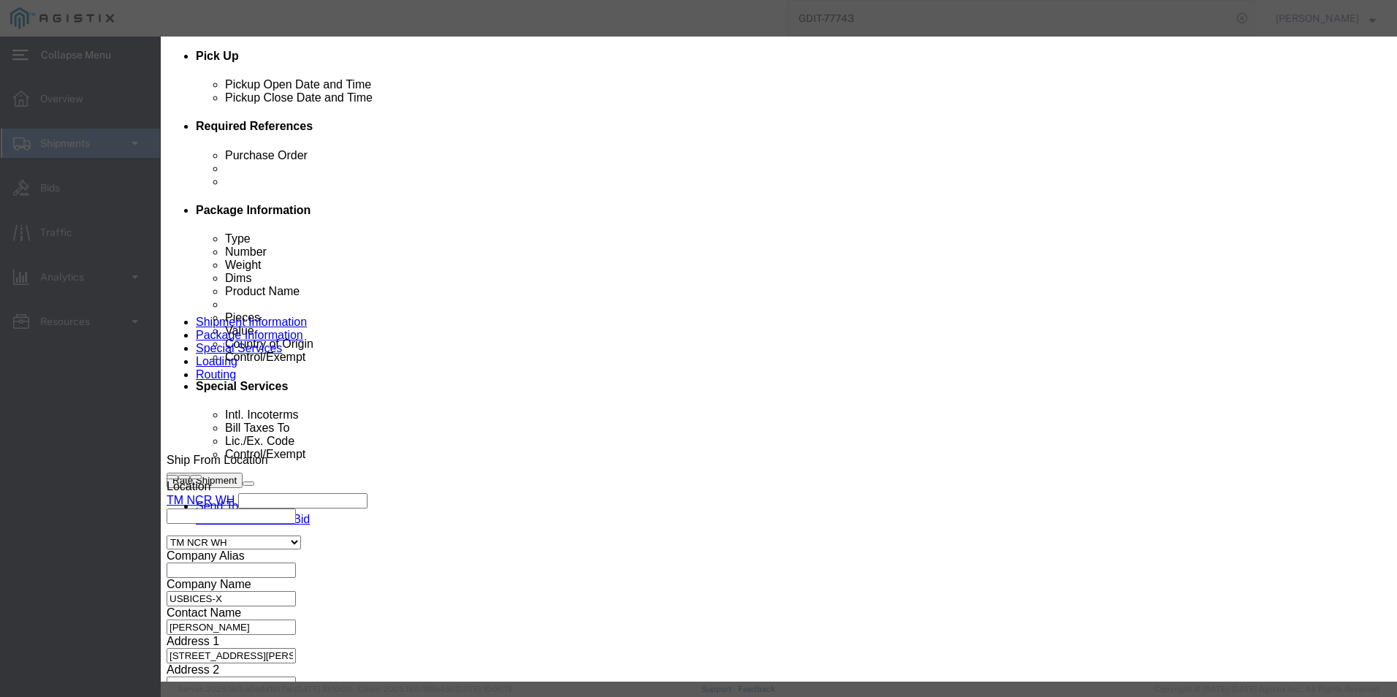
type input "EAR99"
click button "Save & Close"
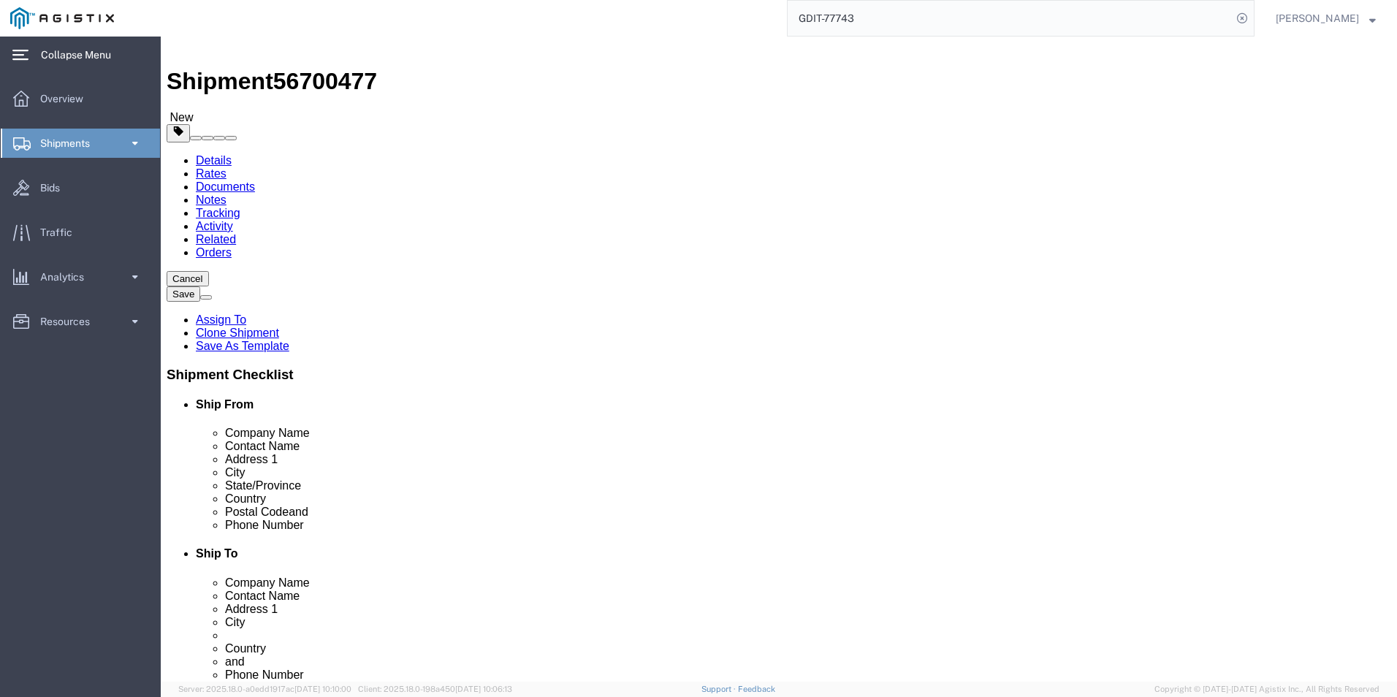
scroll to position [0, 0]
